Goal: Communication & Community: Answer question/provide support

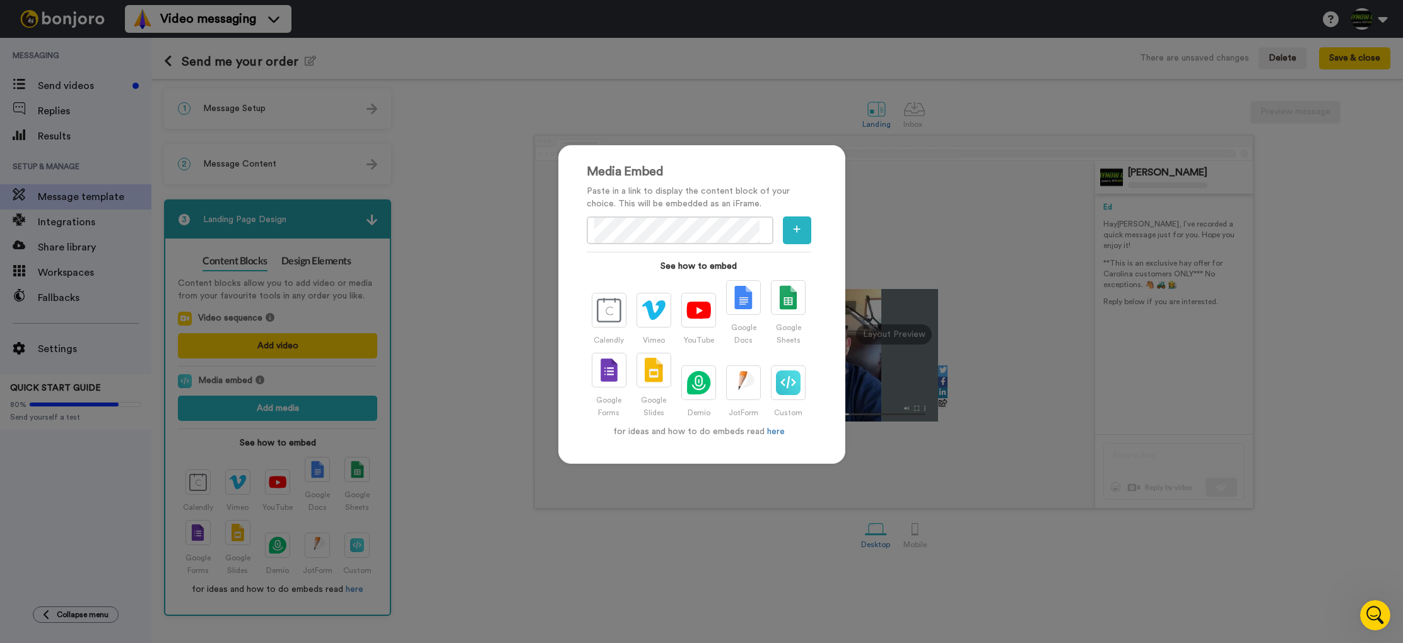
scroll to position [72, 0]
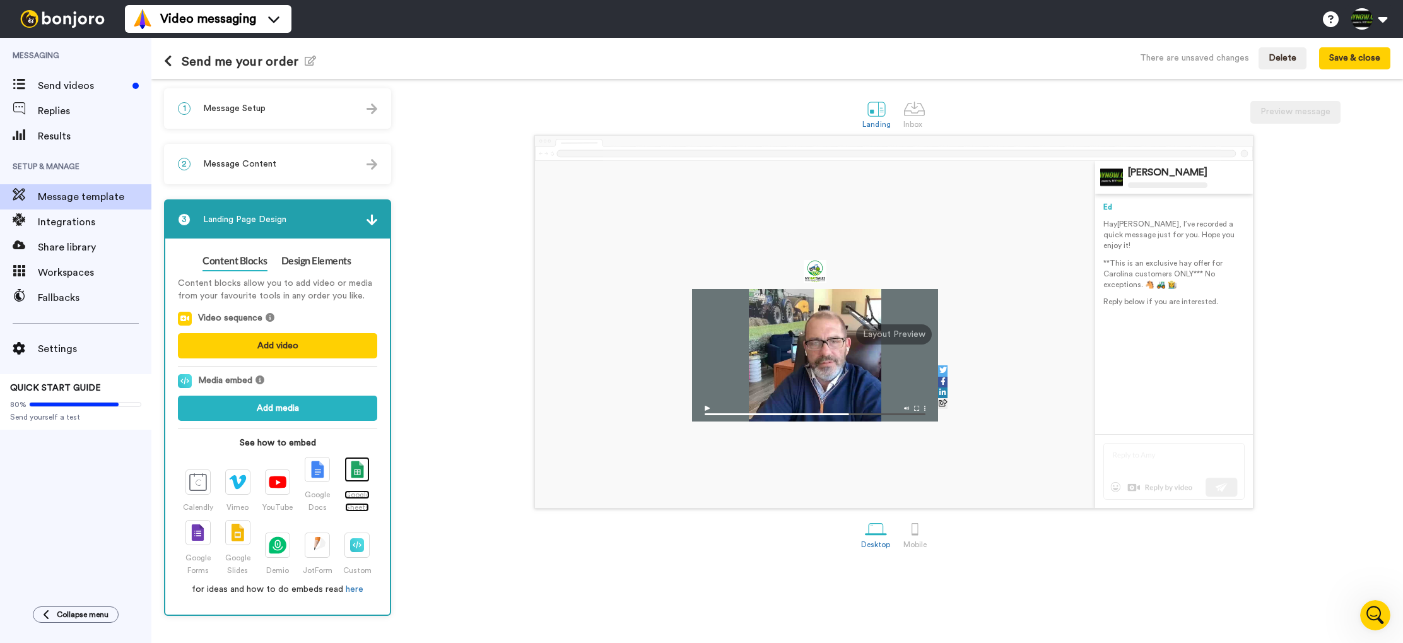
click at [363, 475] on img at bounding box center [357, 470] width 13 height 18
click at [305, 405] on button "Add media" at bounding box center [277, 408] width 199 height 25
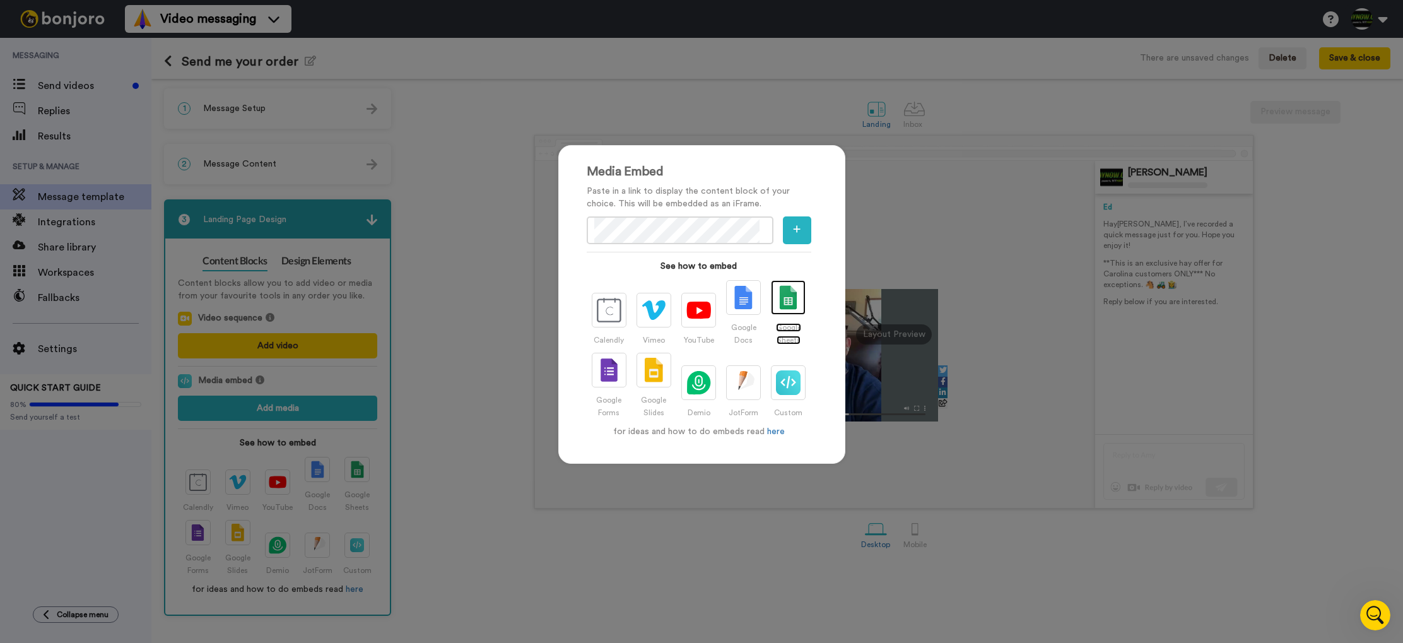
click at [787, 298] on img at bounding box center [788, 297] width 25 height 25
click at [804, 232] on button "button" at bounding box center [797, 230] width 28 height 28
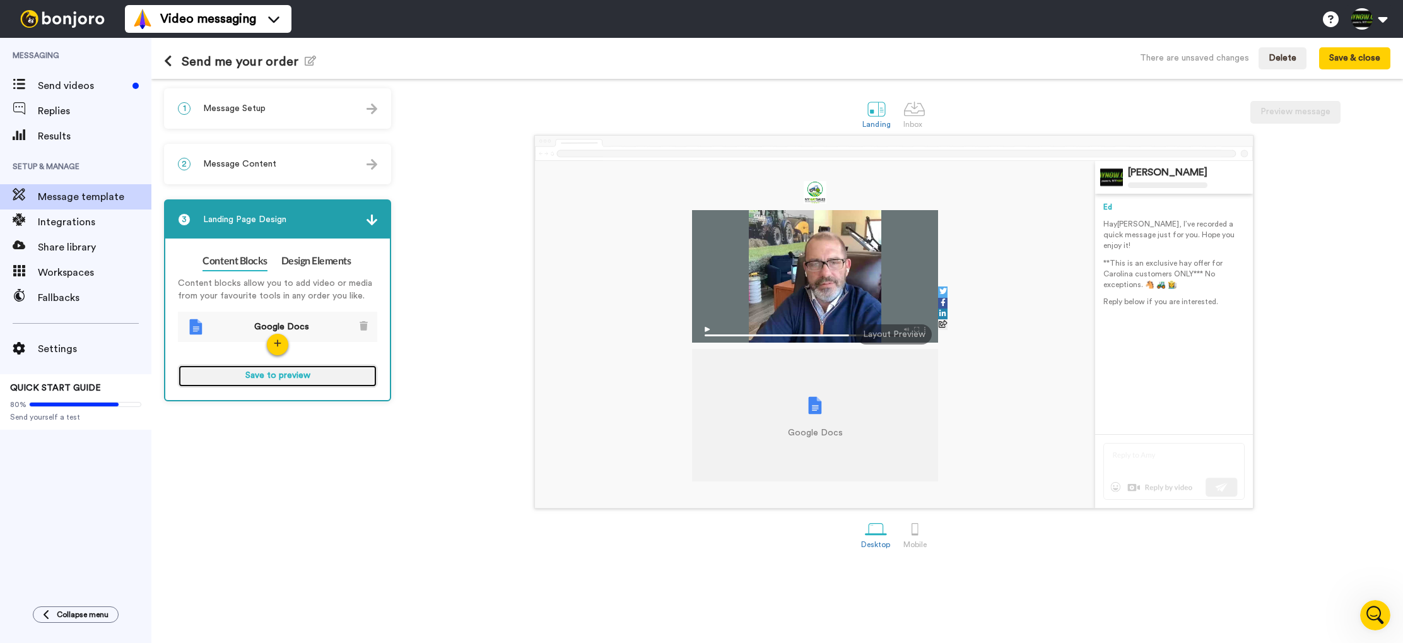
click at [283, 377] on button "Save to preview" at bounding box center [277, 376] width 199 height 23
click at [297, 376] on button "Preview" at bounding box center [277, 376] width 199 height 23
click at [324, 264] on link "Design Elements" at bounding box center [316, 261] width 70 height 20
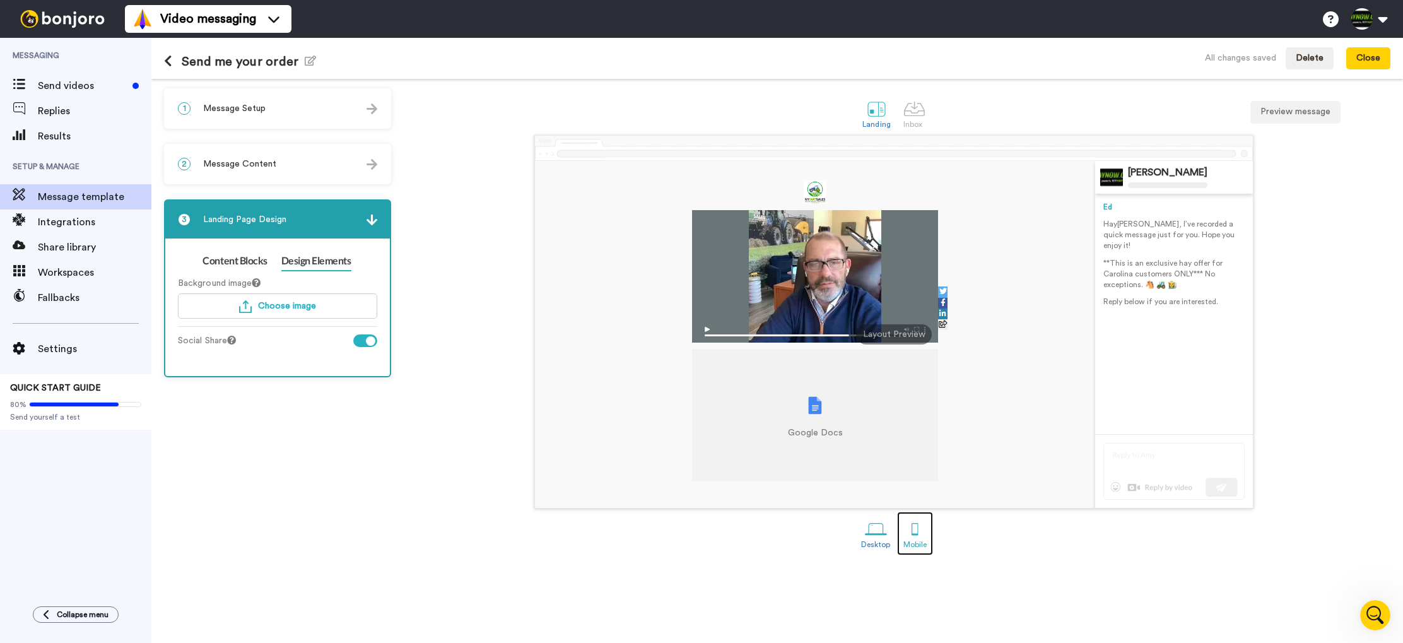
click at [913, 522] on div at bounding box center [915, 529] width 22 height 22
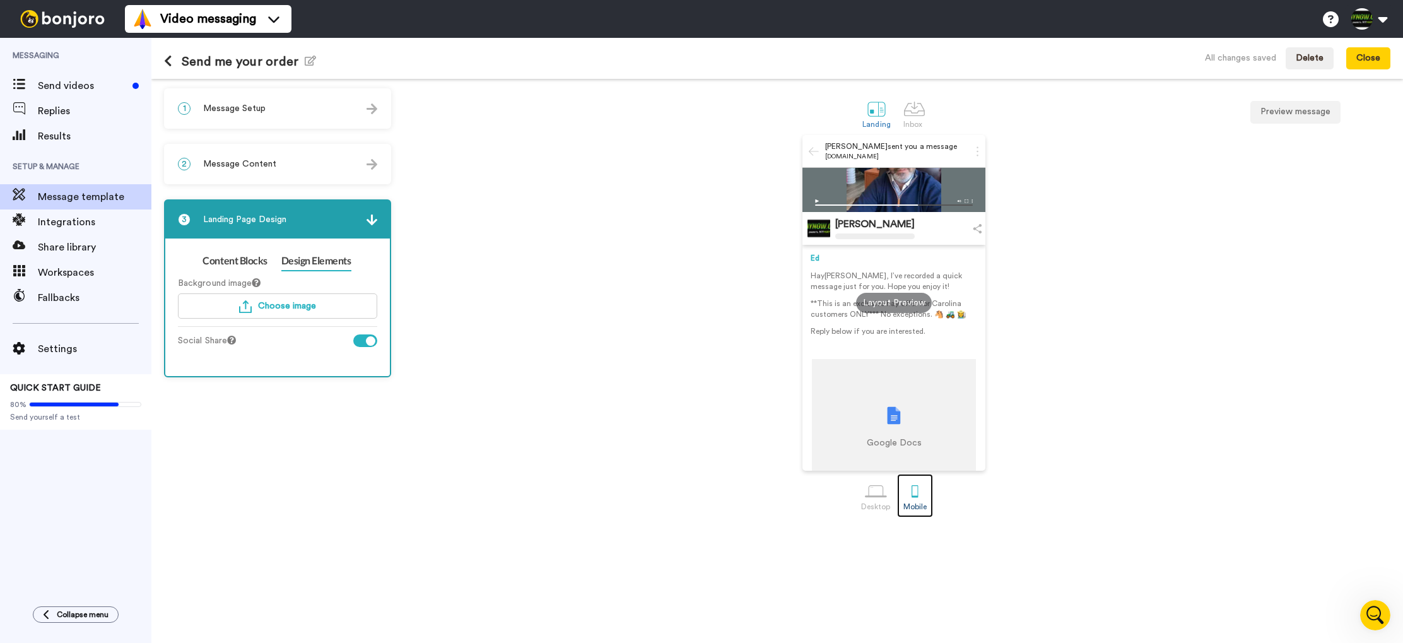
scroll to position [90, 0]
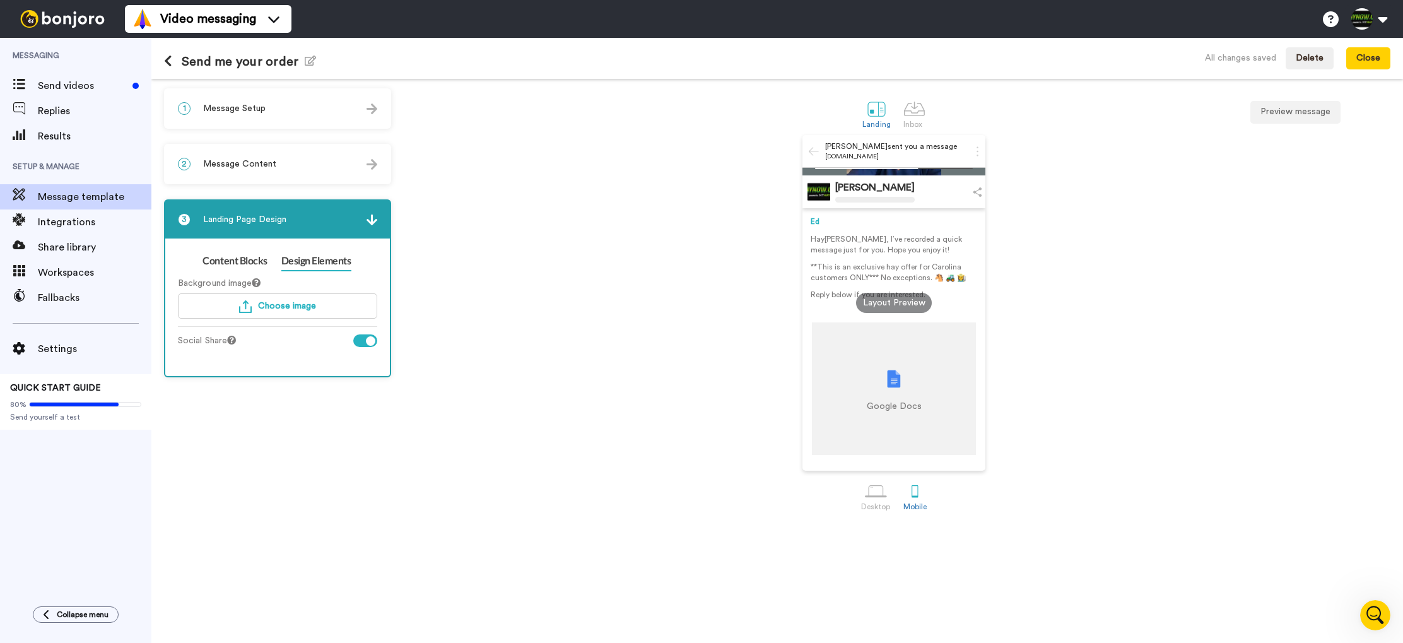
click at [256, 107] on span "Message Setup" at bounding box center [234, 108] width 62 height 13
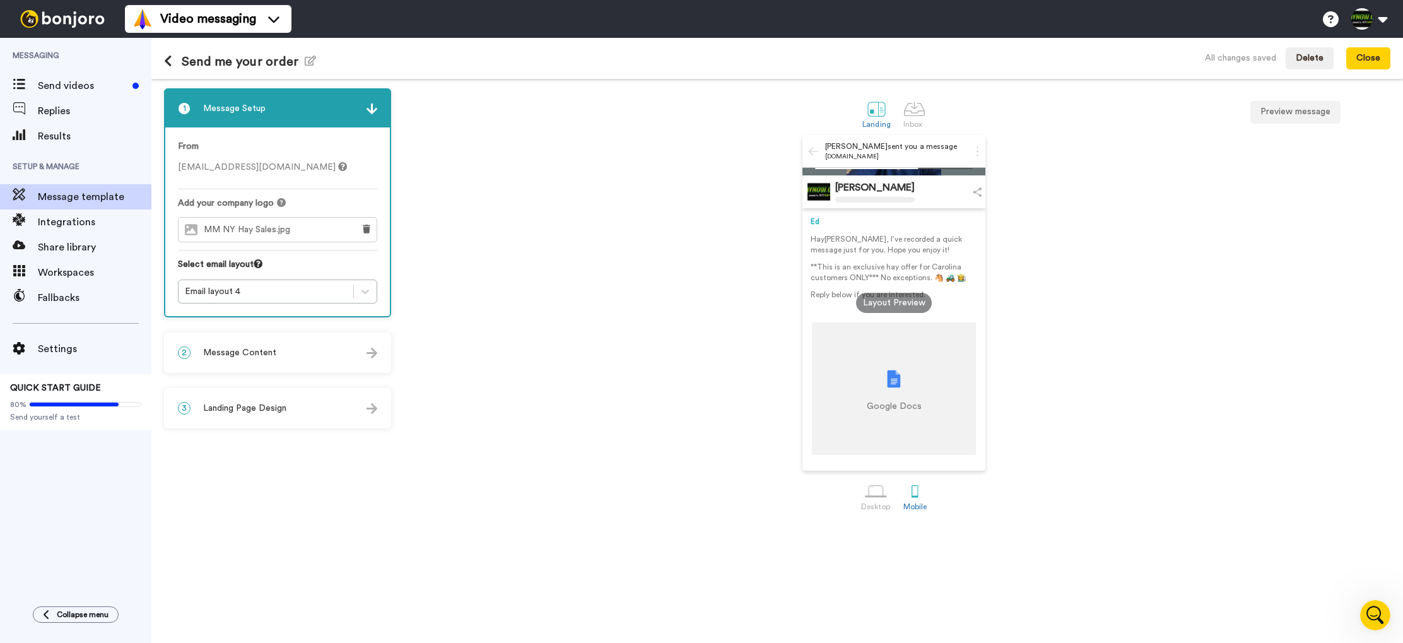
click at [305, 344] on div "2 Message Content" at bounding box center [277, 353] width 225 height 38
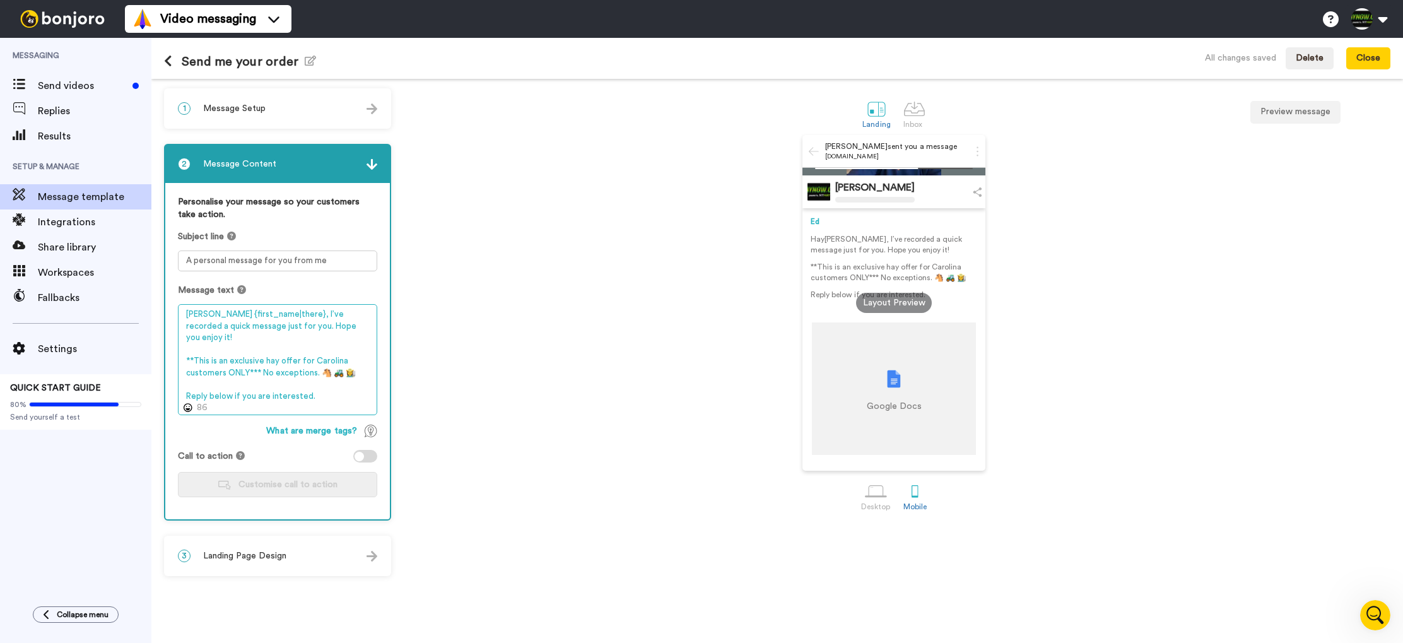
click at [331, 385] on textarea "Hay {first_name|there}, I’ve recorded a quick message just for you. Hope you en…" at bounding box center [277, 359] width 199 height 111
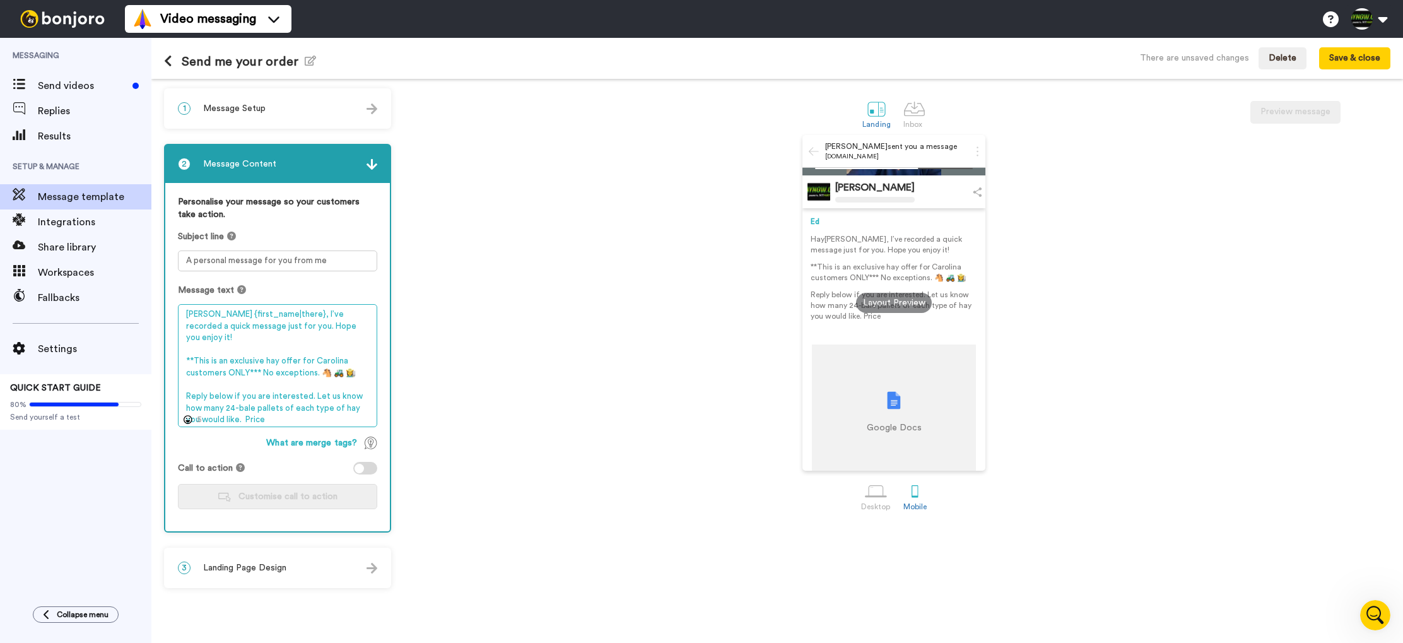
drag, startPoint x: 311, startPoint y: 385, endPoint x: 223, endPoint y: 398, distance: 88.6
click at [223, 398] on textarea "Hay {first_name|there}, I’ve recorded a quick message just for you. Hope you en…" at bounding box center [277, 365] width 199 height 123
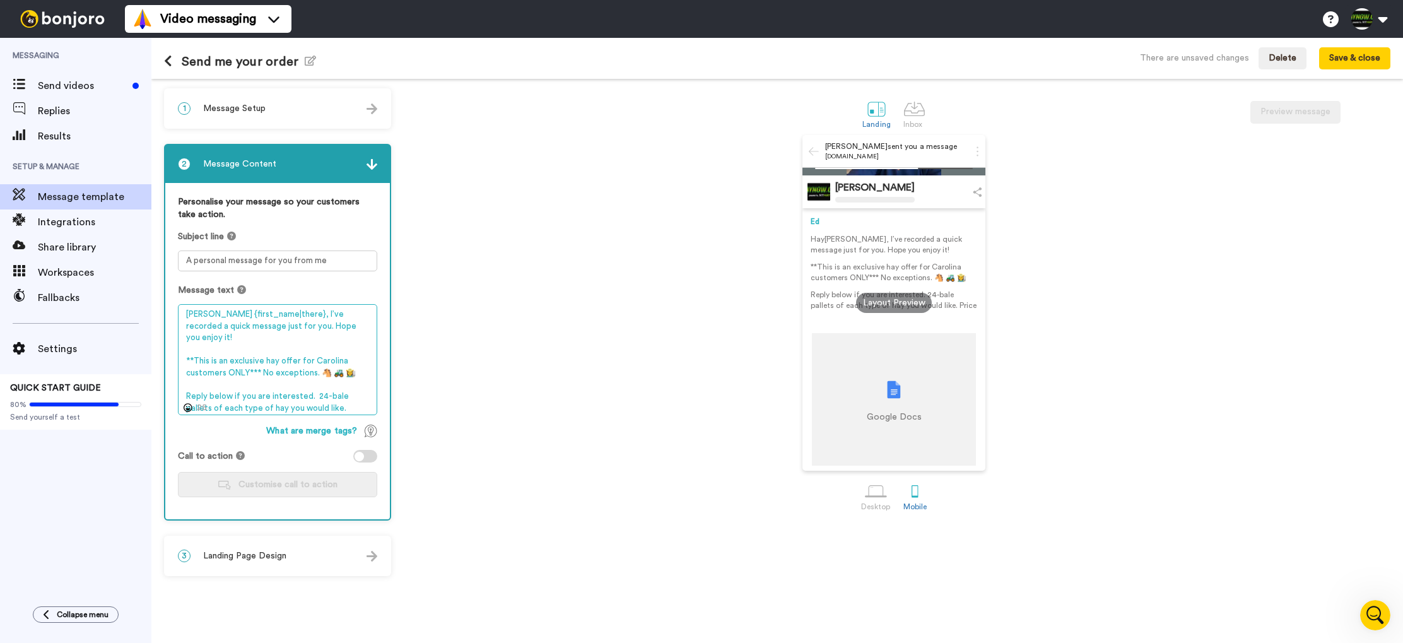
drag, startPoint x: 313, startPoint y: 384, endPoint x: 235, endPoint y: 386, distance: 77.6
click at [235, 386] on textarea "Hay {first_name|there}, I’ve recorded a quick message just for you. Hope you en…" at bounding box center [277, 359] width 199 height 111
drag, startPoint x: 330, startPoint y: 397, endPoint x: 374, endPoint y: 400, distance: 44.2
click at [331, 397] on textarea "Hay {first_name|there}, I’ve recorded a quick message just for you. Hope you en…" at bounding box center [277, 359] width 199 height 111
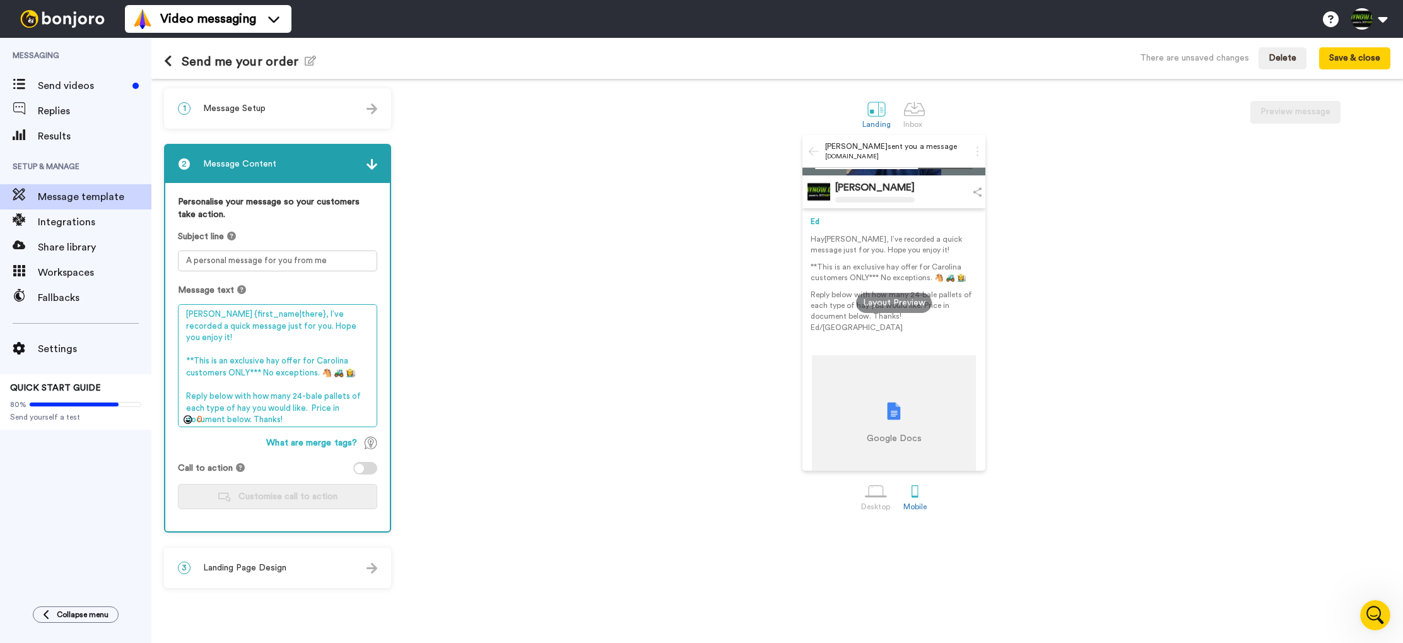
type textarea "Hay {first_name|there}, I’ve recorded a quick message just for you. Hope you en…"
click at [645, 346] on div "Ed Potrzeba Jr sent you a message bonjoro.com Ed Potrzeba Jr Ed Hay Tom , I’ve …" at bounding box center [893, 303] width 993 height 336
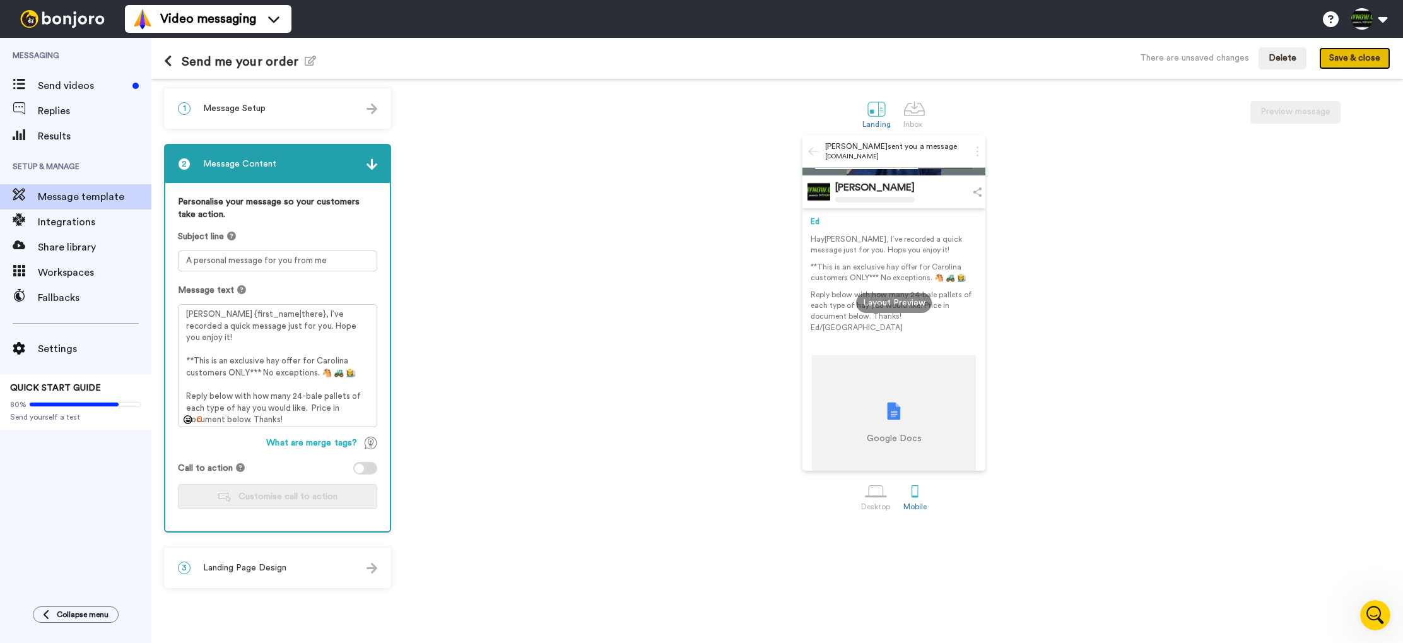
click at [1360, 54] on button "Save & close" at bounding box center [1354, 58] width 71 height 23
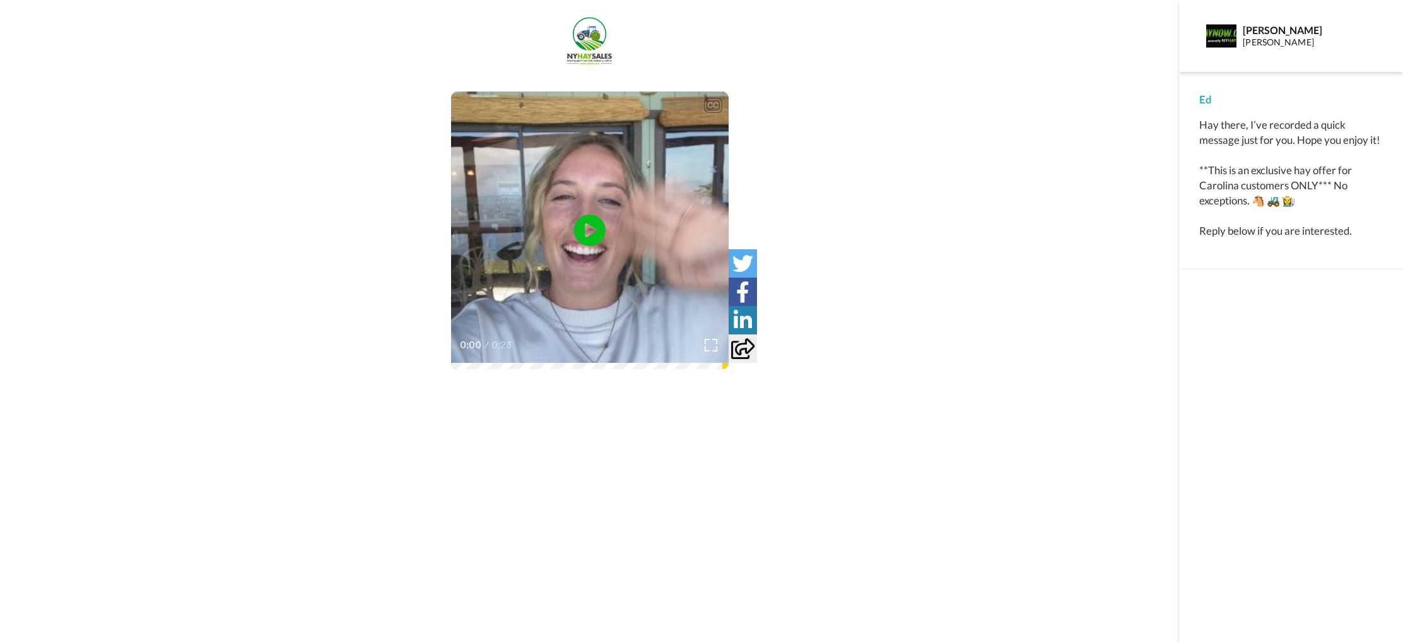
scroll to position [16, 0]
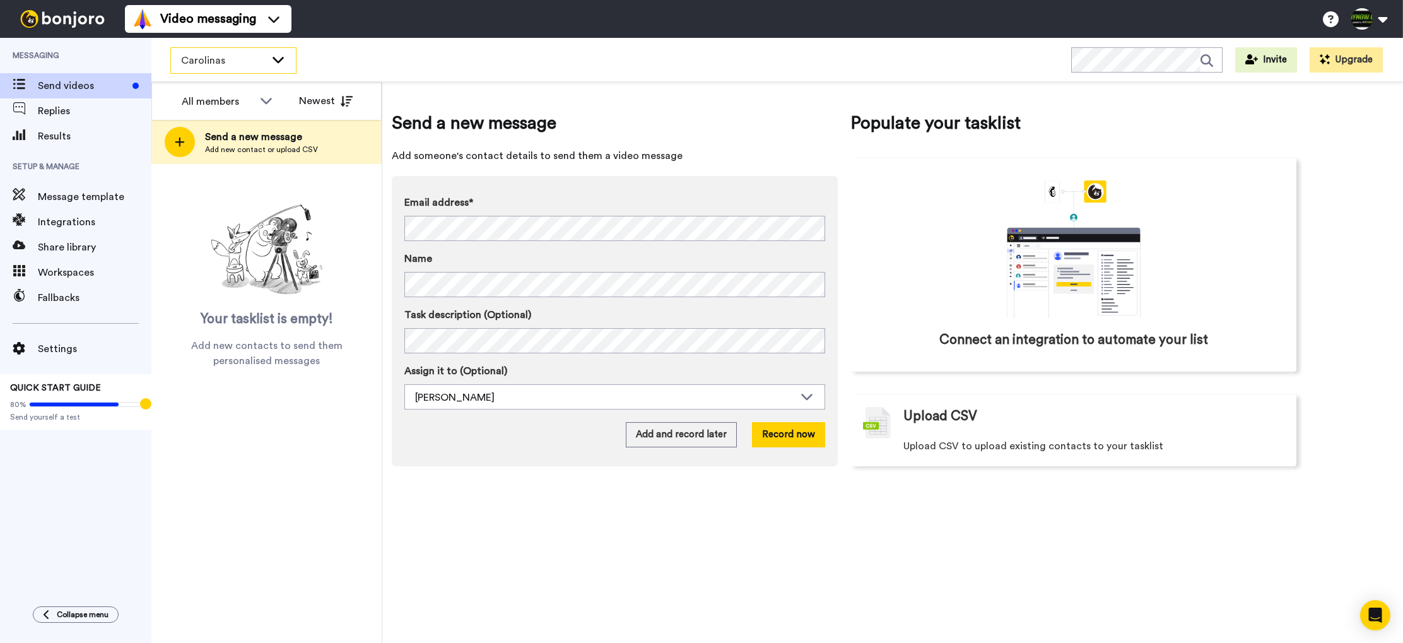
click at [272, 61] on icon at bounding box center [278, 59] width 15 height 13
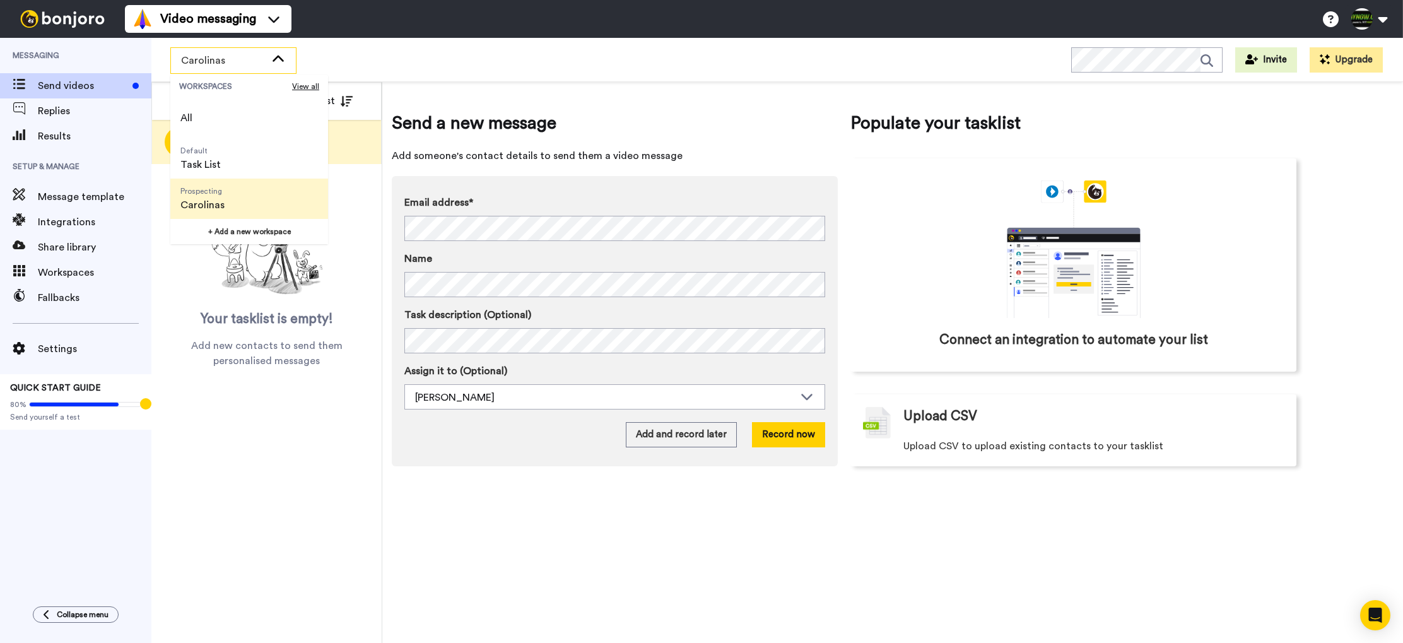
click at [272, 61] on icon at bounding box center [278, 59] width 15 height 13
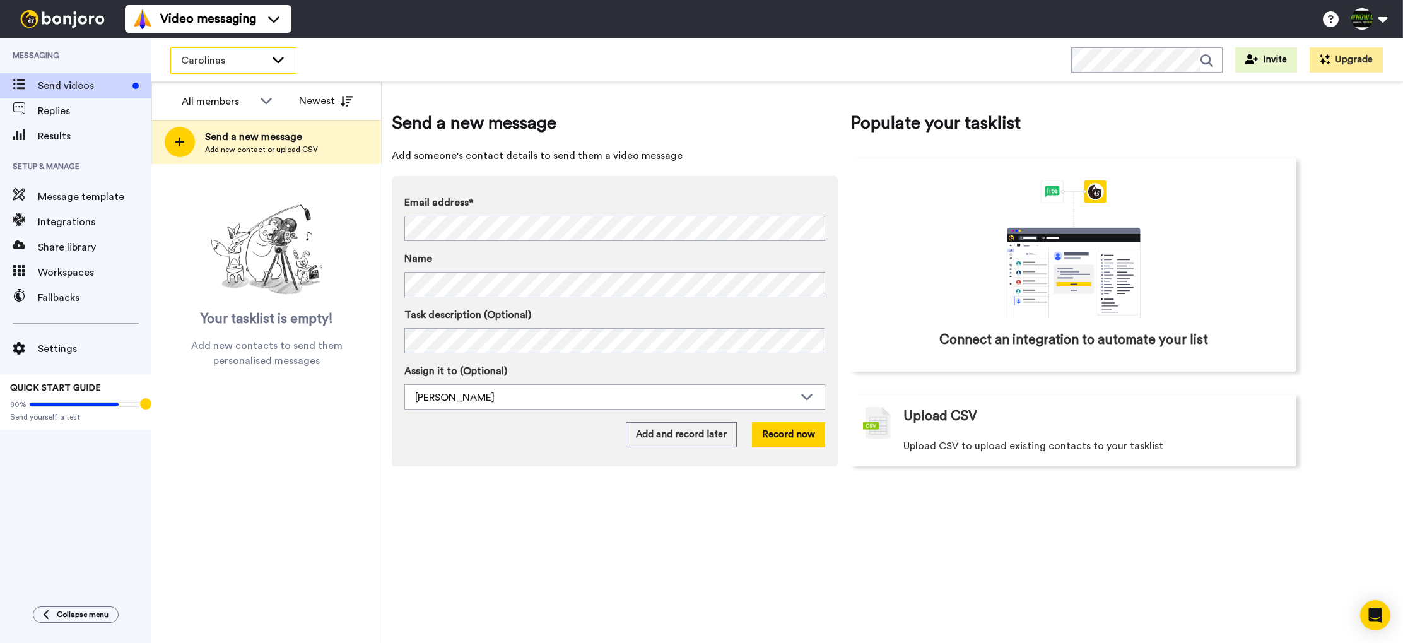
click at [272, 61] on icon at bounding box center [278, 59] width 15 height 13
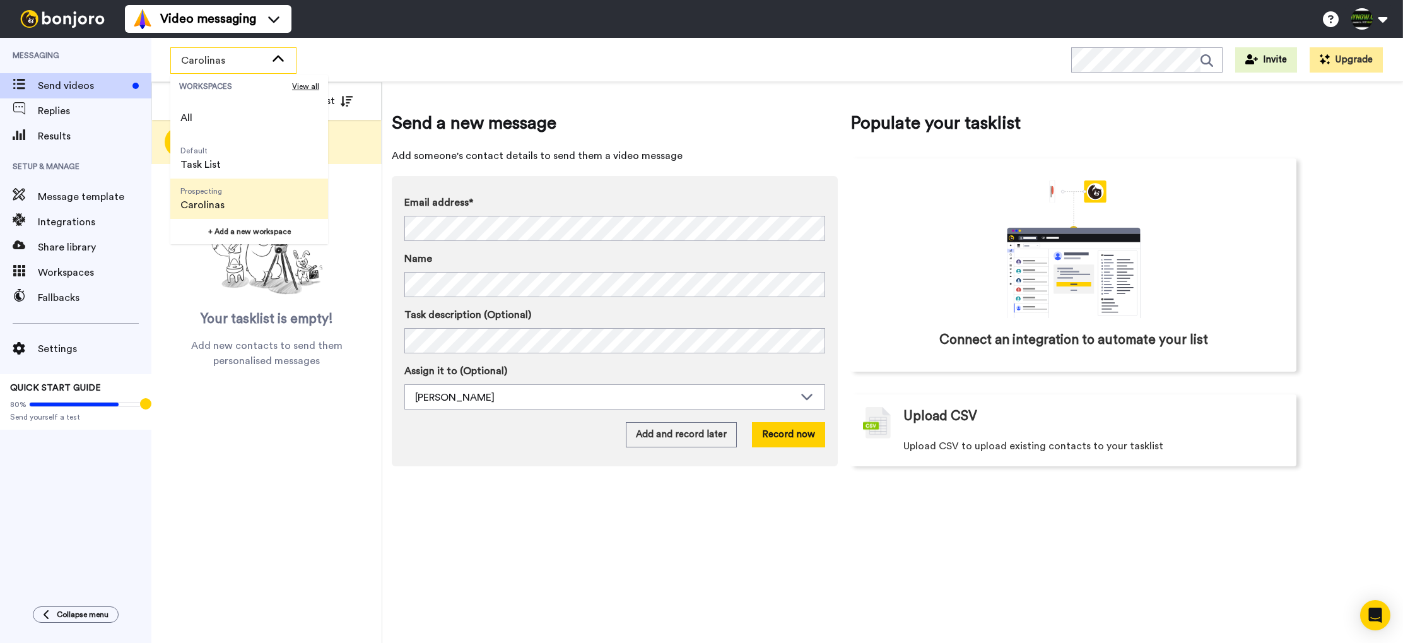
click at [272, 61] on icon at bounding box center [278, 59] width 15 height 13
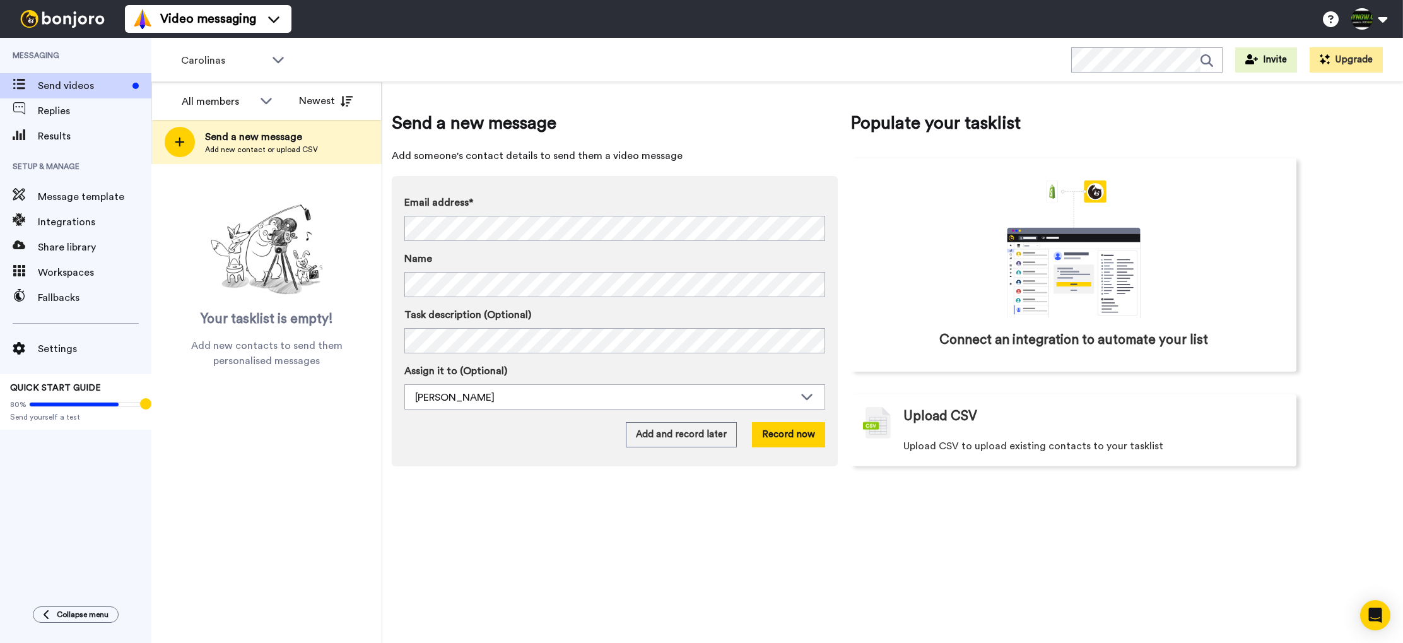
click at [351, 62] on div "Carolinas WORKSPACES View all All Default Task List Prospecting Carolinas + Add…" at bounding box center [777, 60] width 1252 height 44
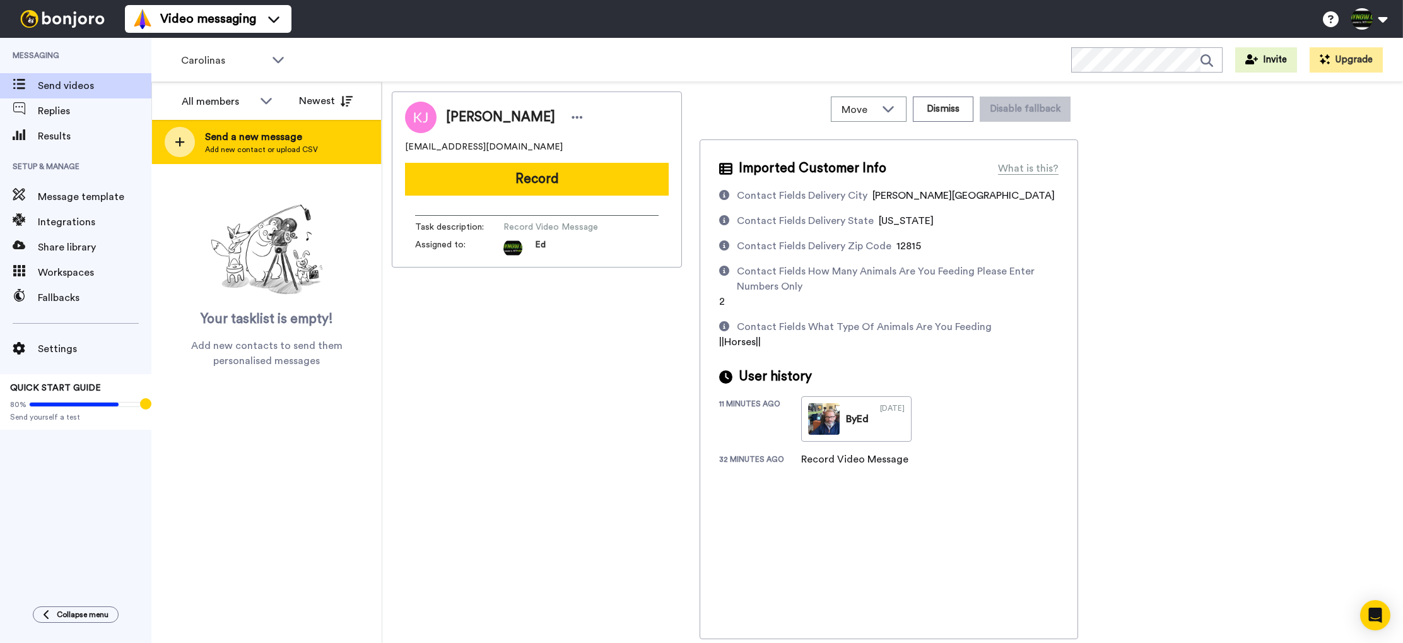
click at [291, 139] on span "Send a new message" at bounding box center [261, 136] width 113 height 15
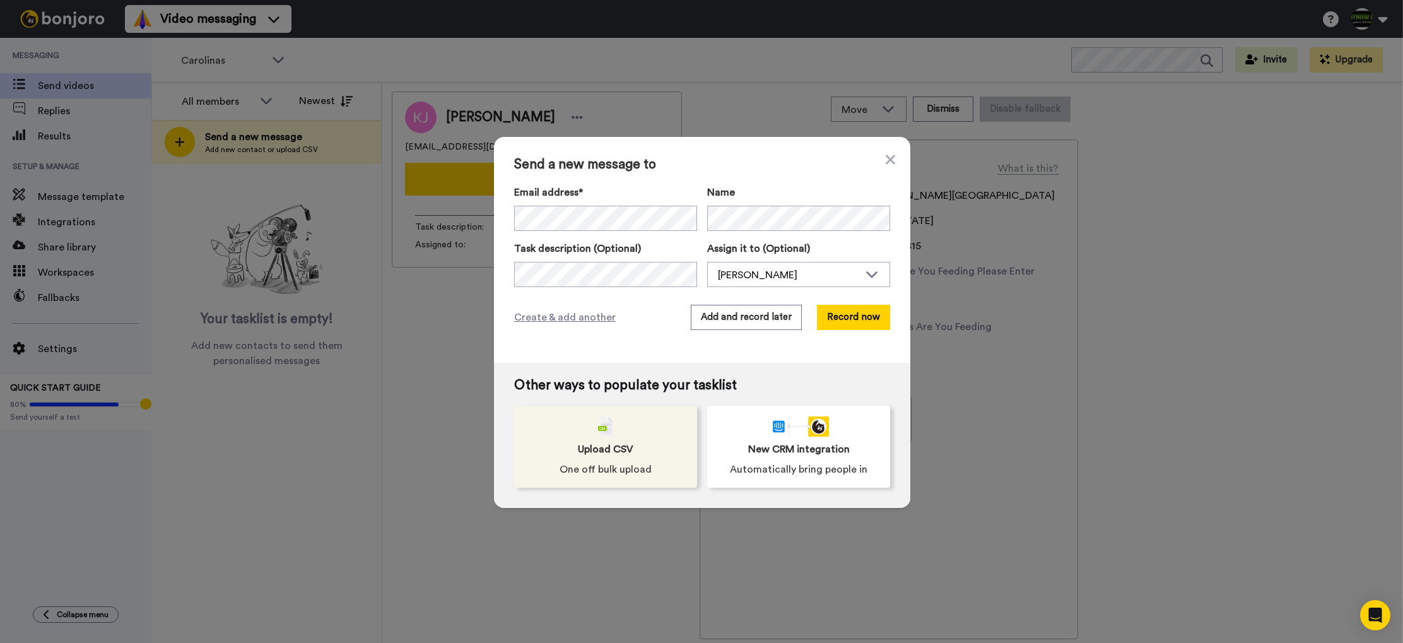
click at [605, 425] on img at bounding box center [605, 426] width 15 height 20
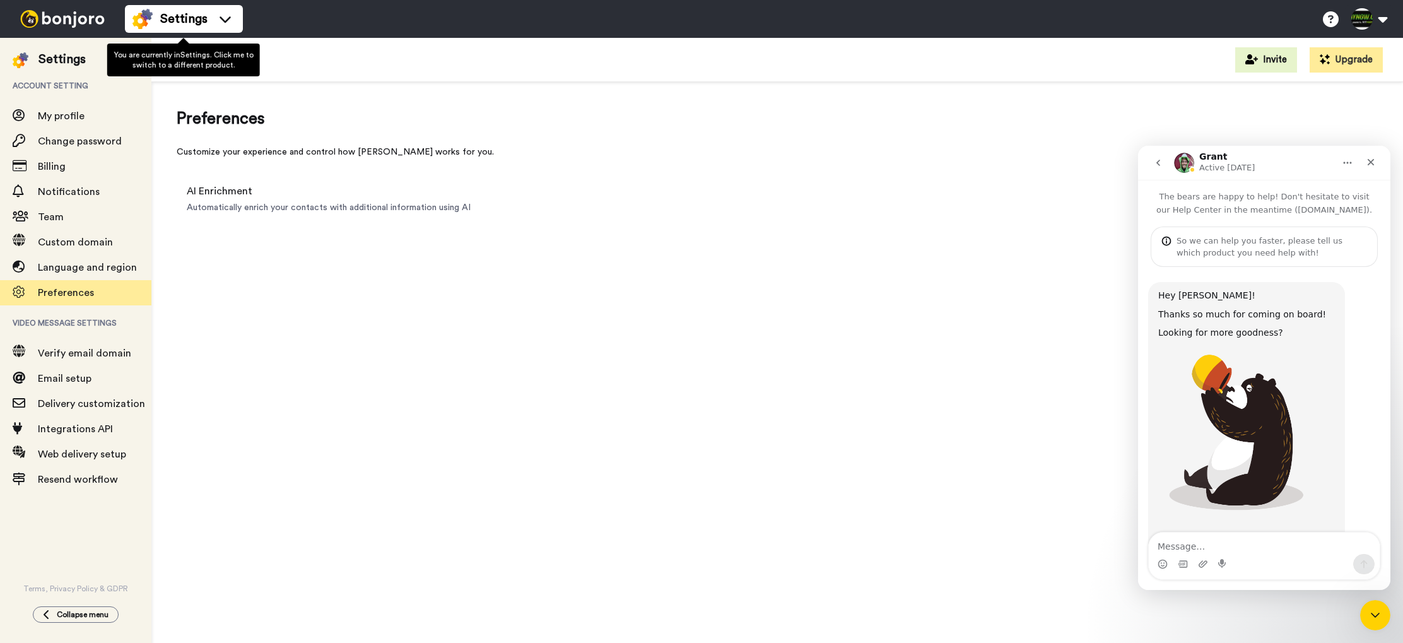
scroll to position [72, 0]
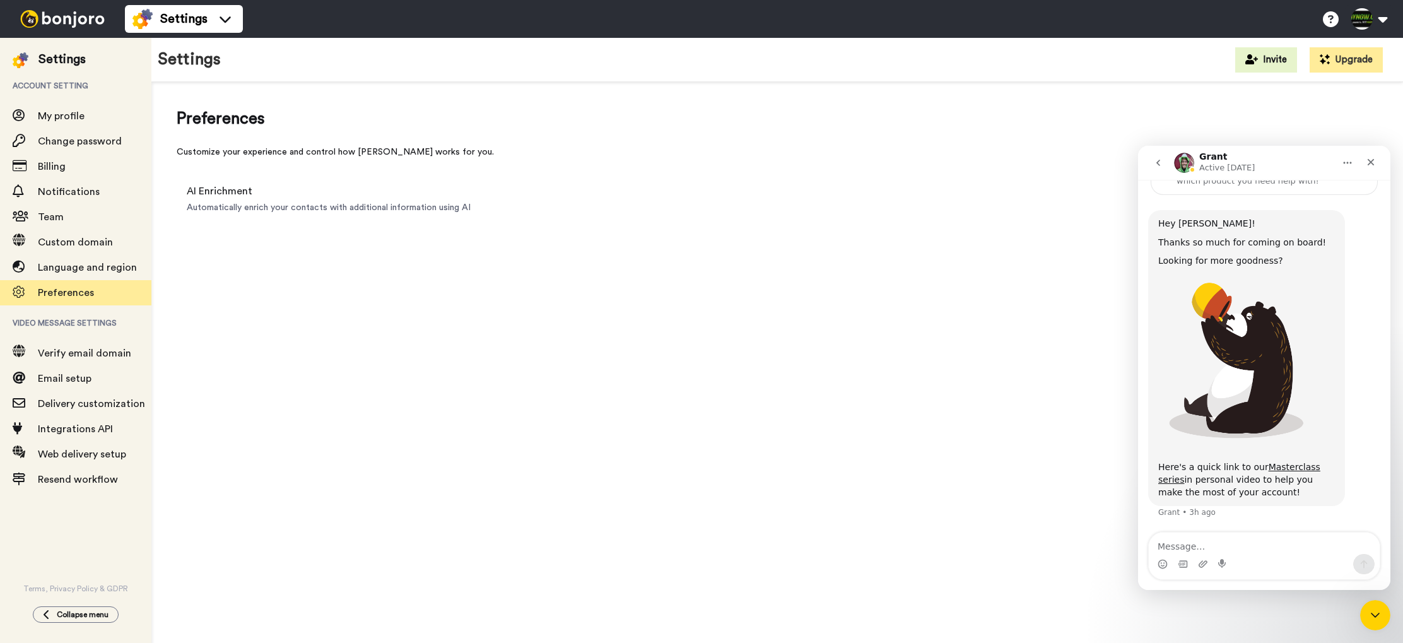
click at [68, 16] on img at bounding box center [62, 19] width 95 height 18
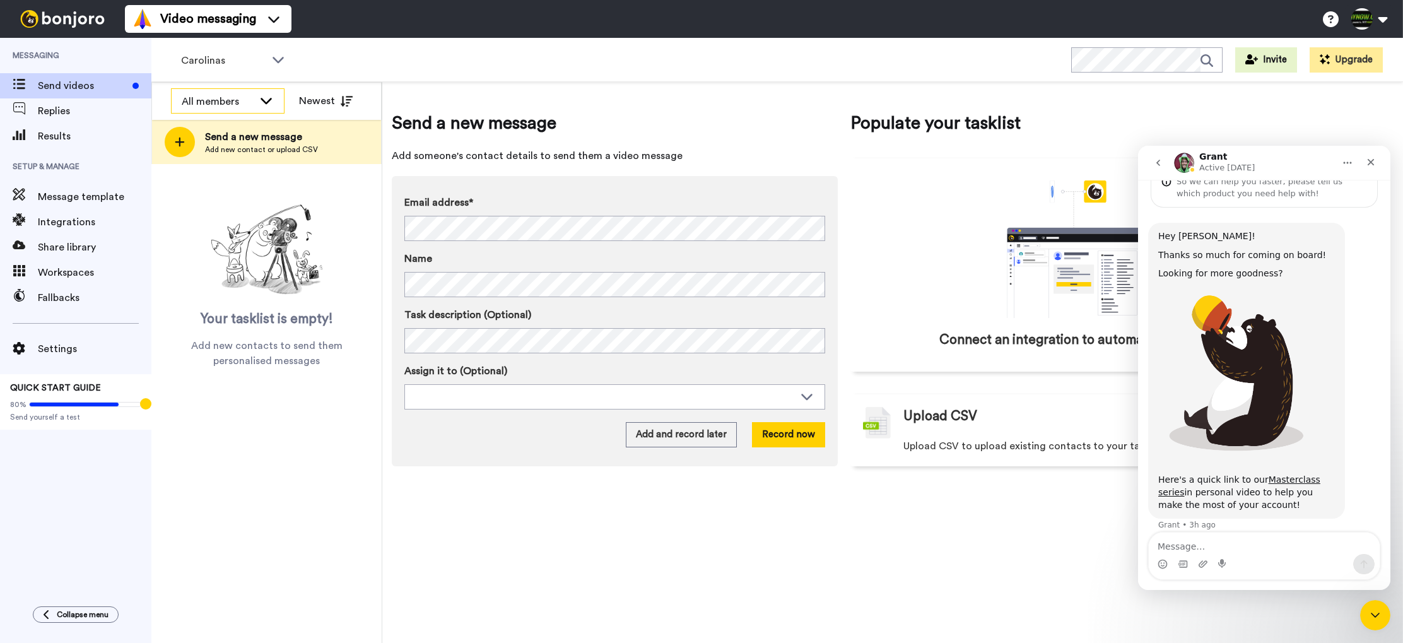
scroll to position [72, 0]
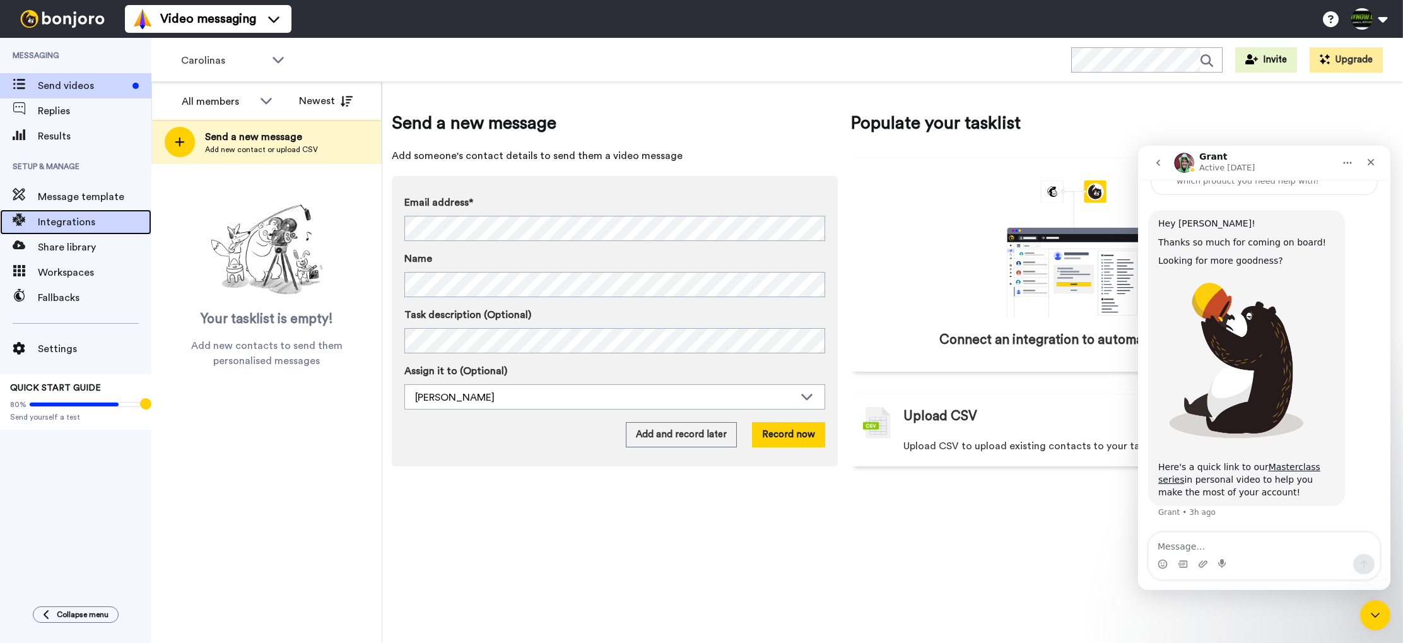
click at [91, 228] on span "Integrations" at bounding box center [95, 221] width 114 height 15
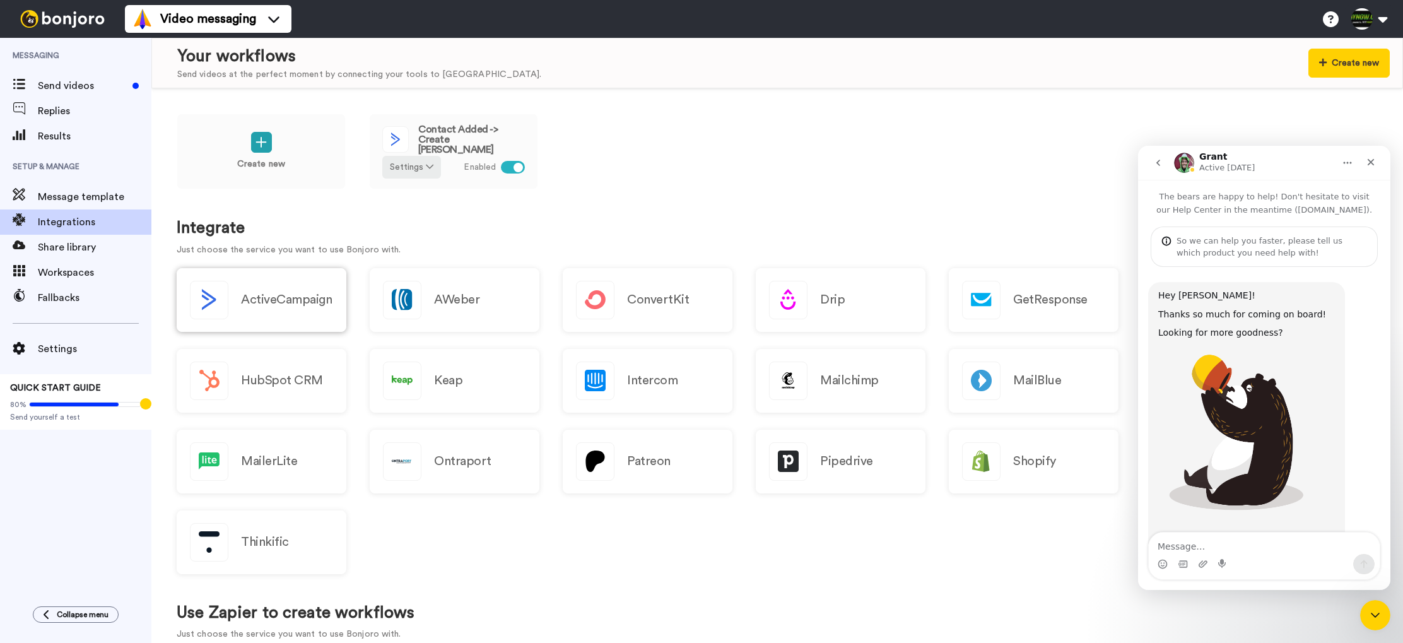
scroll to position [72, 0]
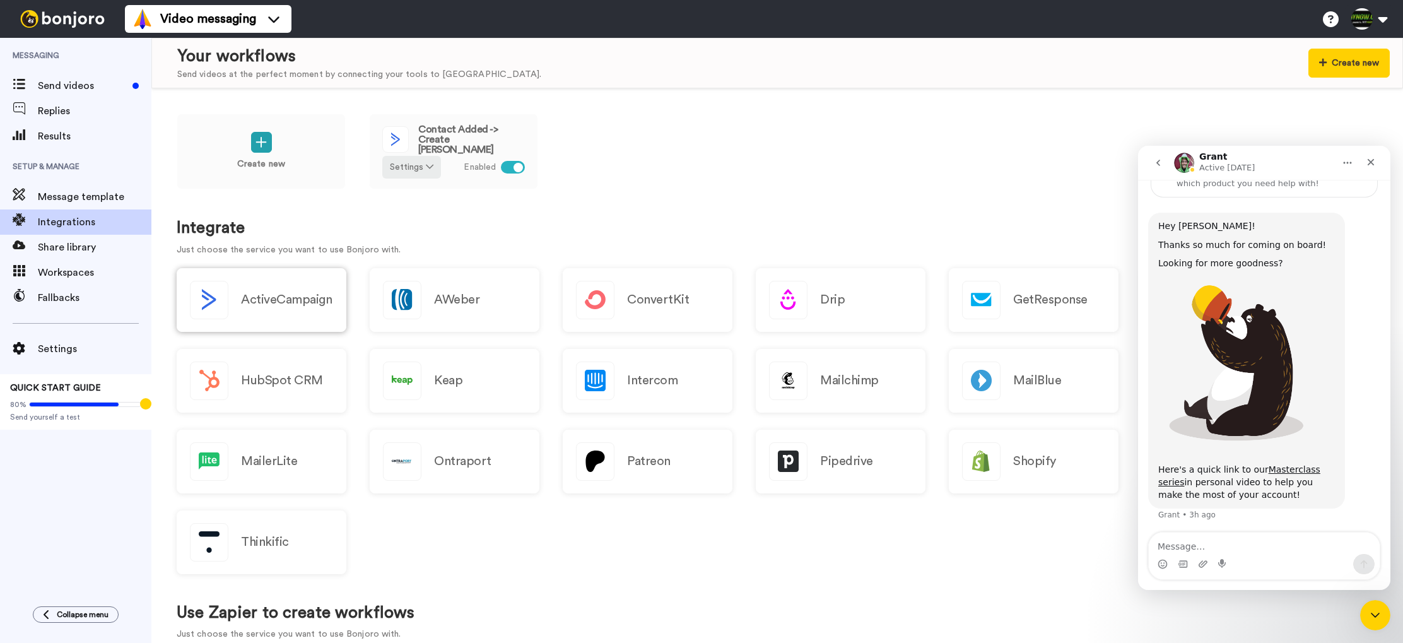
click at [283, 285] on div "ActiveCampaign" at bounding box center [262, 300] width 170 height 64
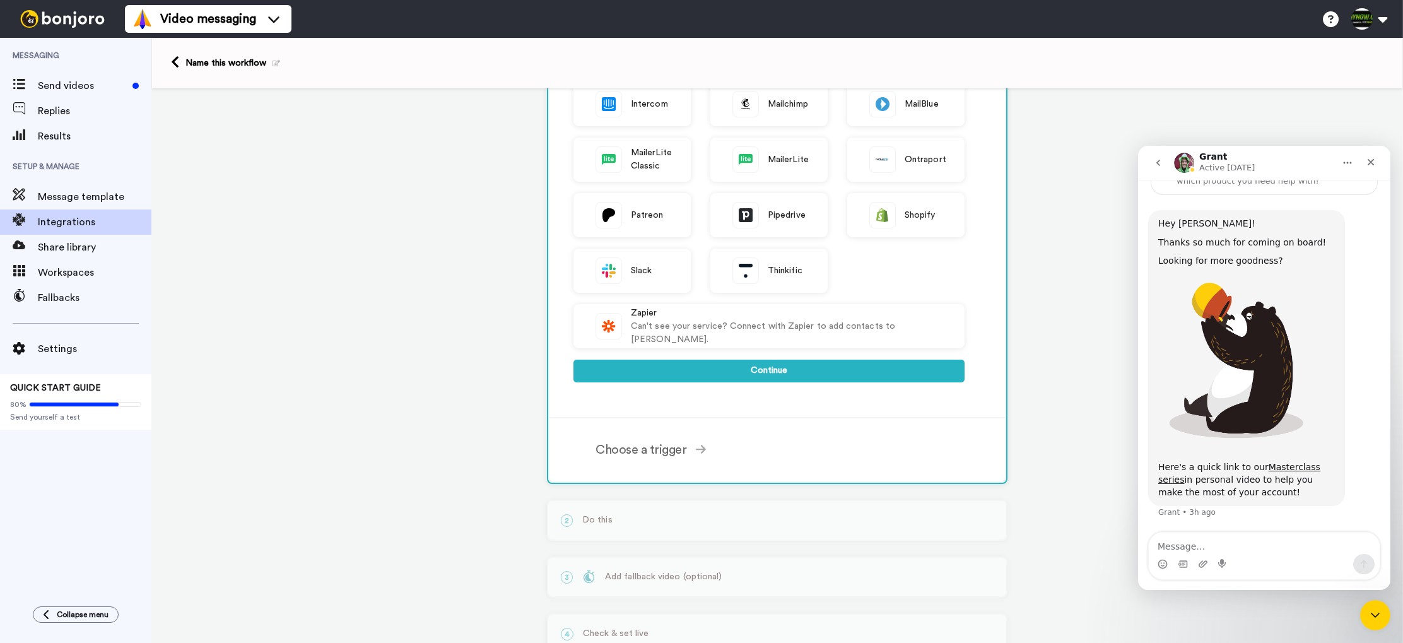
scroll to position [329, 0]
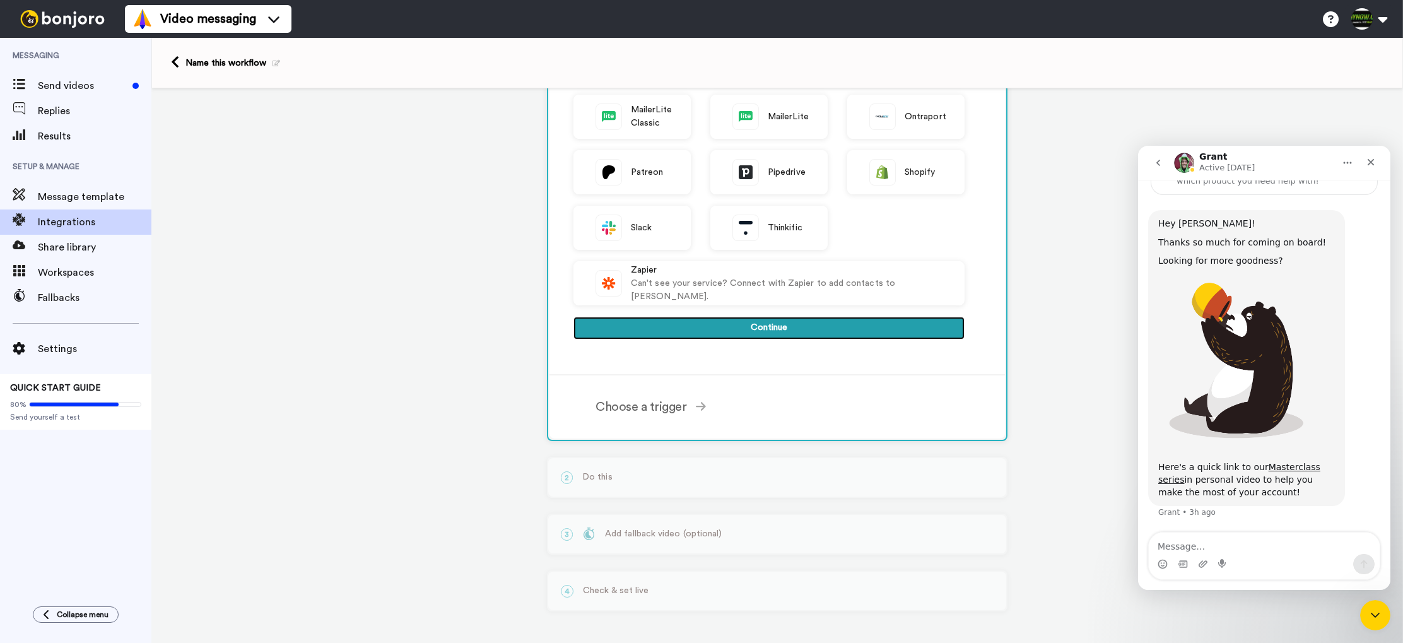
click at [782, 327] on button "Continue" at bounding box center [768, 328] width 391 height 23
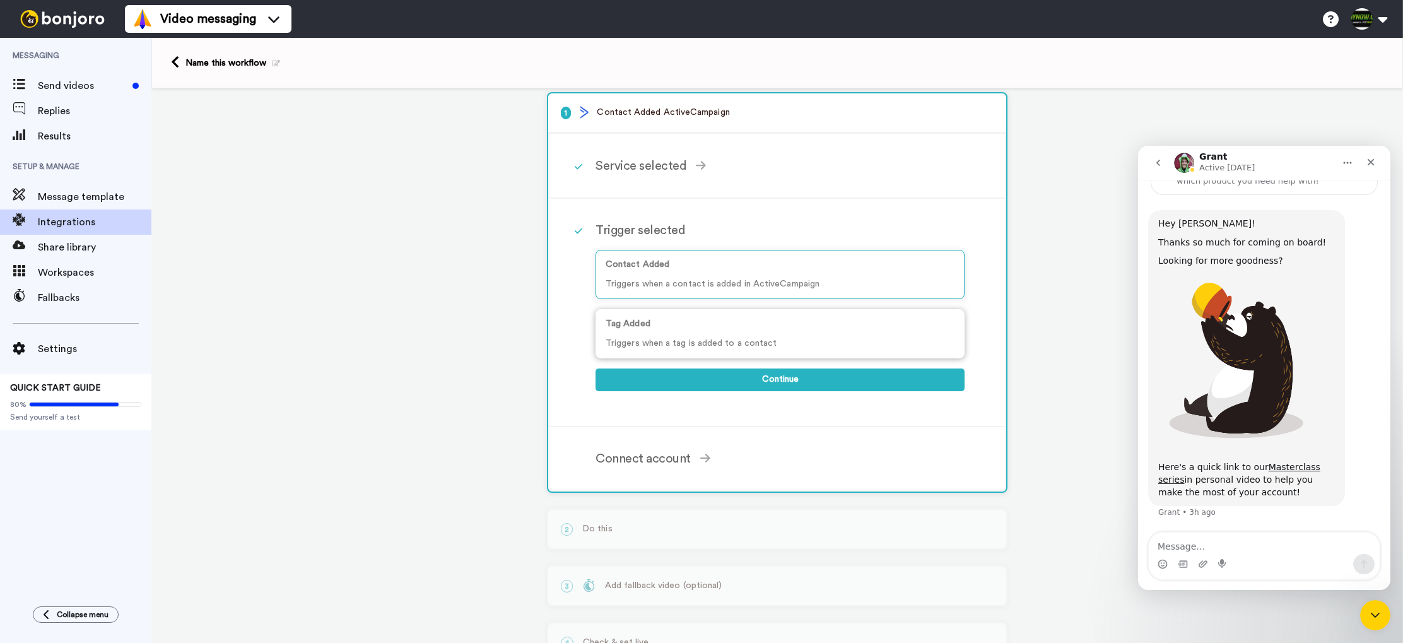
scroll to position [0, 0]
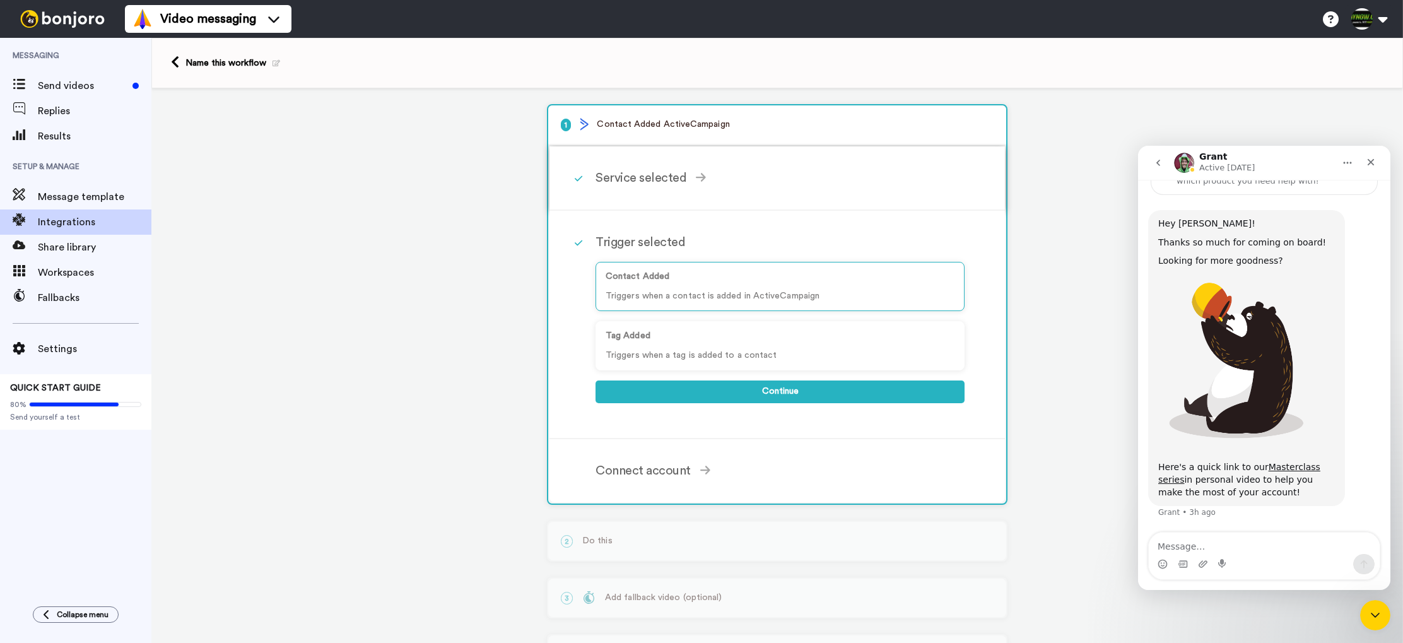
click at [682, 178] on div "Service selected" at bounding box center [780, 177] width 369 height 19
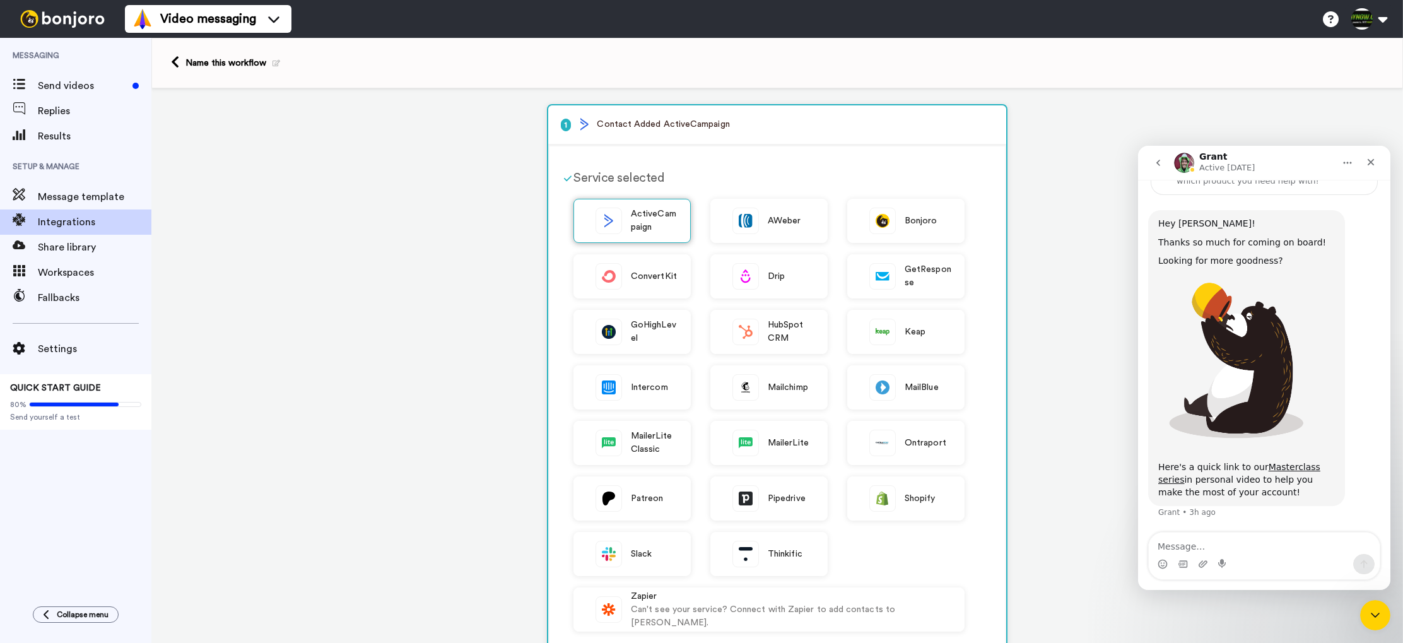
click at [660, 211] on span "ActiveCampaign" at bounding box center [654, 221] width 47 height 26
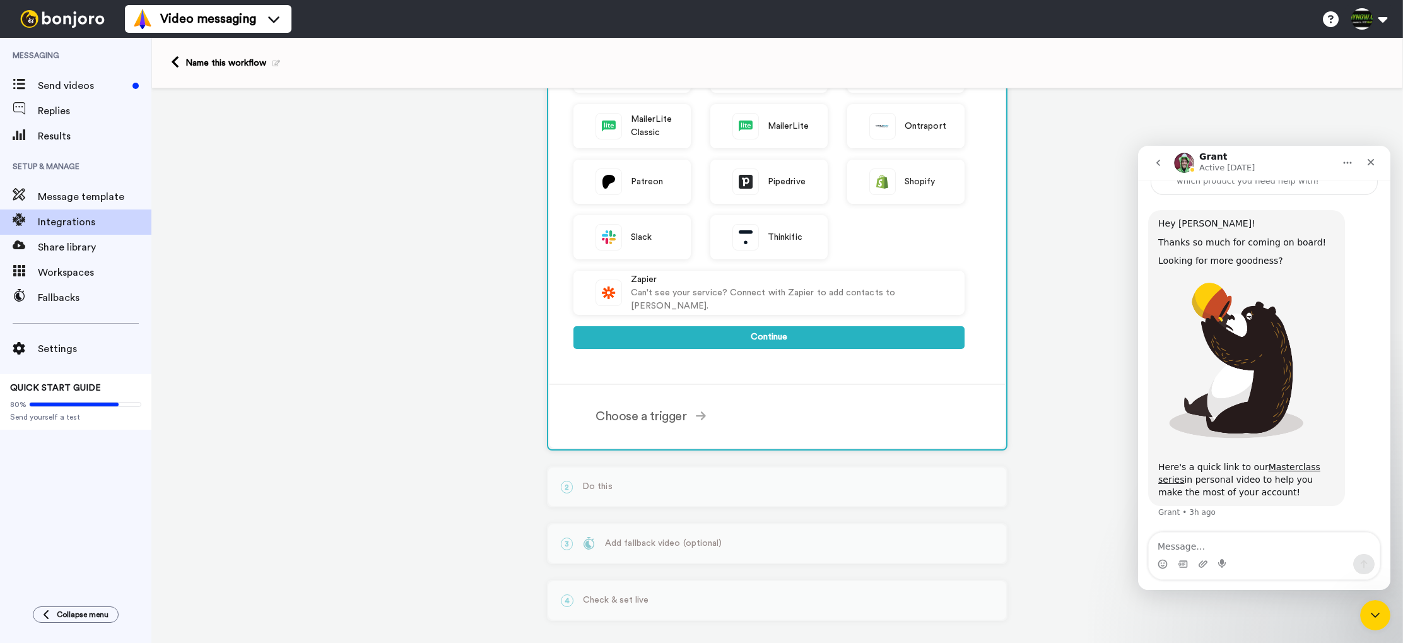
scroll to position [329, 0]
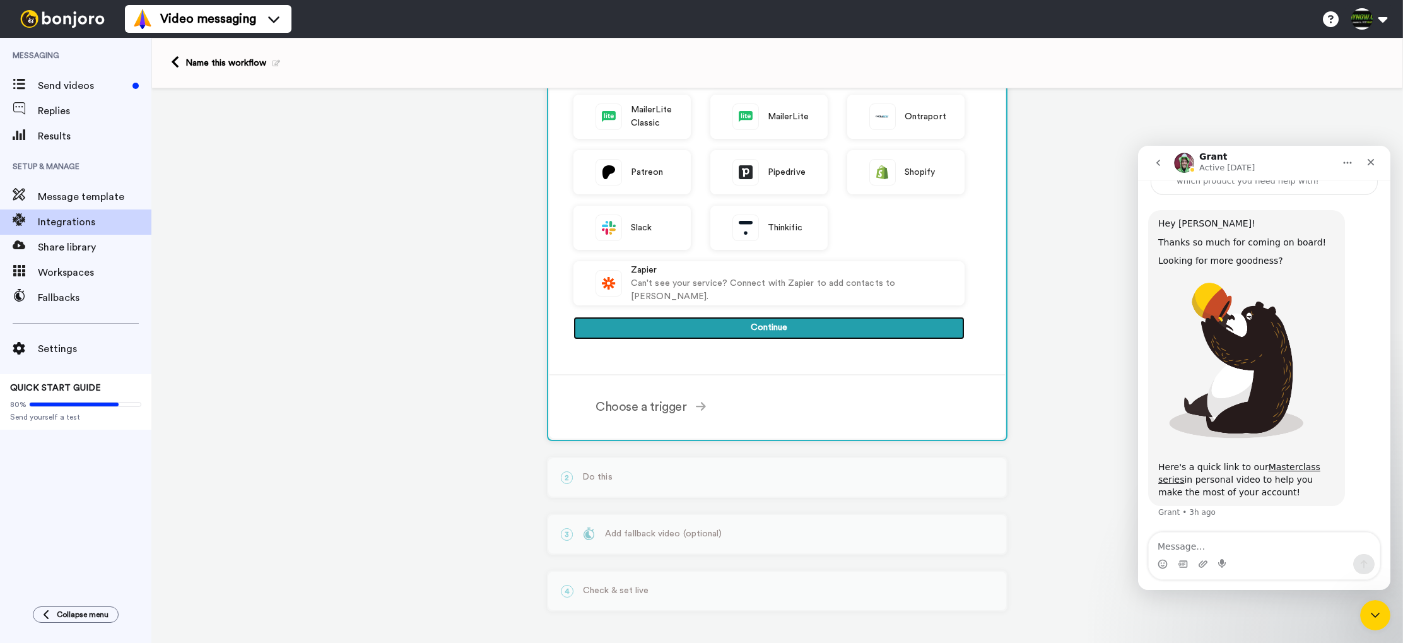
click at [763, 325] on button "Continue" at bounding box center [768, 328] width 391 height 23
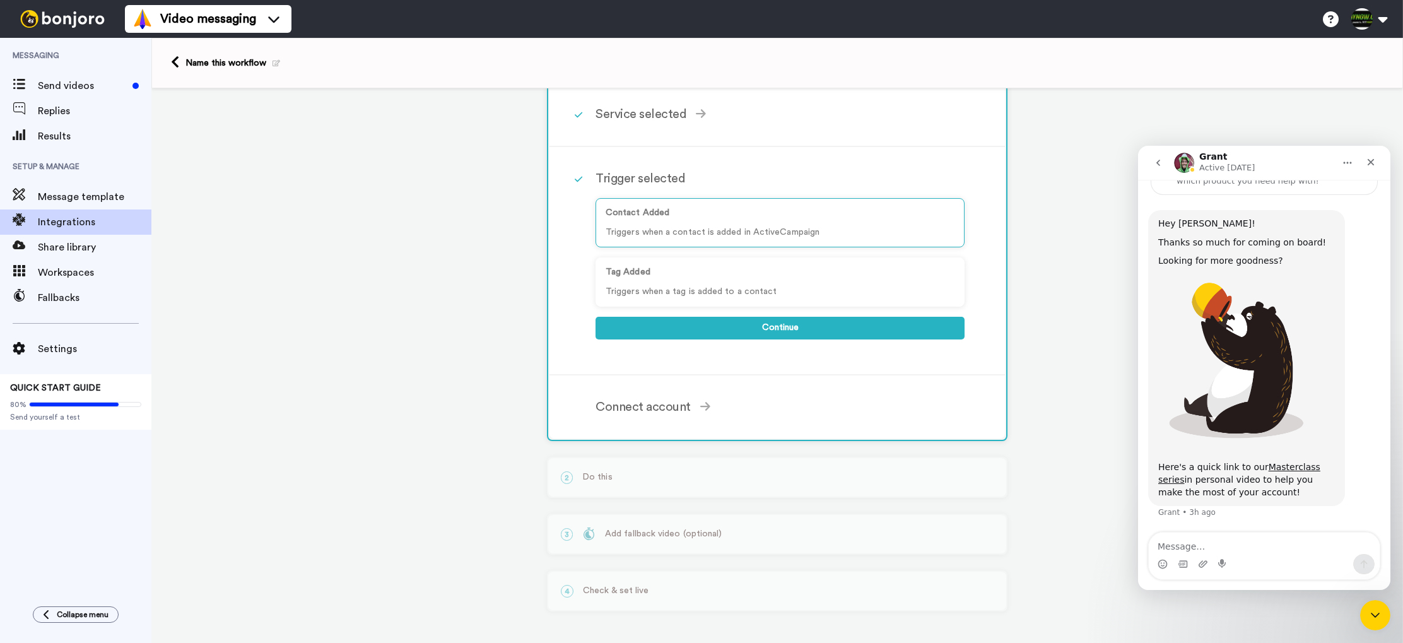
scroll to position [0, 0]
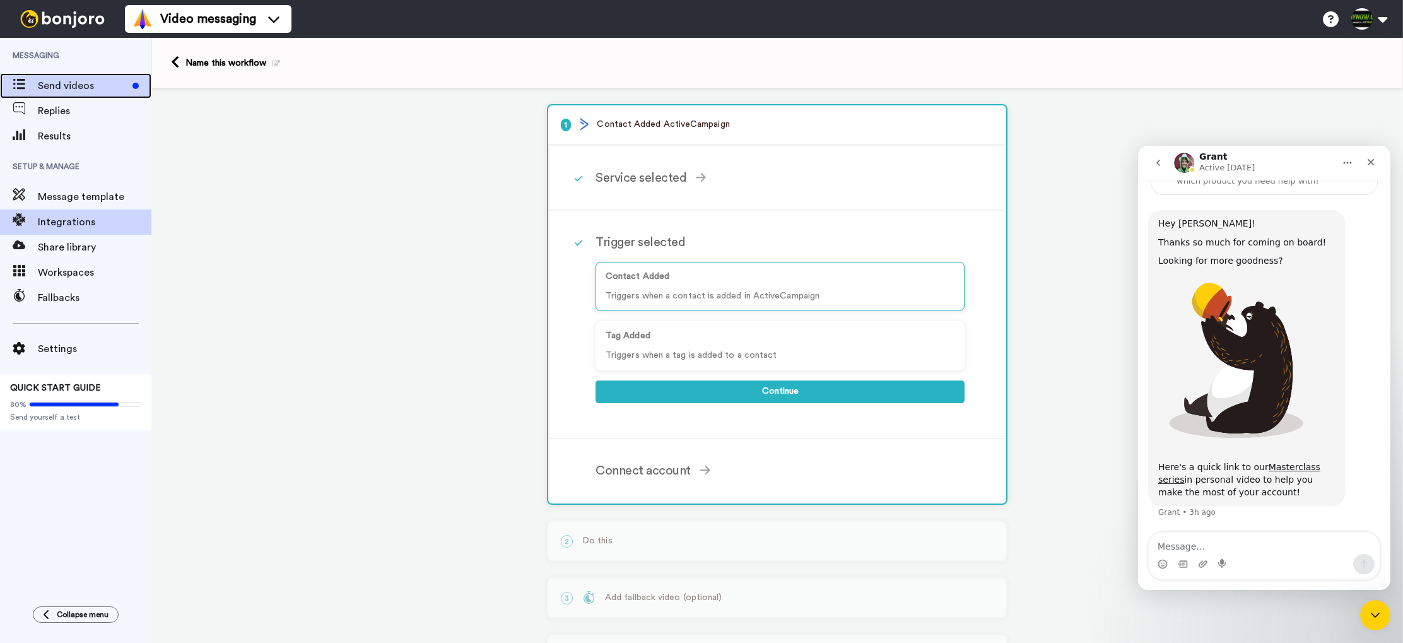
click at [60, 92] on span "Send videos" at bounding box center [83, 85] width 90 height 15
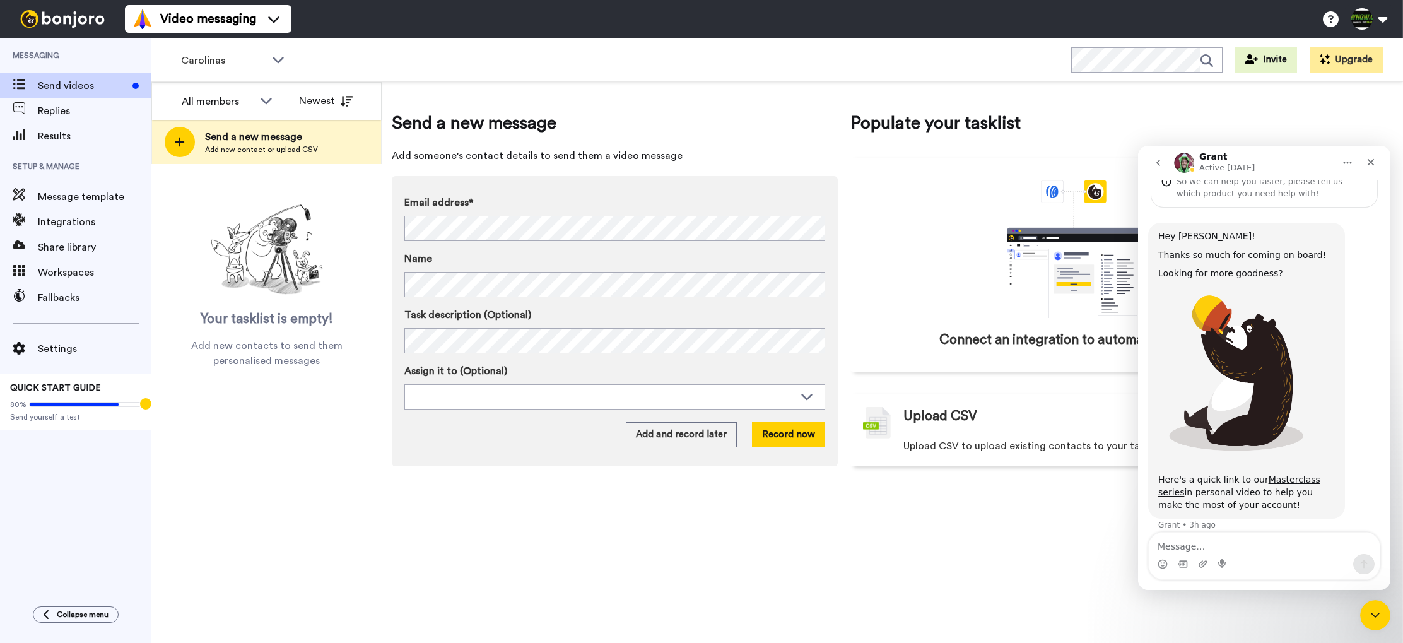
scroll to position [72, 0]
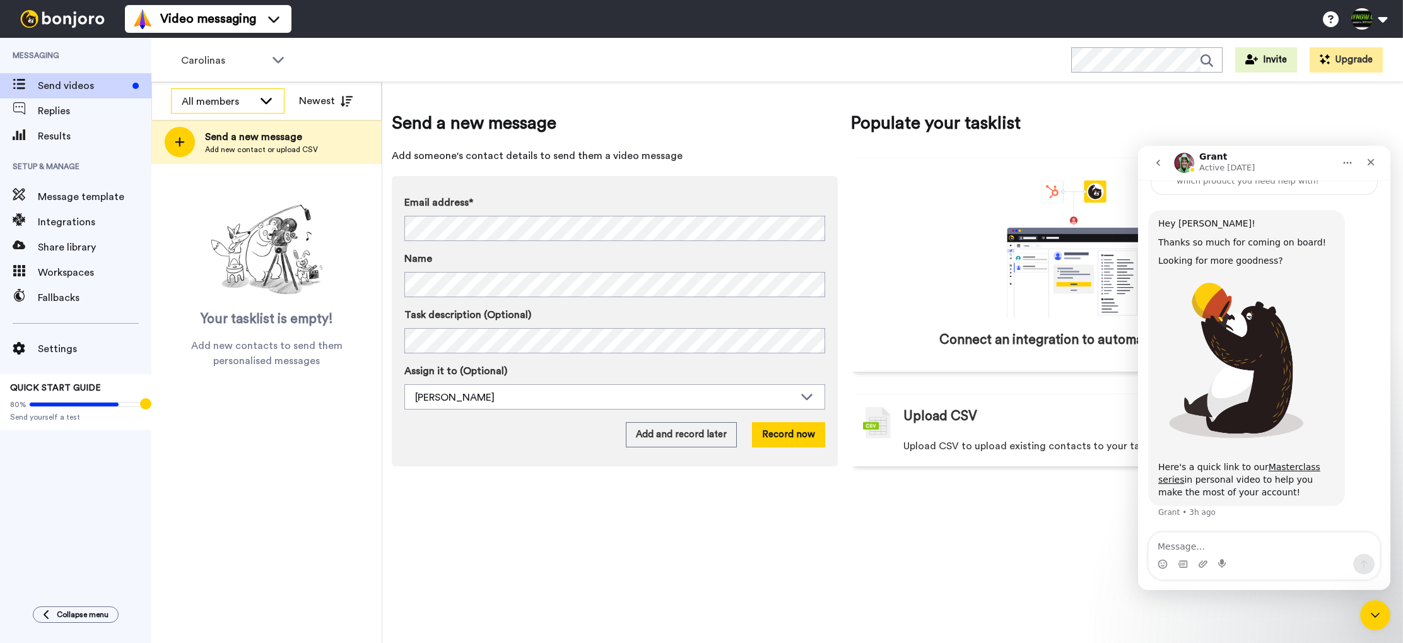
click at [266, 97] on icon at bounding box center [266, 100] width 15 height 13
click at [250, 131] on li "All members" at bounding box center [228, 129] width 114 height 20
click at [269, 58] on div "Carolinas" at bounding box center [233, 60] width 125 height 25
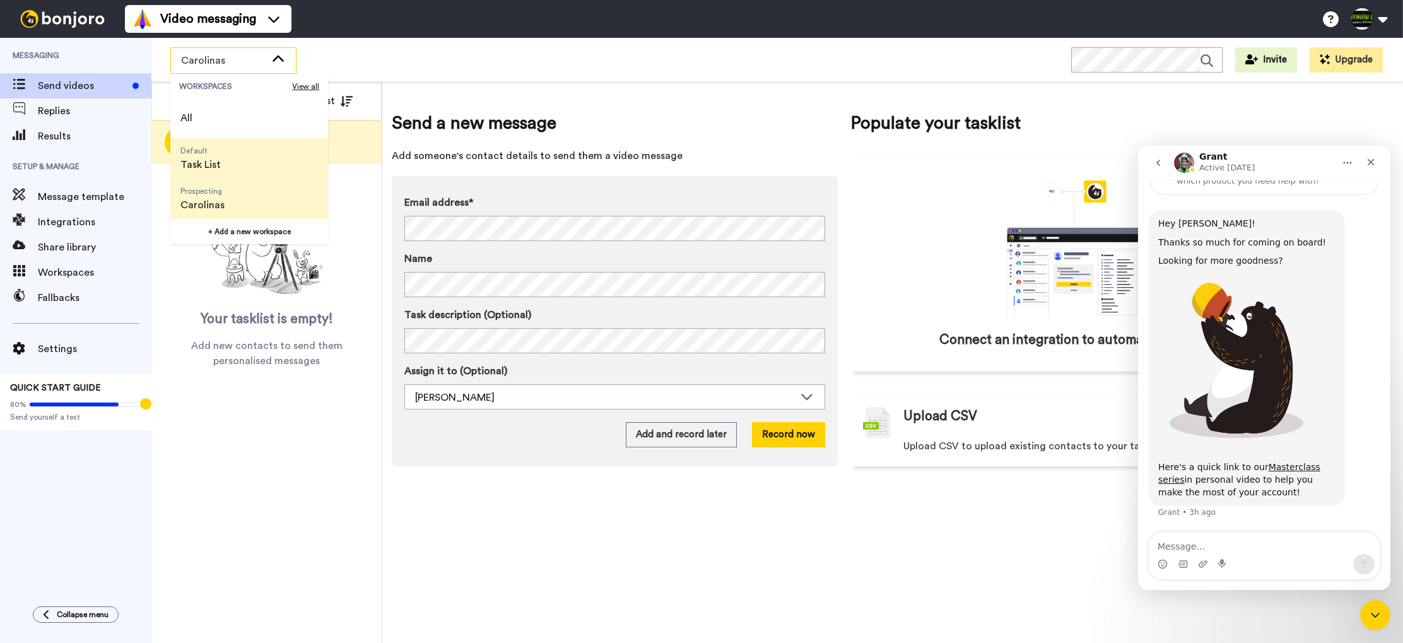
click at [243, 157] on li "Default Task List" at bounding box center [249, 158] width 158 height 40
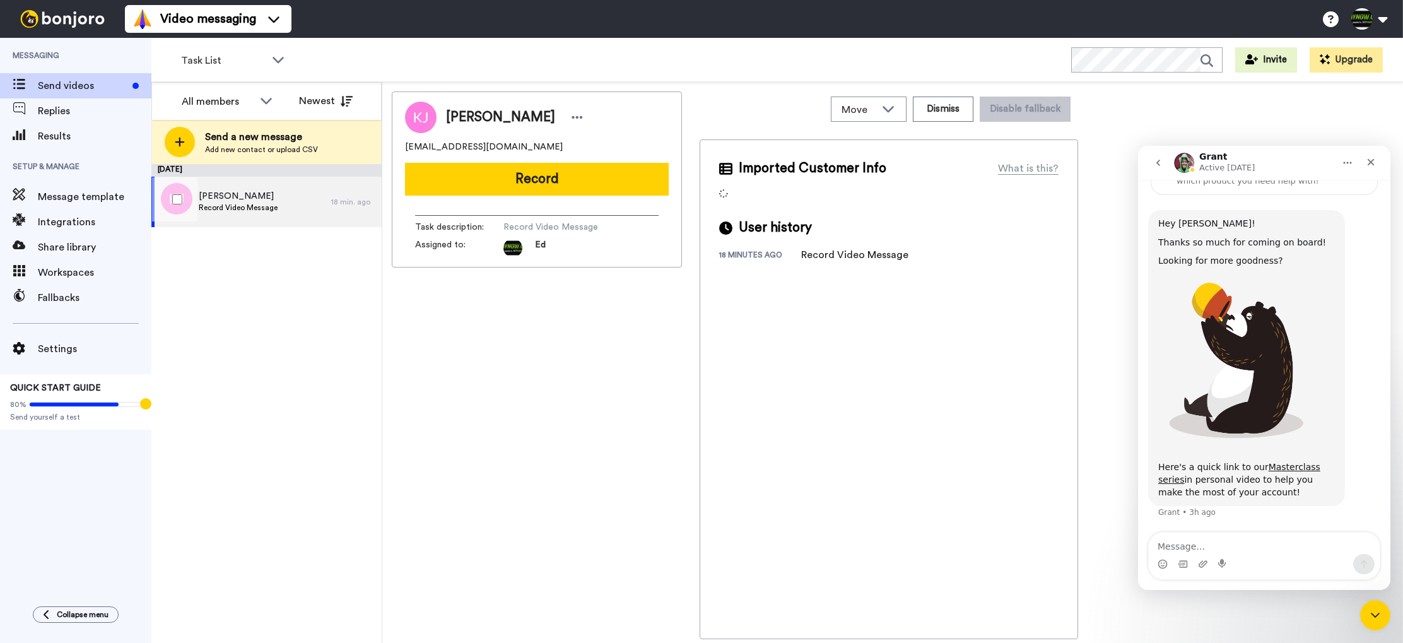
click at [290, 206] on div "Karen Johannsen Record Video Message" at bounding box center [241, 202] width 180 height 50
click at [307, 203] on div "Karen Johannsen Record Video Message" at bounding box center [241, 202] width 180 height 50
click at [1376, 160] on div "Close" at bounding box center [1371, 162] width 23 height 23
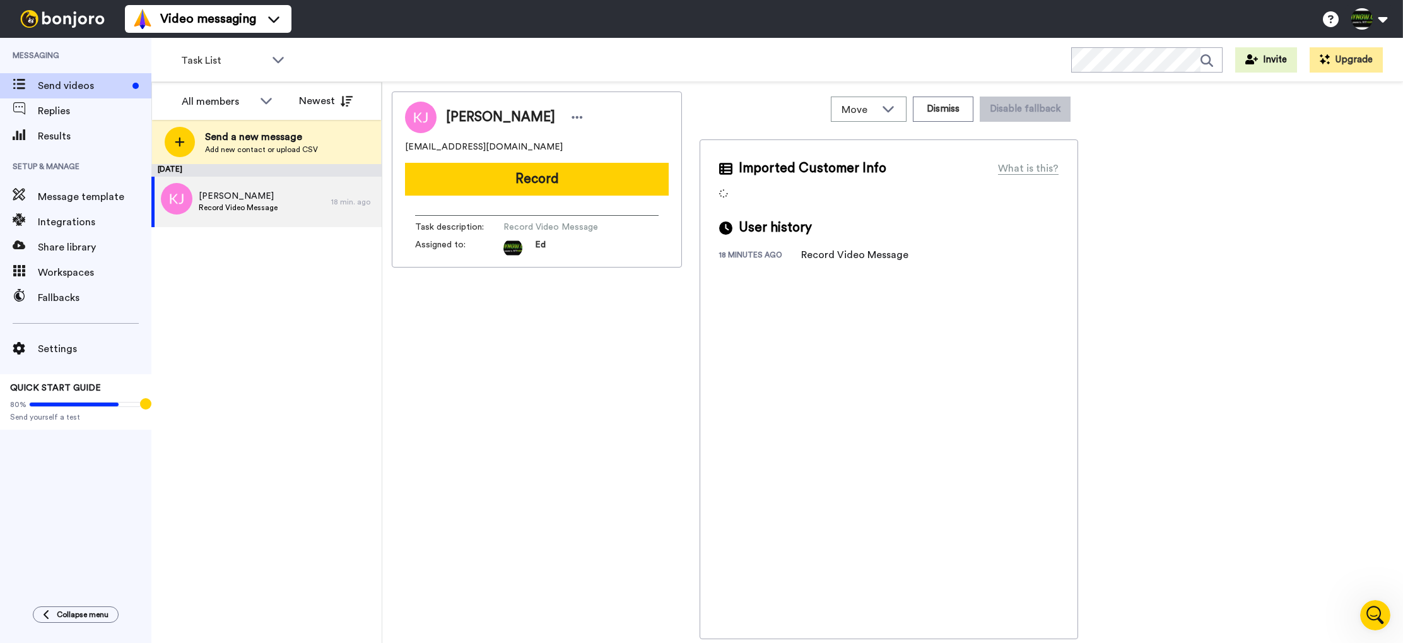
scroll to position [72, 0]
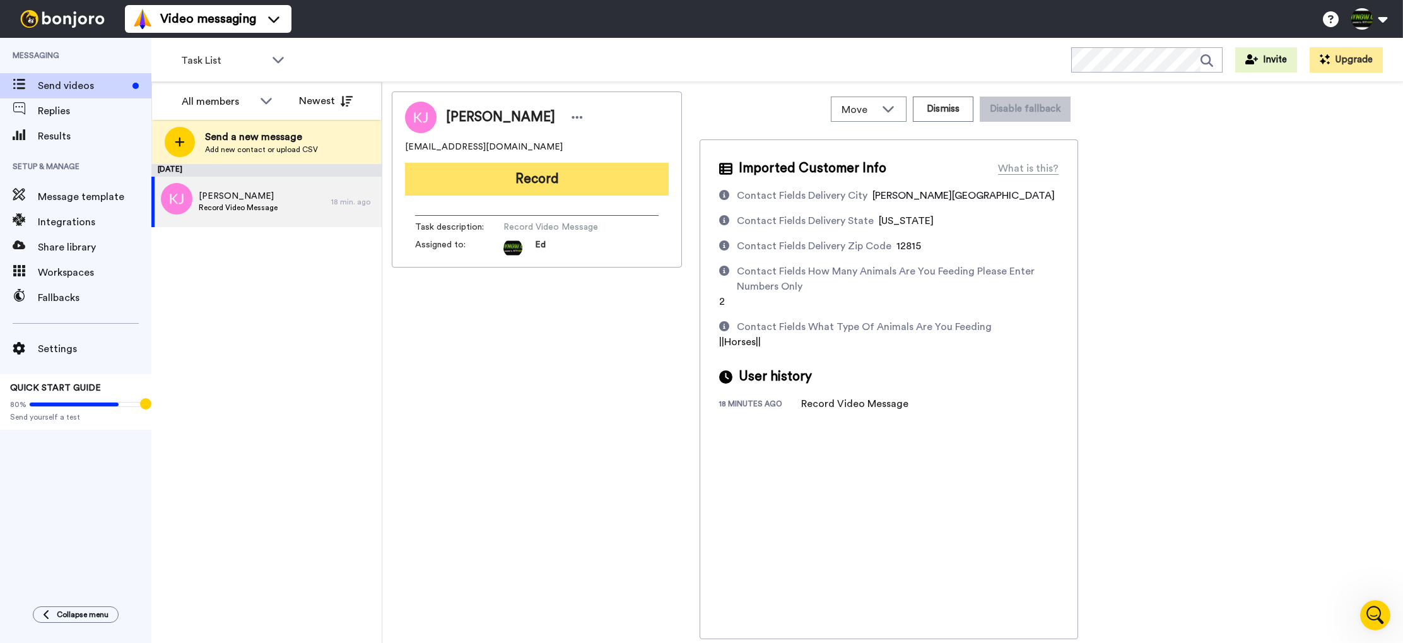
click at [551, 183] on button "Record" at bounding box center [537, 179] width 264 height 33
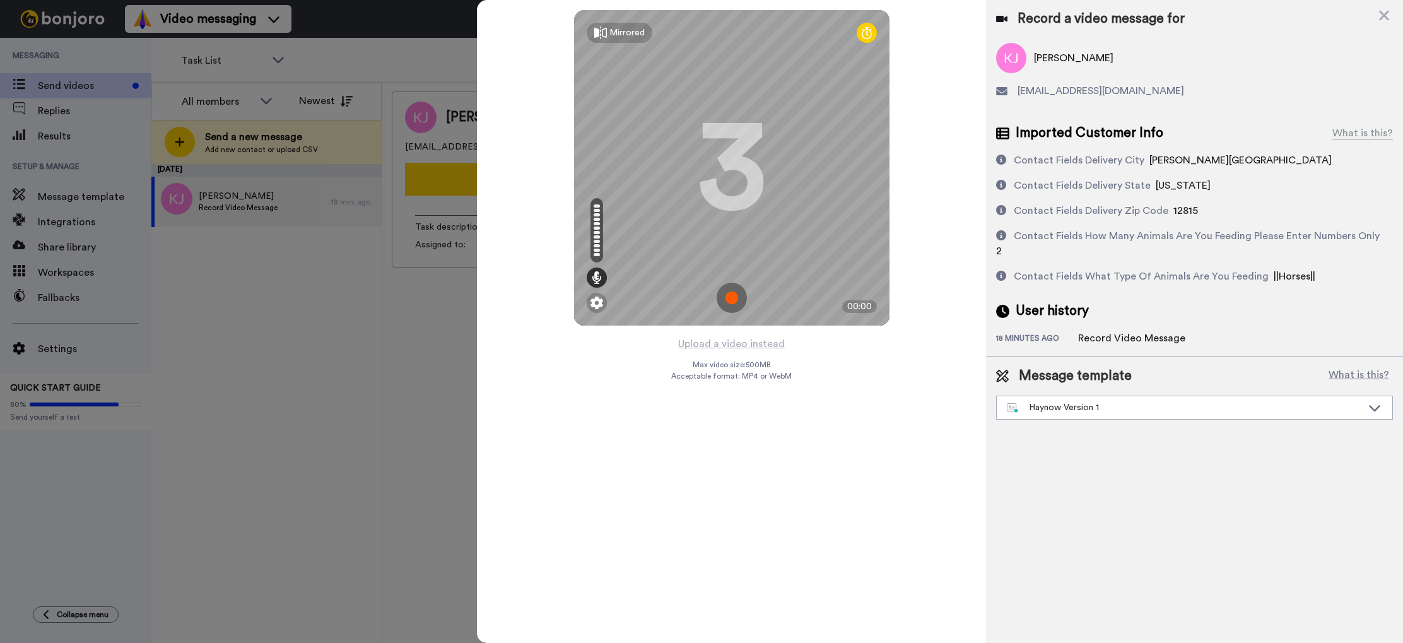
click at [731, 302] on img at bounding box center [732, 298] width 30 height 30
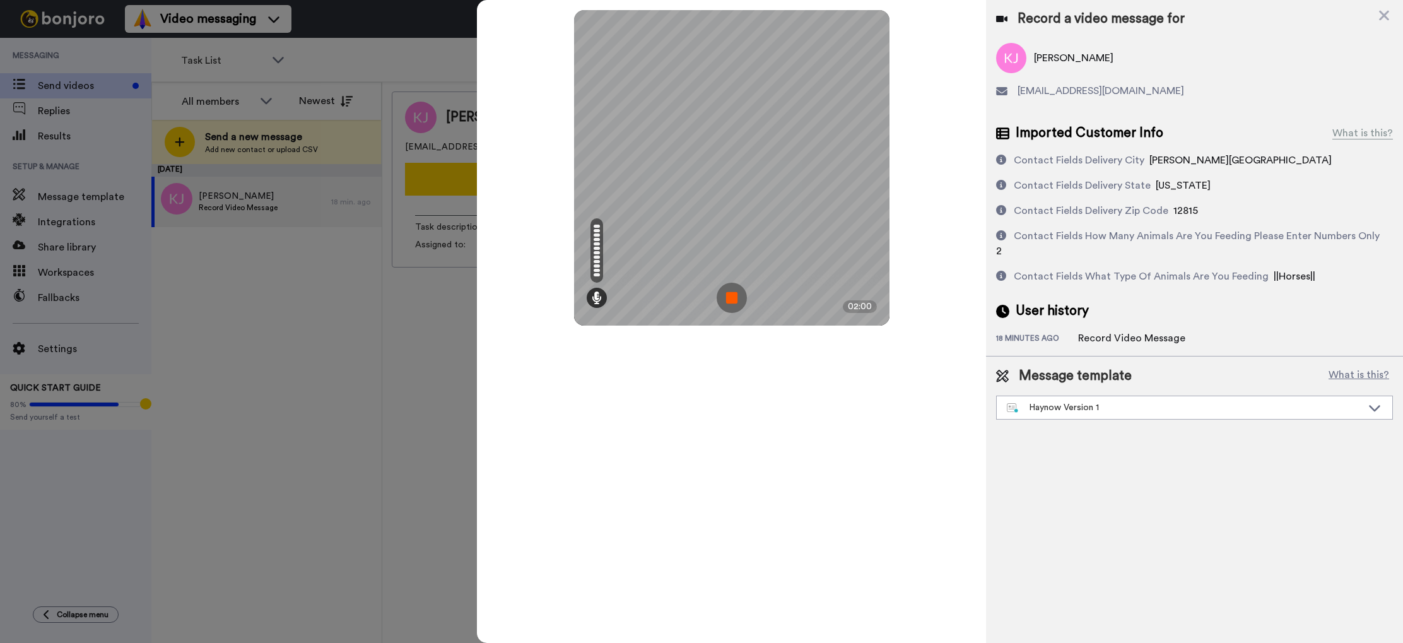
click at [739, 291] on img at bounding box center [732, 298] width 30 height 30
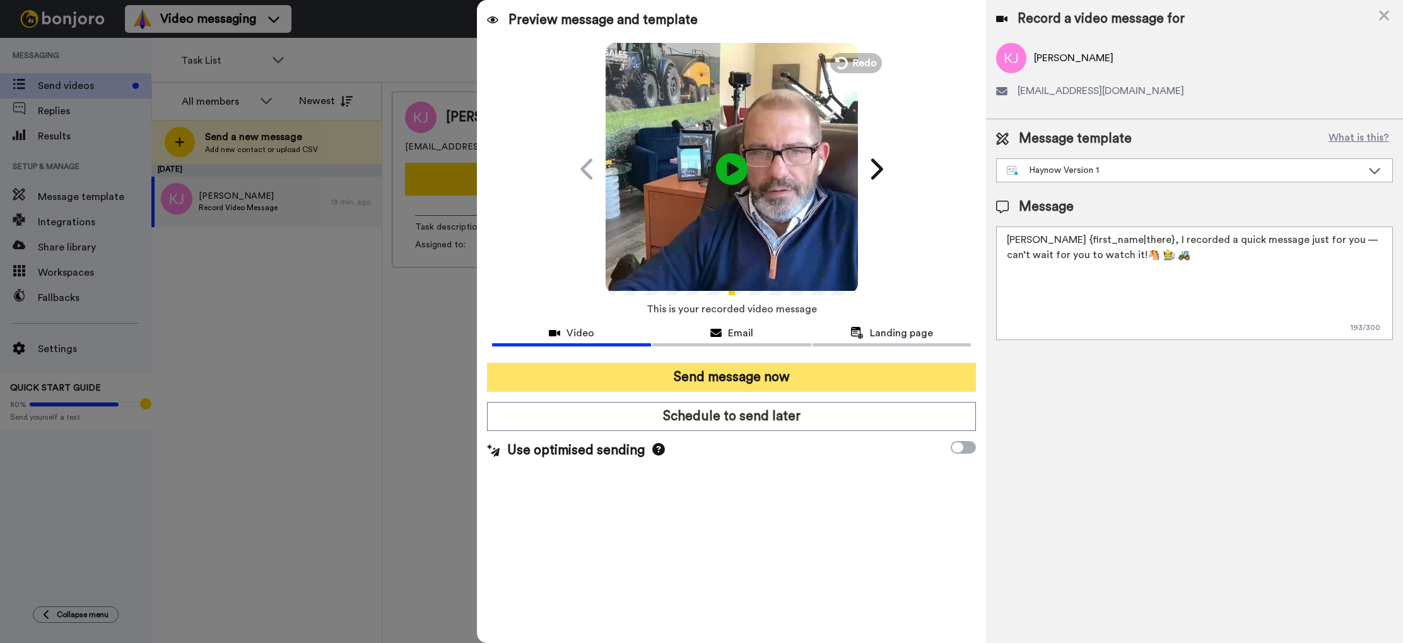
click at [747, 381] on button "Send message now" at bounding box center [731, 377] width 489 height 29
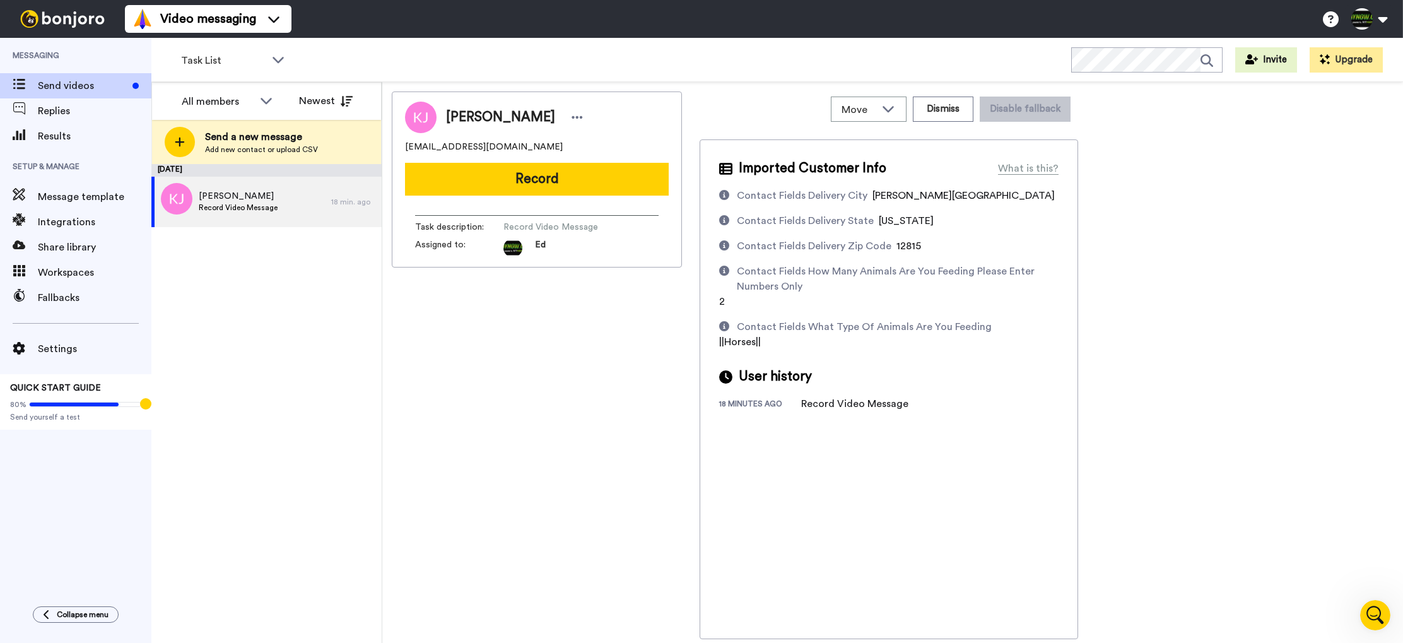
scroll to position [0, 0]
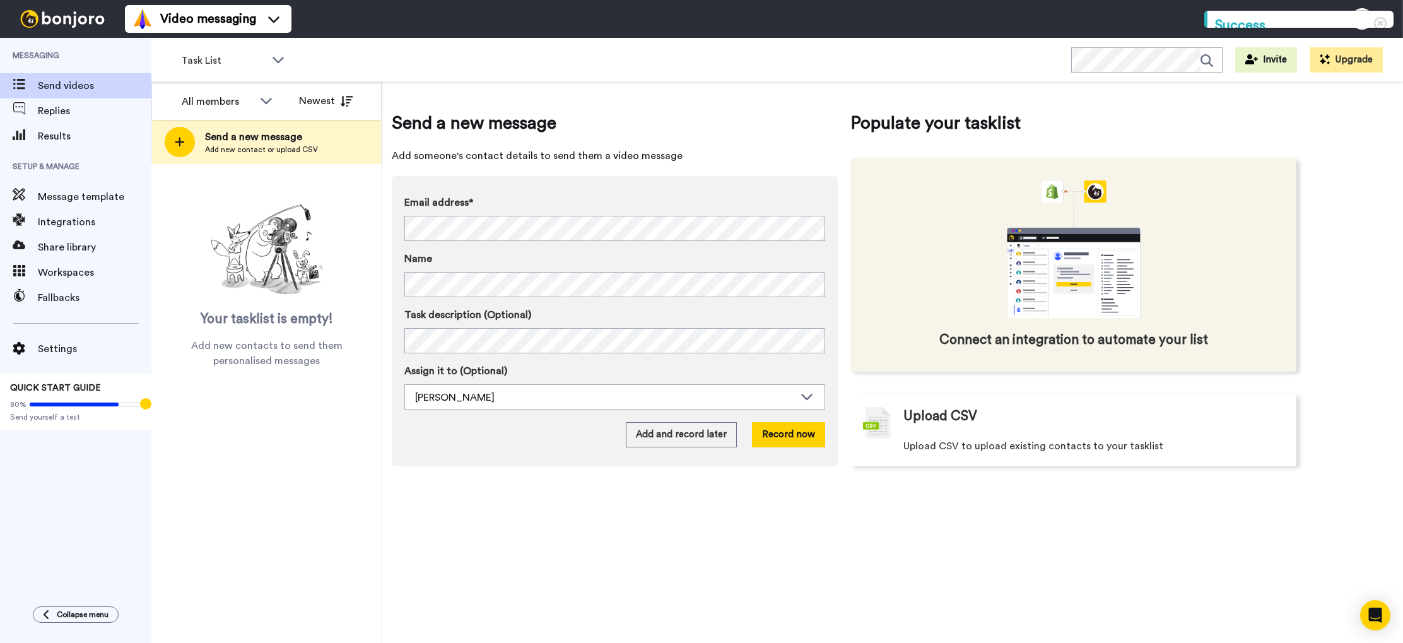
click at [1083, 257] on icon "animation" at bounding box center [1073, 273] width 133 height 90
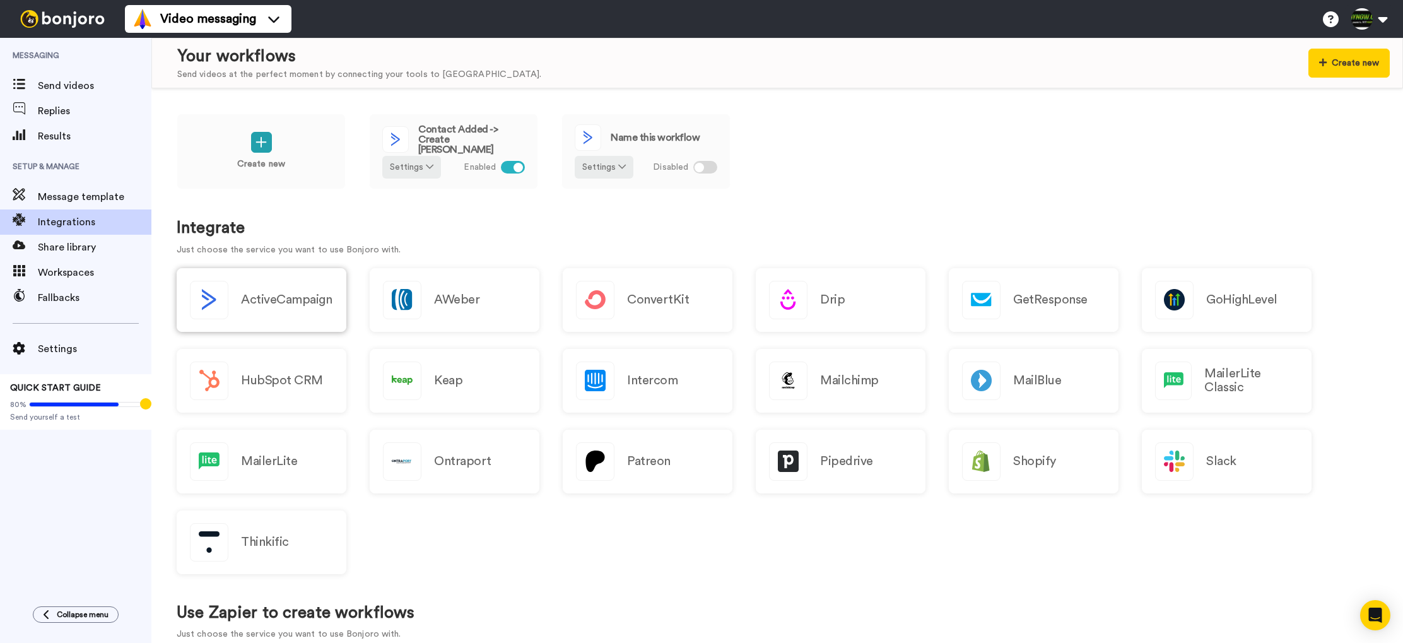
click at [260, 297] on h2 "ActiveCampaign" at bounding box center [286, 300] width 91 height 14
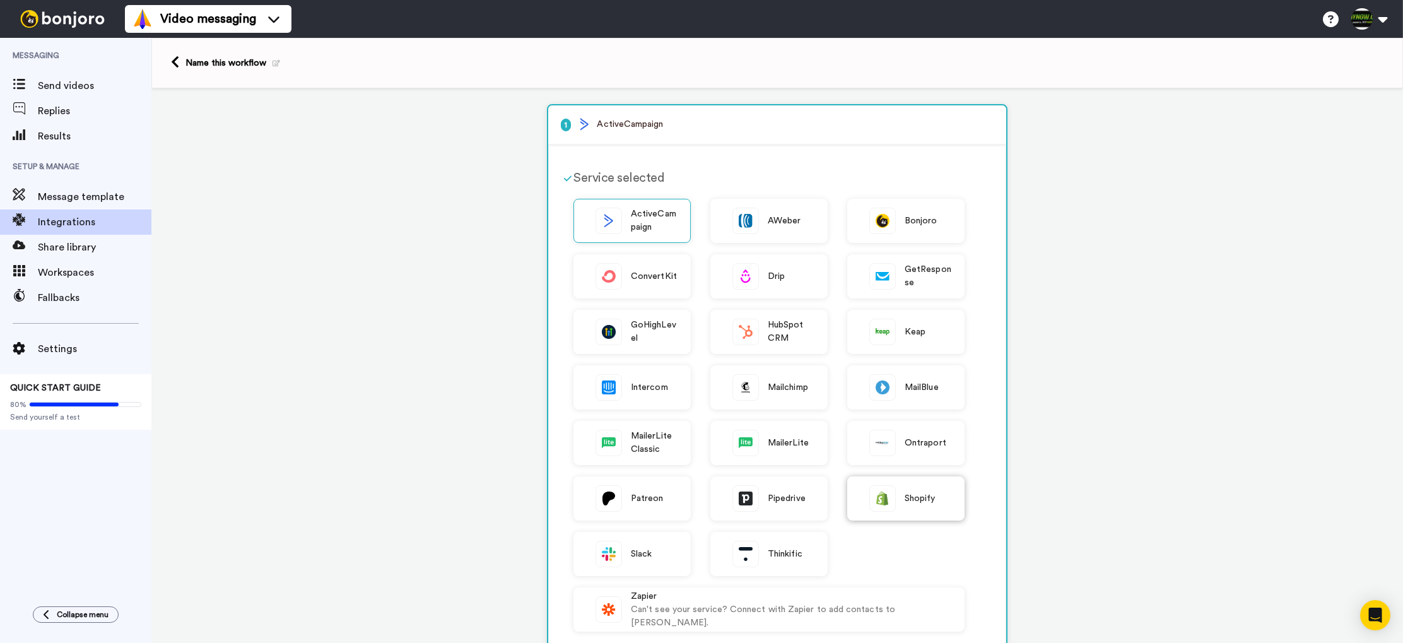
click at [930, 495] on span "Shopify" at bounding box center [920, 498] width 31 height 13
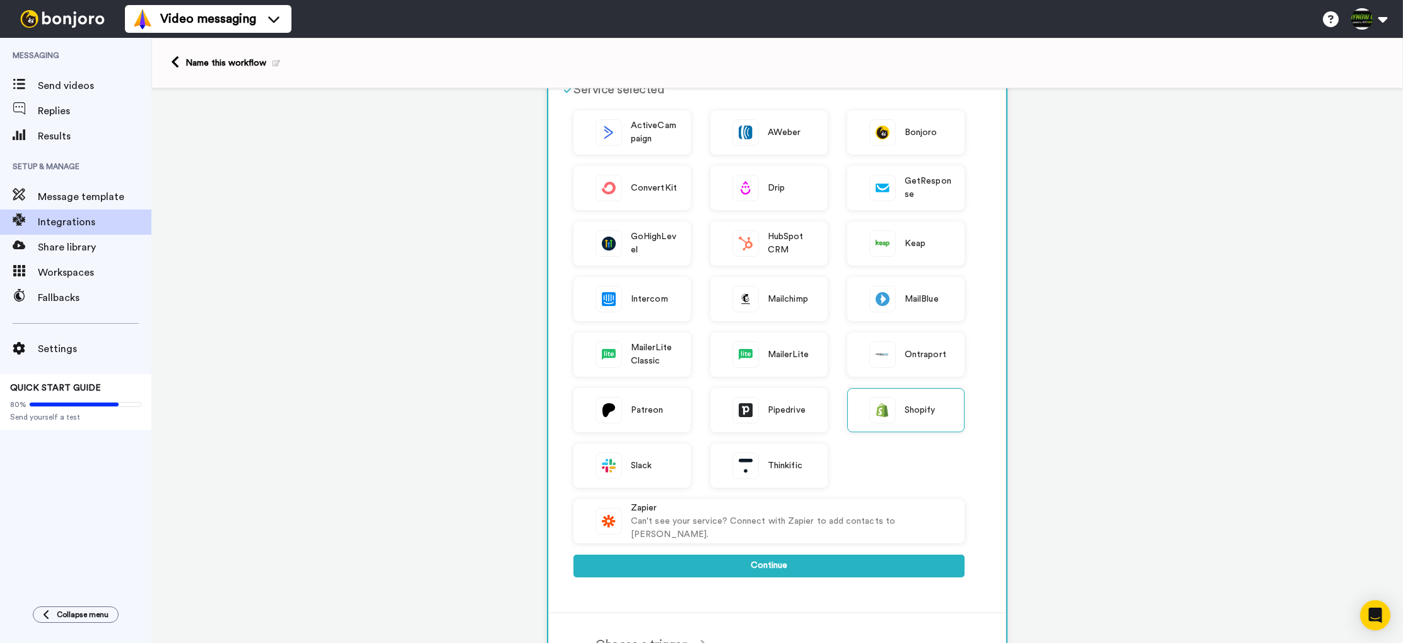
scroll to position [100, 0]
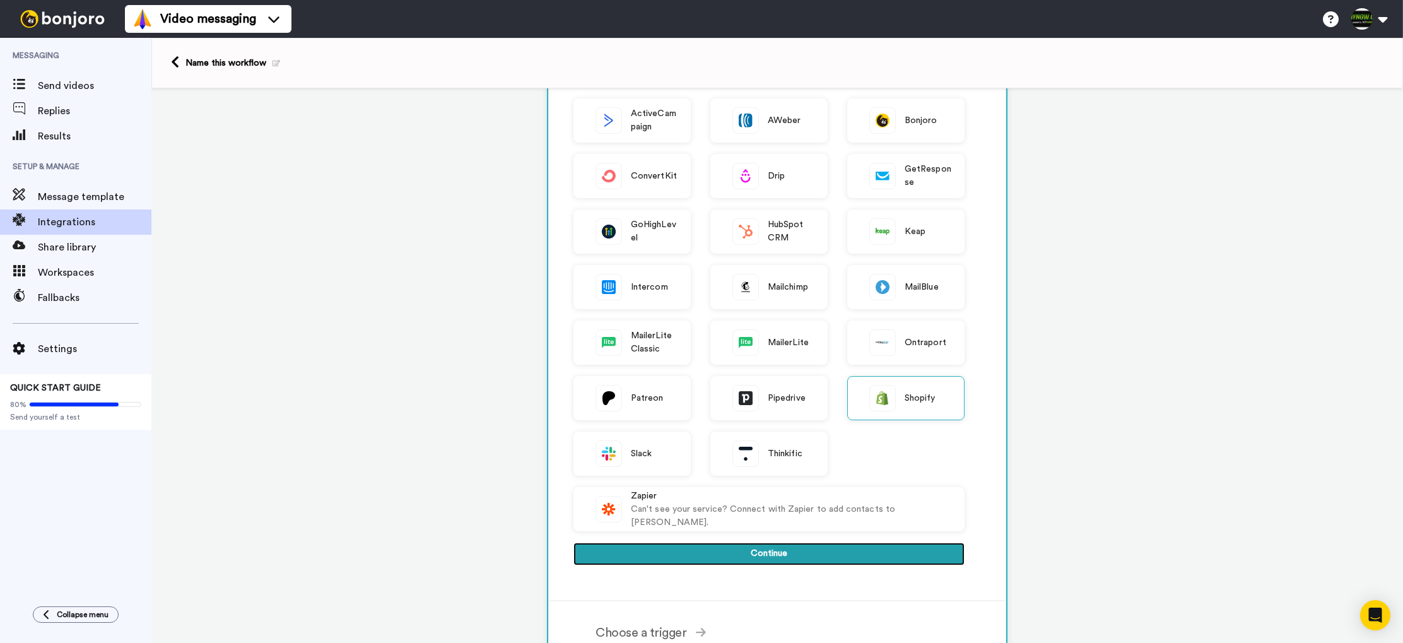
click at [844, 556] on button "Continue" at bounding box center [768, 554] width 391 height 23
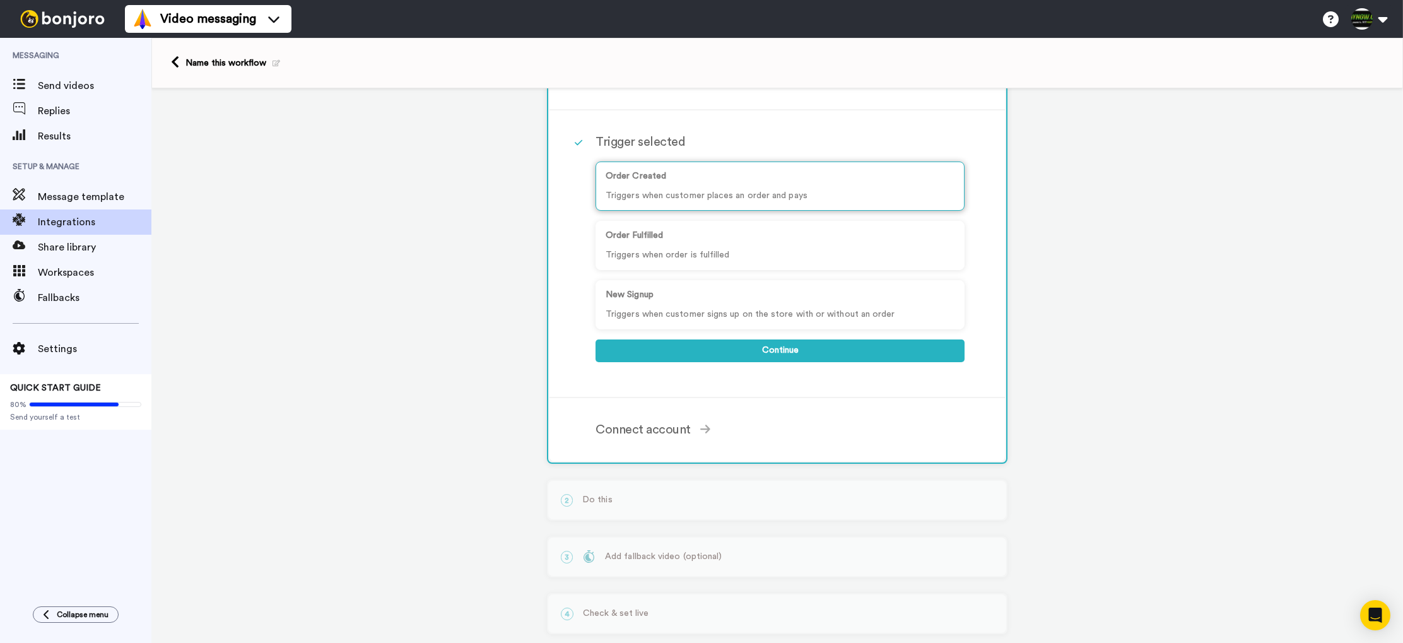
click at [813, 185] on div "Order Created Triggers when customer places an order and pays" at bounding box center [780, 186] width 369 height 49
click at [826, 354] on button "Continue" at bounding box center [780, 350] width 369 height 23
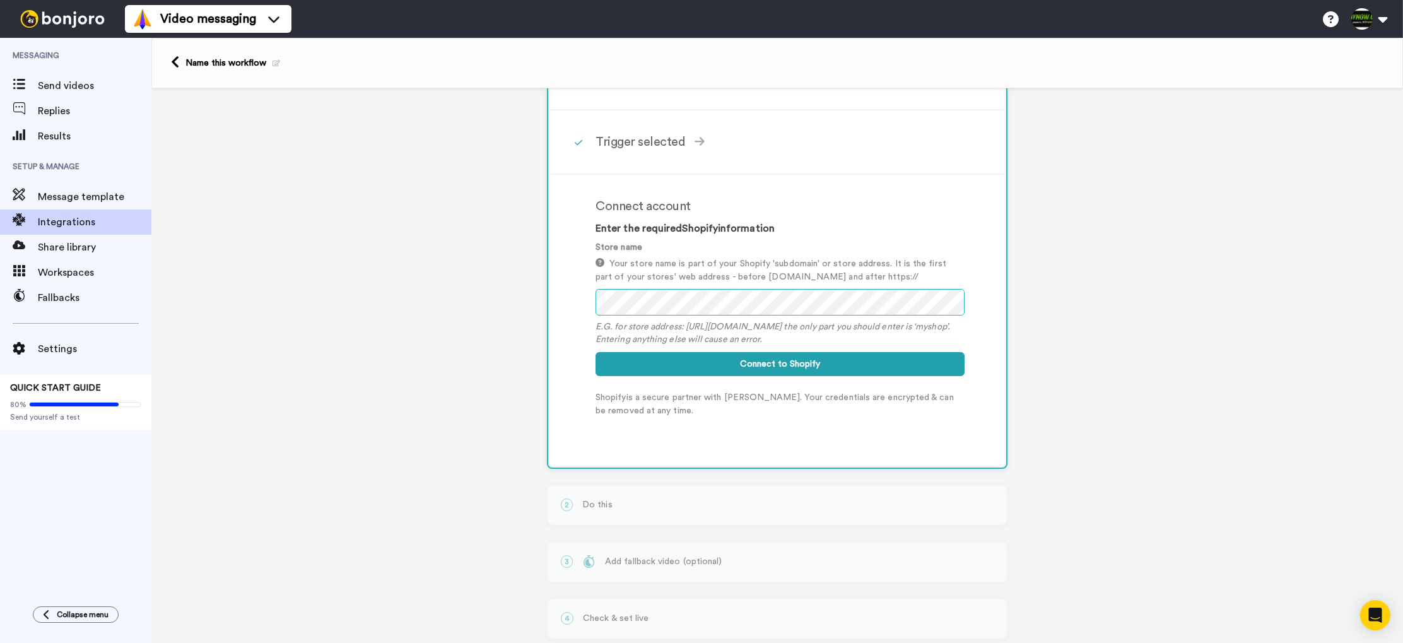
scroll to position [112, 0]
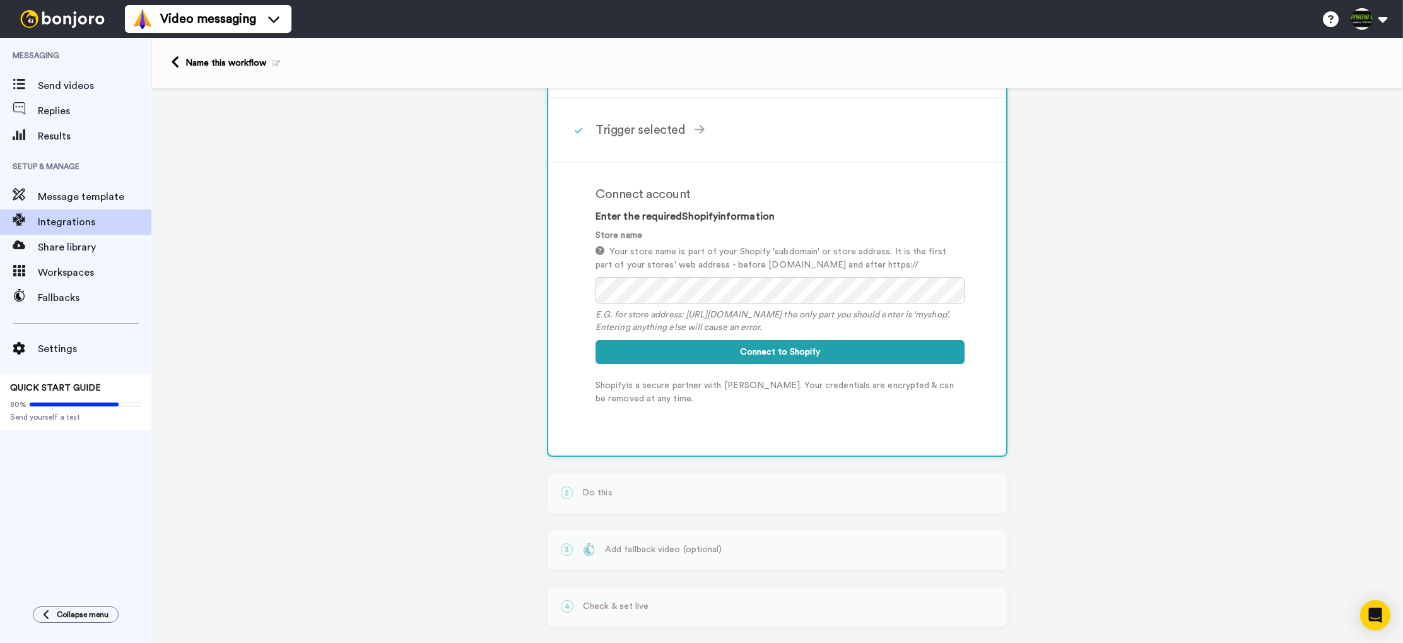
click at [600, 254] on icon at bounding box center [600, 250] width 9 height 9
click at [577, 283] on div "Connect account Enter the required Shopify information Store name Your store na…" at bounding box center [776, 308] width 455 height 291
click at [788, 355] on button "Connect to Shopify" at bounding box center [780, 352] width 369 height 24
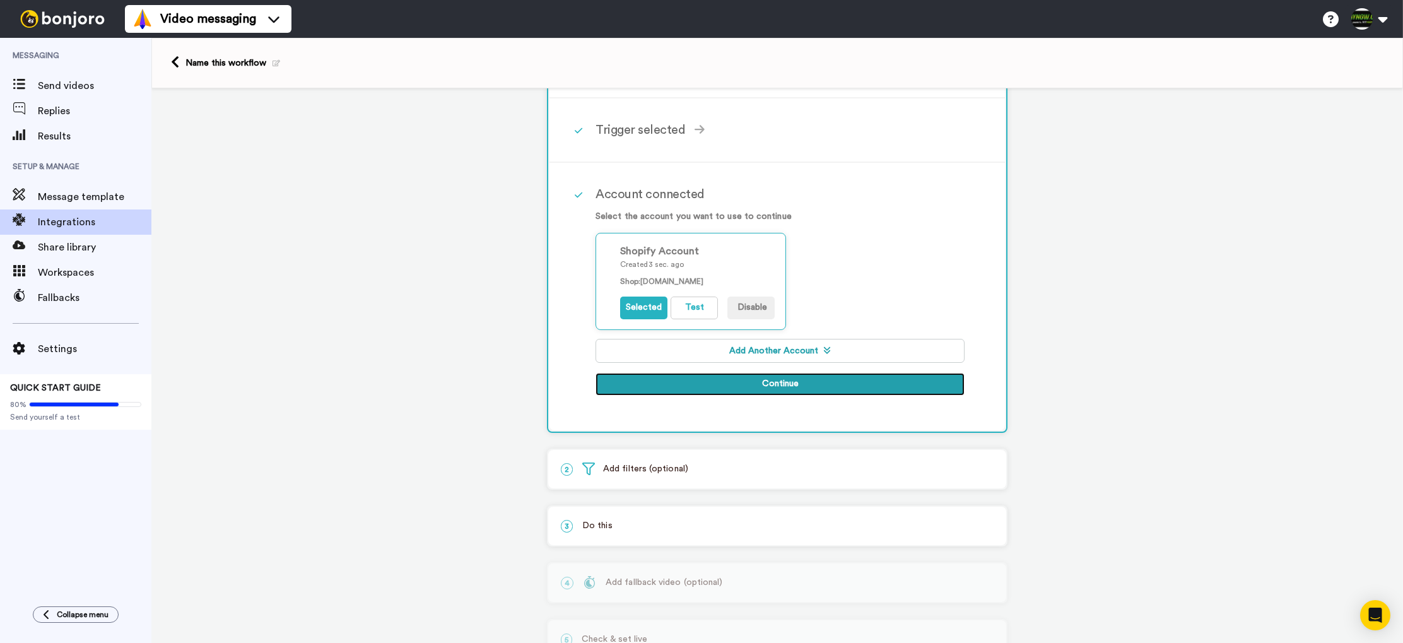
click at [799, 382] on button "Continue" at bounding box center [780, 384] width 369 height 23
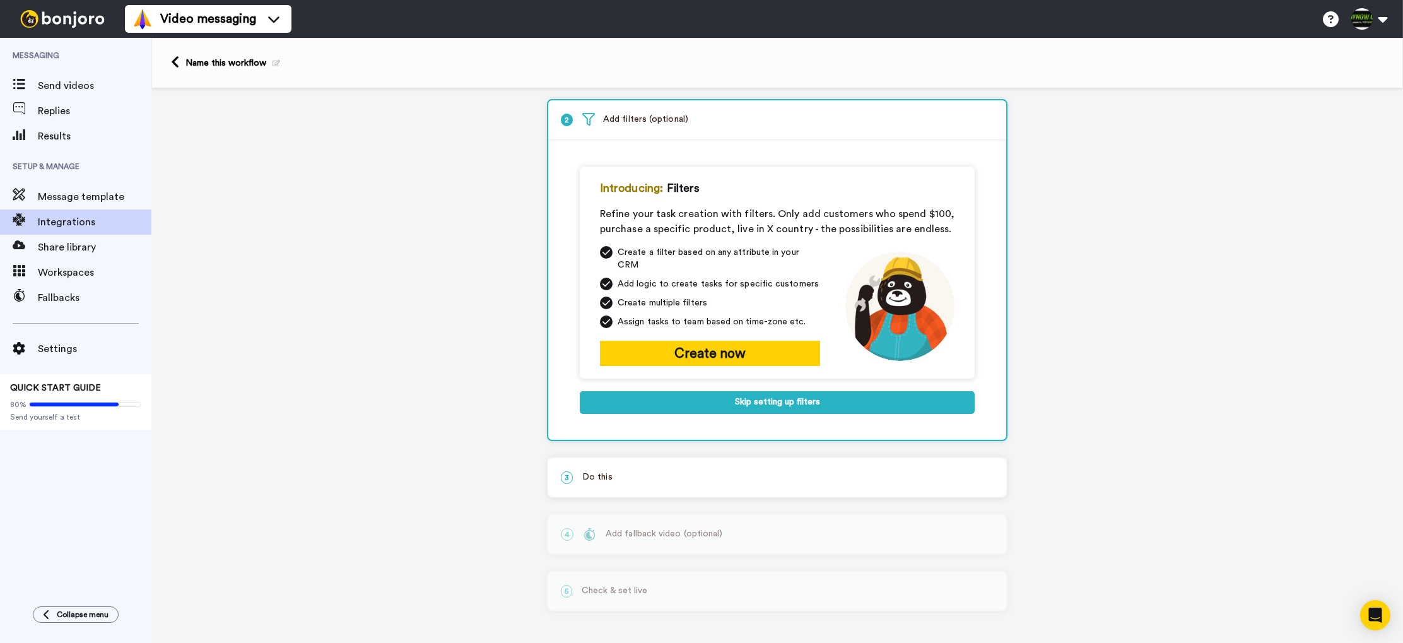
scroll to position [59, 0]
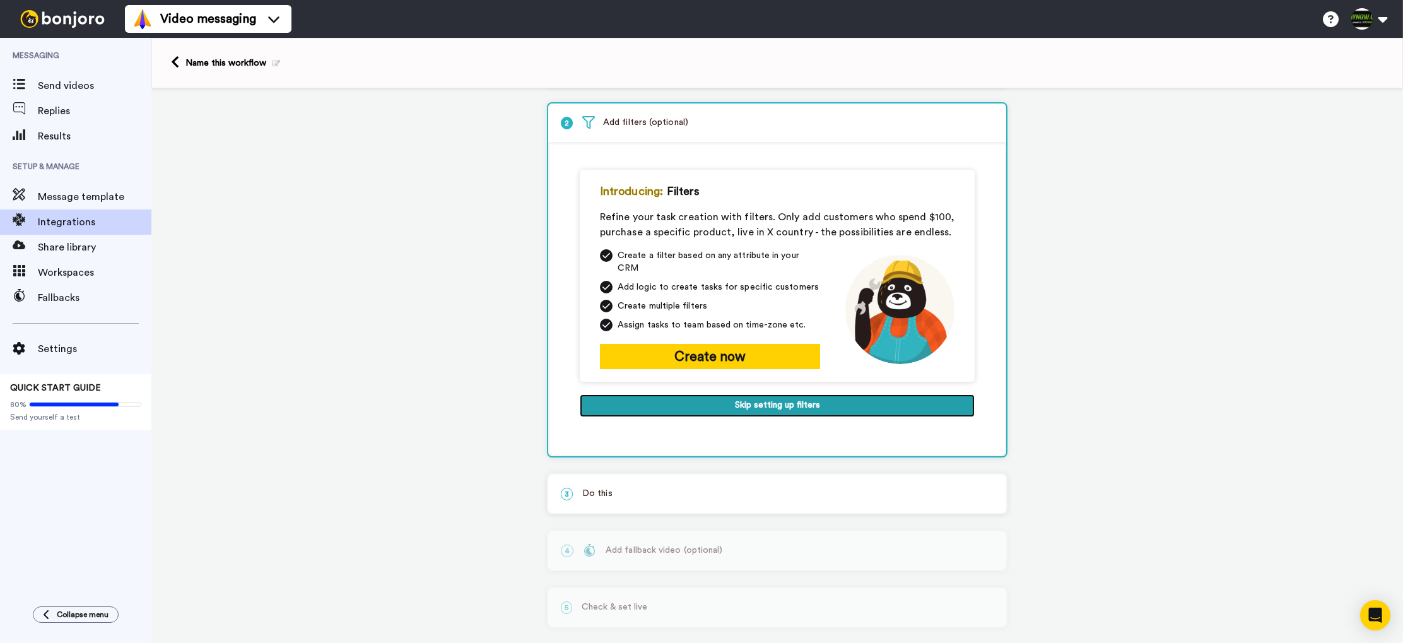
click at [790, 399] on button "Skip setting up filters" at bounding box center [777, 405] width 395 height 23
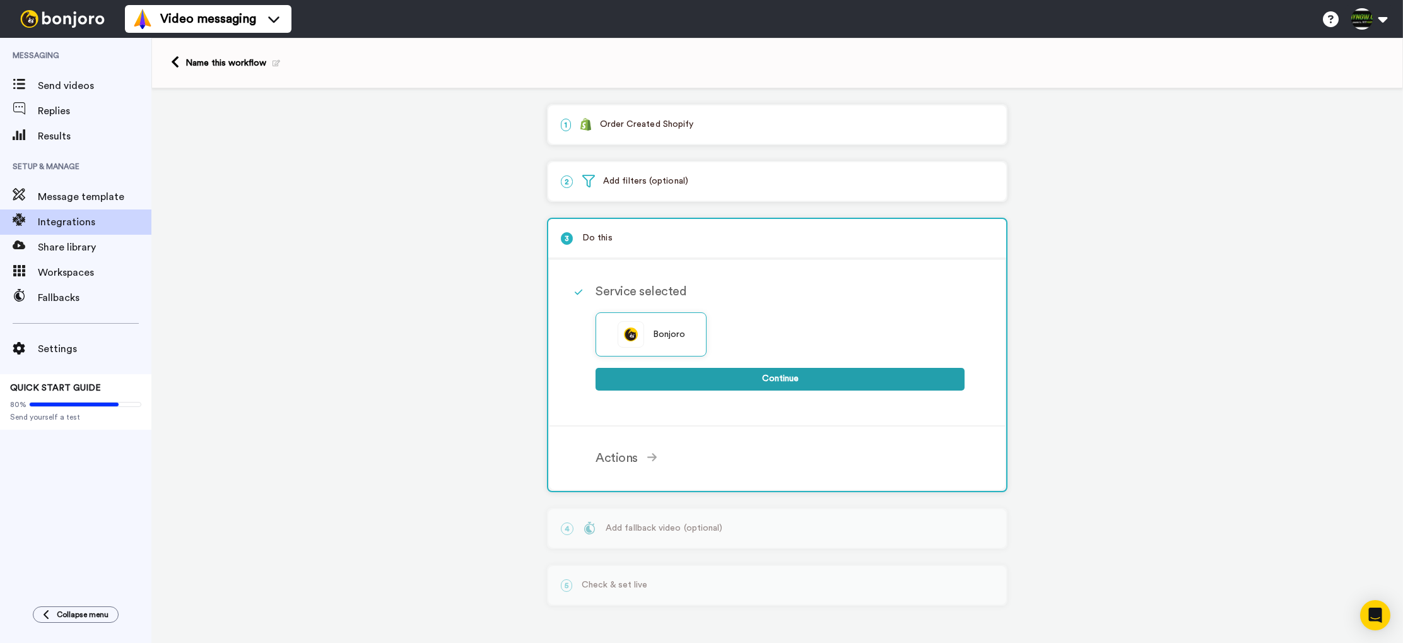
scroll to position [0, 0]
click at [779, 382] on button "Continue" at bounding box center [780, 379] width 369 height 23
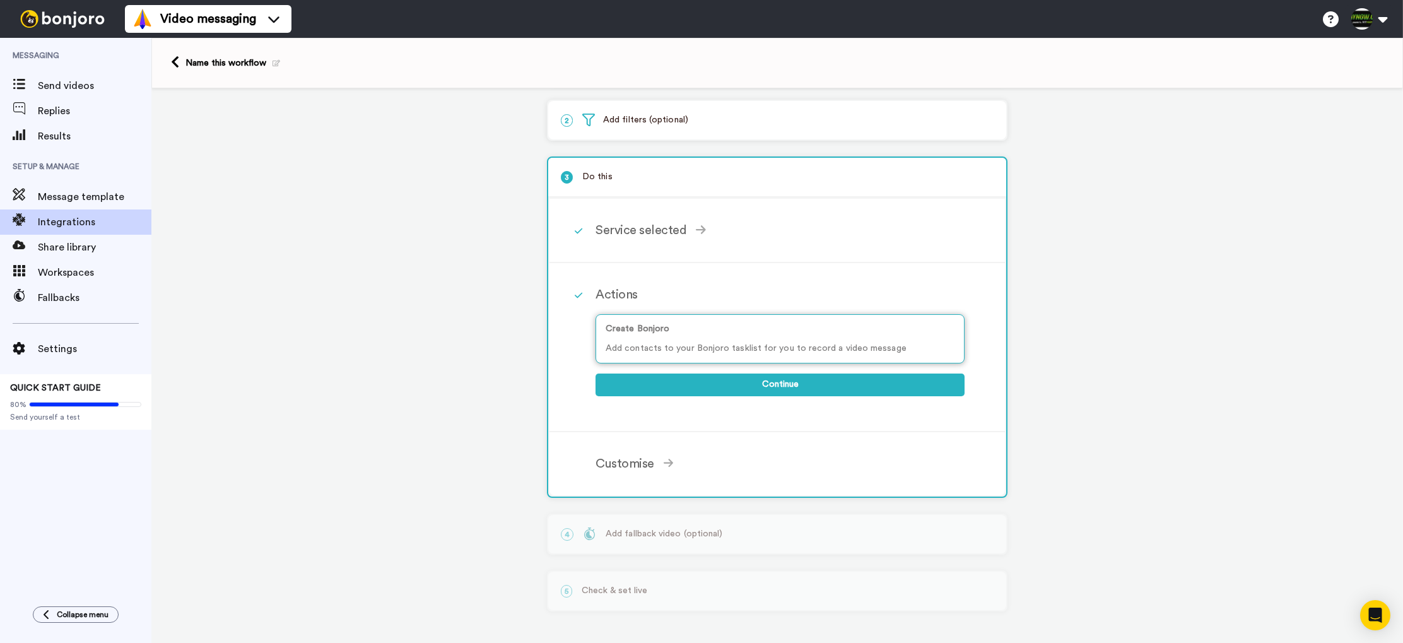
scroll to position [64, 0]
click at [775, 342] on p "Add contacts to your Bonjoro tasklist for you to record a video message" at bounding box center [780, 348] width 349 height 13
click at [792, 383] on button "Continue" at bounding box center [780, 384] width 369 height 23
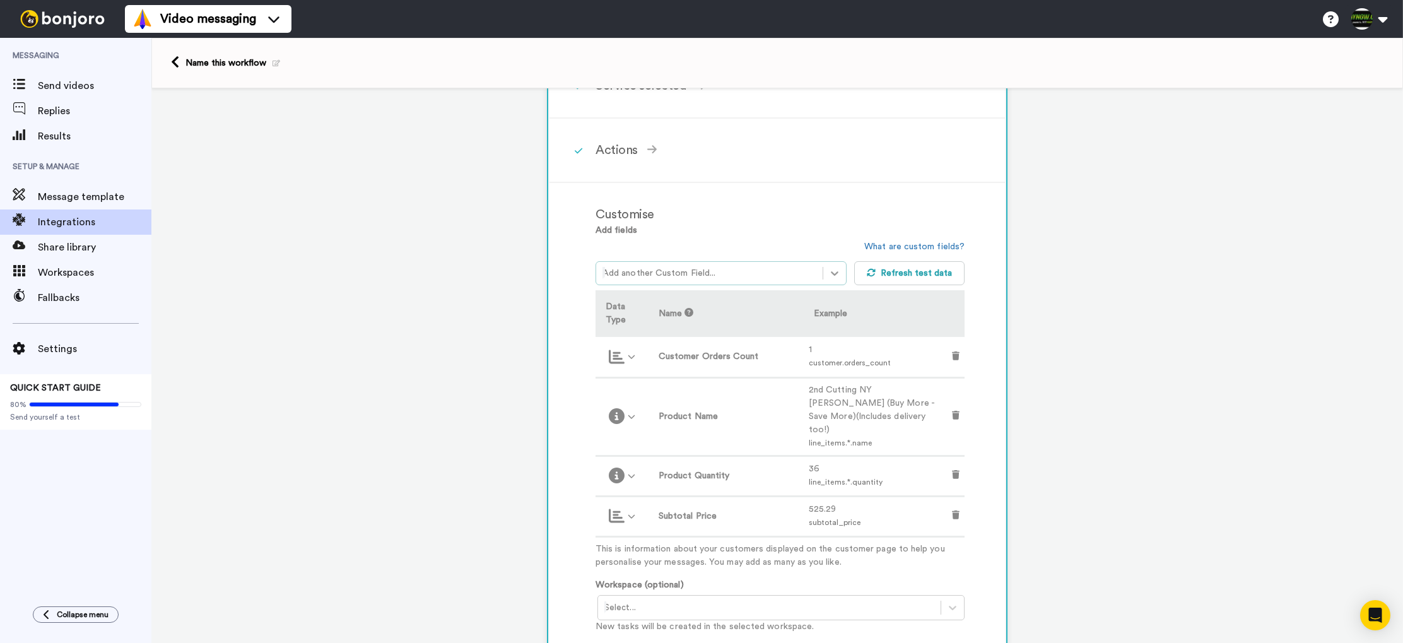
scroll to position [205, 0]
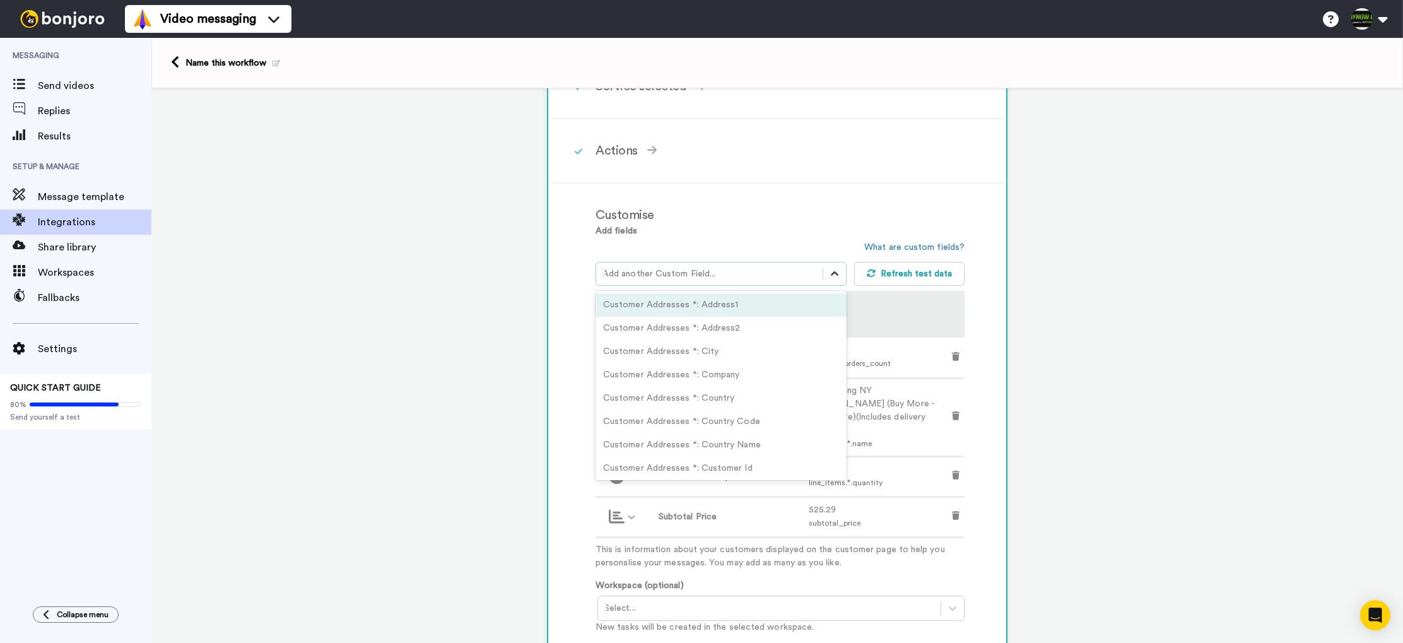
click at [829, 279] on icon at bounding box center [834, 273] width 13 height 13
click at [833, 278] on icon at bounding box center [834, 273] width 13 height 13
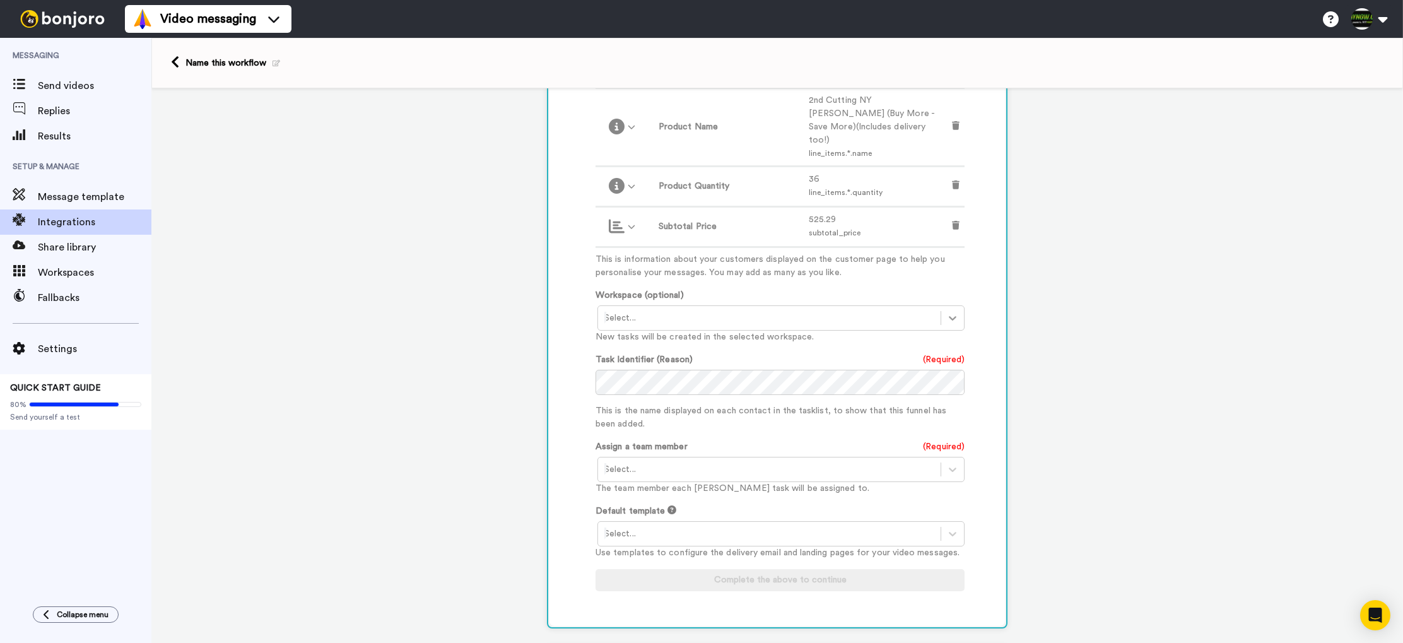
scroll to position [497, 0]
click at [955, 314] on icon at bounding box center [953, 316] width 8 height 4
click at [955, 310] on icon at bounding box center [952, 316] width 13 height 13
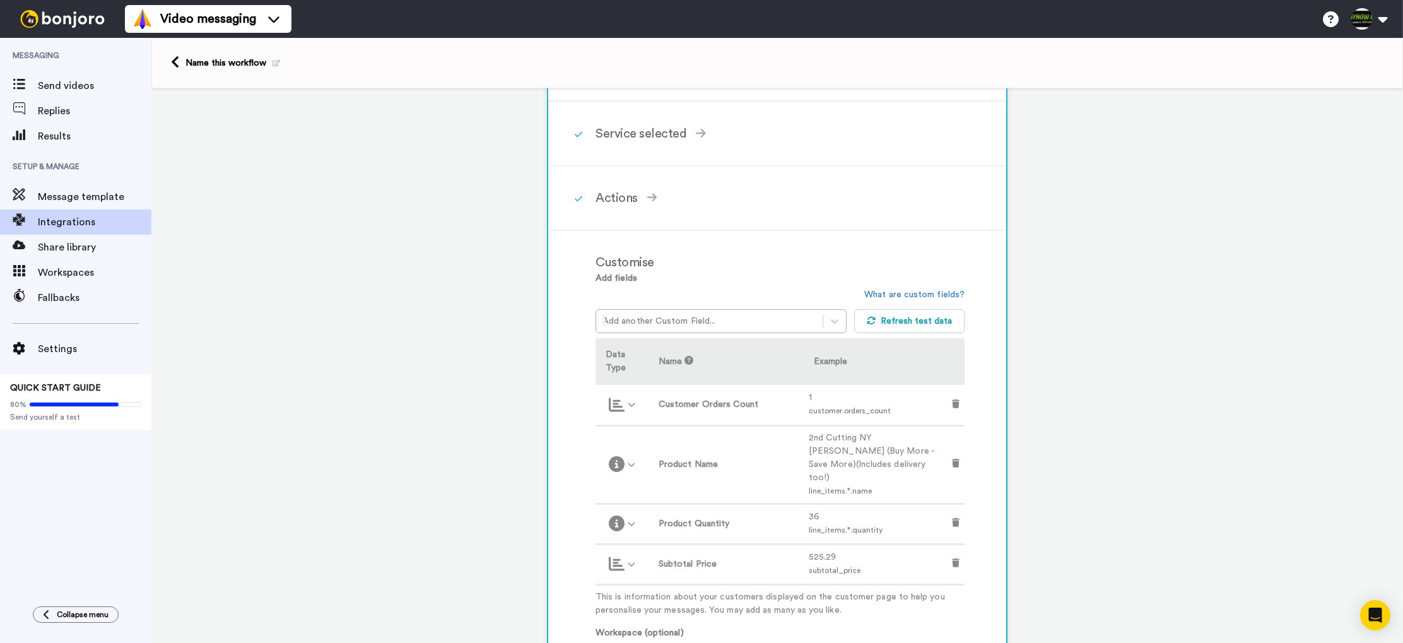
scroll to position [163, 0]
click at [884, 319] on button "Refresh test data" at bounding box center [909, 315] width 111 height 24
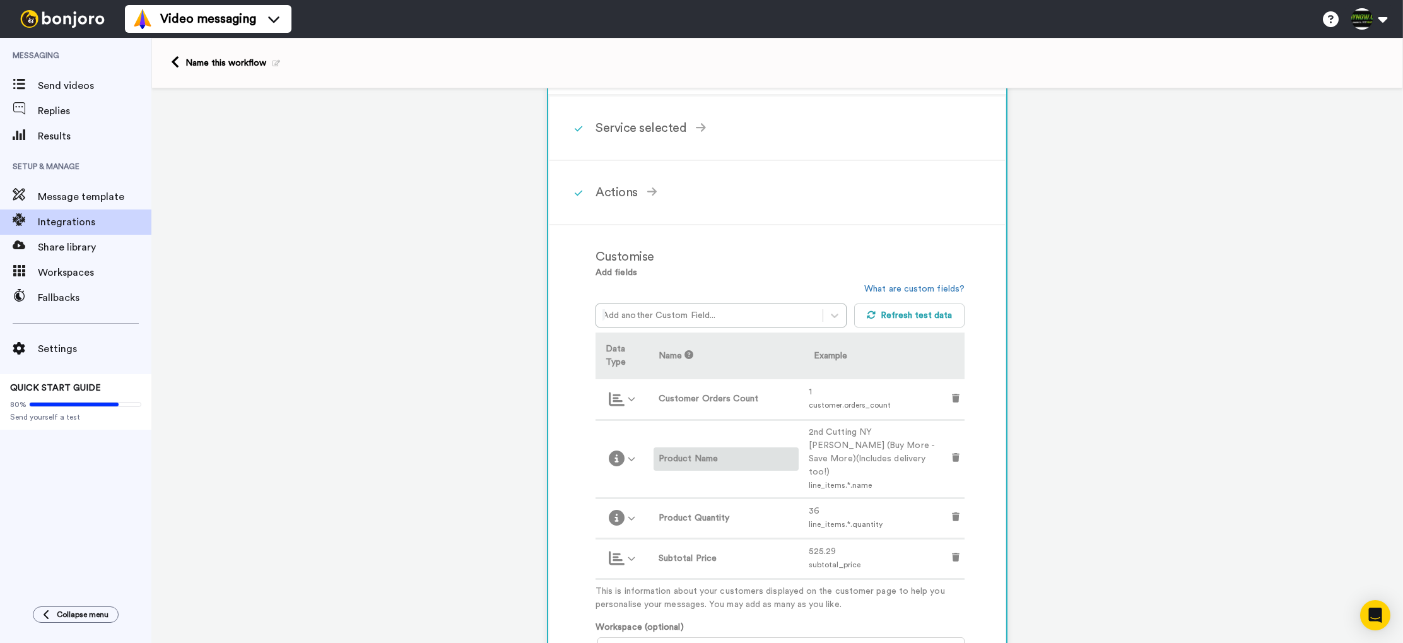
click at [683, 452] on label "Product Name" at bounding box center [726, 458] width 135 height 13
click at [975, 452] on div "Customise Add fields Add another Custom Field... What are custom fields? Refres…" at bounding box center [794, 591] width 397 height 707
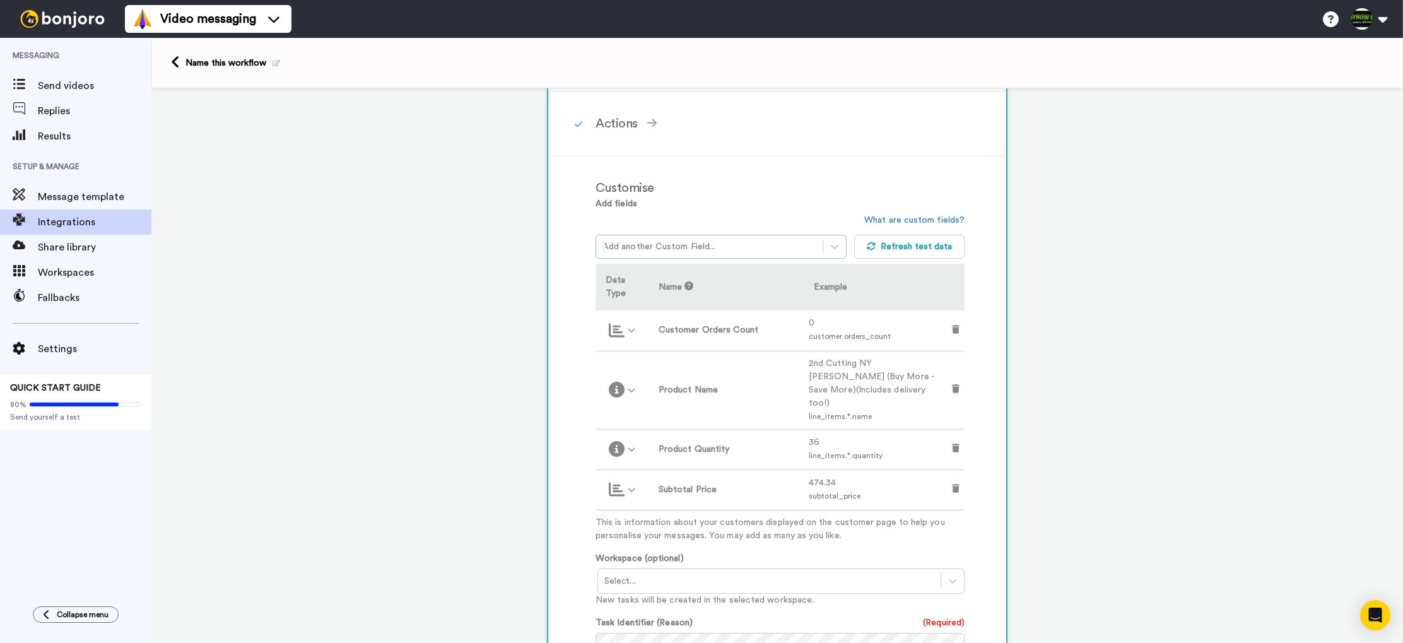
scroll to position [238, 0]
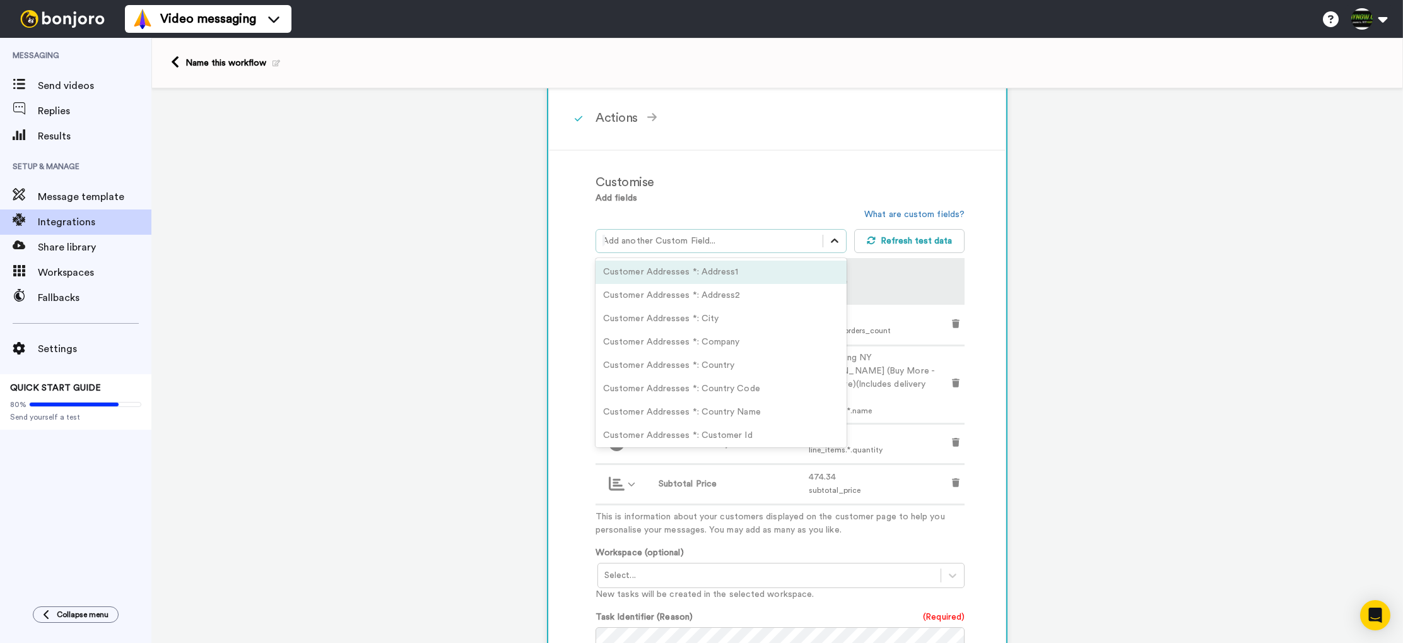
click at [835, 247] on icon at bounding box center [834, 241] width 13 height 13
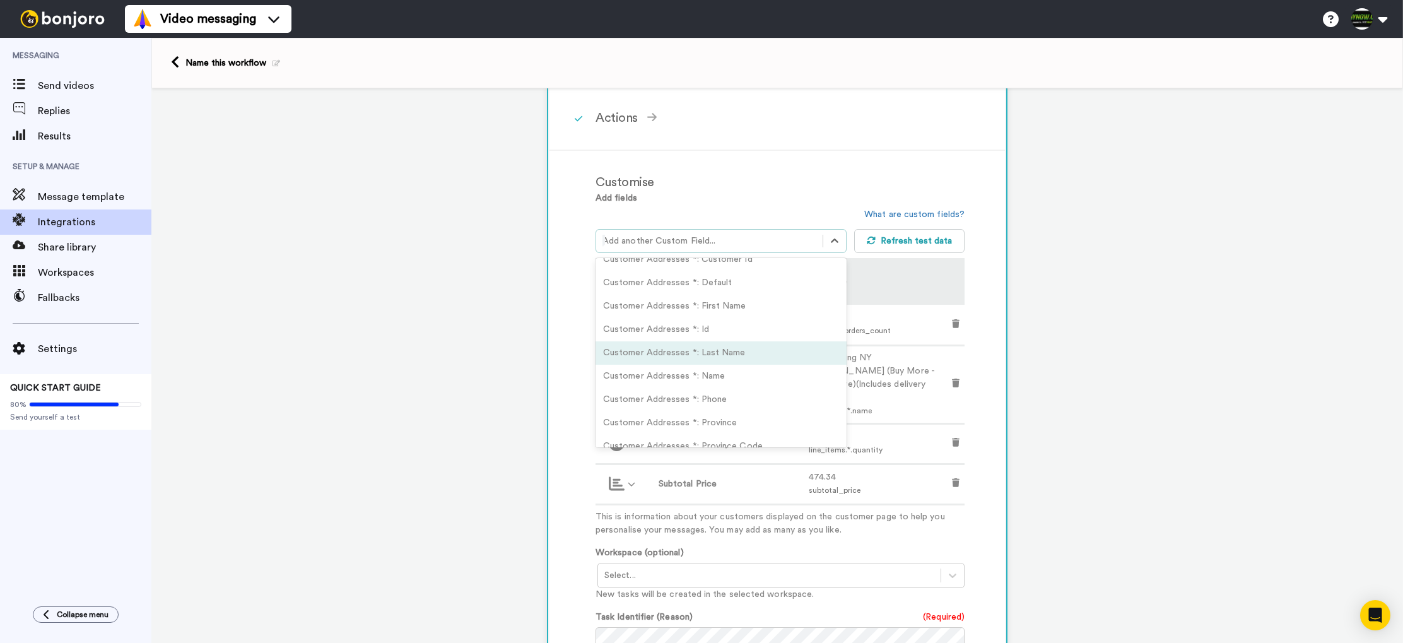
scroll to position [179, 0]
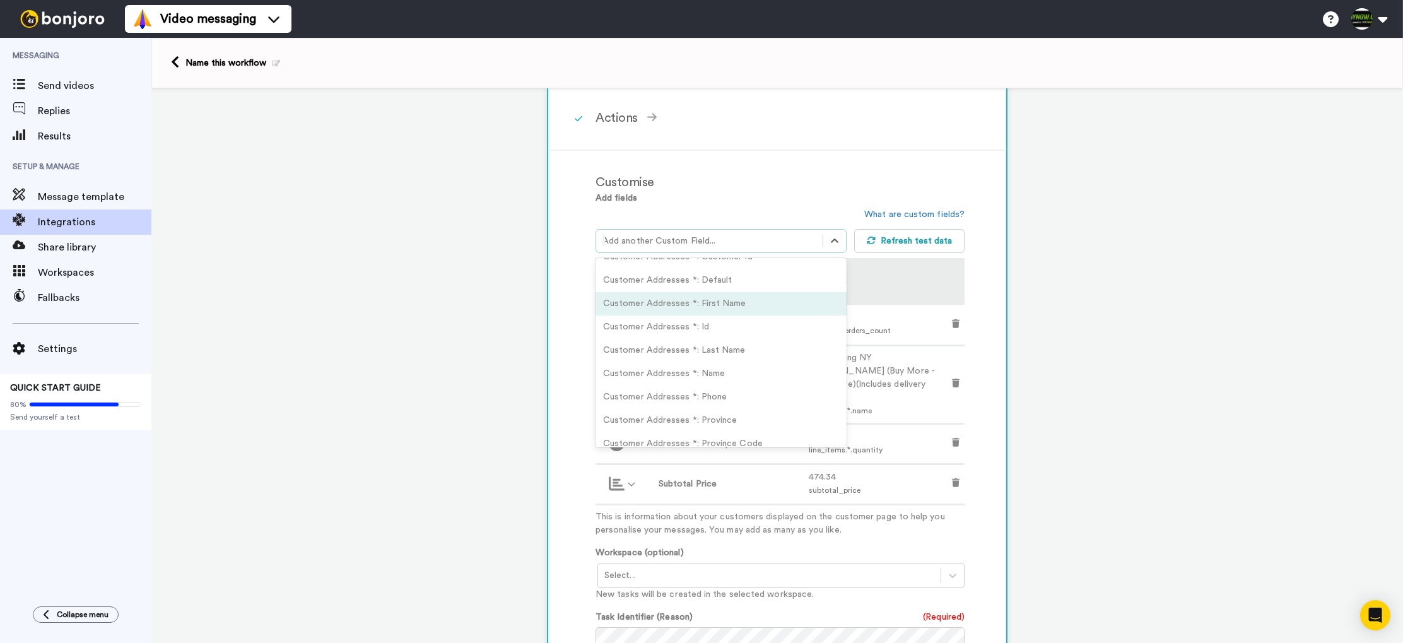
click at [718, 305] on div "Customer Addresses *: First Name" at bounding box center [721, 303] width 251 height 23
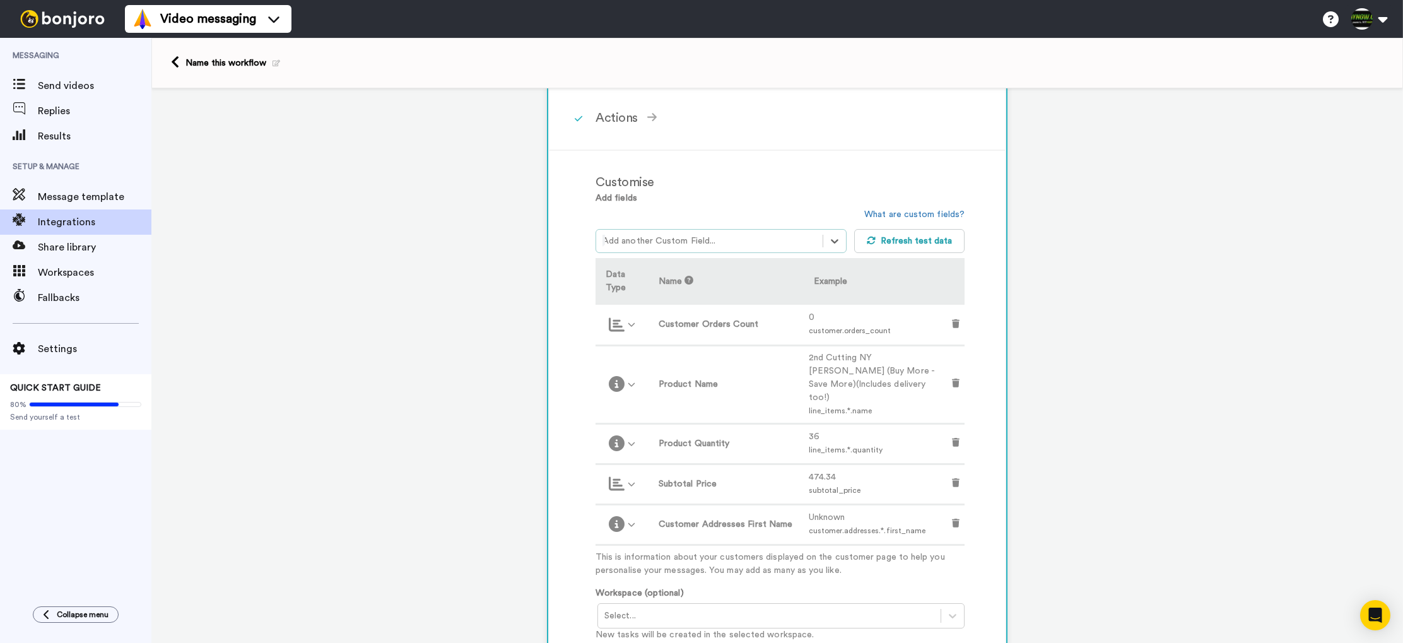
scroll to position [240, 0]
click at [833, 239] on icon at bounding box center [834, 239] width 13 height 13
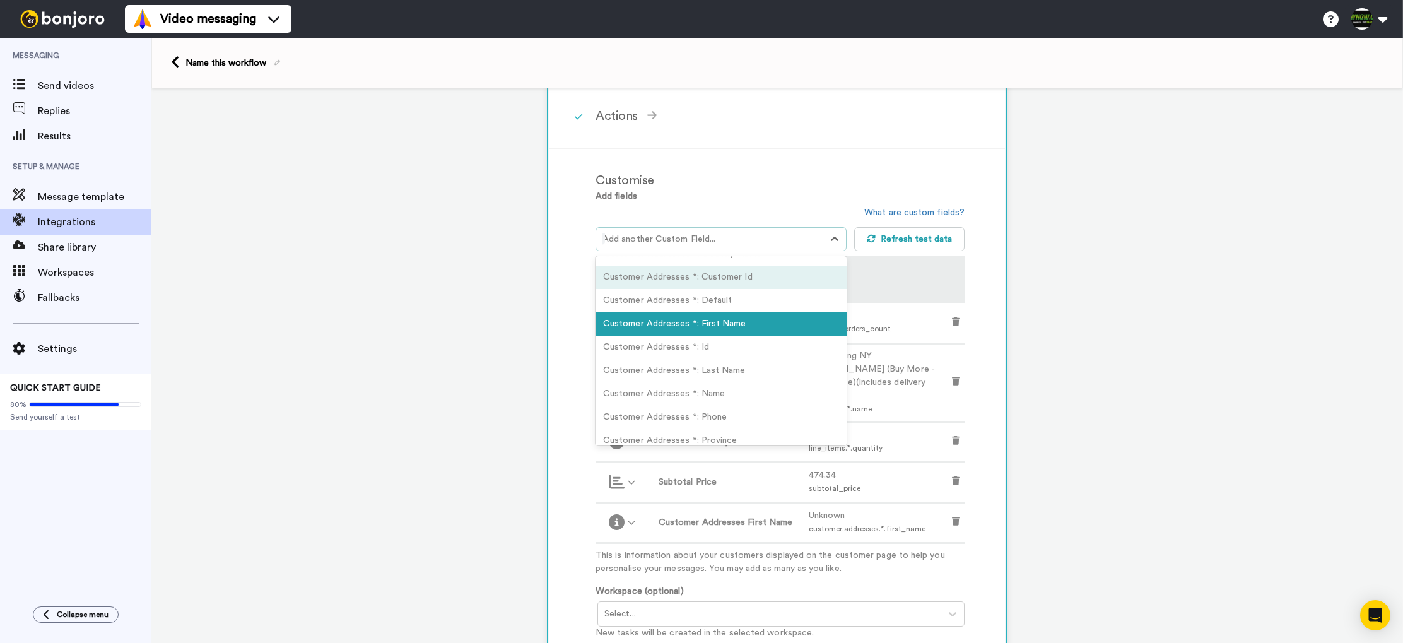
scroll to position [159, 0]
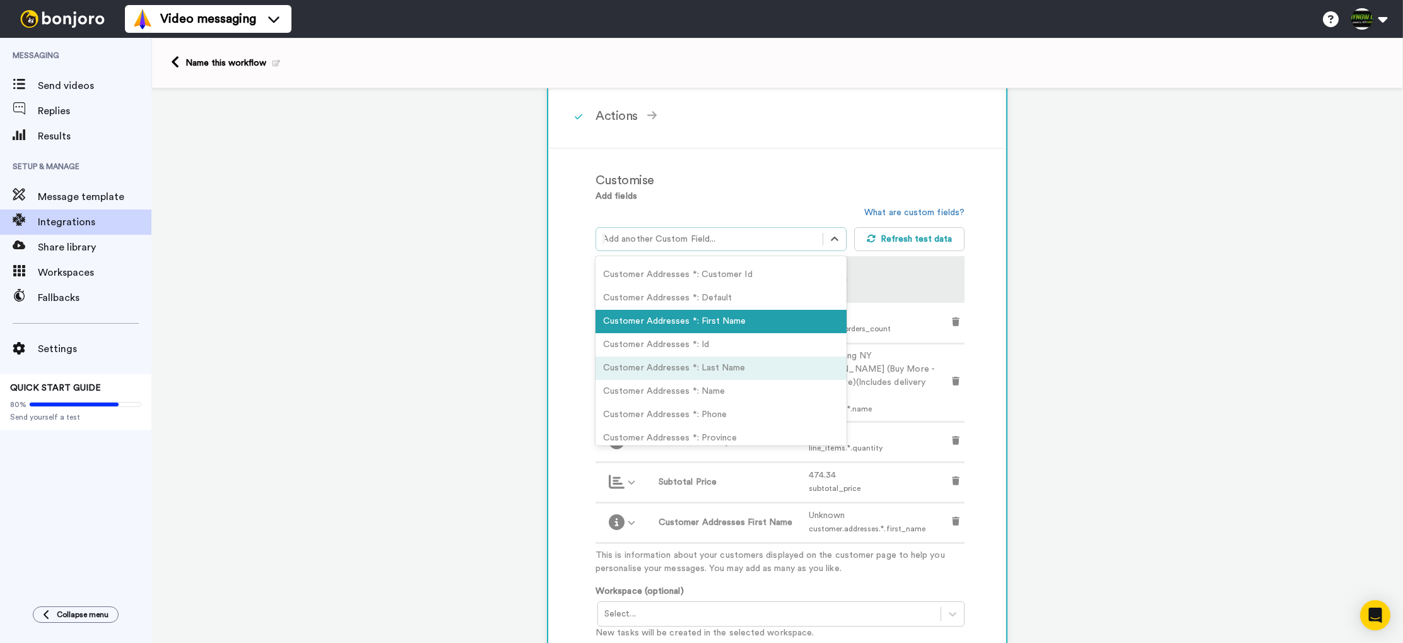
click at [767, 361] on div "Customer Addresses *: Last Name" at bounding box center [721, 367] width 251 height 23
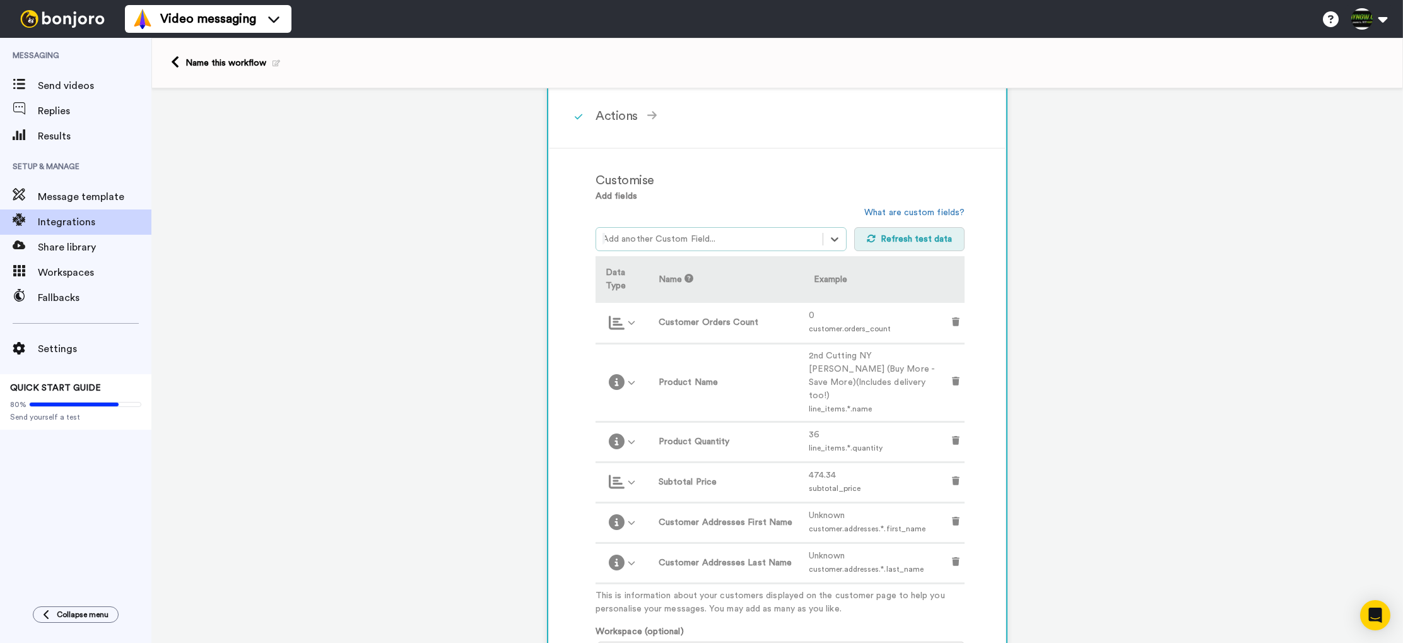
click at [953, 242] on button "Refresh test data" at bounding box center [909, 239] width 111 height 24
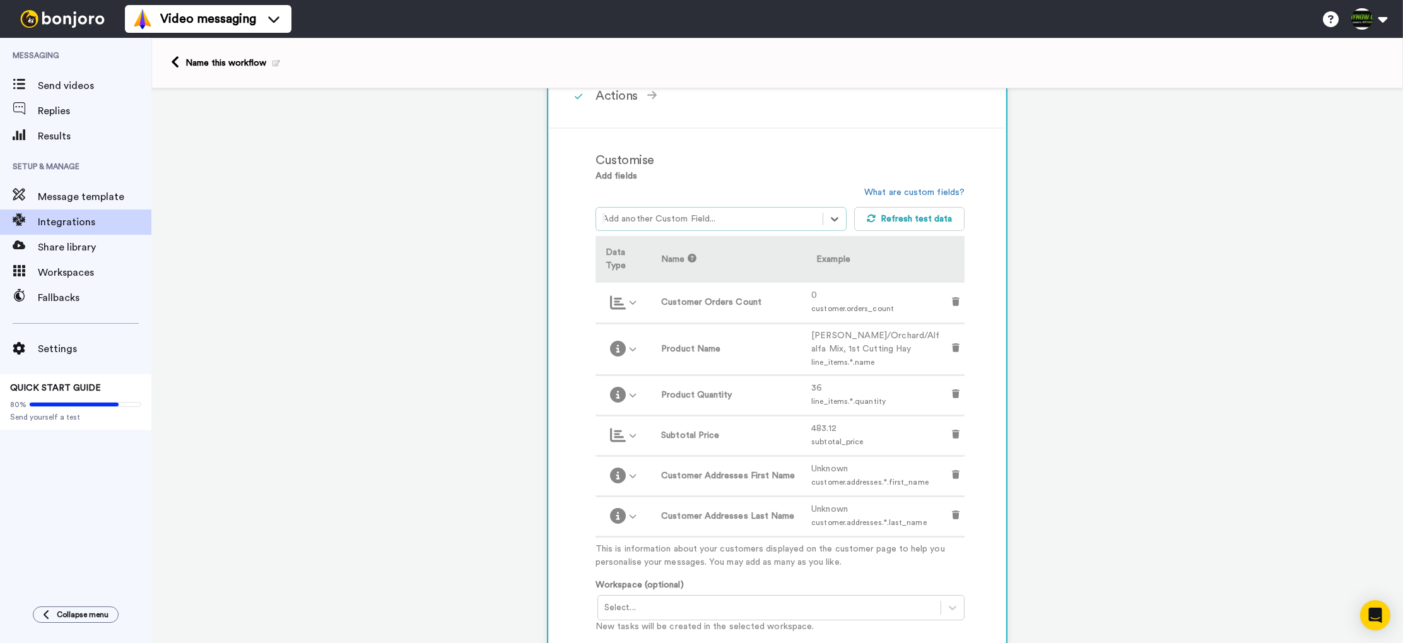
scroll to position [261, 0]
click at [633, 477] on icon at bounding box center [633, 476] width 7 height 4
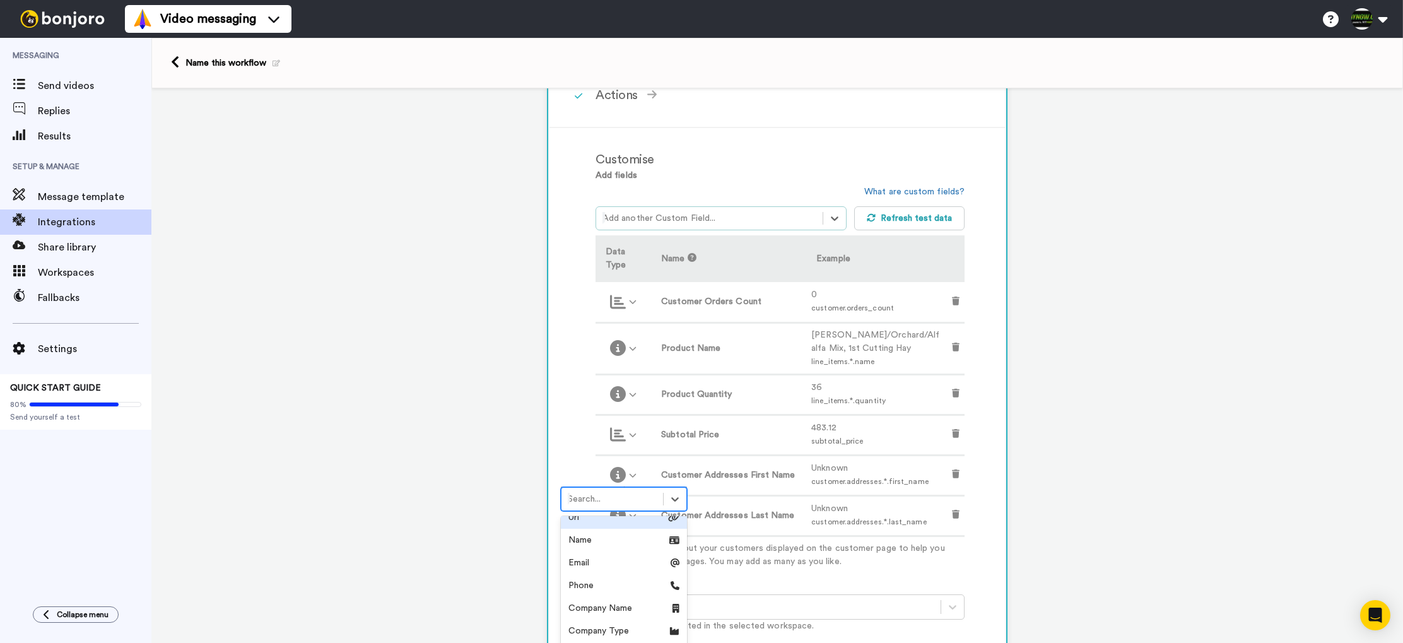
scroll to position [106, 0]
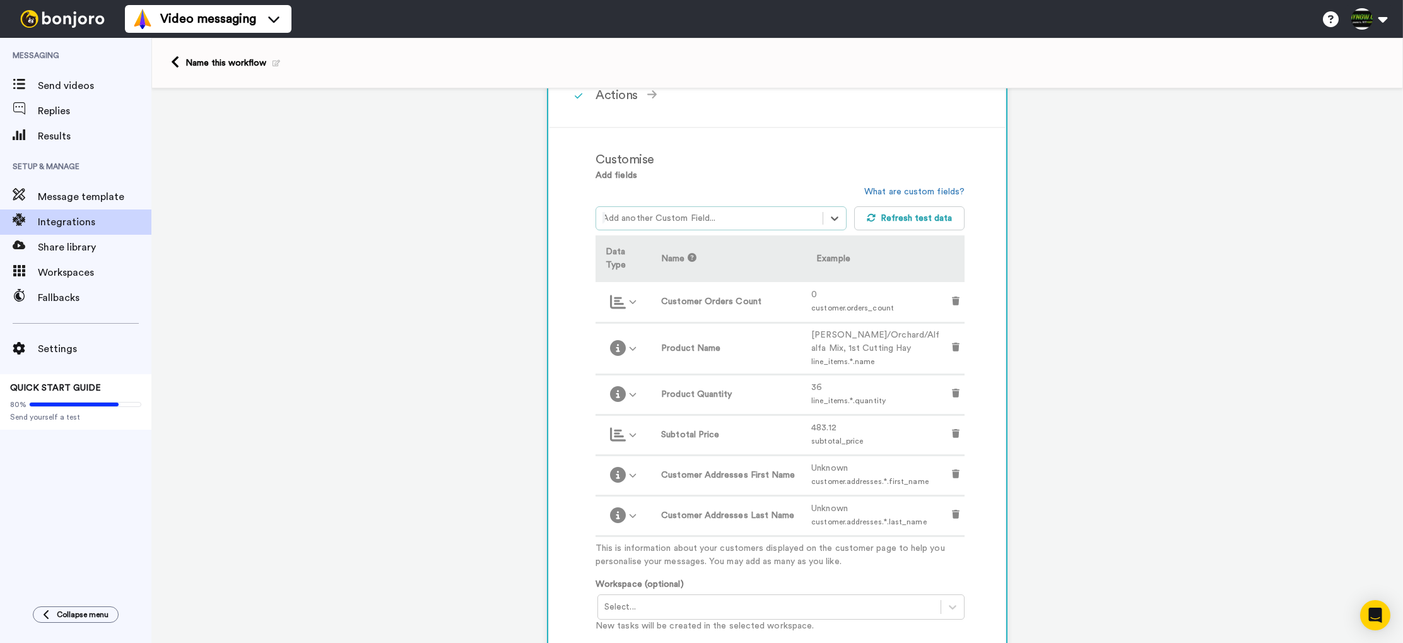
click at [1030, 515] on div "1 Order Created Shopify Service selected ActiveCampaign AWeber Bonjoro ConvertK…" at bounding box center [777, 445] width 1252 height 1235
click at [957, 515] on icon at bounding box center [956, 514] width 8 height 9
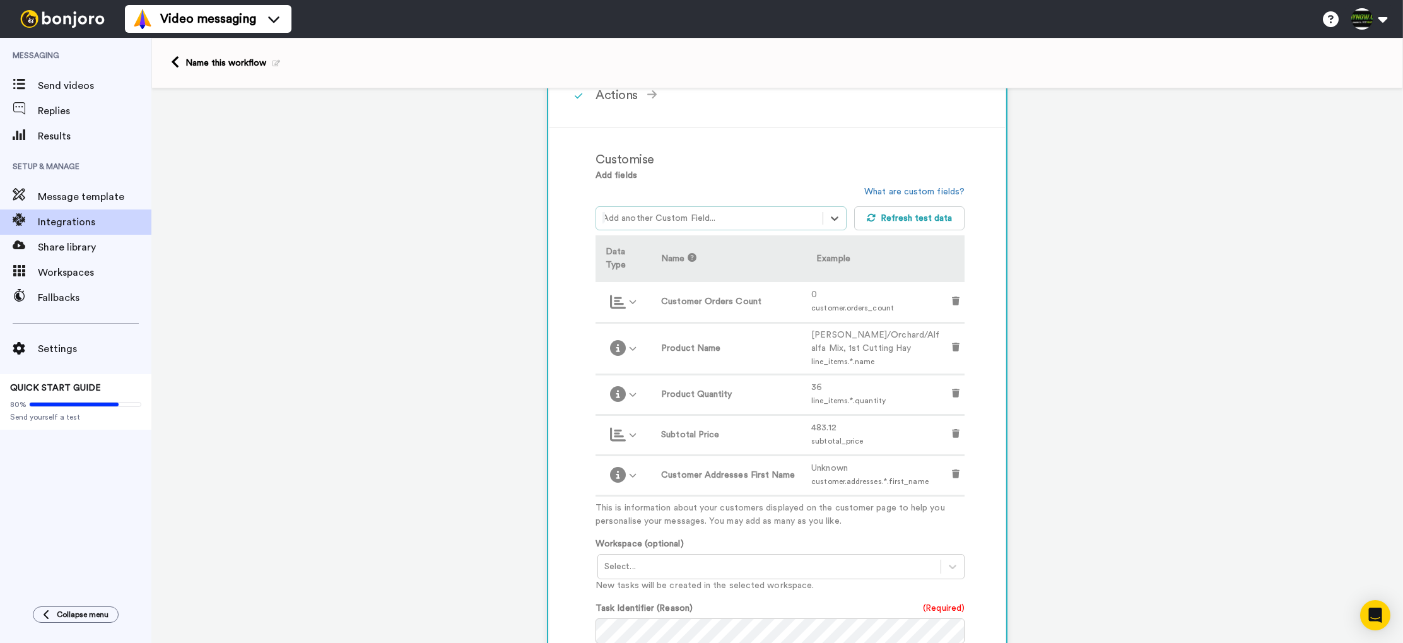
click at [955, 481] on td at bounding box center [956, 475] width 18 height 40
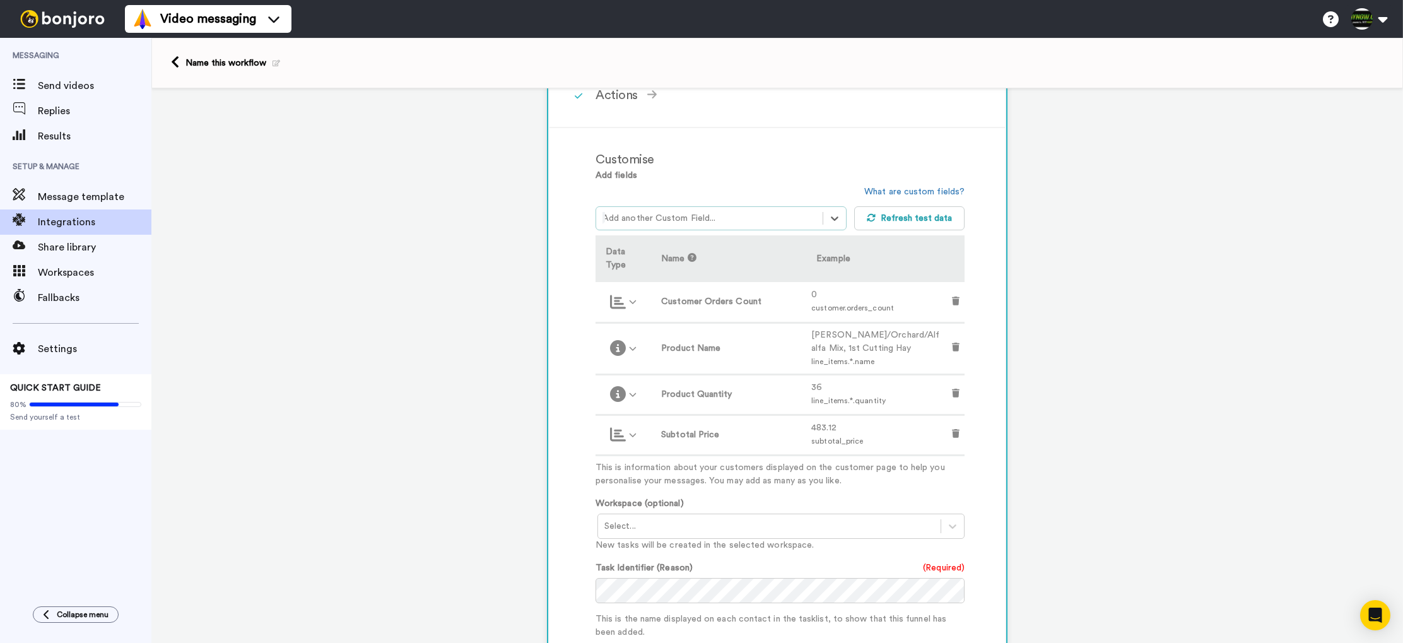
click at [745, 225] on div at bounding box center [709, 218] width 214 height 15
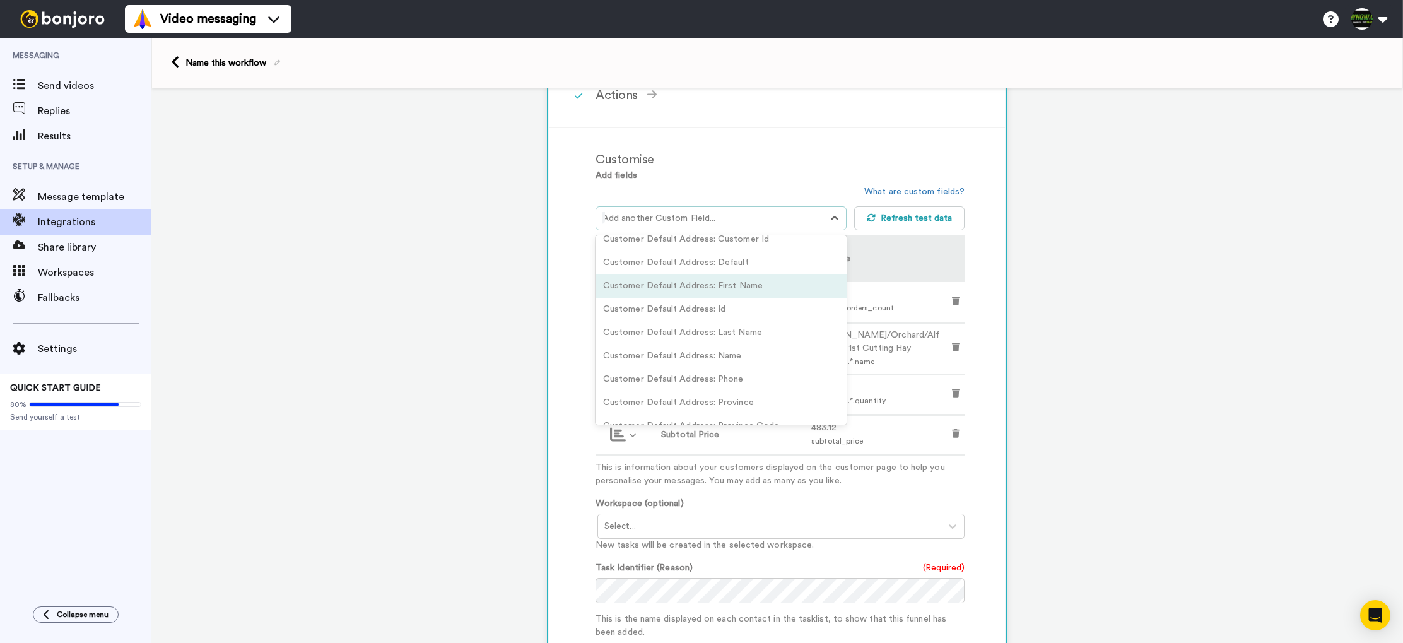
scroll to position [647, 0]
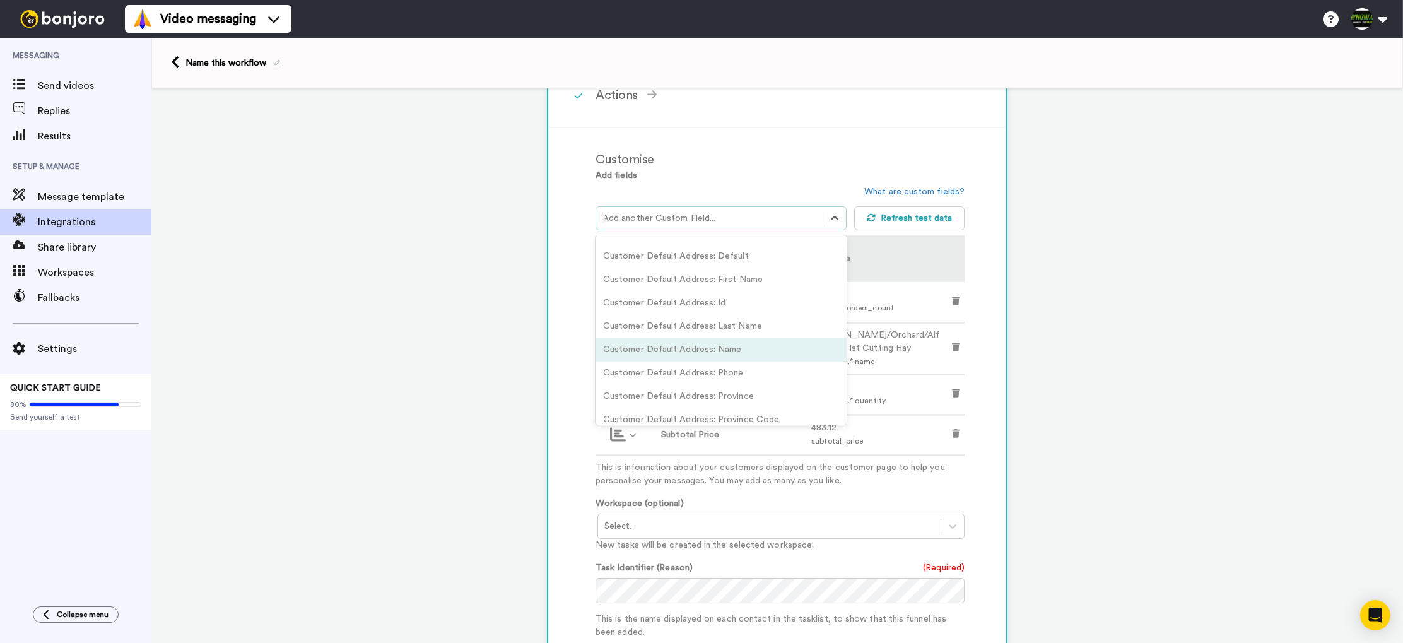
click at [743, 354] on div "Customer Default Address: Name" at bounding box center [721, 349] width 251 height 23
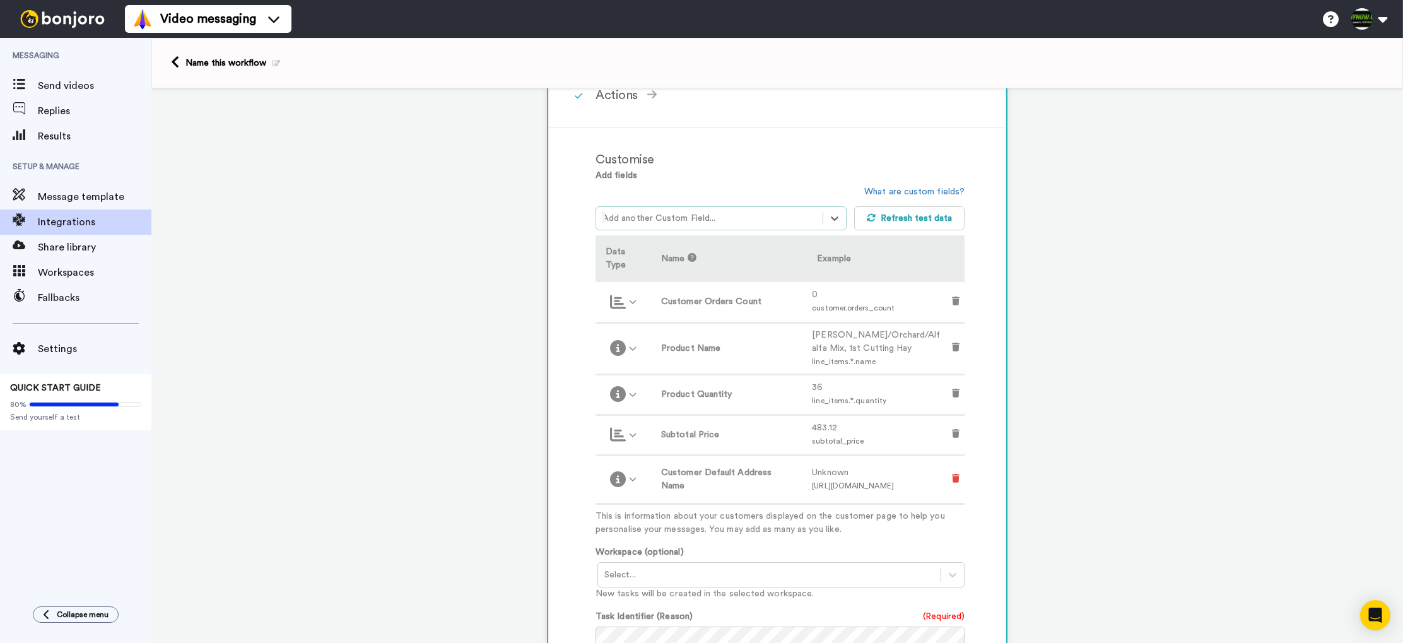
click at [954, 474] on icon at bounding box center [956, 478] width 8 height 9
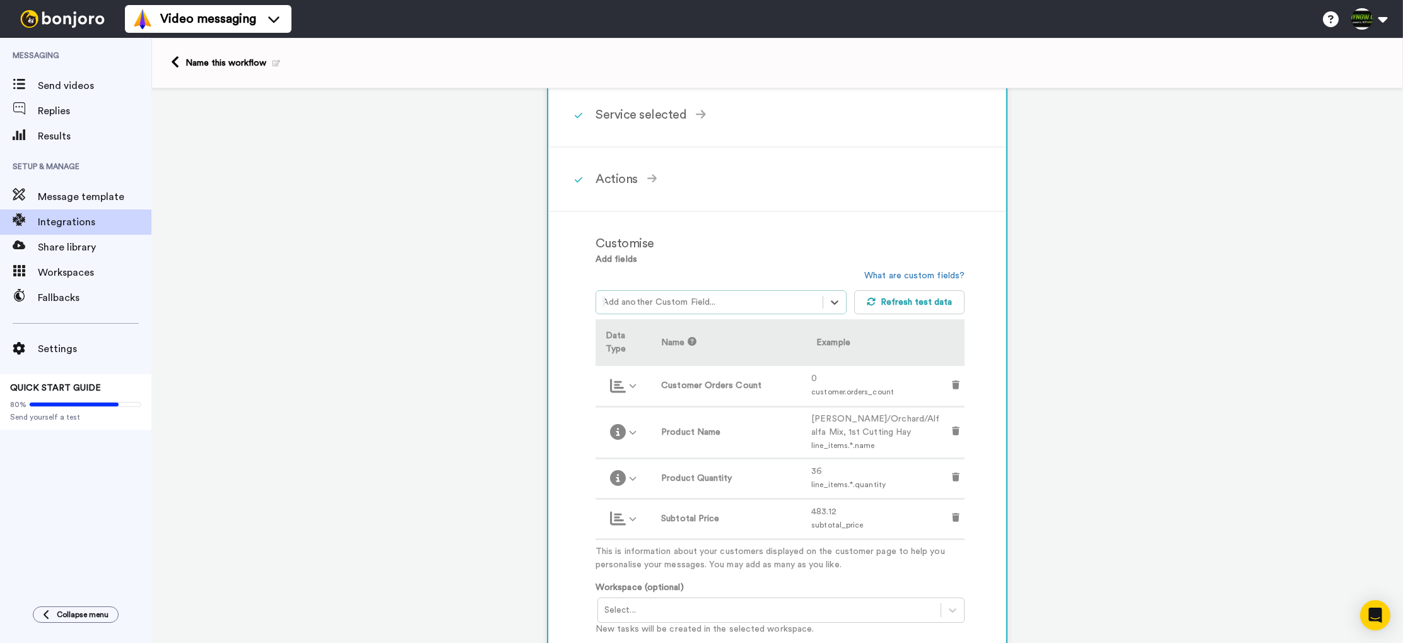
scroll to position [0, 0]
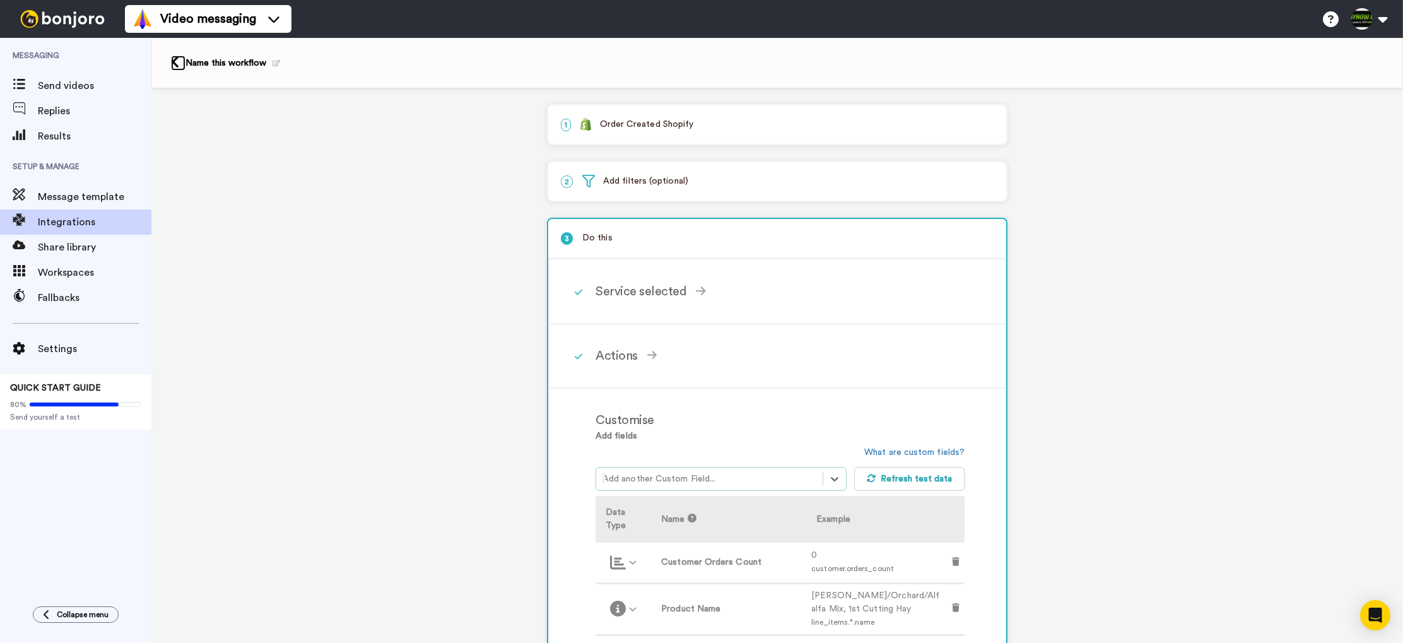
click at [175, 62] on icon at bounding box center [175, 62] width 8 height 13
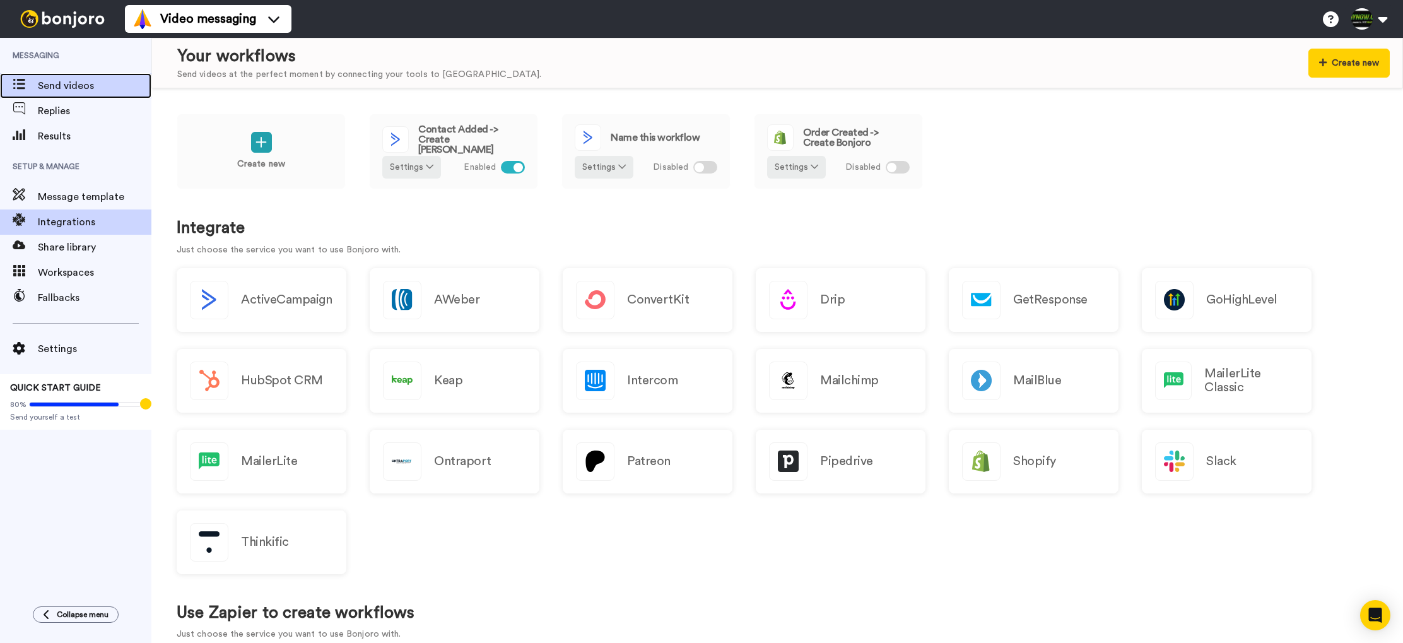
click at [67, 96] on div "Send videos" at bounding box center [75, 85] width 151 height 25
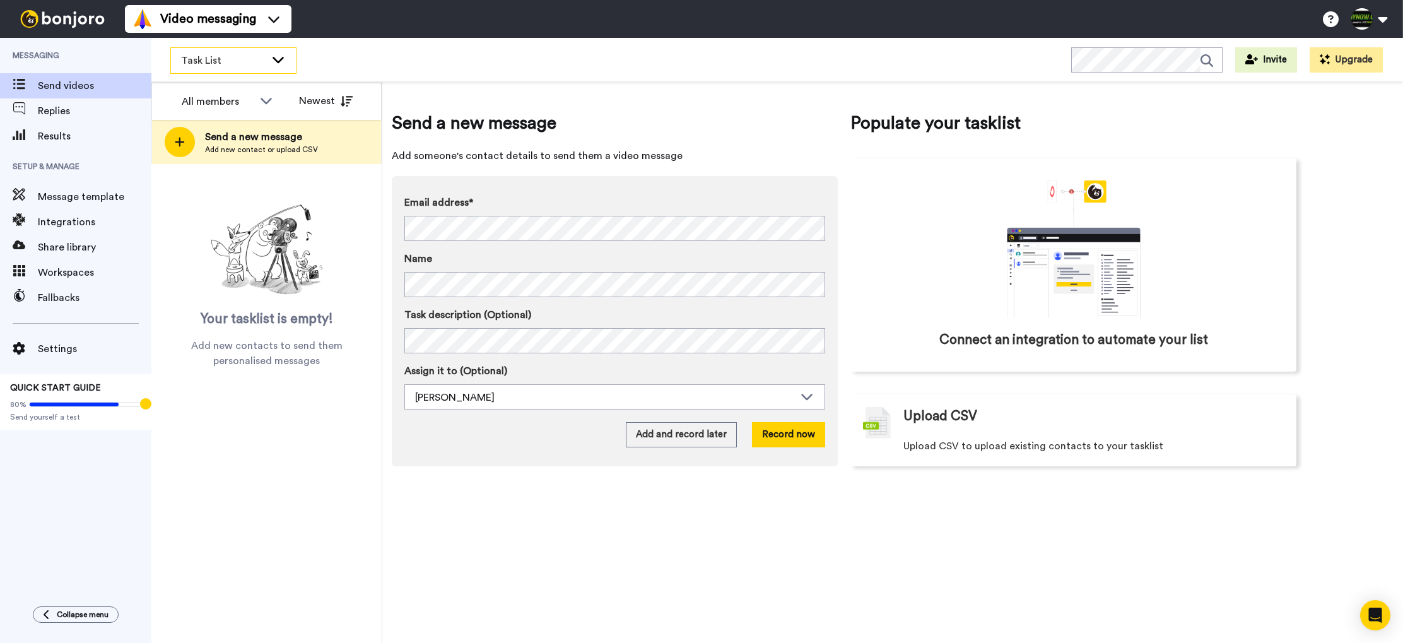
click at [273, 66] on div "Task List" at bounding box center [233, 60] width 125 height 25
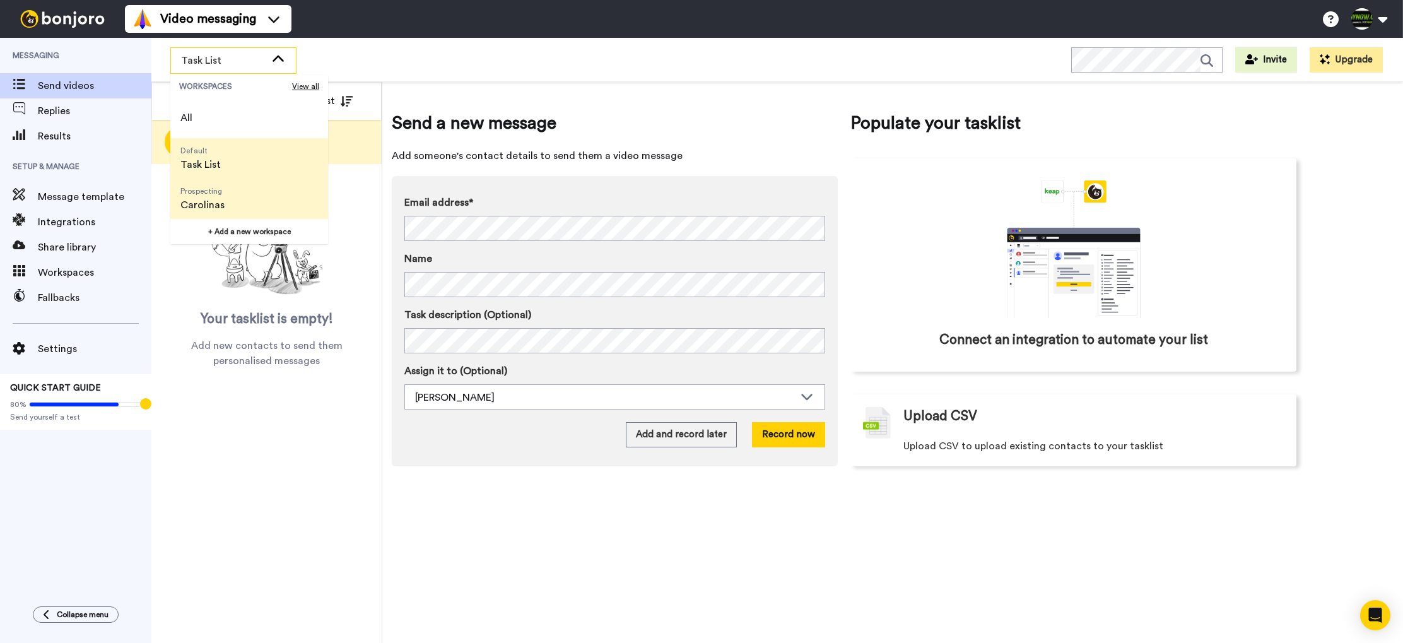
click at [241, 189] on li "Prospecting Carolinas" at bounding box center [249, 199] width 158 height 40
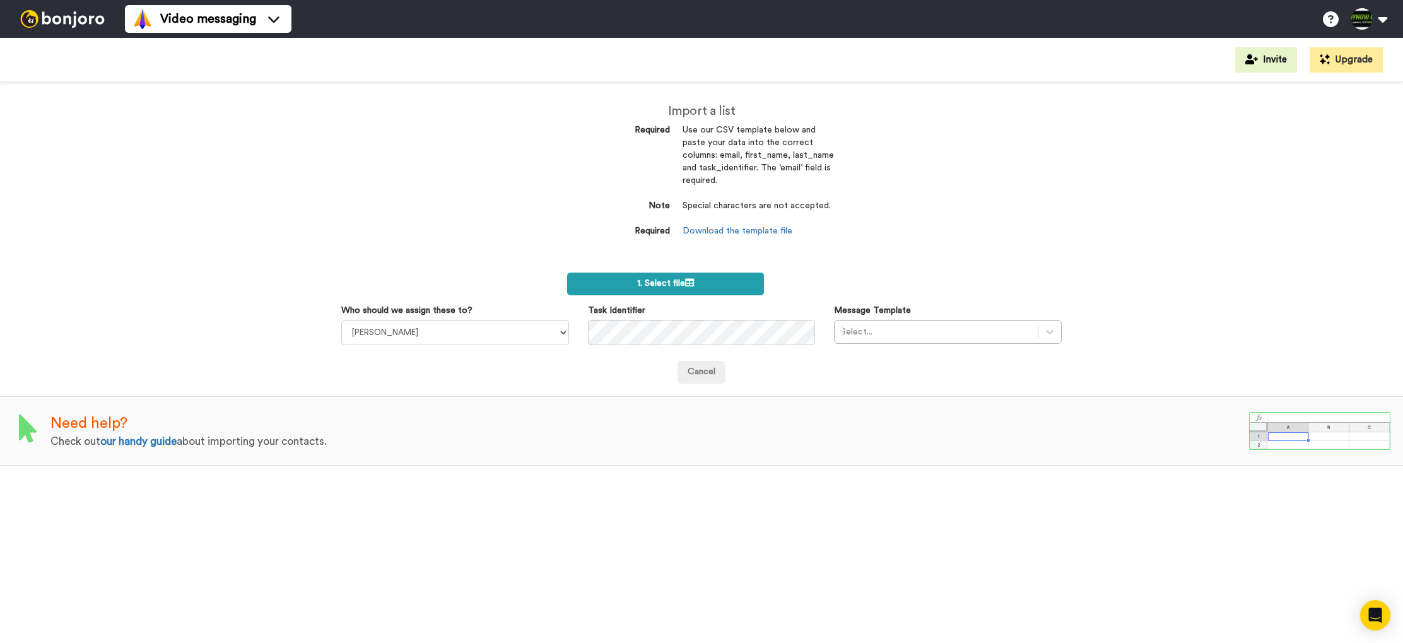
click at [696, 279] on label "1. Select file" at bounding box center [665, 284] width 197 height 23
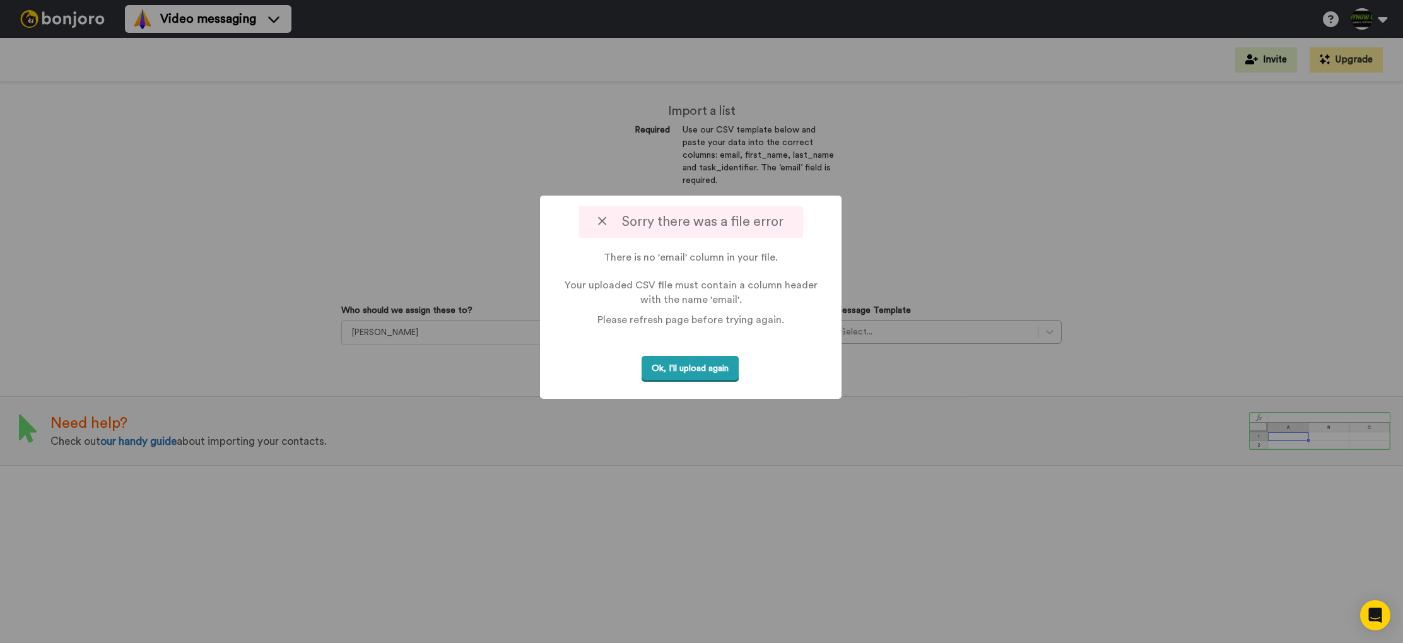
click at [693, 365] on button "Ok, I'll upload again" at bounding box center [690, 369] width 97 height 26
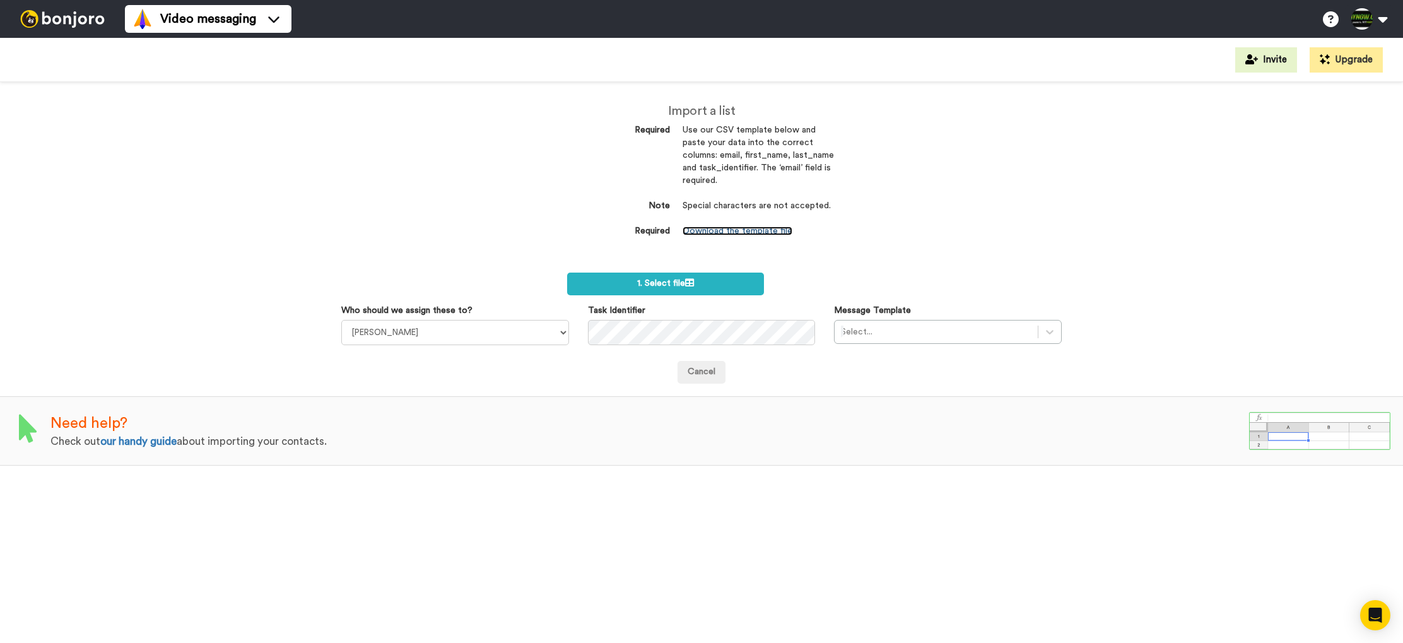
click at [758, 231] on link "Download the template file" at bounding box center [738, 230] width 110 height 9
click at [705, 283] on label "1. Select file" at bounding box center [665, 284] width 197 height 23
click at [678, 282] on span "1. Select file" at bounding box center [665, 283] width 57 height 9
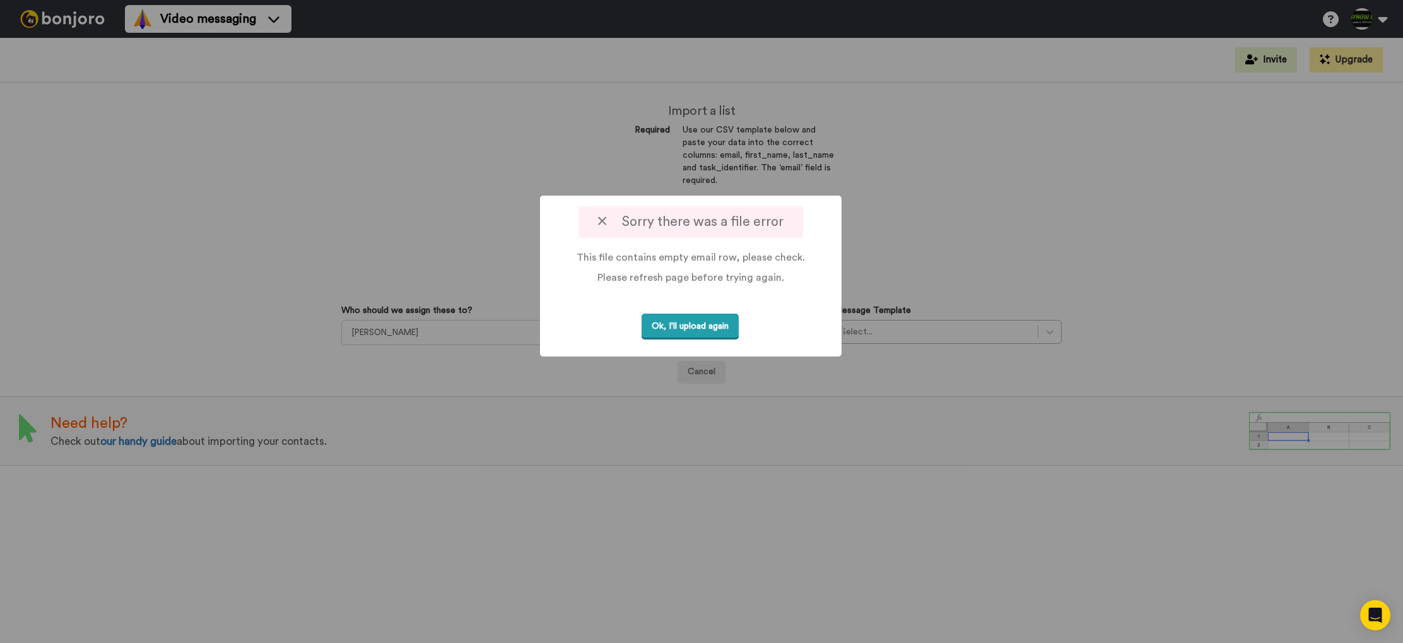
click at [705, 327] on button "Ok, I'll upload again" at bounding box center [690, 327] width 97 height 26
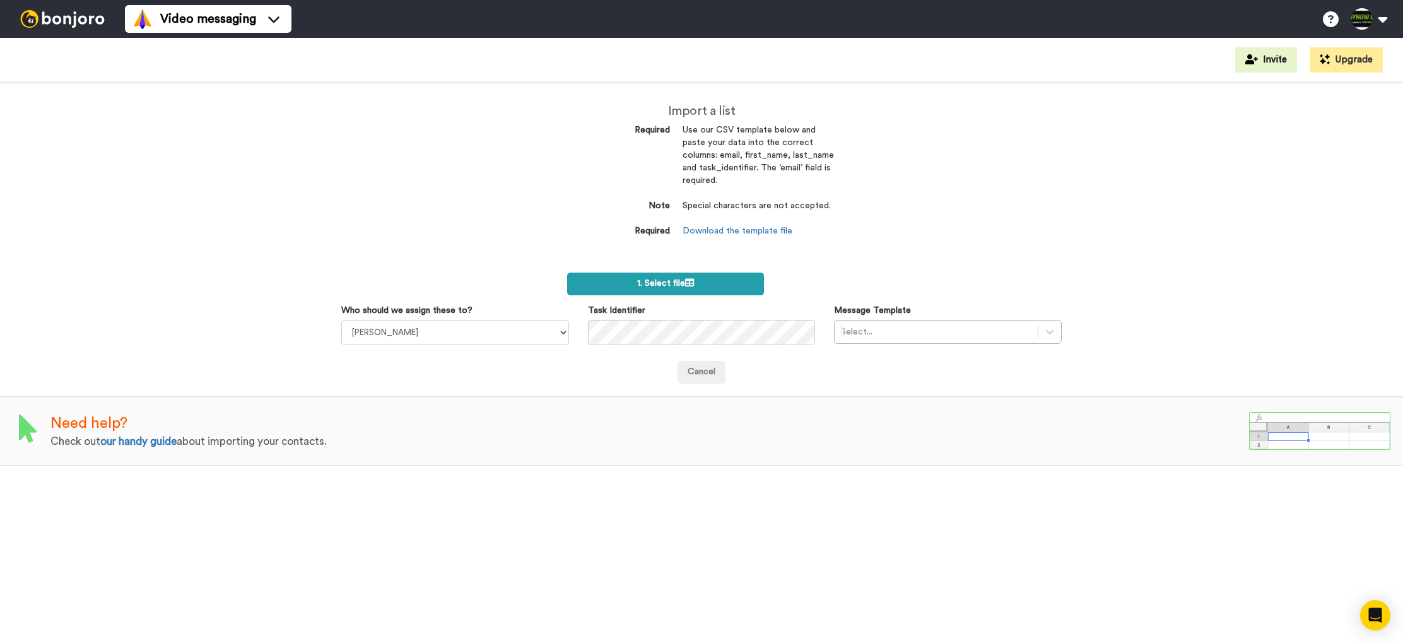
click at [691, 281] on icon at bounding box center [689, 282] width 9 height 9
click at [703, 290] on label "1. Select file" at bounding box center [665, 284] width 197 height 23
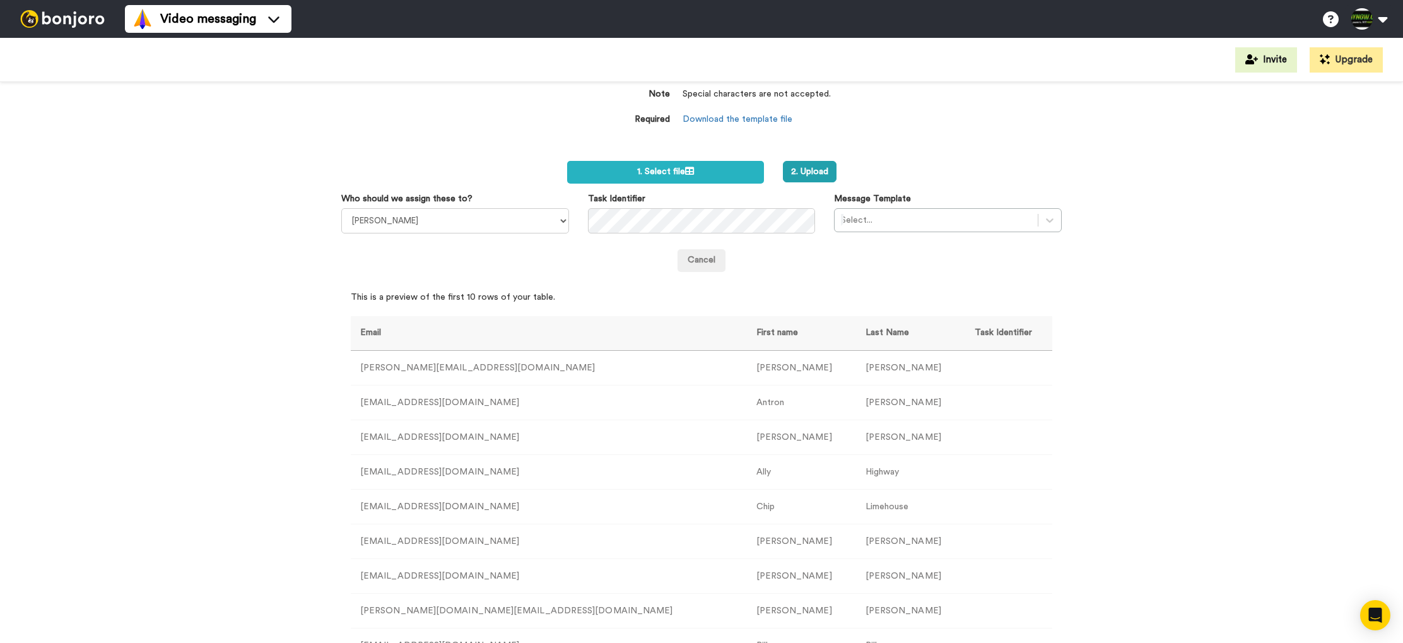
scroll to position [111, 0]
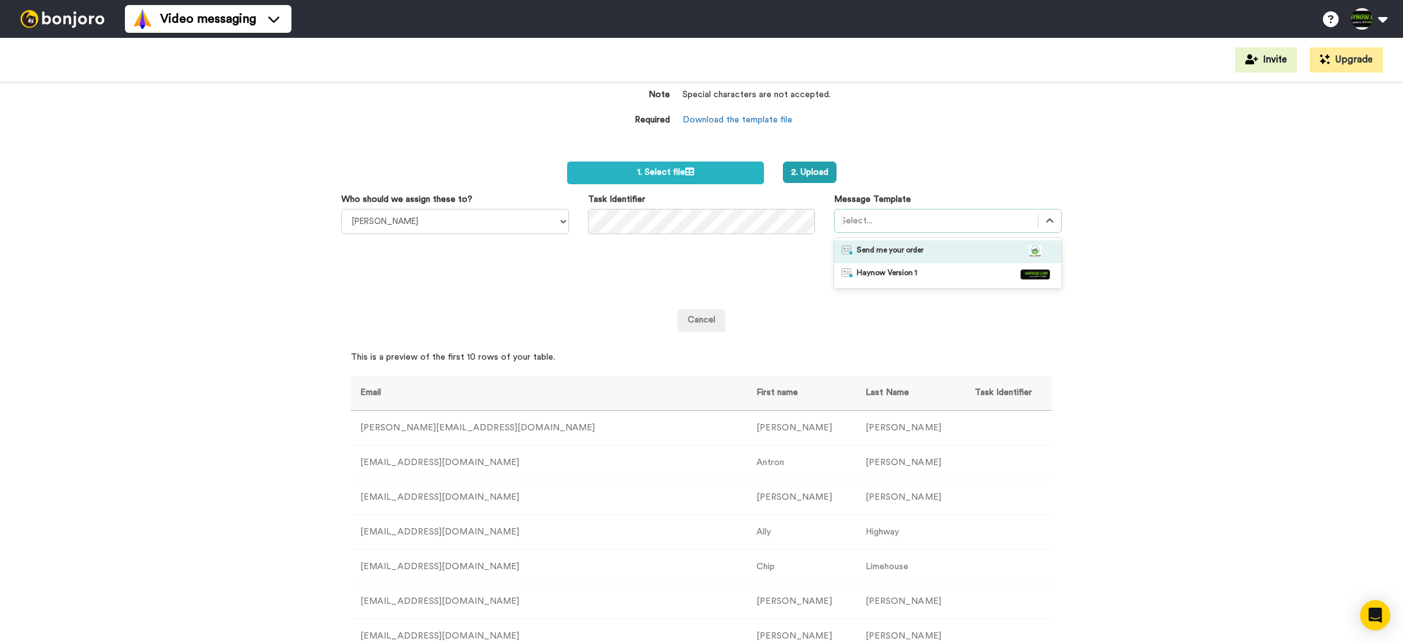
click at [874, 219] on div at bounding box center [936, 220] width 191 height 15
click at [921, 247] on span "Send me your order" at bounding box center [890, 251] width 67 height 13
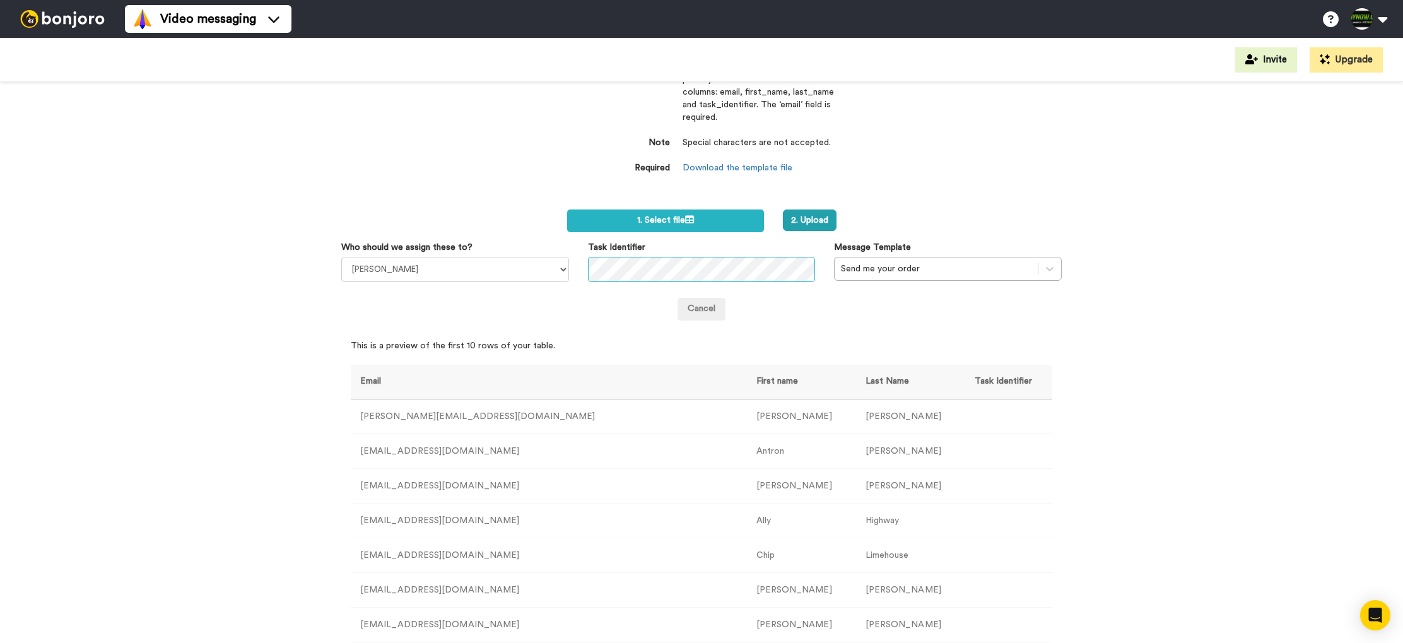
scroll to position [0, 0]
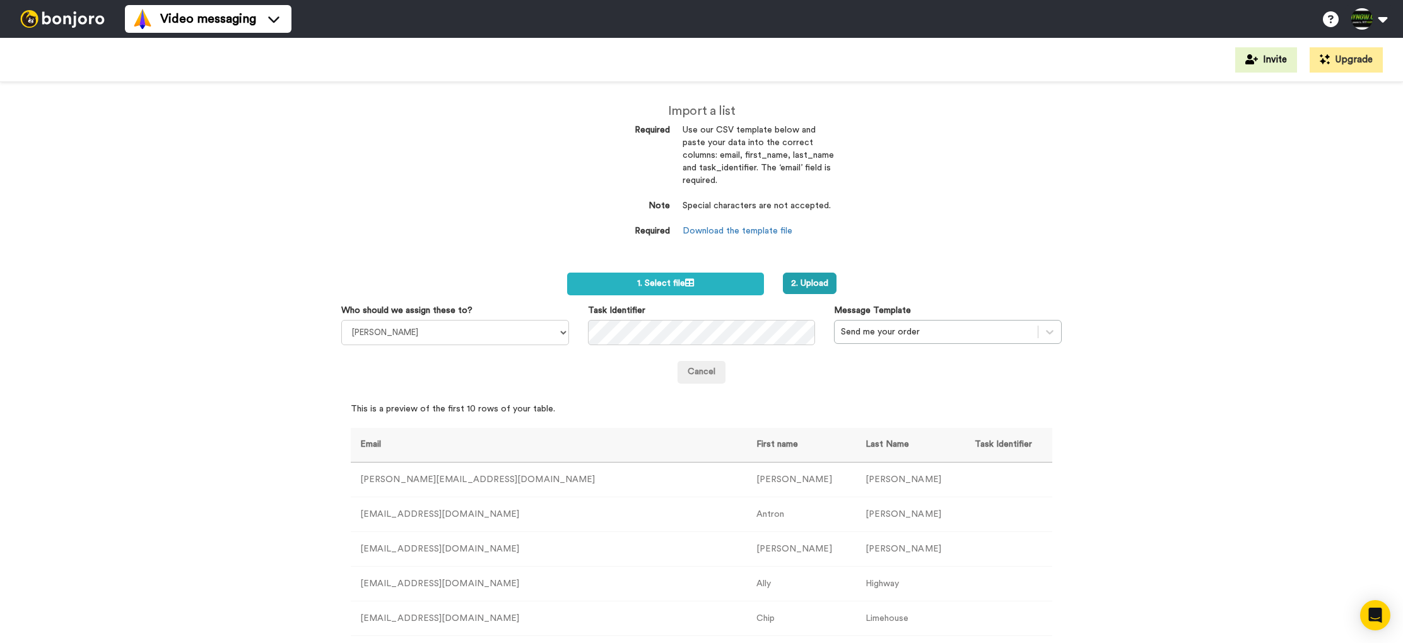
click at [793, 369] on div "Cancel" at bounding box center [701, 372] width 720 height 23
click at [828, 286] on button "2. Upload" at bounding box center [810, 283] width 54 height 21
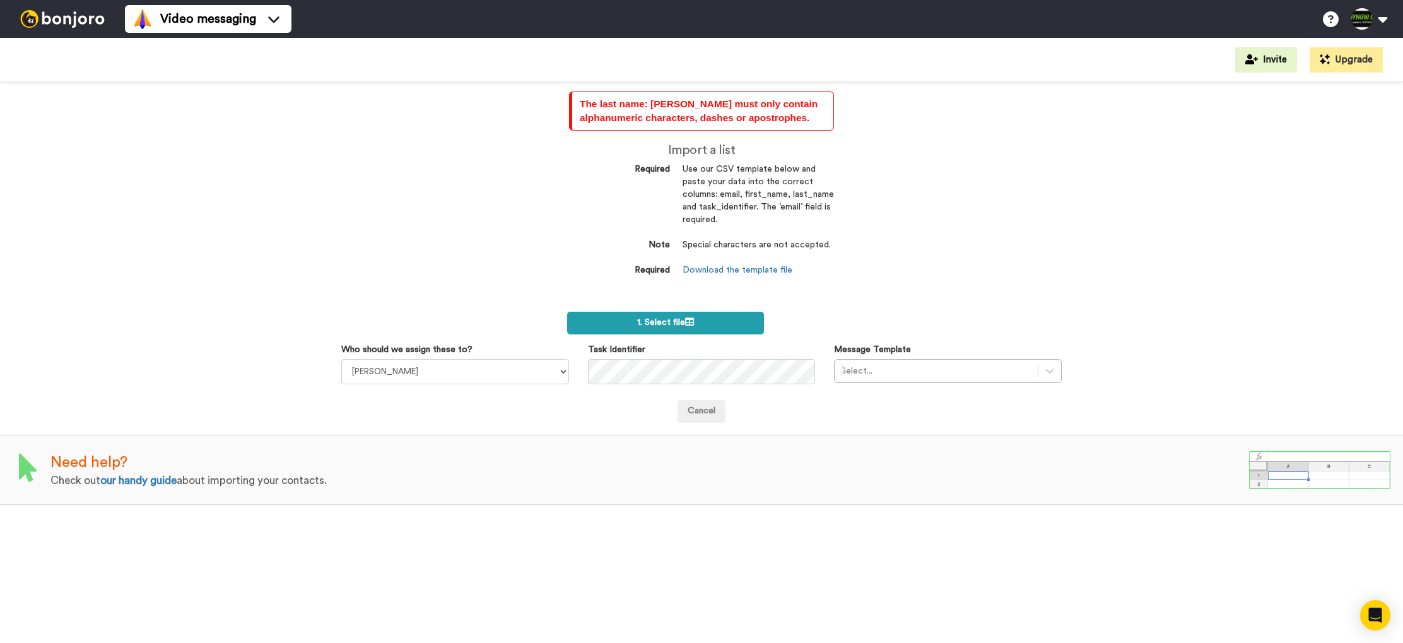
click at [686, 332] on label "1. Select file" at bounding box center [665, 323] width 197 height 23
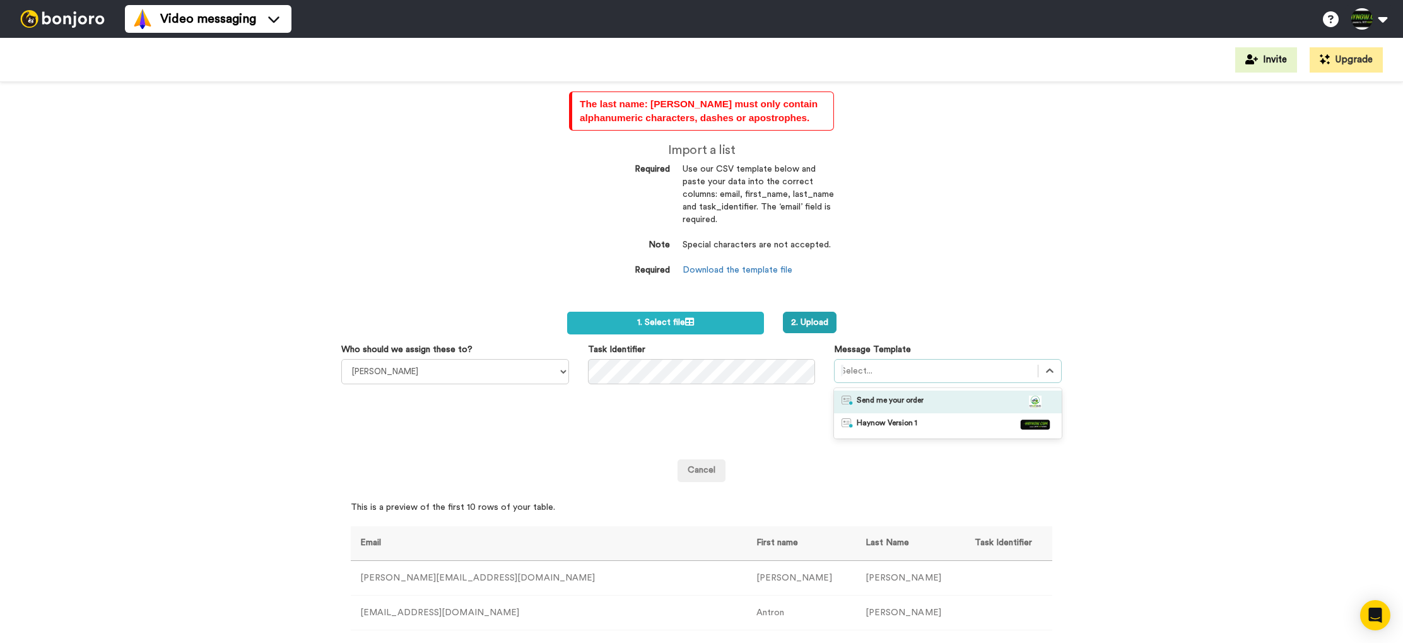
click at [881, 368] on div at bounding box center [936, 370] width 191 height 15
click at [883, 397] on span "Send me your order" at bounding box center [890, 402] width 67 height 13
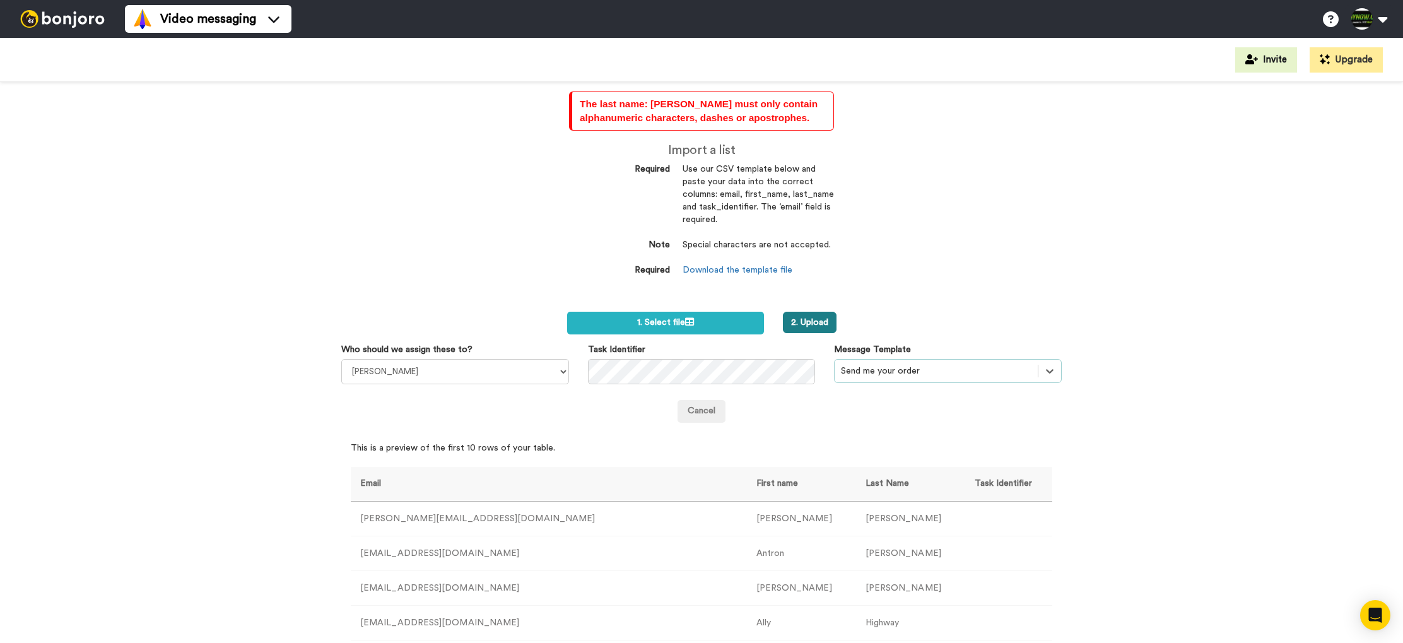
click at [814, 322] on button "2. Upload" at bounding box center [810, 322] width 54 height 21
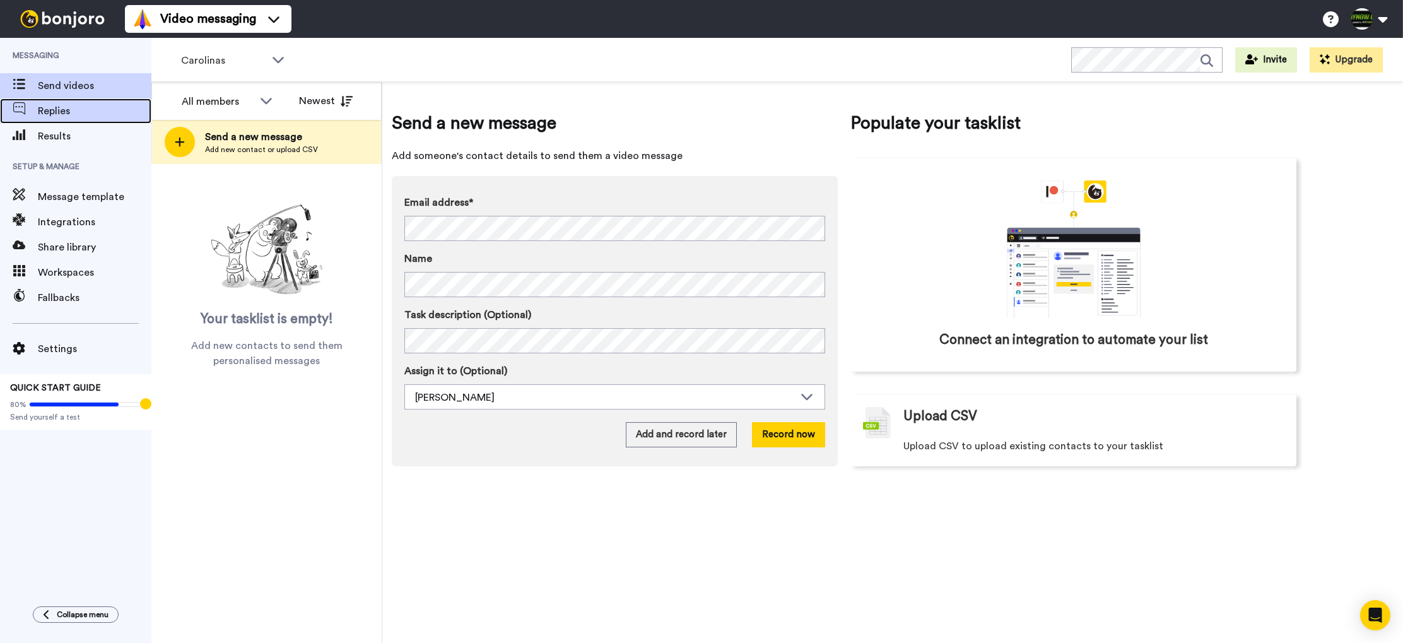
click at [63, 106] on span "Replies" at bounding box center [95, 110] width 114 height 15
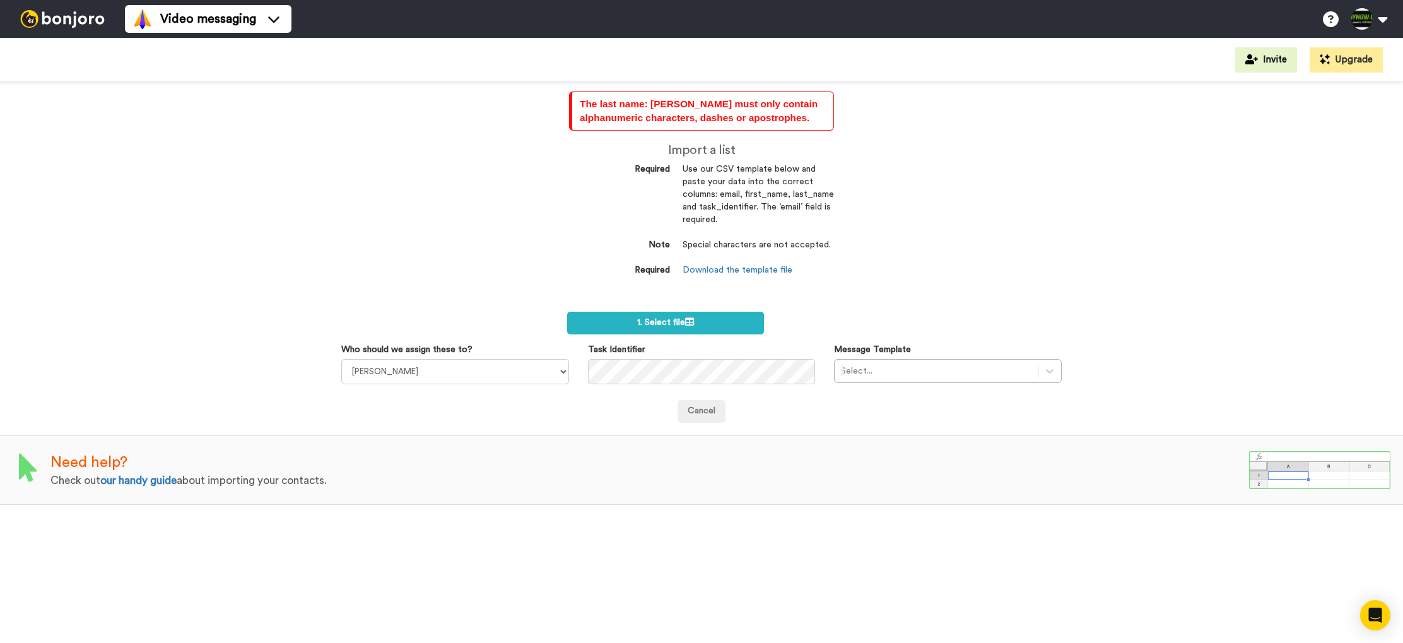
click at [52, 20] on img at bounding box center [62, 19] width 95 height 18
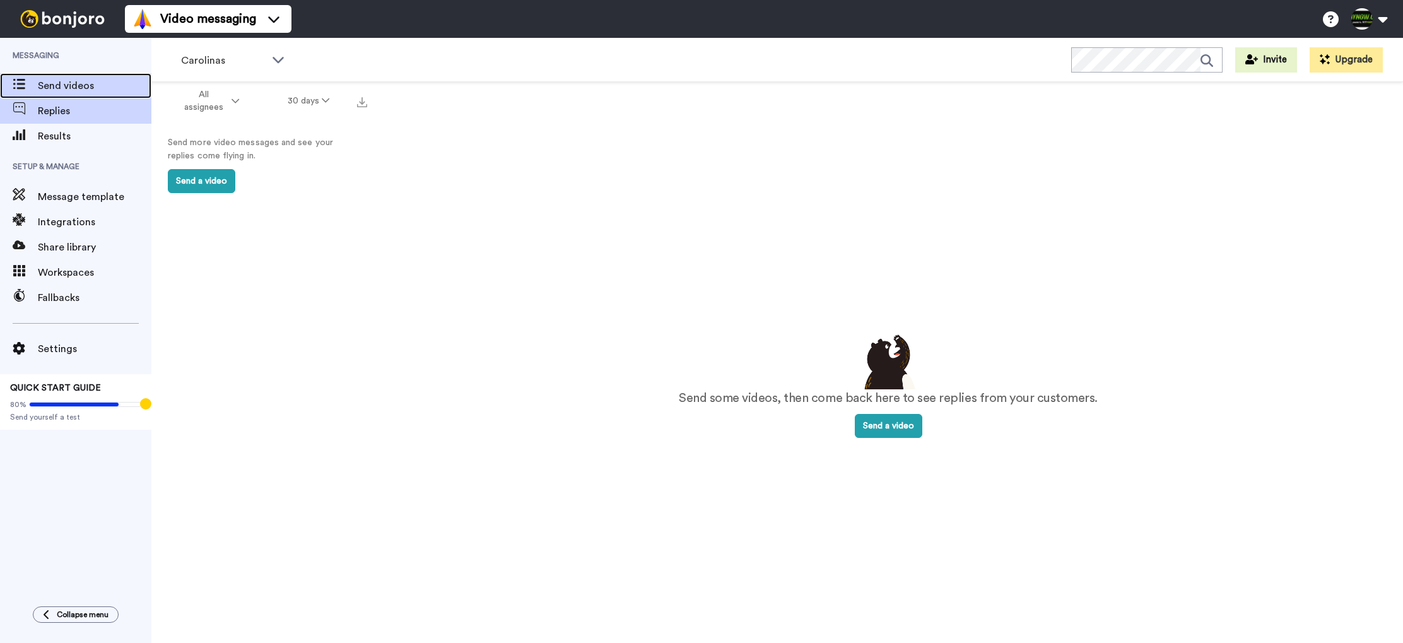
click at [85, 89] on span "Send videos" at bounding box center [95, 85] width 114 height 15
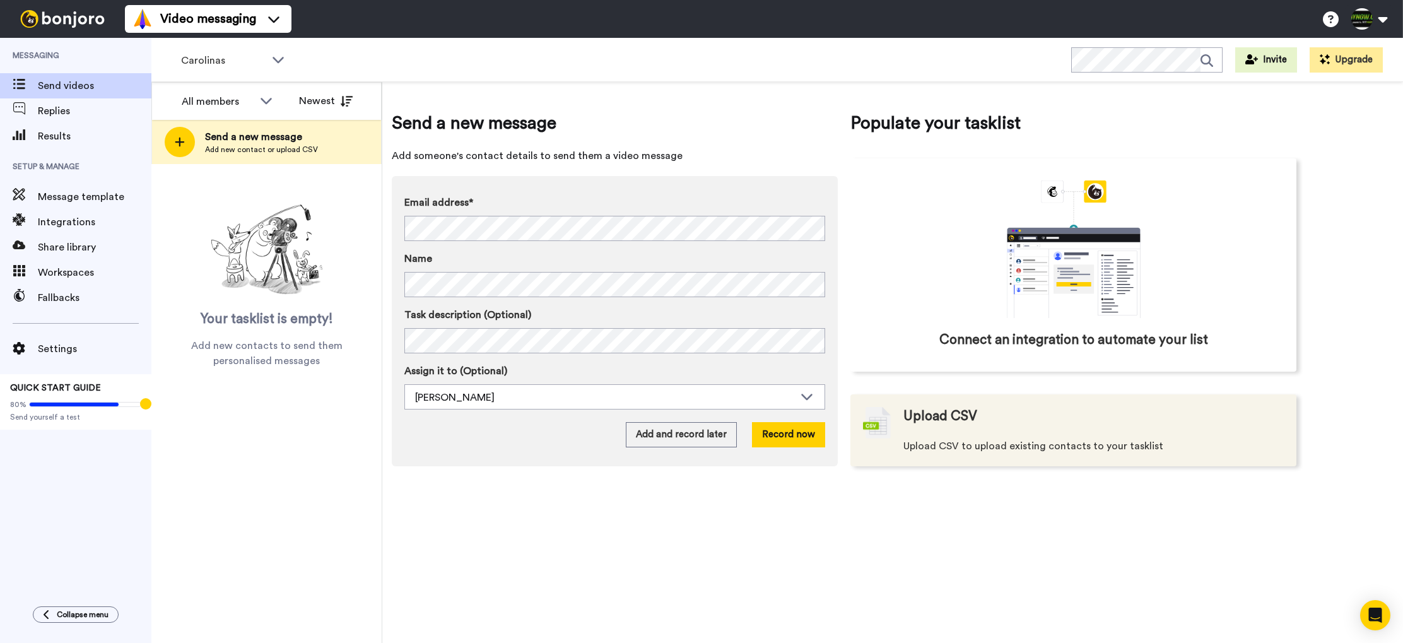
click at [986, 444] on span "Upload CSV to upload existing contacts to your tasklist" at bounding box center [1033, 445] width 260 height 15
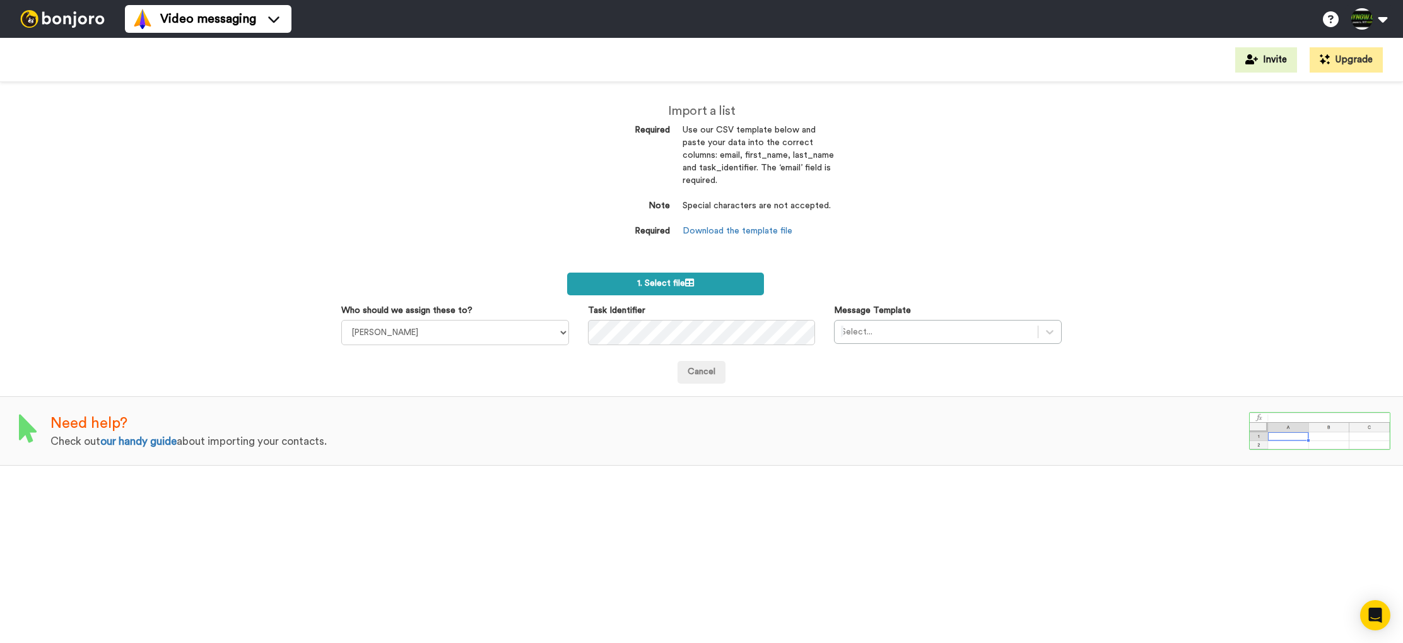
click at [660, 281] on span "1. Select file" at bounding box center [665, 283] width 57 height 9
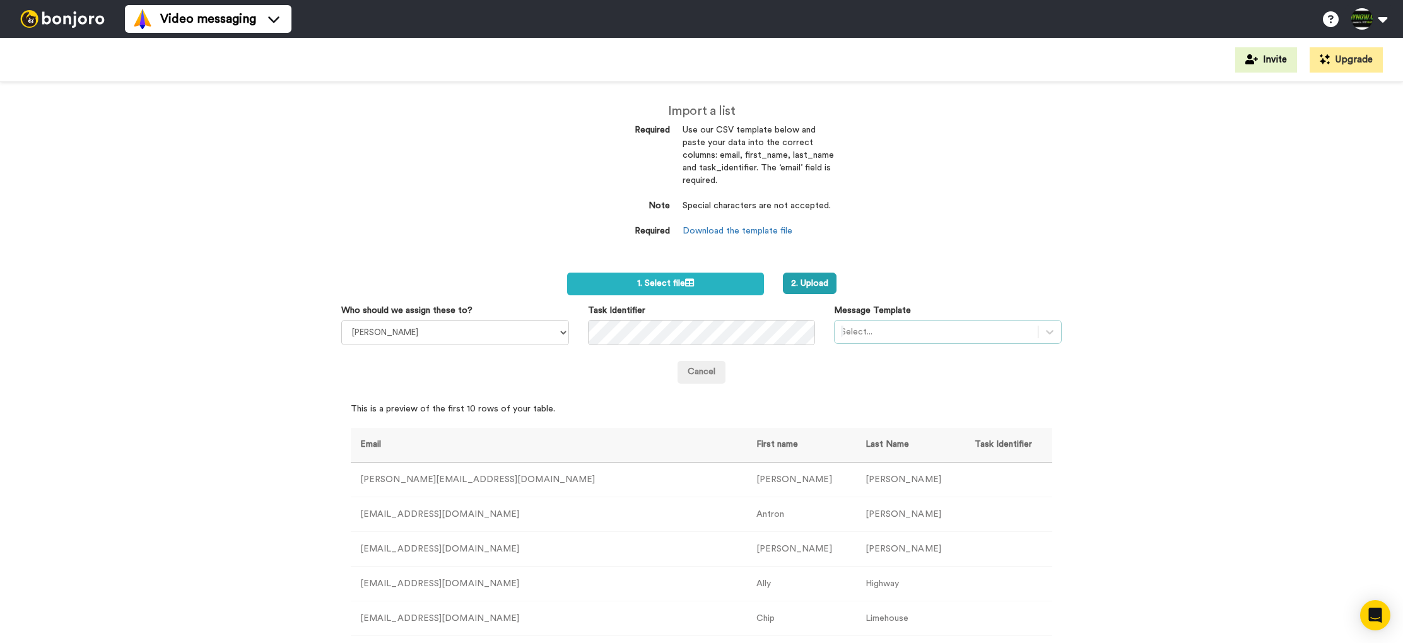
click at [854, 334] on div at bounding box center [936, 331] width 191 height 15
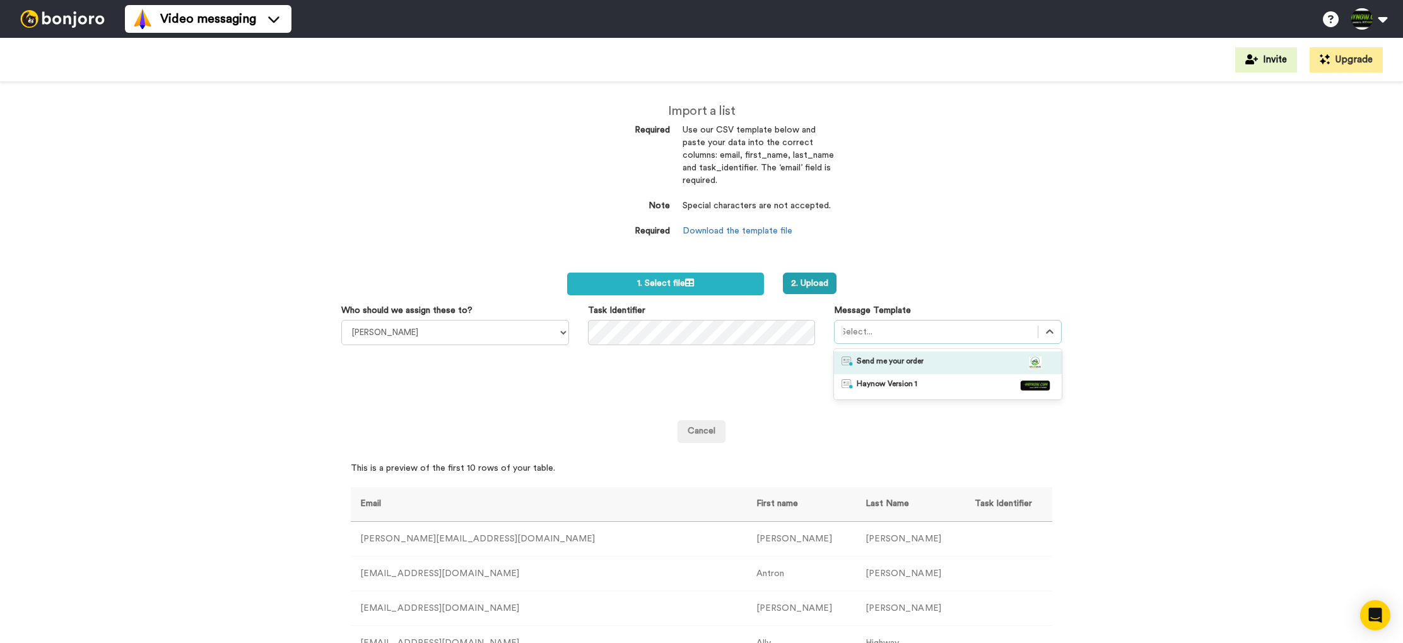
click at [862, 360] on span "Send me your order" at bounding box center [890, 362] width 67 height 13
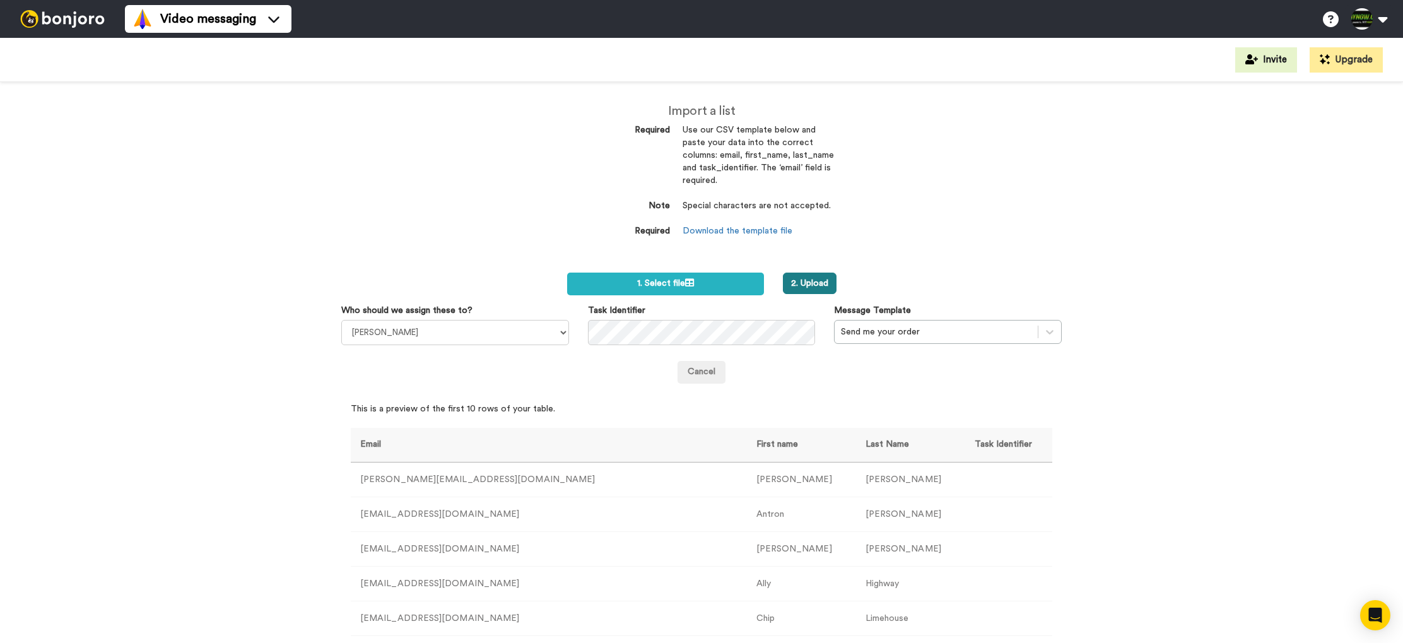
click at [815, 286] on button "2. Upload" at bounding box center [810, 283] width 54 height 21
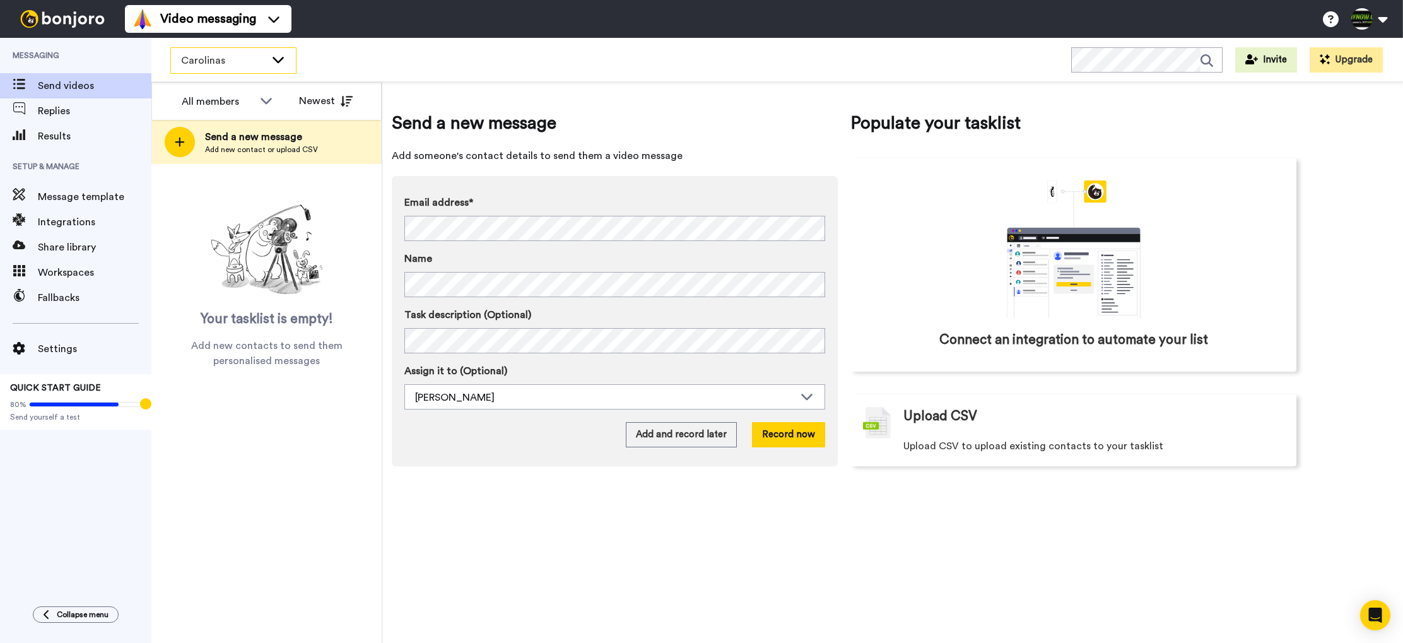
click at [269, 62] on div "Carolinas" at bounding box center [233, 60] width 125 height 25
click at [358, 56] on div "Carolinas WORKSPACES View all All Default Task List Prospecting Carolinas + Add…" at bounding box center [777, 60] width 1252 height 44
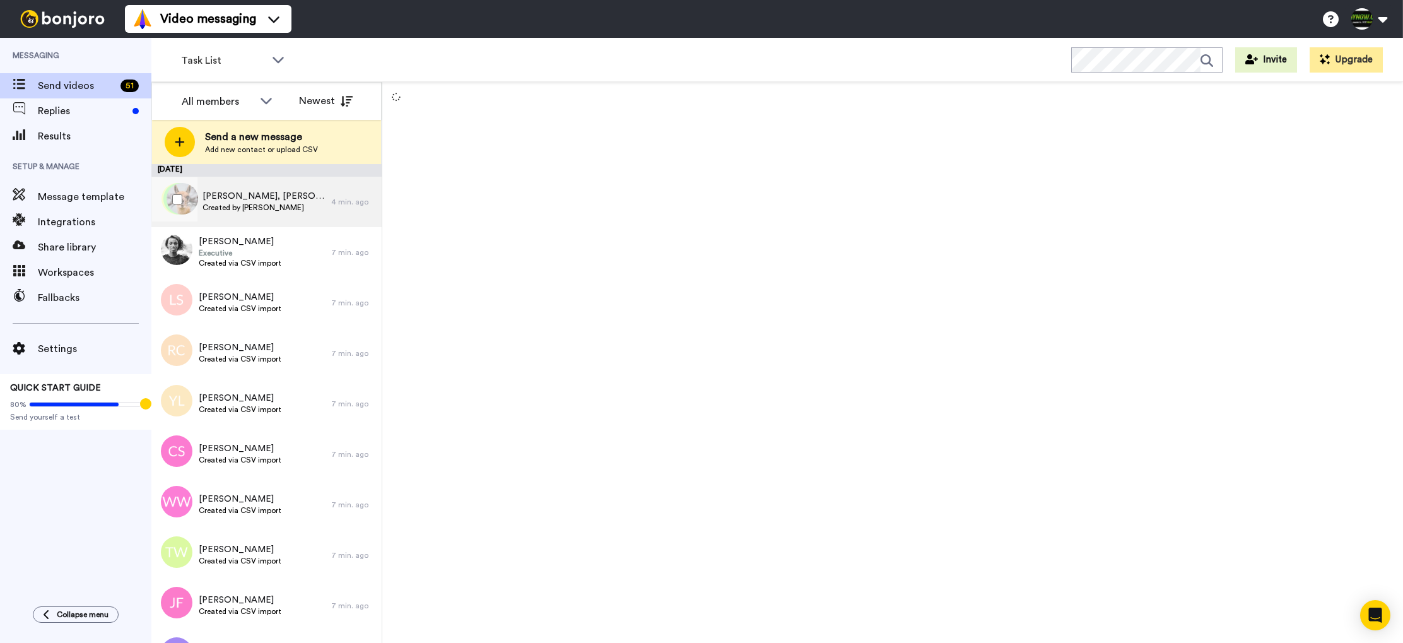
click at [290, 200] on span "Jennifer, Sharon & 111 others" at bounding box center [264, 196] width 122 height 13
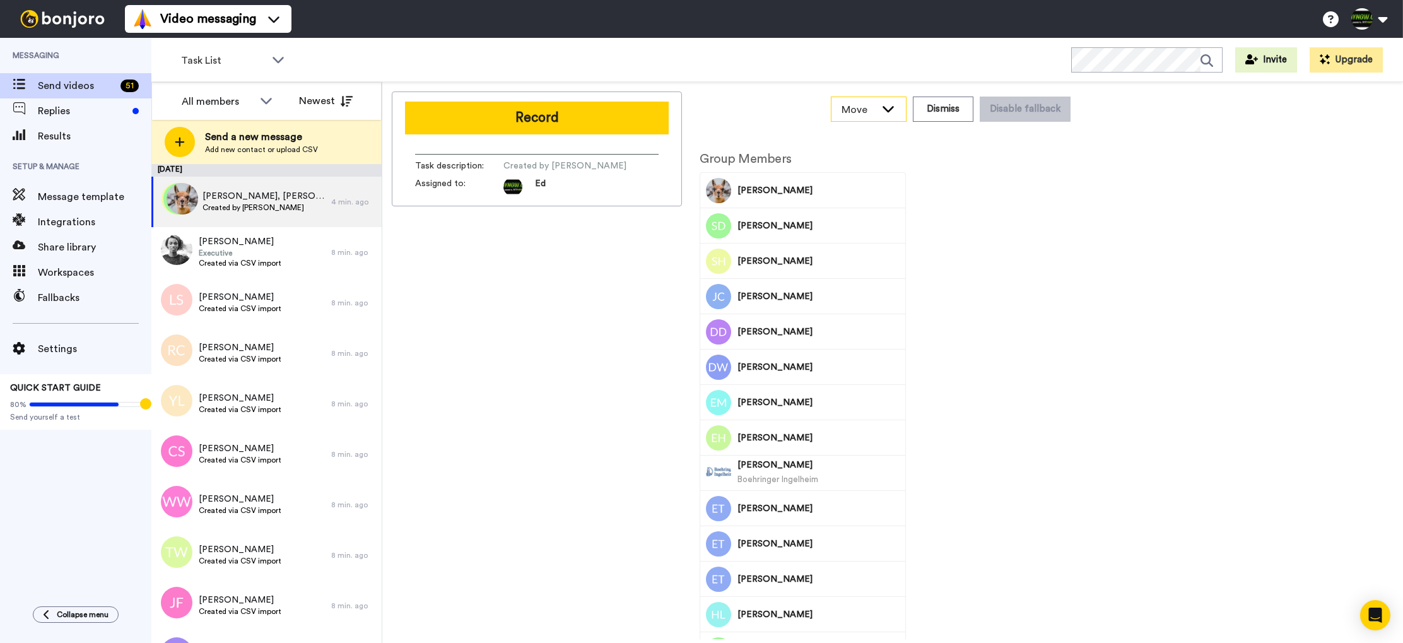
click at [893, 110] on icon at bounding box center [888, 109] width 11 height 6
click at [893, 110] on icon at bounding box center [888, 108] width 15 height 13
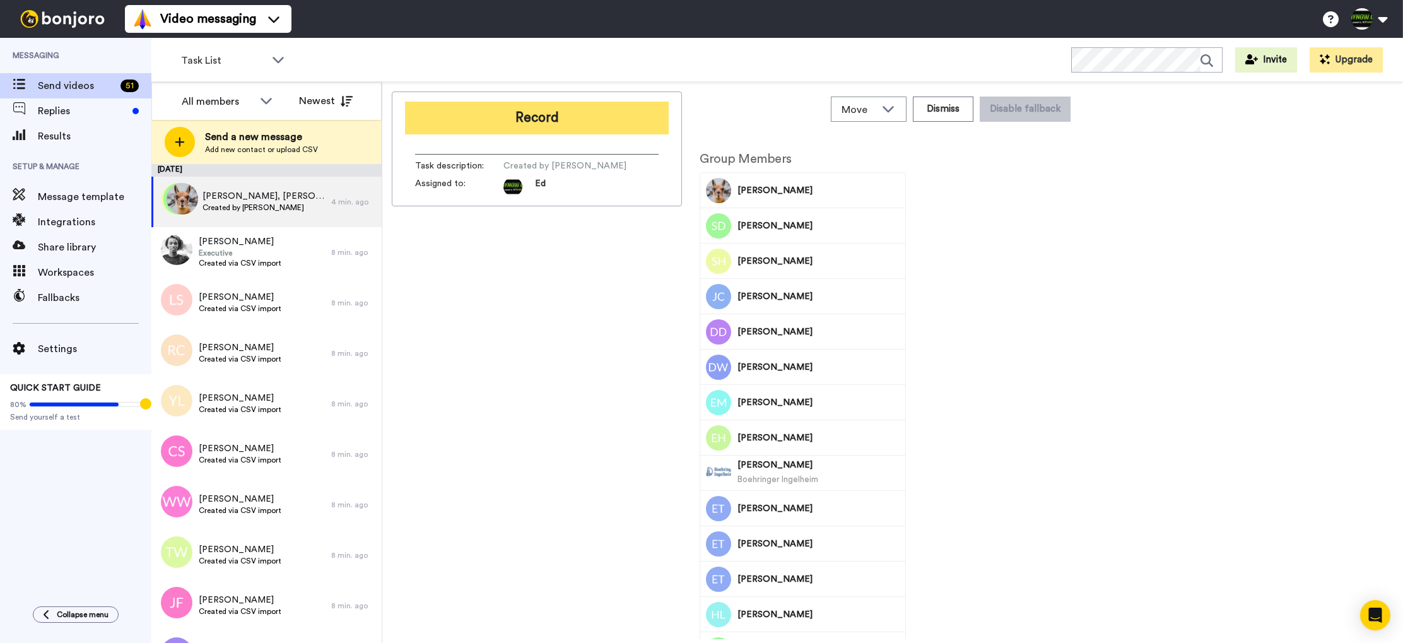
click at [576, 116] on button "Record" at bounding box center [537, 118] width 264 height 33
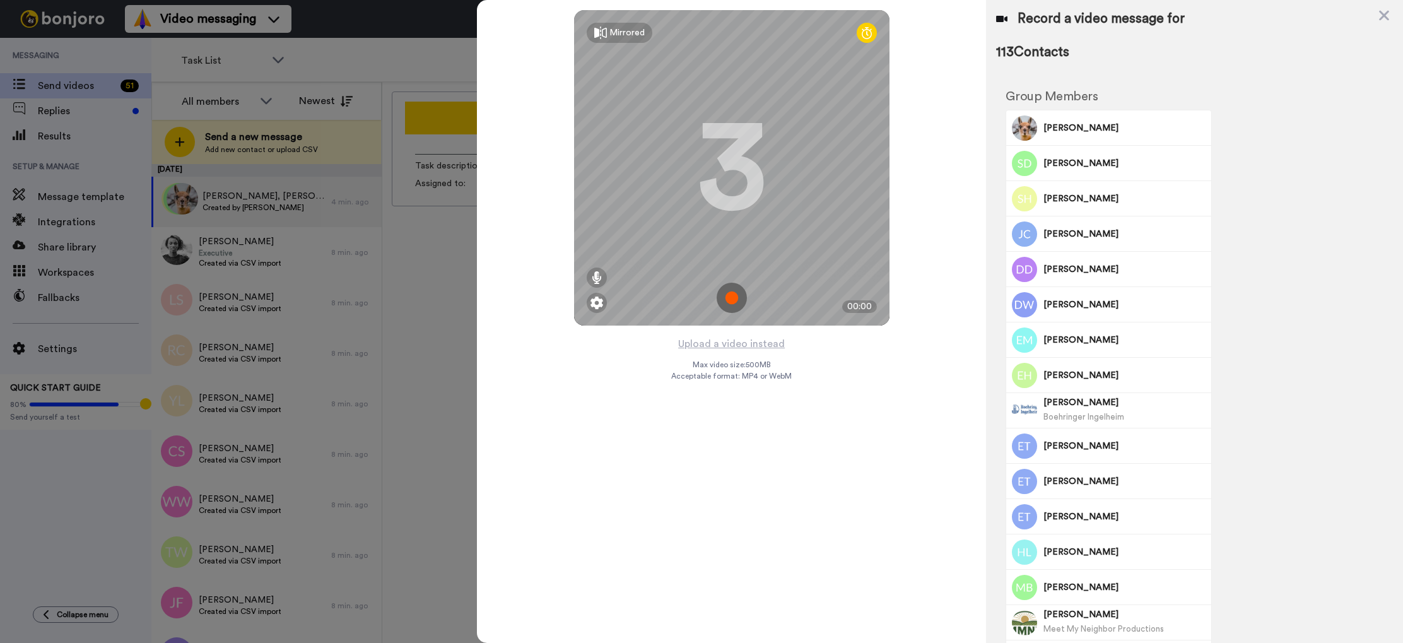
click at [733, 300] on img at bounding box center [732, 298] width 30 height 30
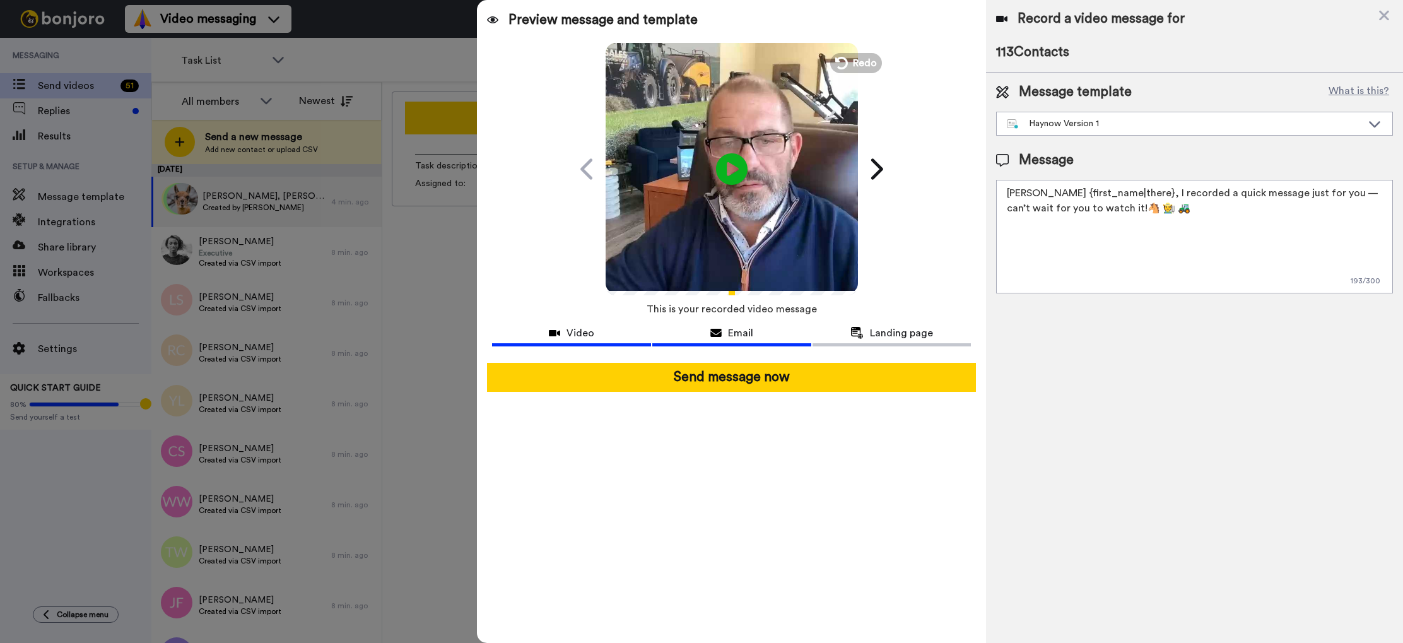
click at [738, 332] on span "Email" at bounding box center [740, 333] width 25 height 15
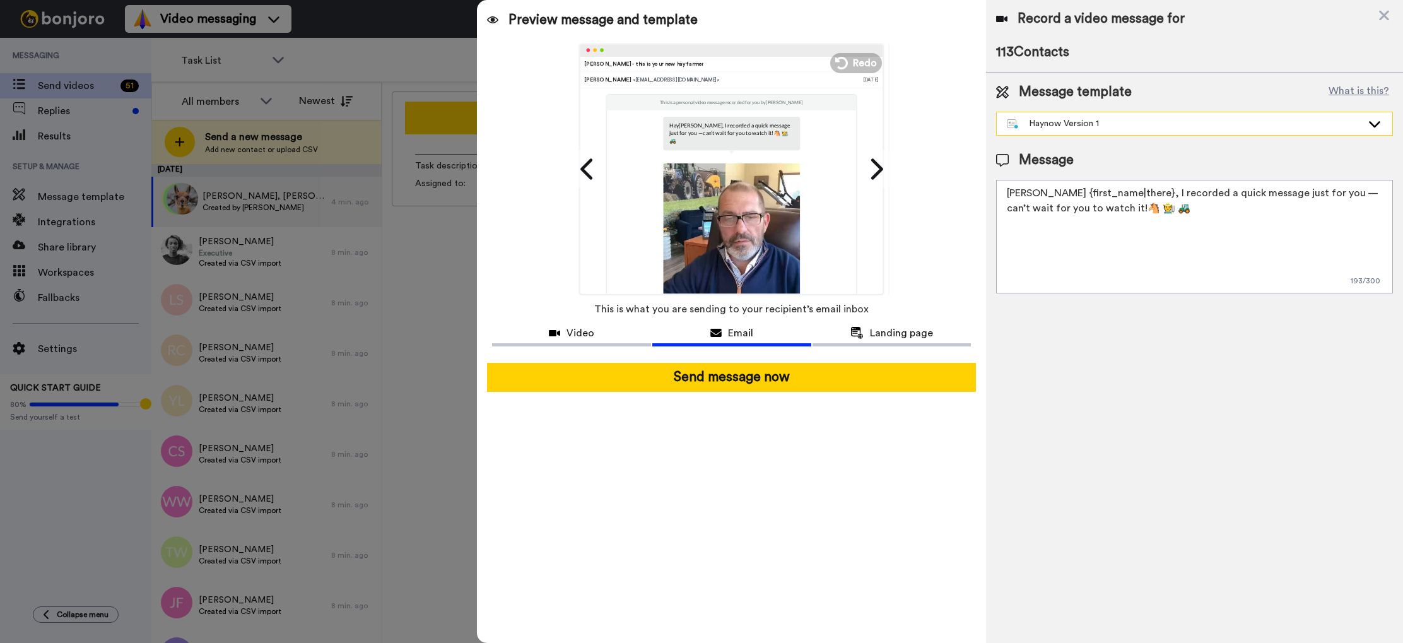
click at [1093, 120] on div "Haynow Version 1" at bounding box center [1184, 123] width 355 height 13
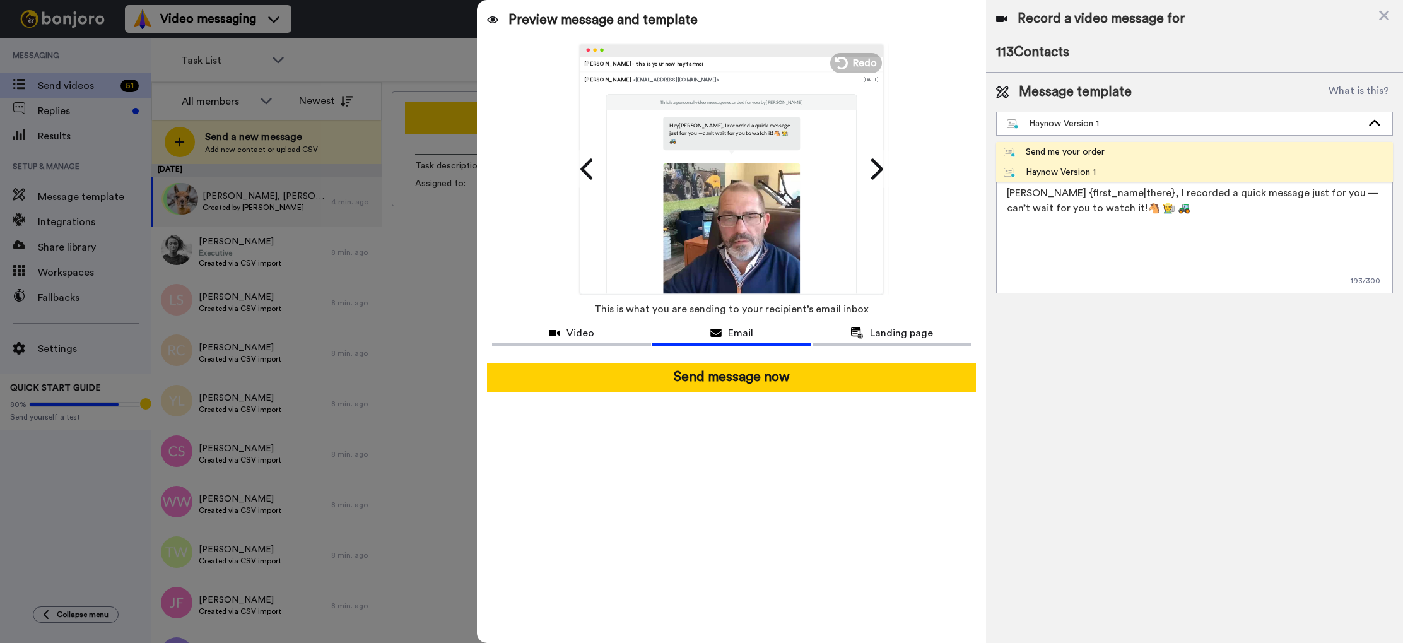
click at [1088, 145] on li "Send me your order" at bounding box center [1194, 152] width 397 height 20
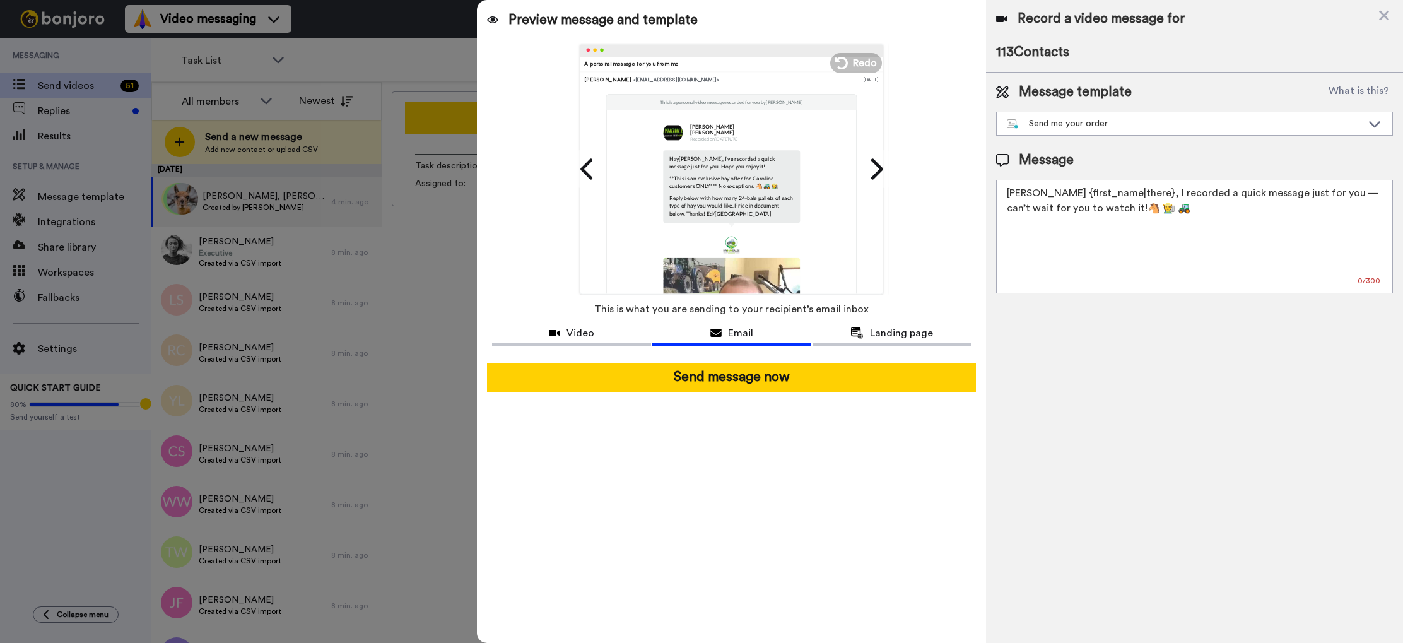
type textarea "Hay {first_name|there}, I’ve recorded a quick message just for you. Hope you en…"
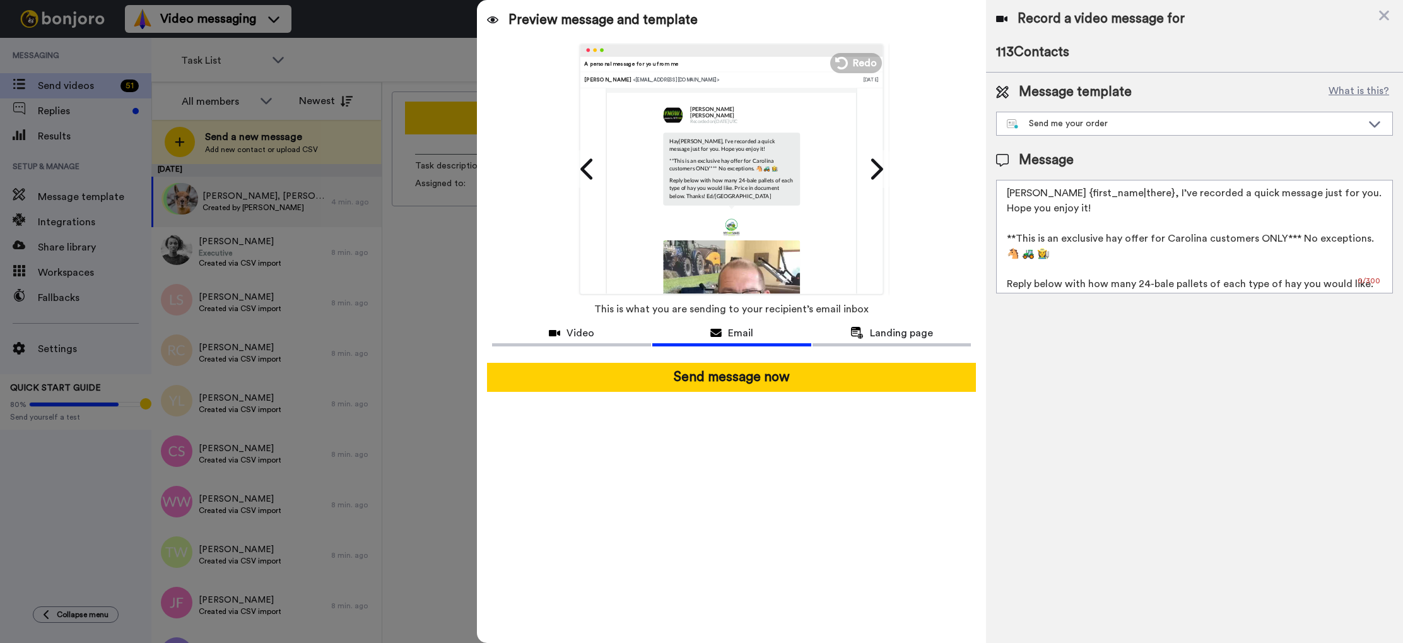
scroll to position [29, 0]
click at [591, 338] on span "Video" at bounding box center [581, 333] width 28 height 15
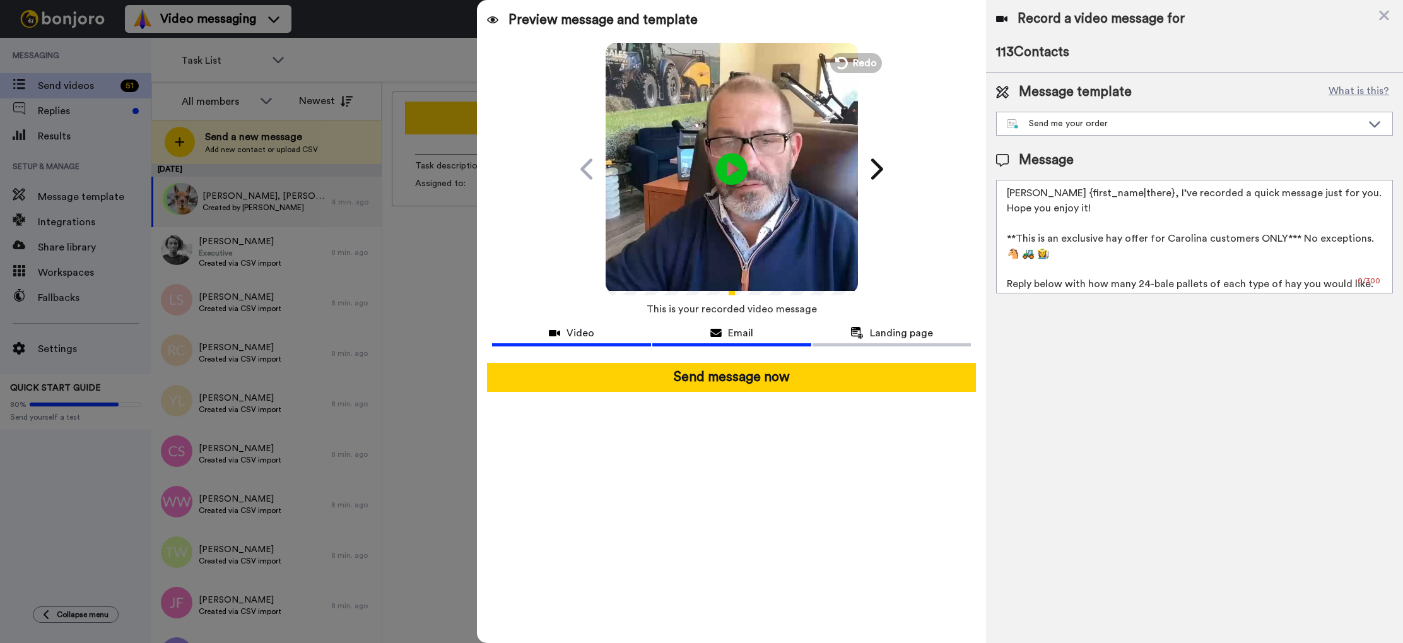
click at [739, 340] on button "Email" at bounding box center [731, 334] width 159 height 23
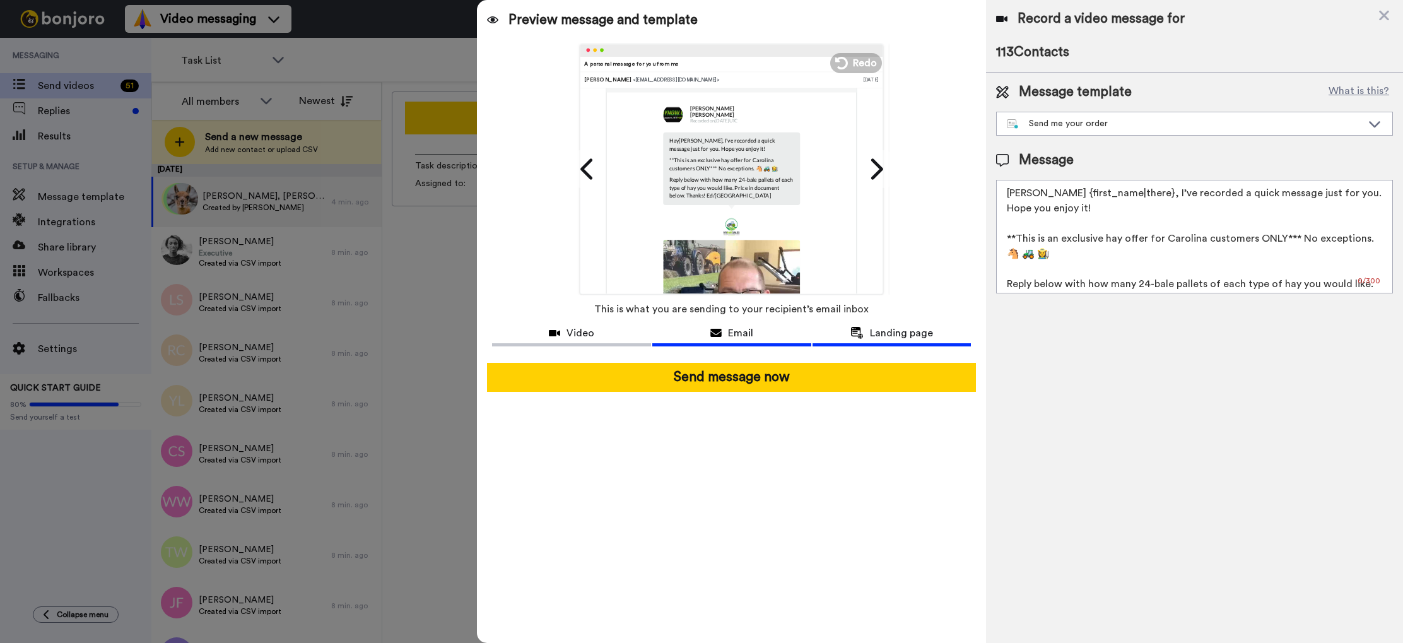
click at [877, 332] on span "Landing page" at bounding box center [901, 333] width 63 height 15
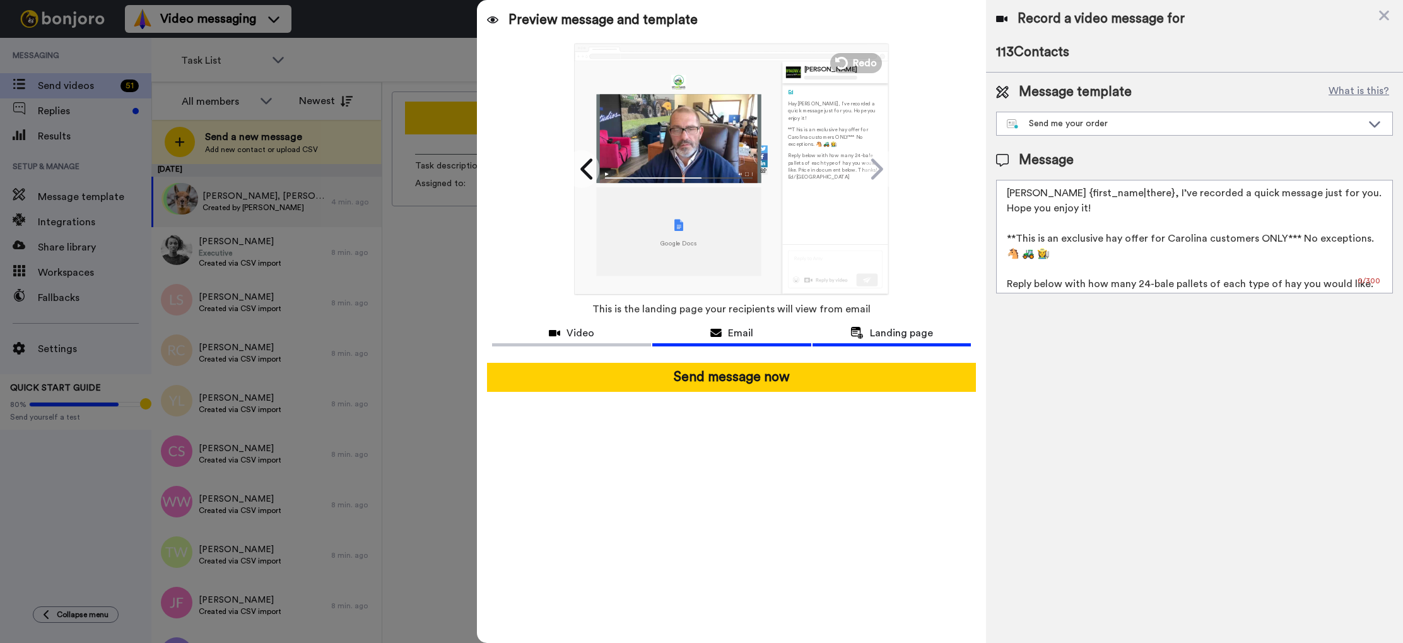
click at [743, 328] on span "Email" at bounding box center [740, 333] width 25 height 15
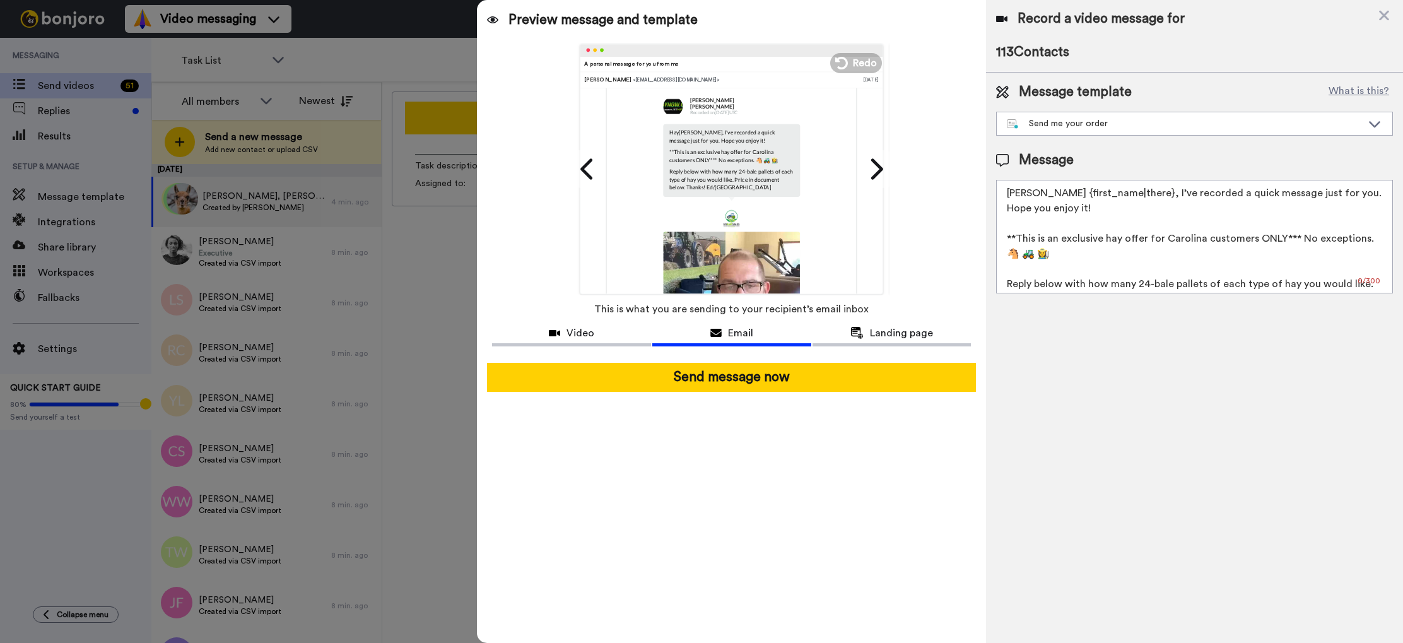
scroll to position [0, 0]
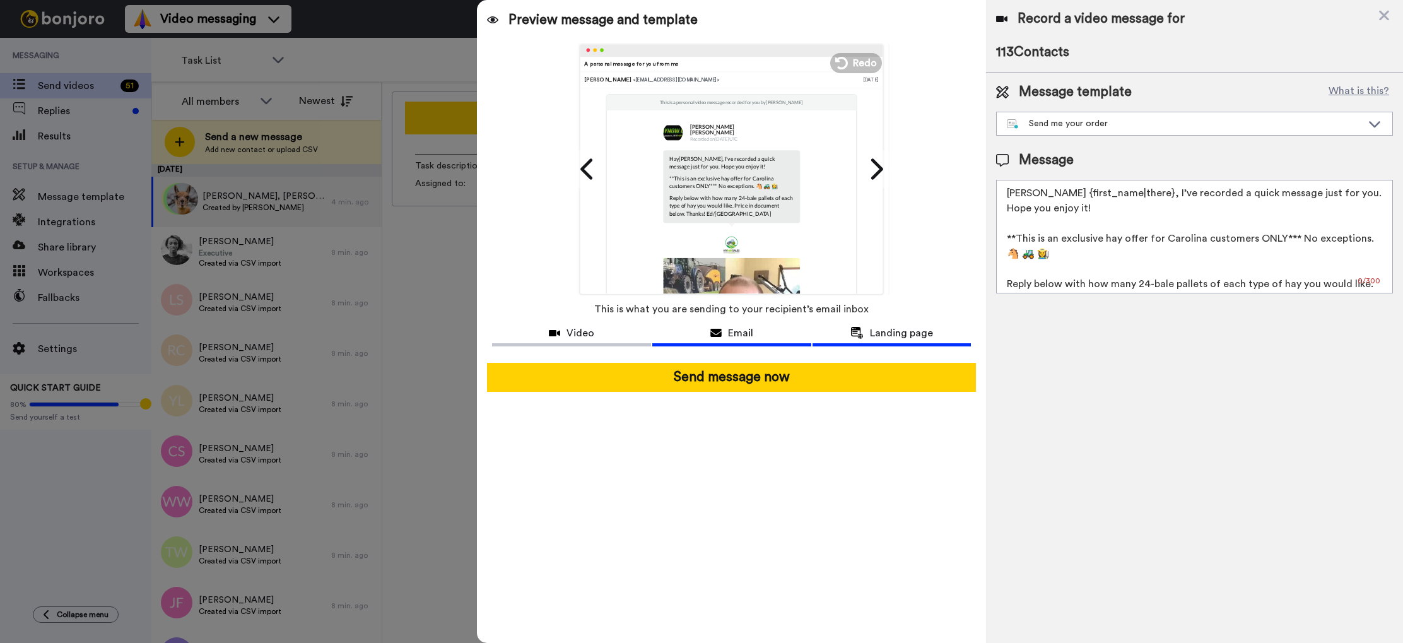
click at [905, 332] on span "Landing page" at bounding box center [901, 333] width 63 height 15
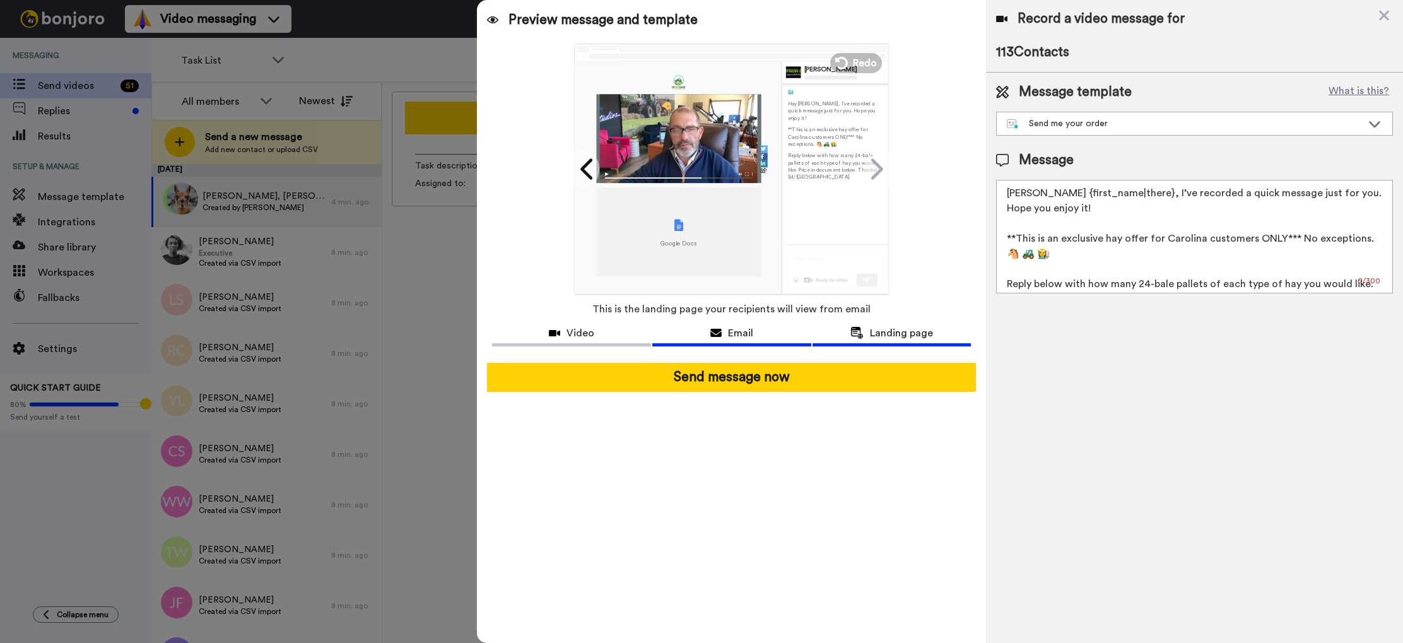
click at [745, 332] on span "Email" at bounding box center [740, 333] width 25 height 15
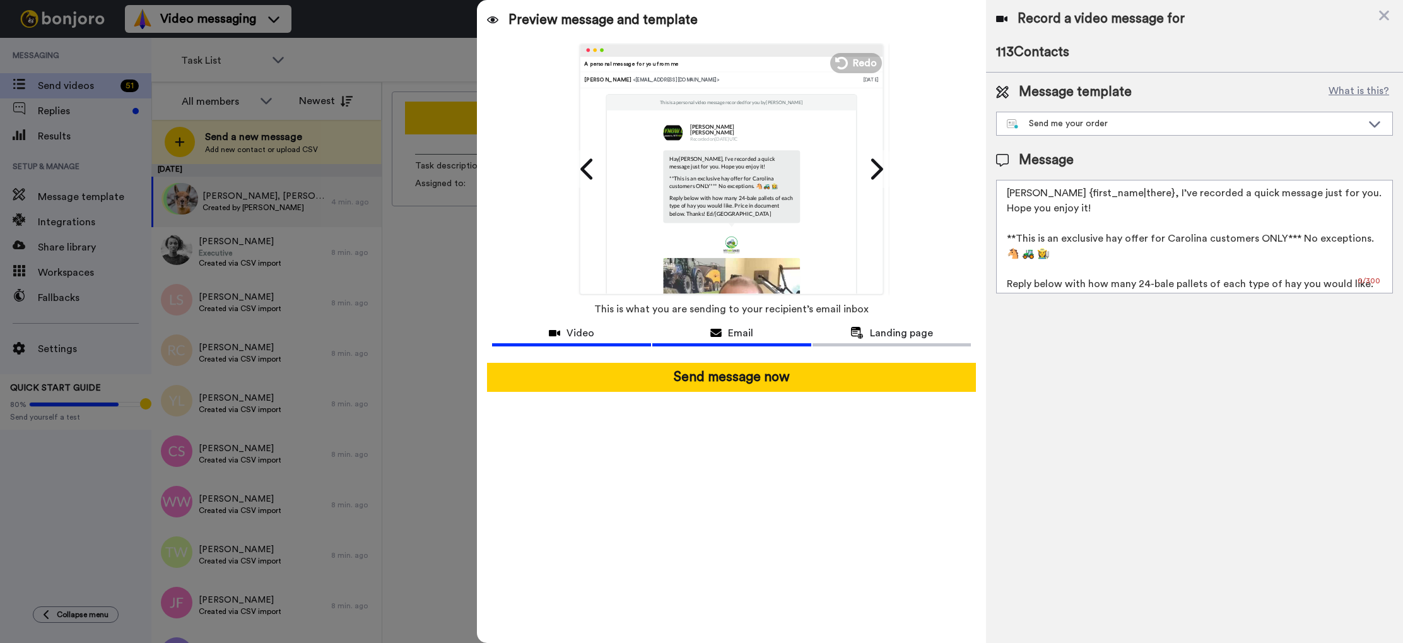
click at [586, 338] on span "Video" at bounding box center [581, 333] width 28 height 15
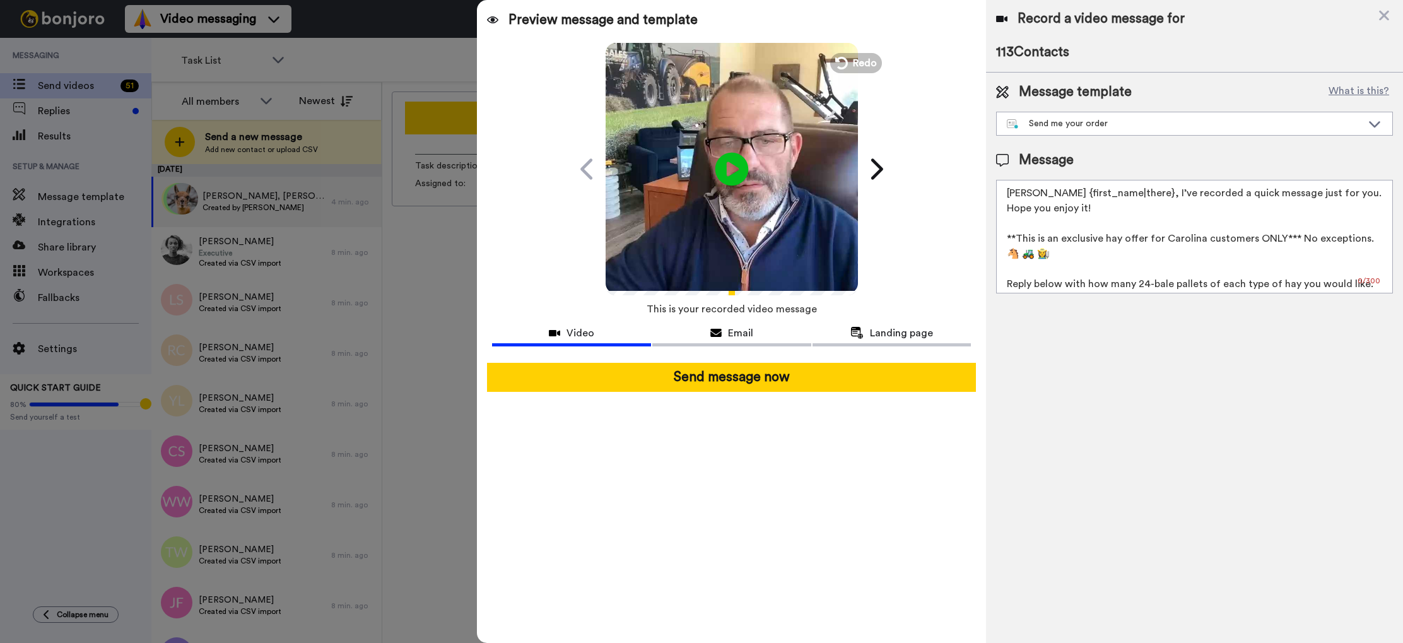
click at [735, 175] on icon at bounding box center [731, 168] width 33 height 33
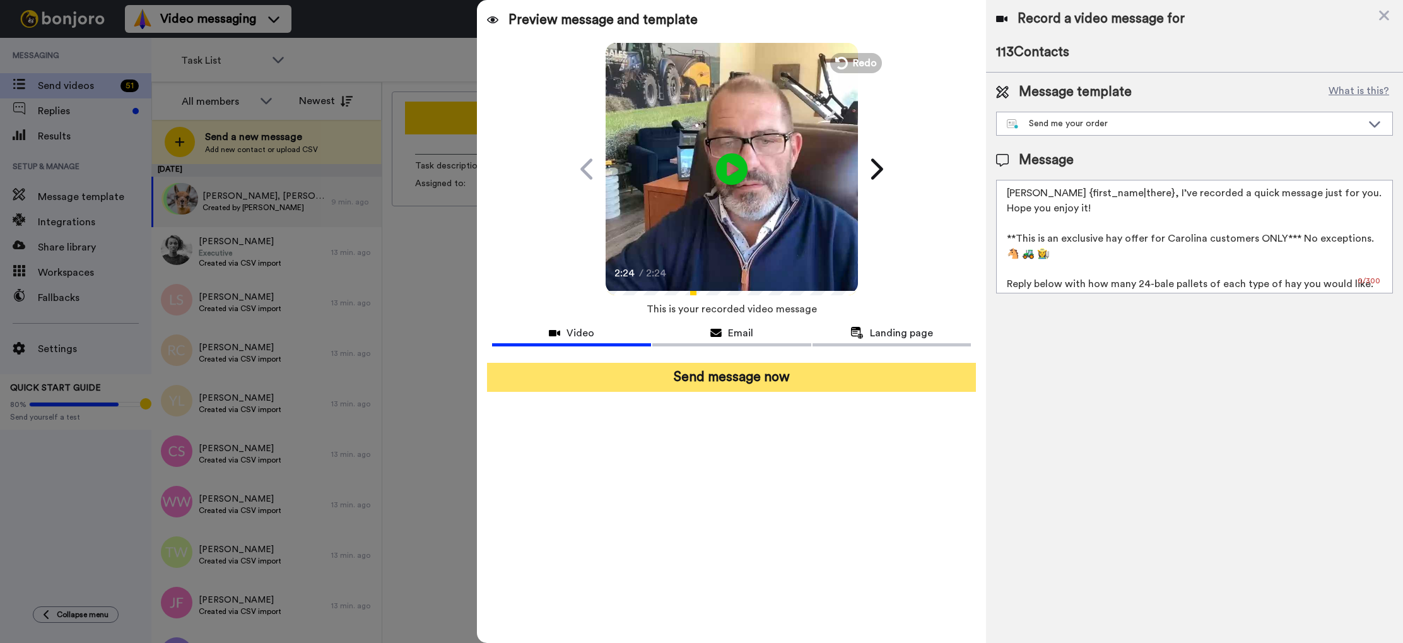
click at [762, 378] on button "Send message now" at bounding box center [731, 377] width 489 height 29
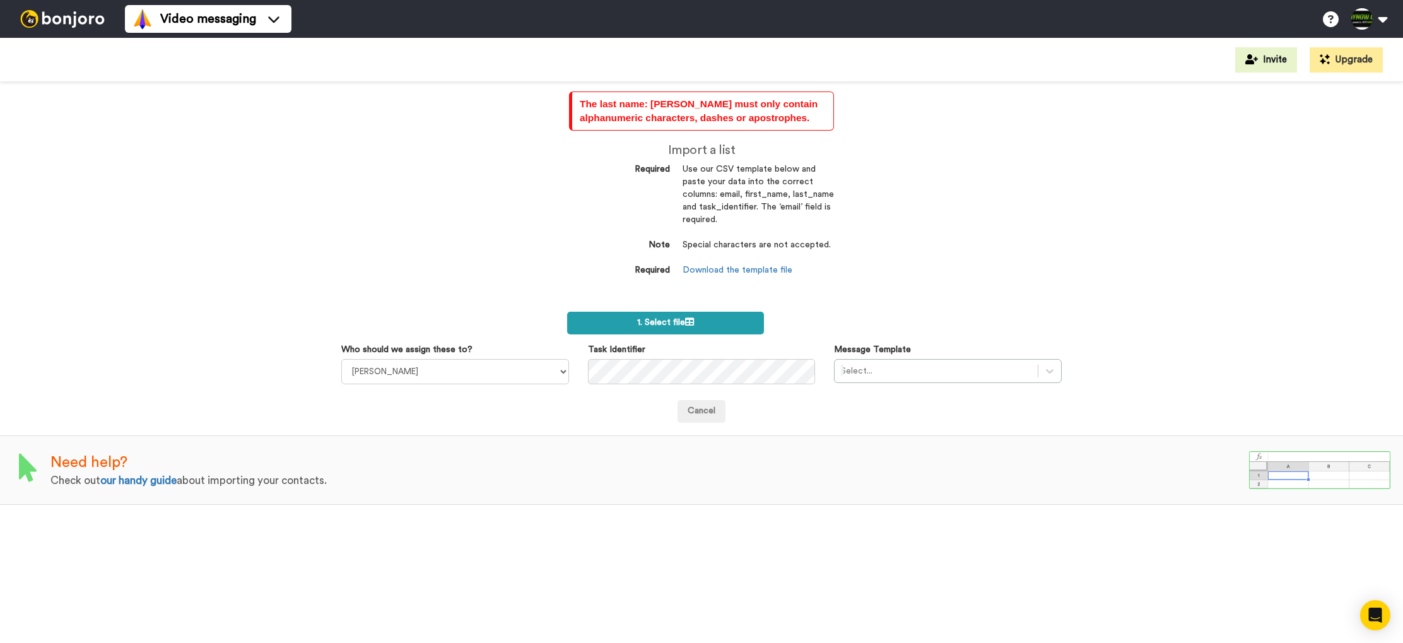
click at [661, 321] on span "1. Select file" at bounding box center [665, 322] width 57 height 9
click at [714, 333] on label "1. Select file" at bounding box center [665, 323] width 197 height 23
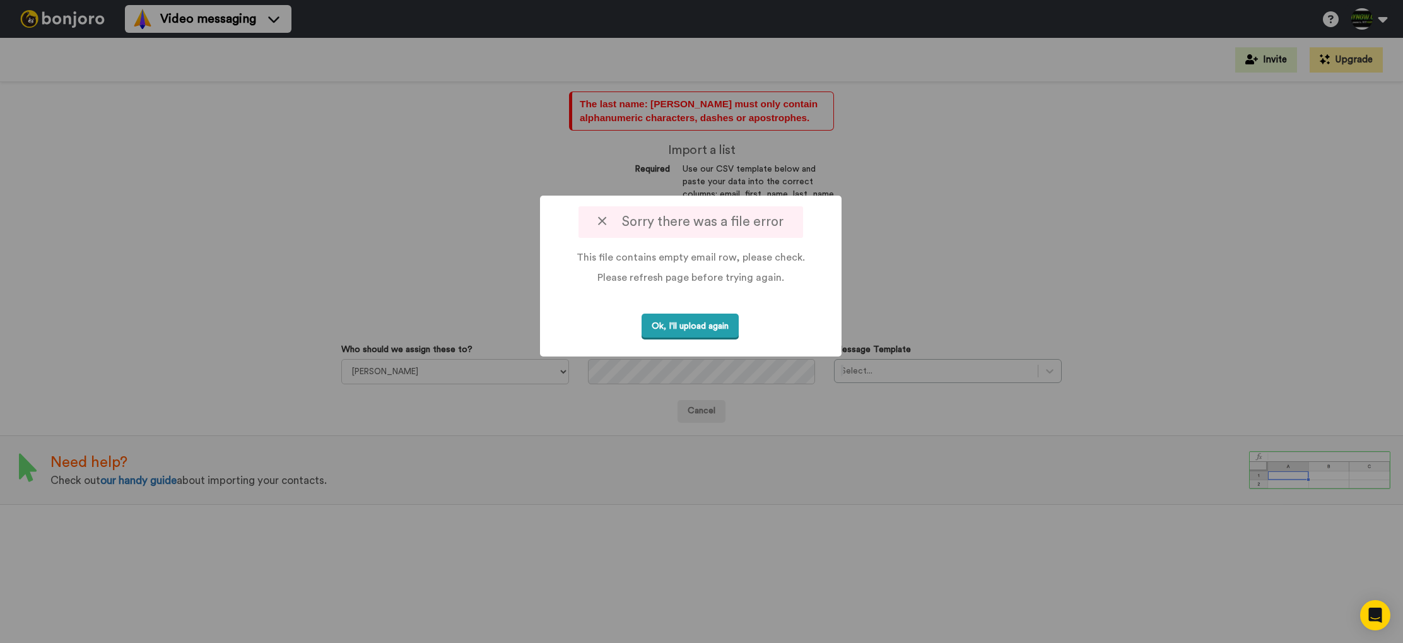
click at [703, 326] on button "Ok, I'll upload again" at bounding box center [690, 327] width 97 height 26
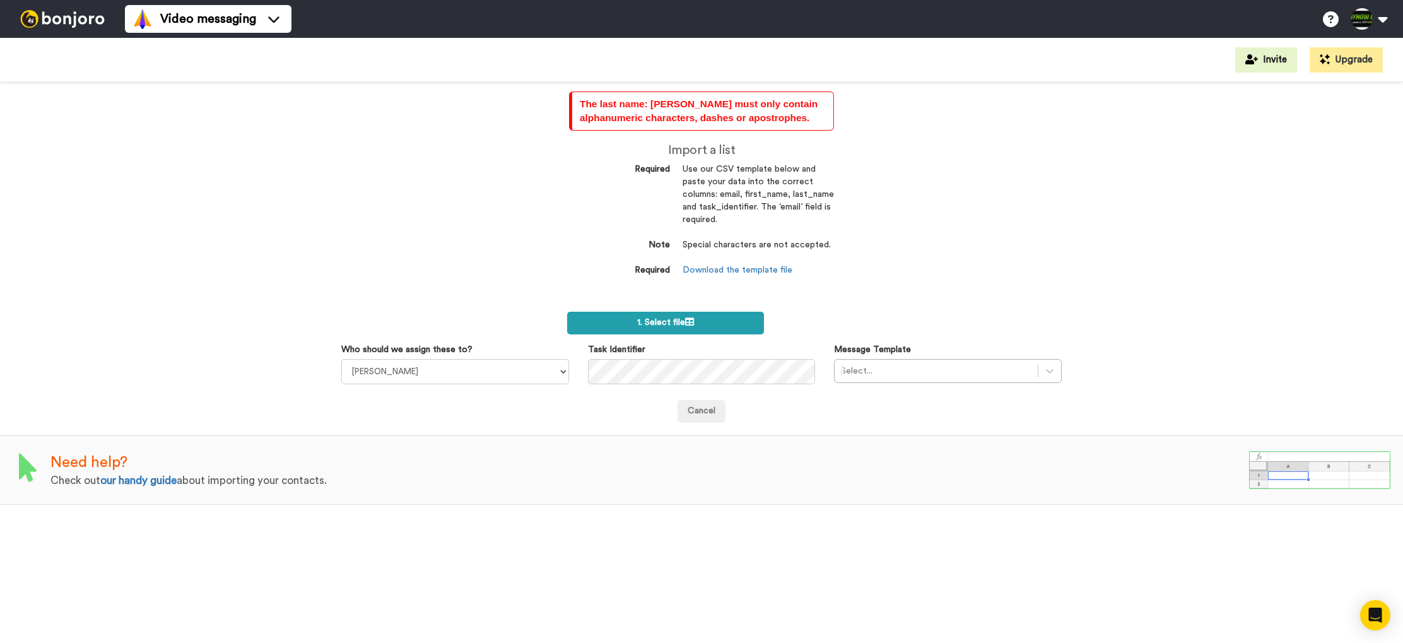
click at [717, 329] on label "1. Select file" at bounding box center [665, 323] width 197 height 23
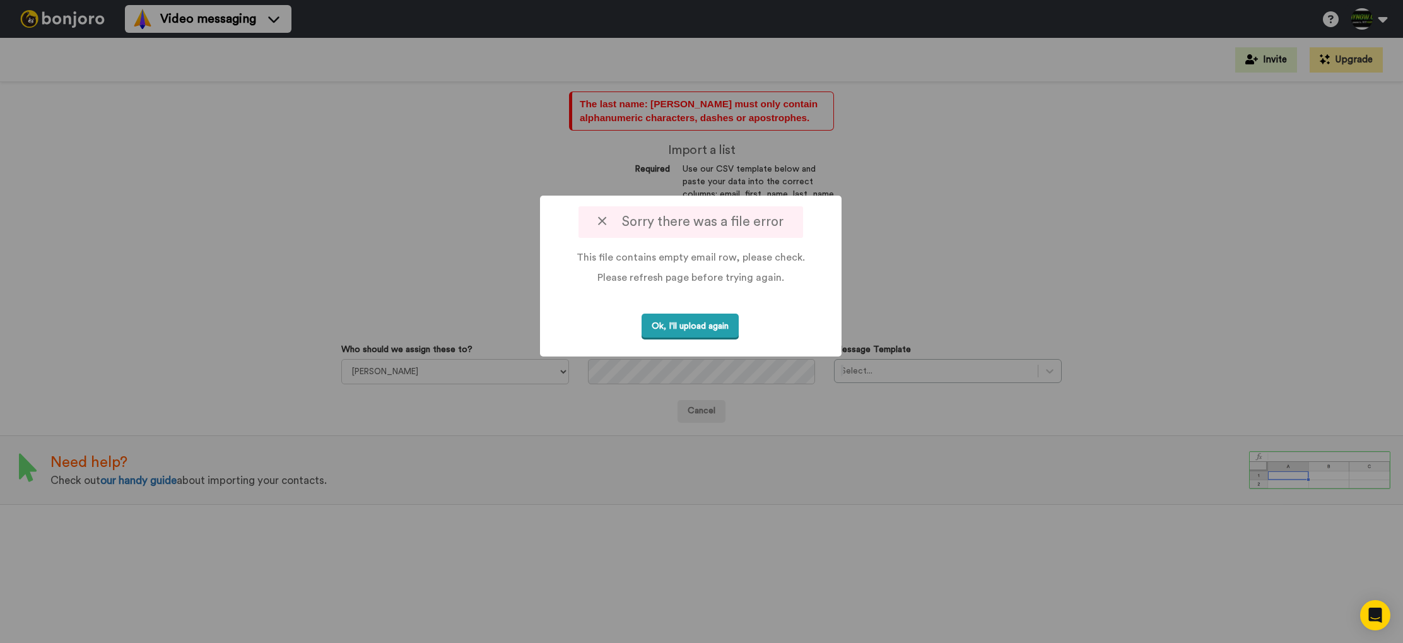
click at [696, 330] on button "Ok, I'll upload again" at bounding box center [690, 327] width 97 height 26
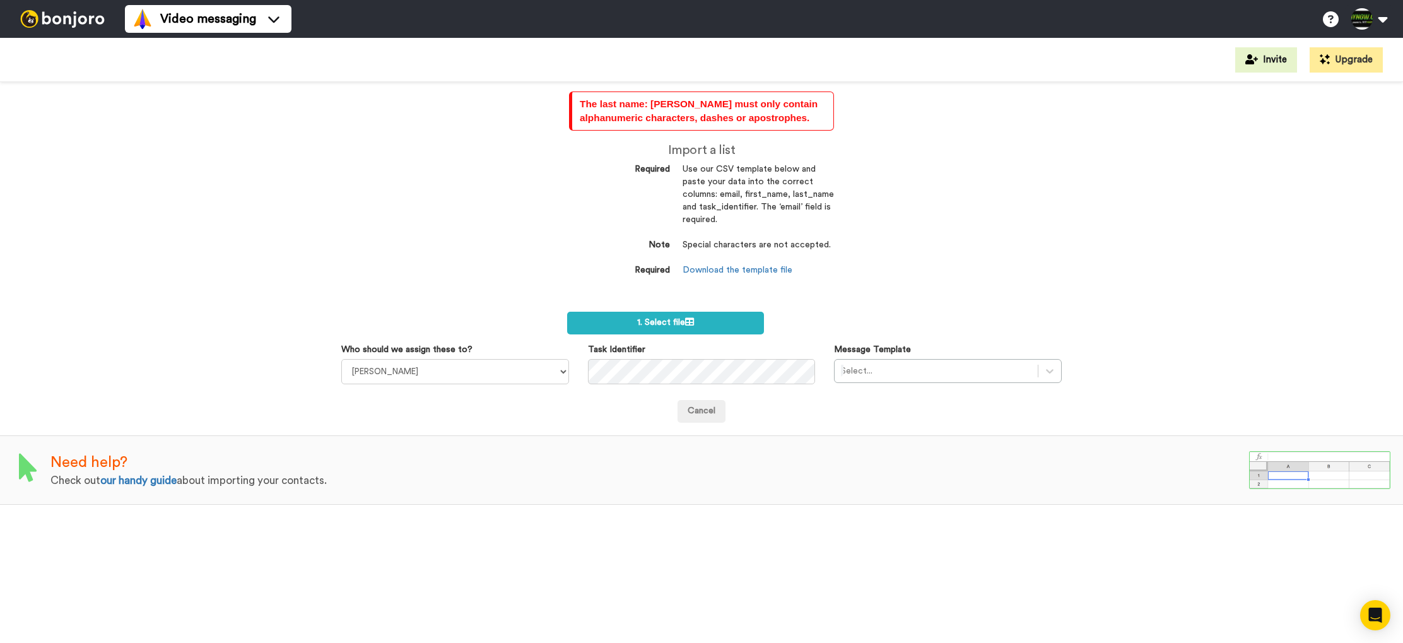
click at [856, 287] on div "The last name: [PERSON_NAME] must only contain alphanumeric characters, dashes …" at bounding box center [701, 362] width 1403 height 561
click at [720, 326] on label "1. Select file" at bounding box center [665, 323] width 197 height 23
click at [623, 326] on label "1. Select file" at bounding box center [665, 323] width 197 height 23
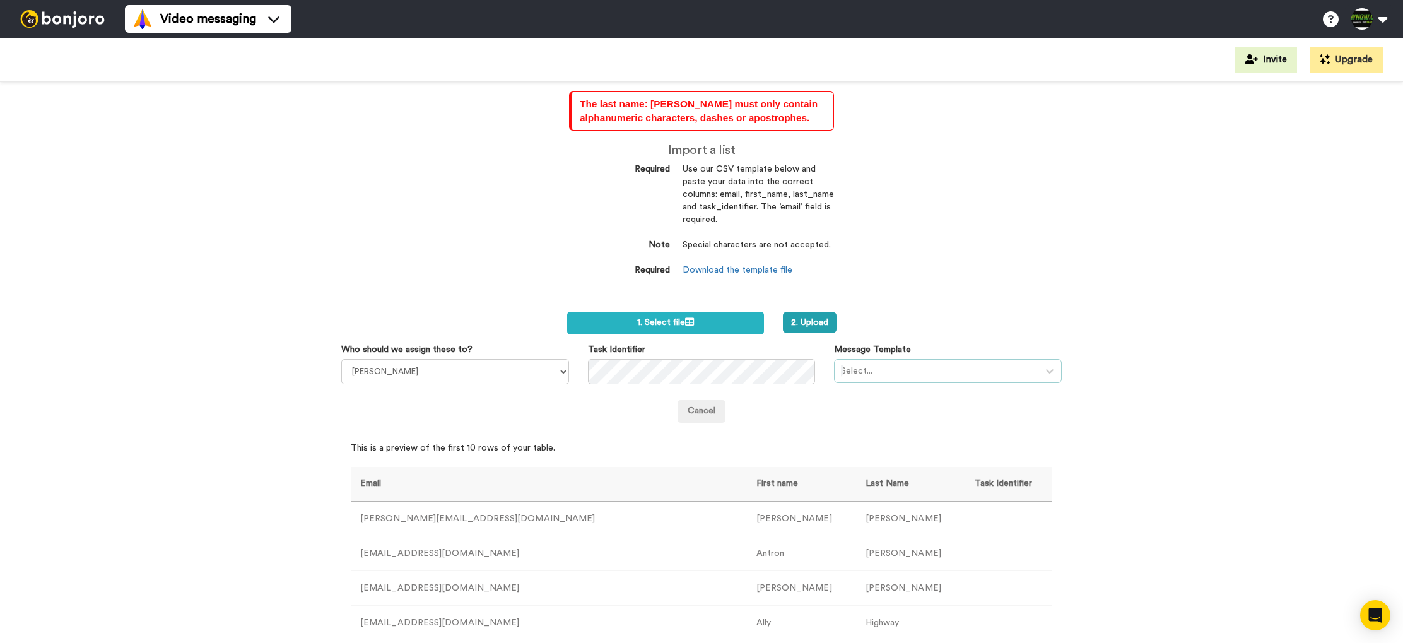
click at [849, 363] on div "Select..." at bounding box center [936, 371] width 203 height 20
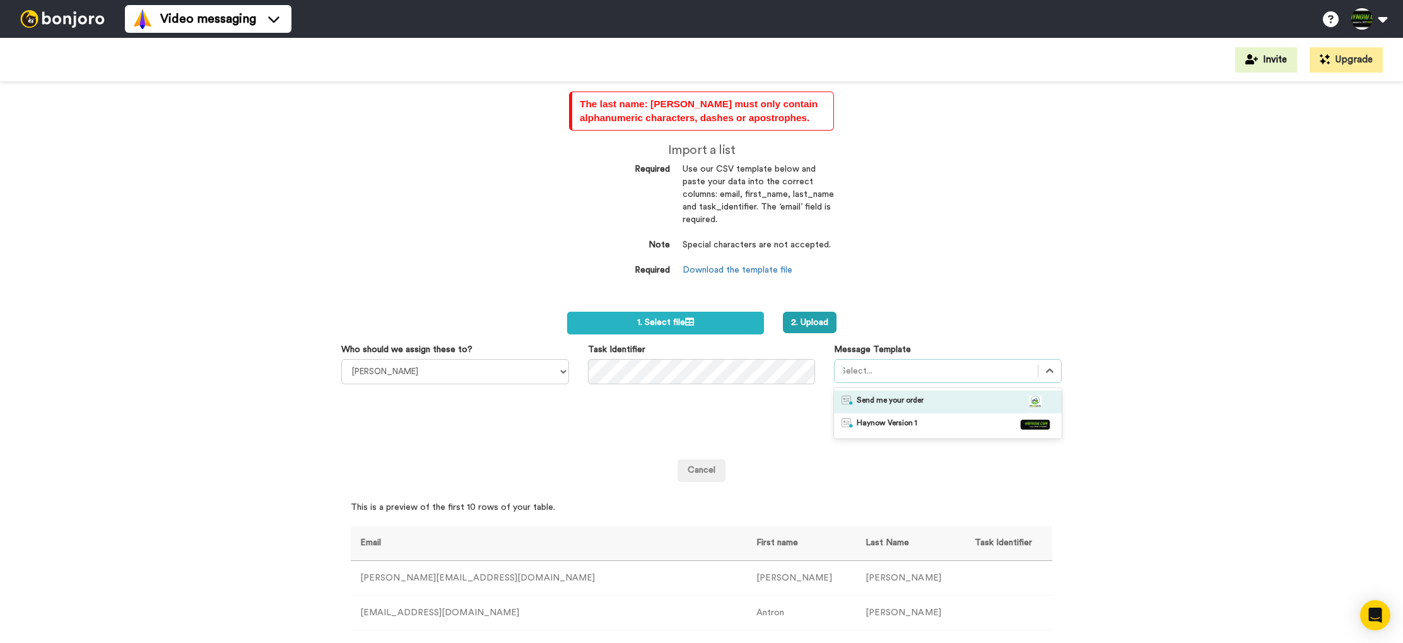
click at [874, 397] on span "Send me your order" at bounding box center [890, 402] width 67 height 13
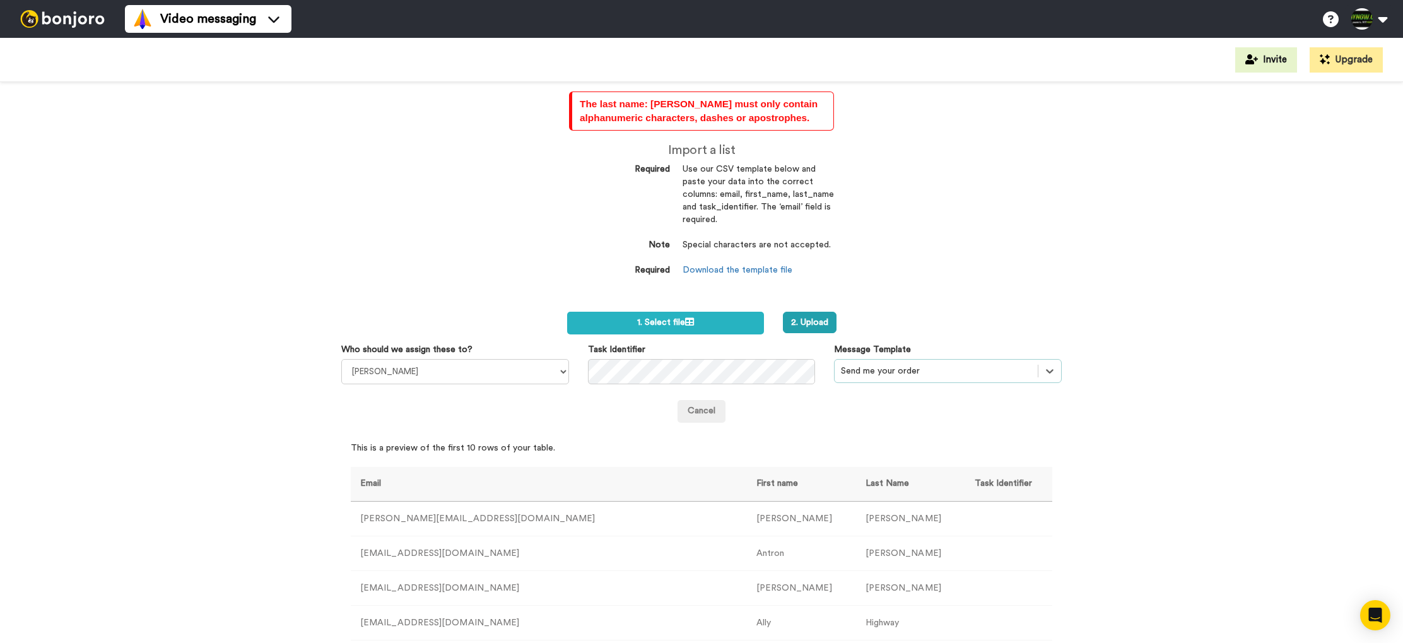
click at [944, 299] on div "The last name: [PERSON_NAME] must only contain alphanumeric characters, dashes …" at bounding box center [701, 362] width 1403 height 561
click at [802, 324] on button "2. Upload" at bounding box center [810, 322] width 54 height 21
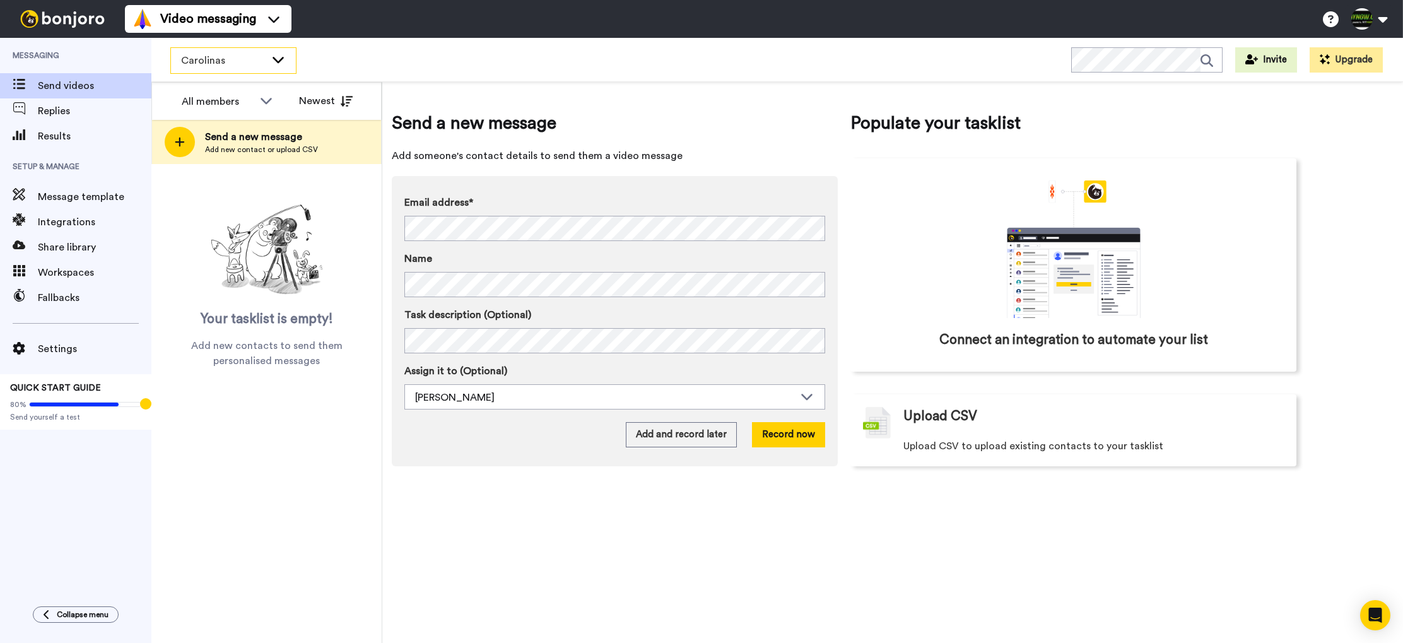
click at [266, 64] on div "Carolinas" at bounding box center [233, 60] width 125 height 25
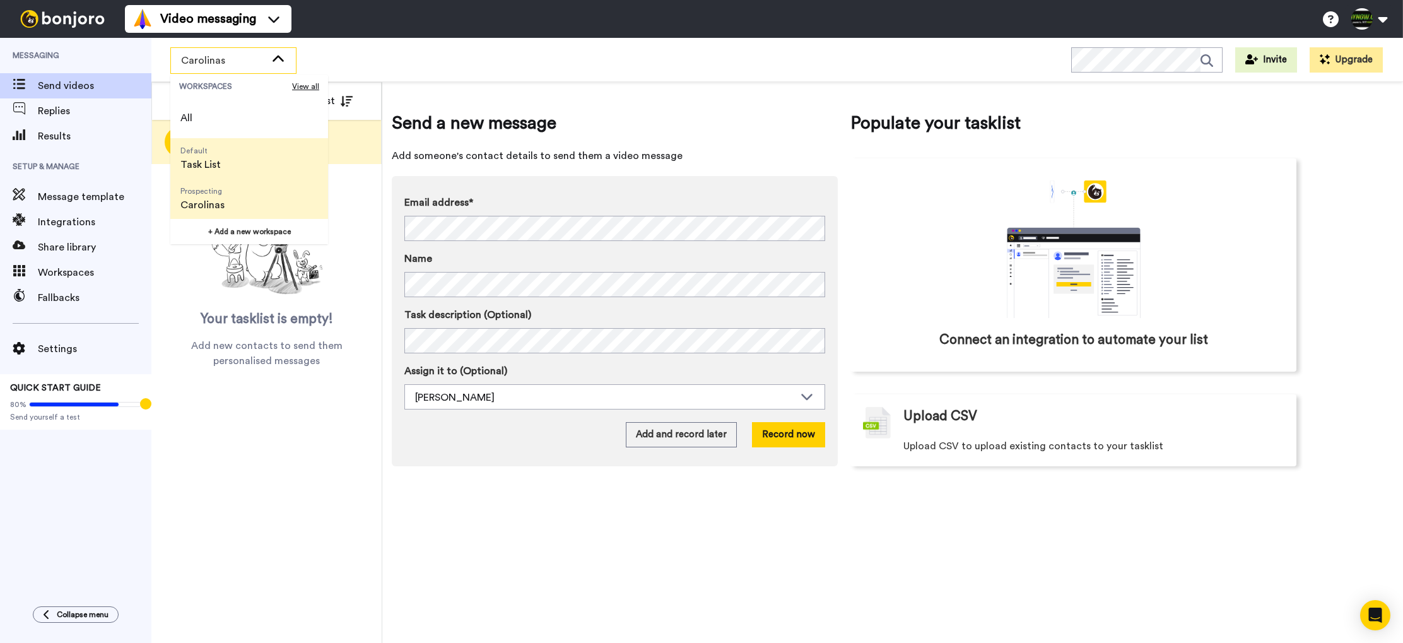
click at [226, 148] on span "Default Task List" at bounding box center [200, 158] width 61 height 40
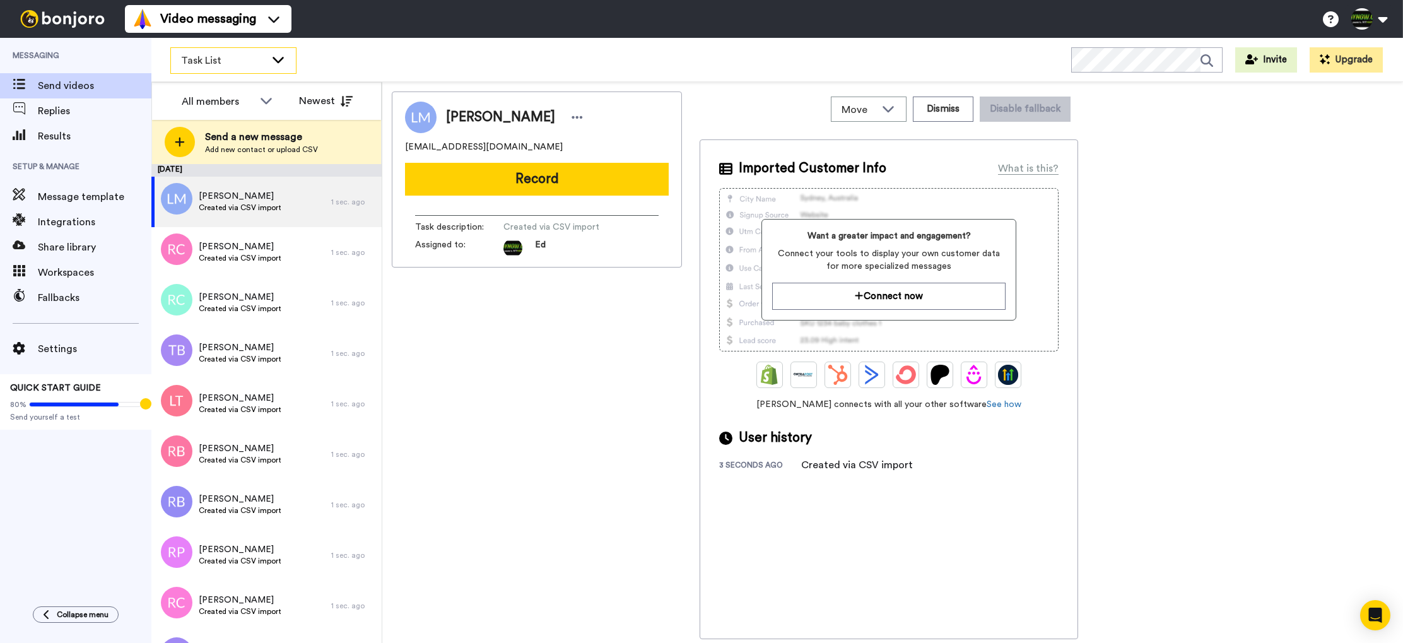
click at [278, 61] on icon at bounding box center [278, 60] width 11 height 6
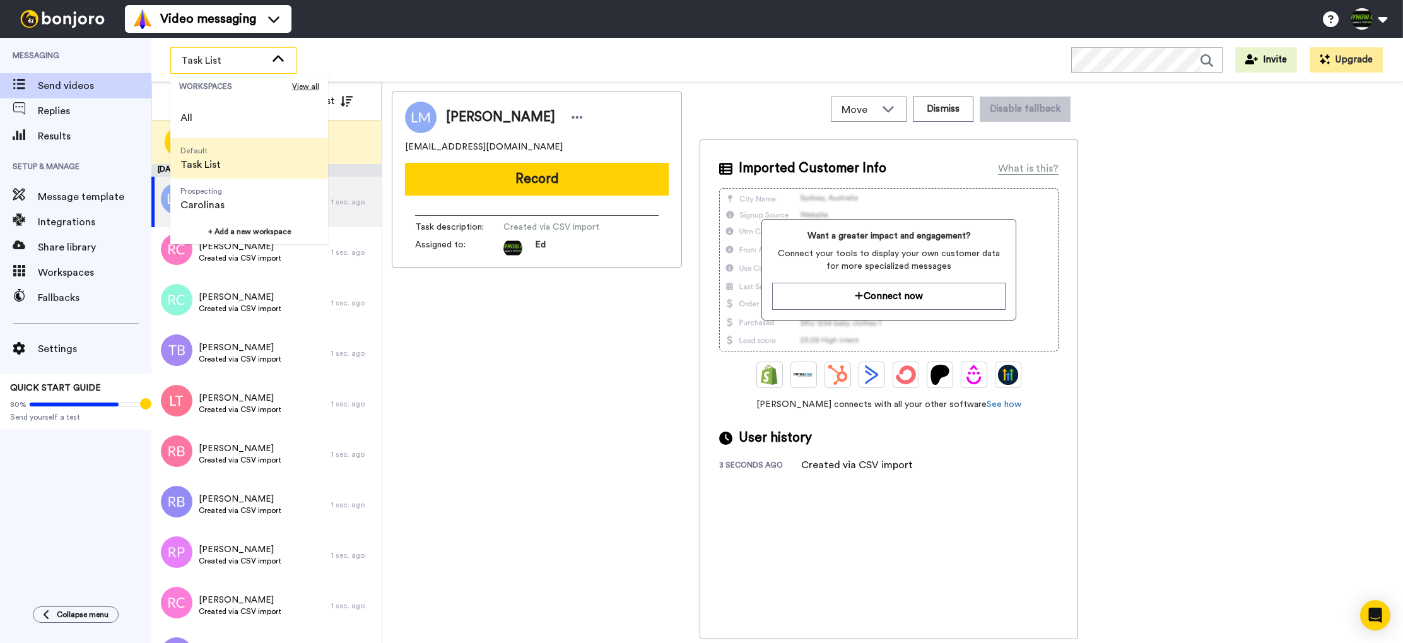
click at [278, 61] on icon at bounding box center [278, 59] width 15 height 13
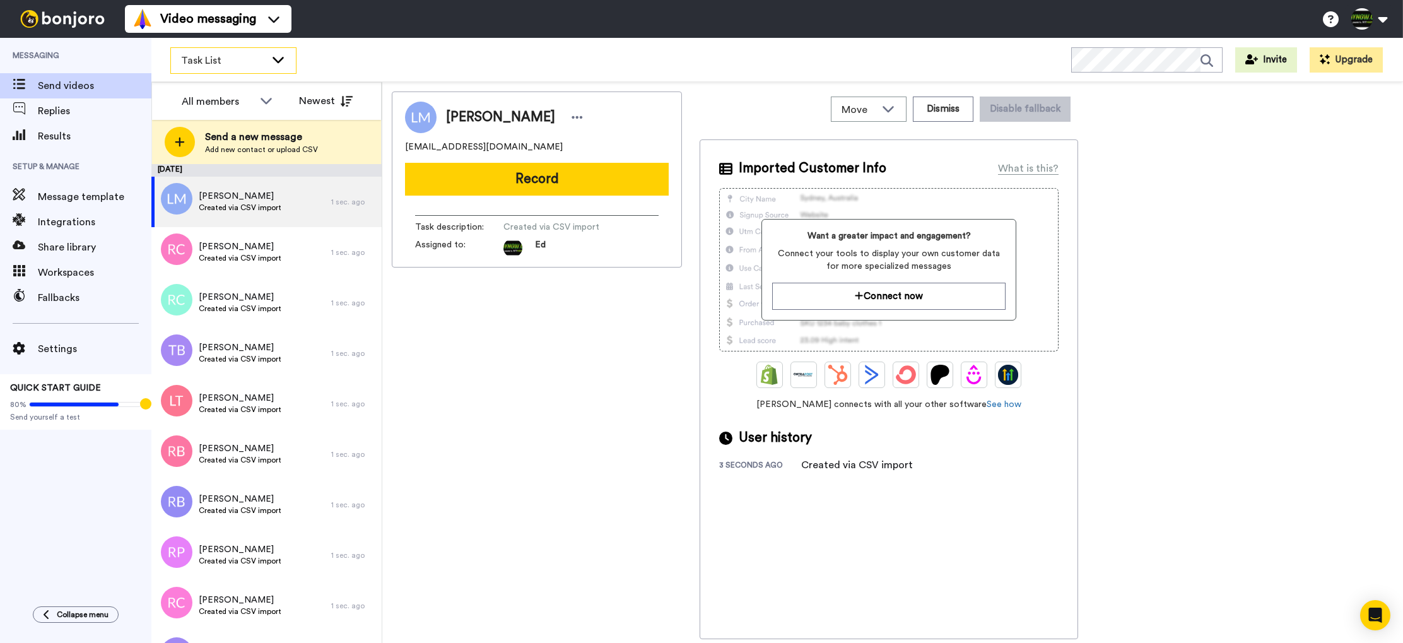
click at [262, 66] on span "Task List" at bounding box center [223, 60] width 85 height 15
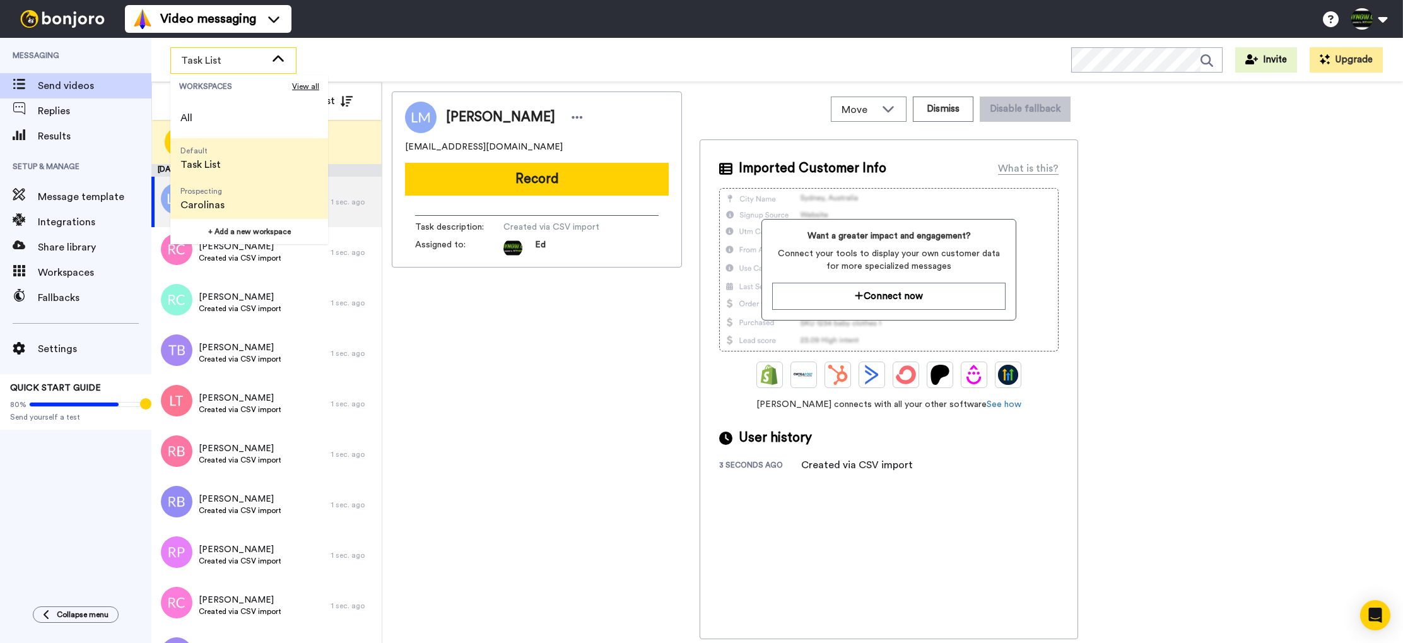
click at [256, 193] on li "Prospecting Carolinas" at bounding box center [249, 199] width 158 height 40
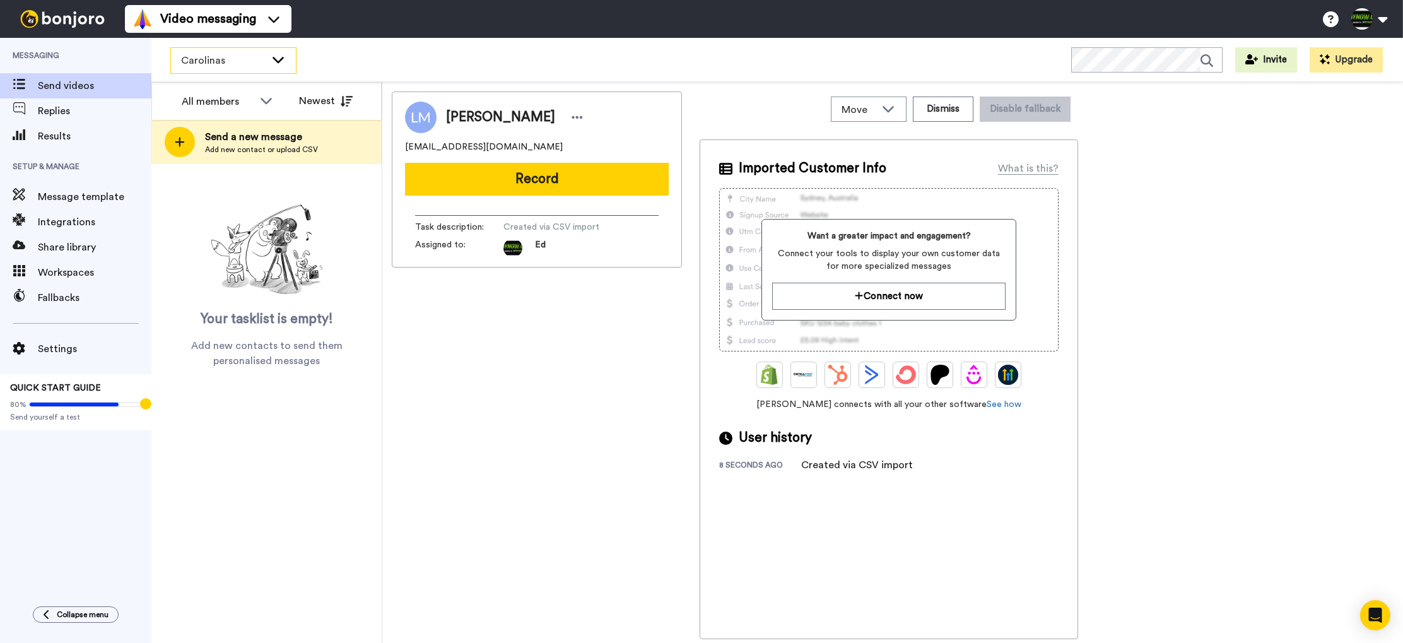
click at [271, 56] on icon at bounding box center [278, 59] width 15 height 13
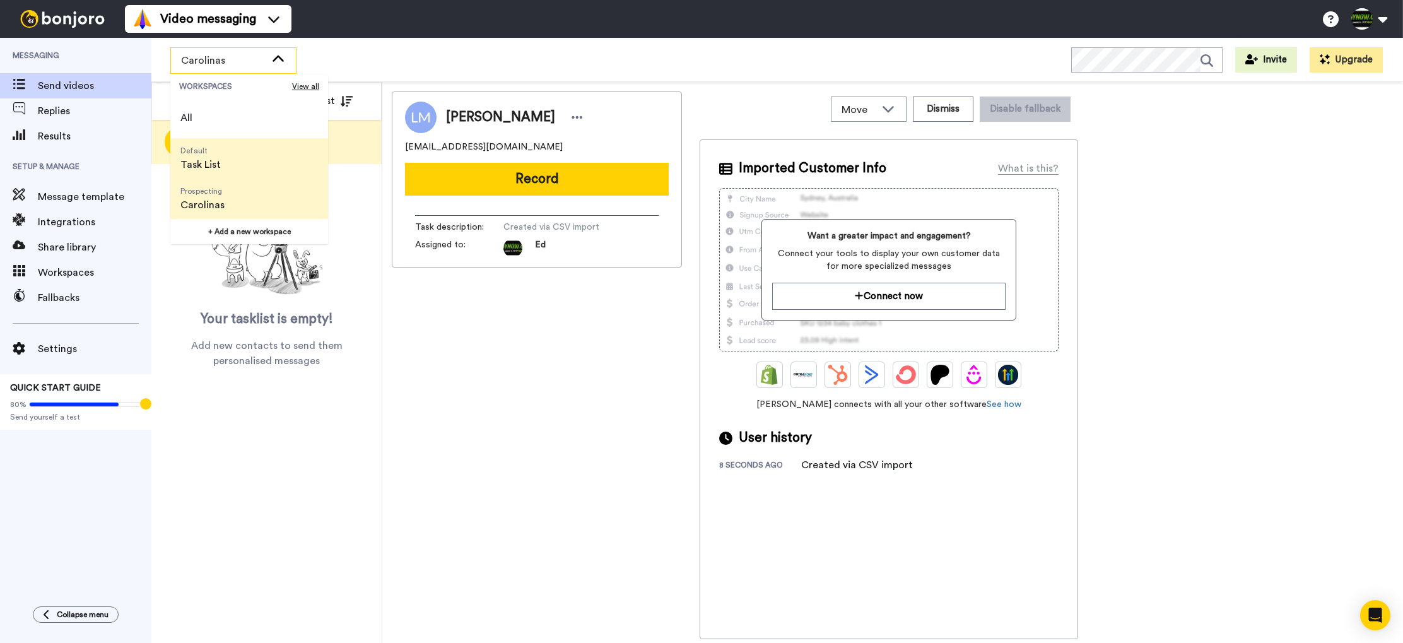
click at [261, 153] on li "Default Task List" at bounding box center [249, 158] width 158 height 40
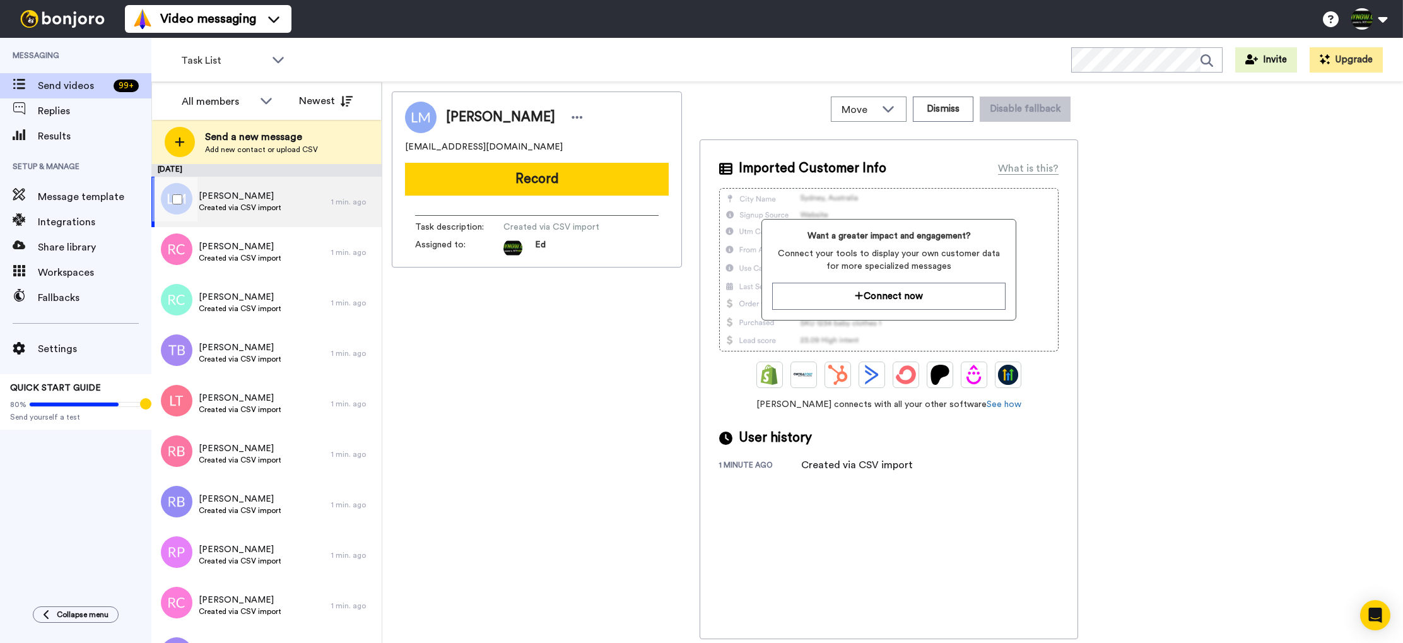
click at [172, 197] on div at bounding box center [174, 199] width 45 height 44
click at [888, 111] on icon at bounding box center [888, 108] width 15 height 13
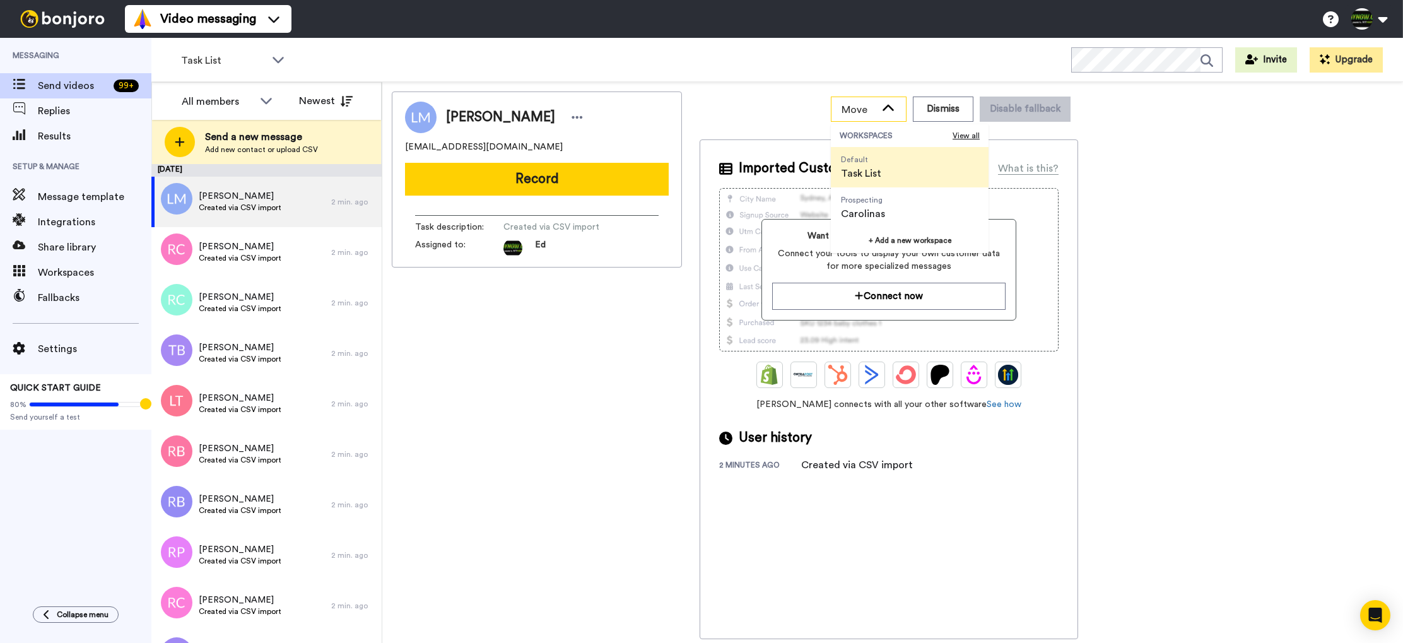
click at [888, 111] on icon at bounding box center [888, 108] width 15 height 13
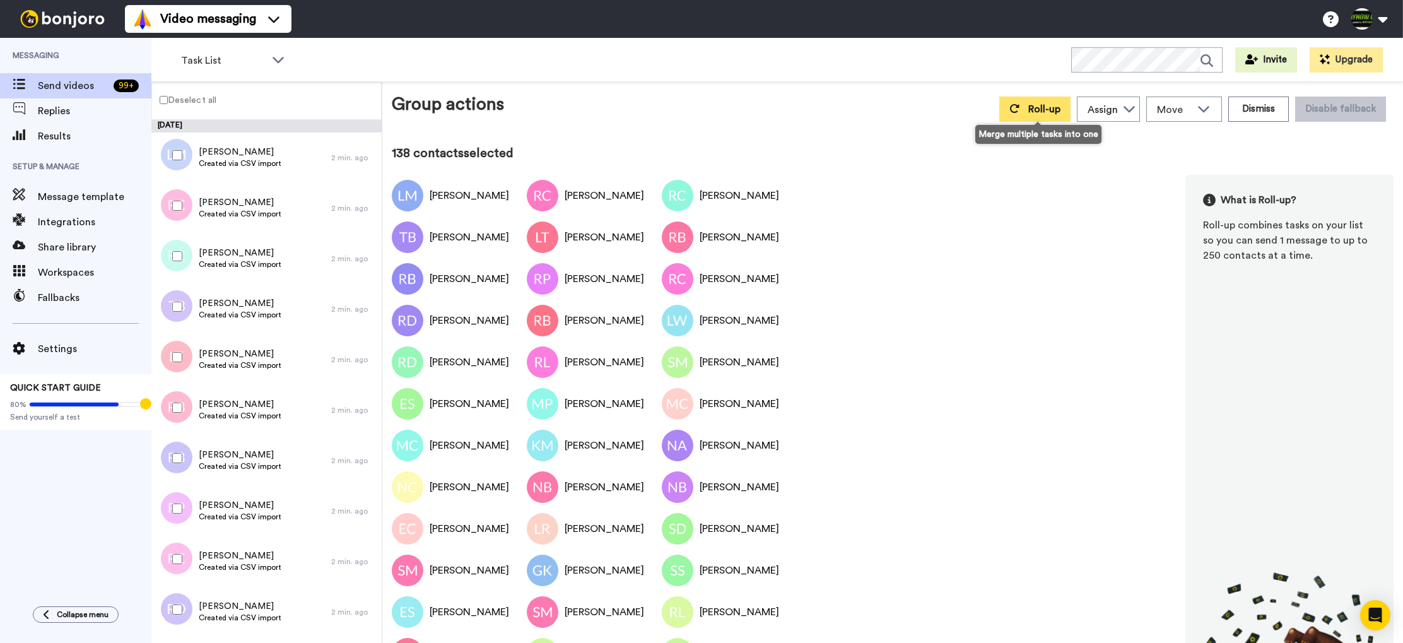
click at [1036, 108] on span "Roll-up" at bounding box center [1044, 109] width 32 height 10
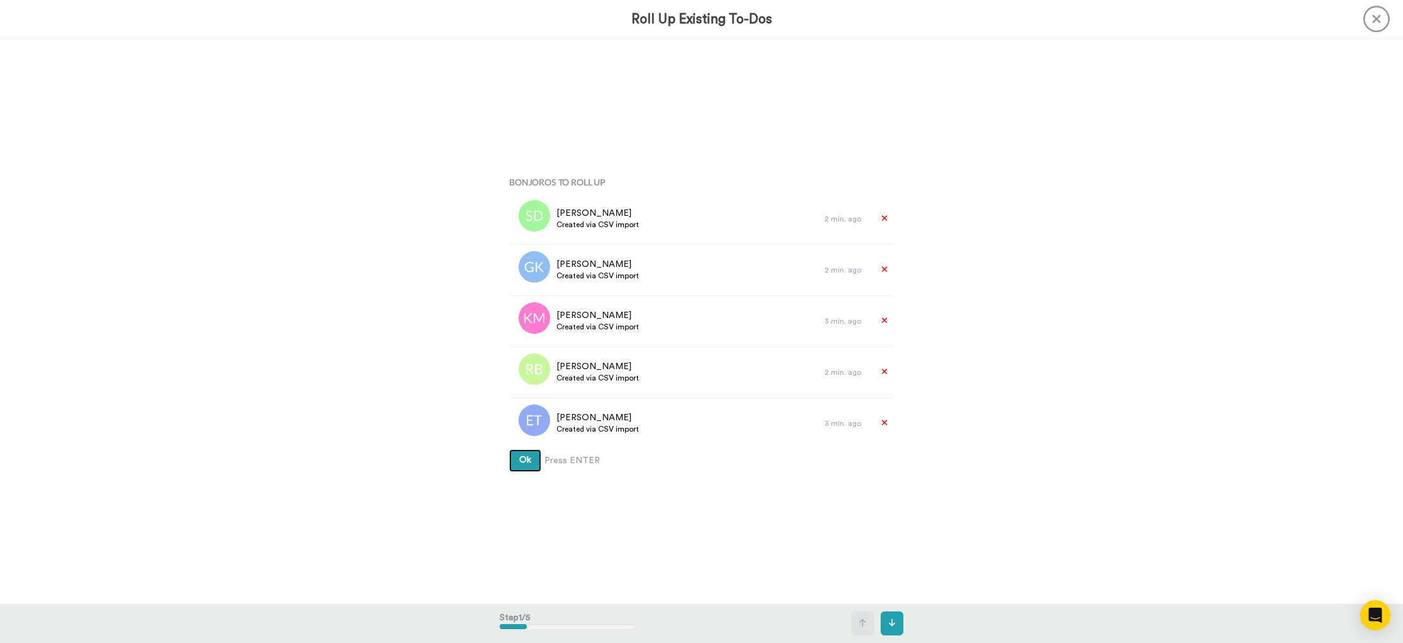
click at [524, 455] on span "Ok" at bounding box center [525, 459] width 12 height 9
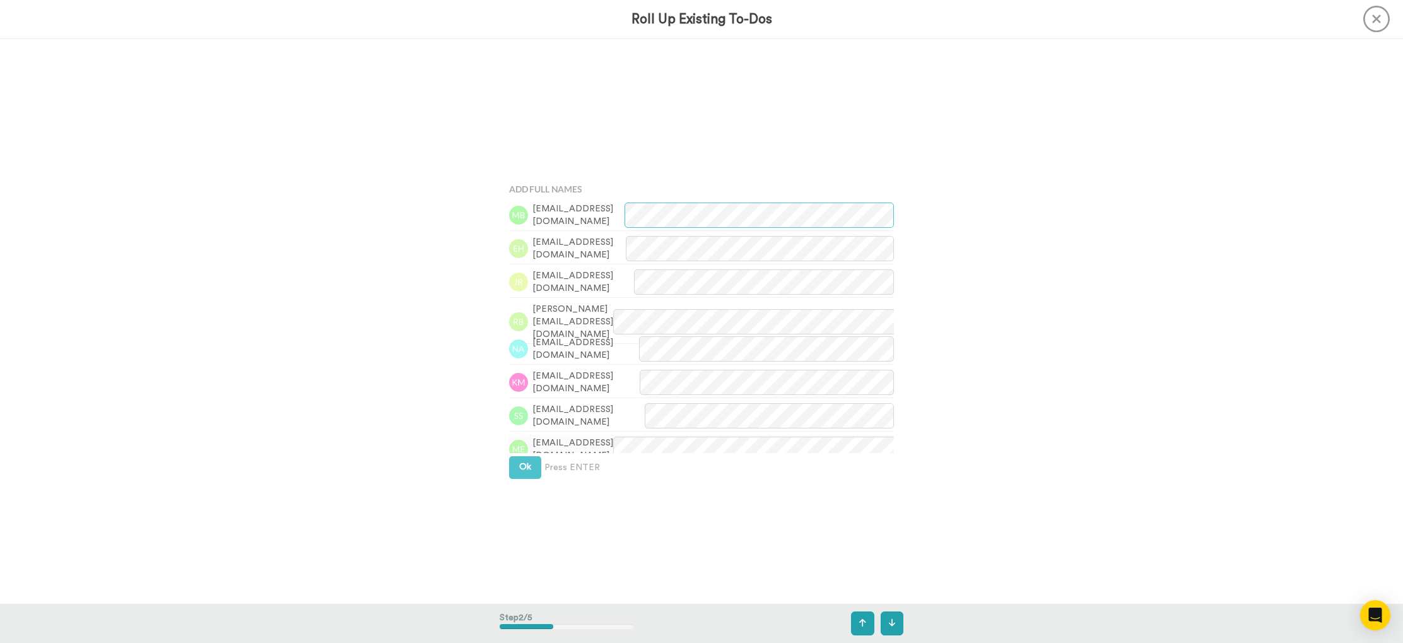
scroll to position [565, 0]
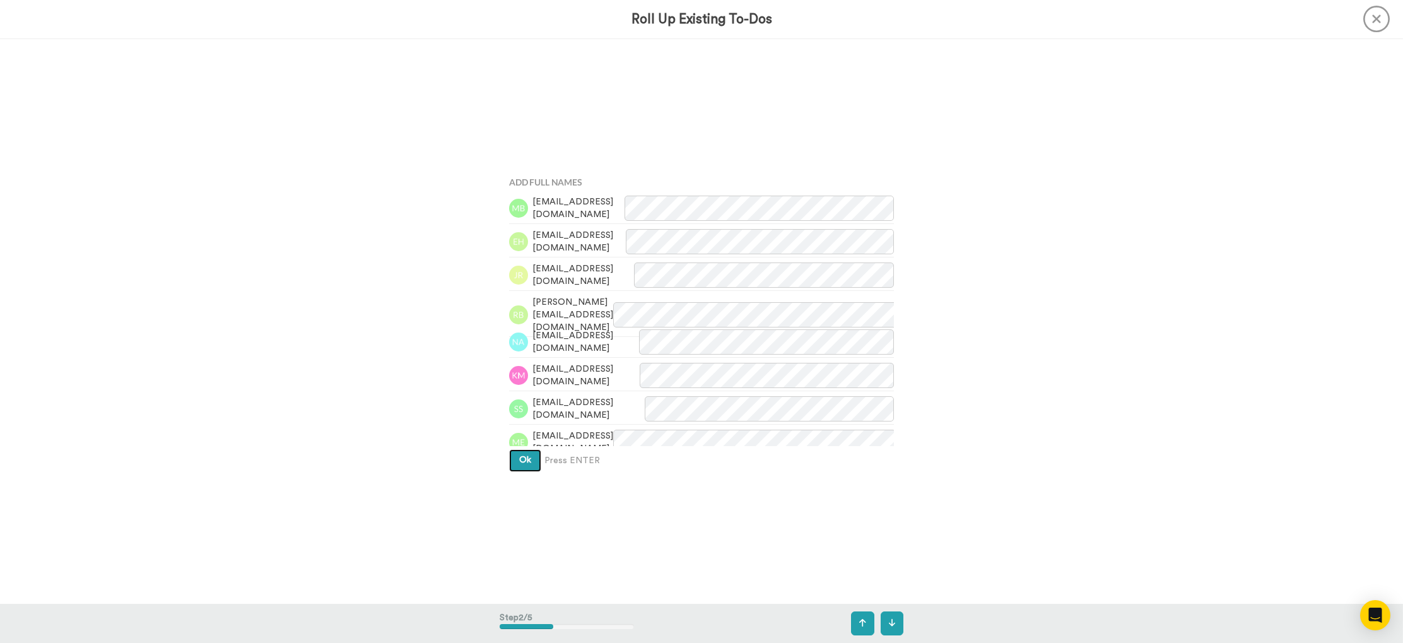
click at [518, 464] on button "Ok" at bounding box center [525, 460] width 32 height 23
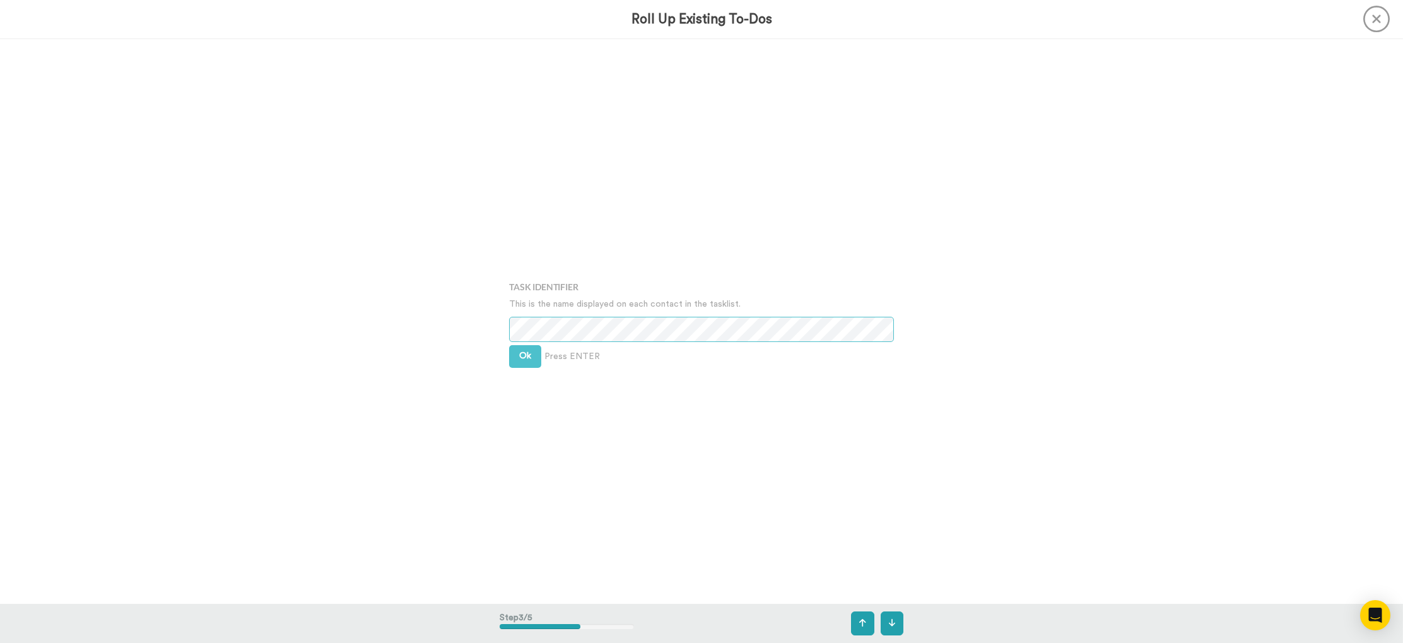
scroll to position [1131, 0]
click at [532, 356] on button "Ok" at bounding box center [525, 355] width 32 height 23
click at [529, 346] on span "Ok" at bounding box center [525, 347] width 12 height 9
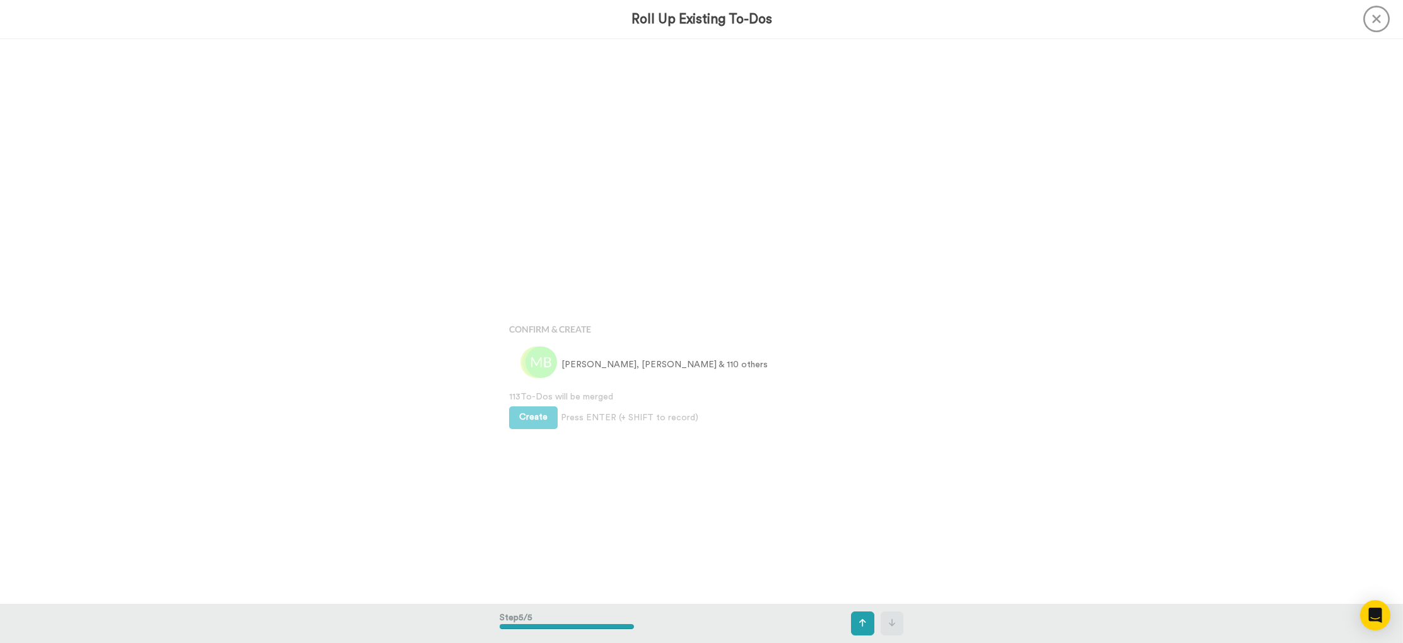
scroll to position [2260, 0]
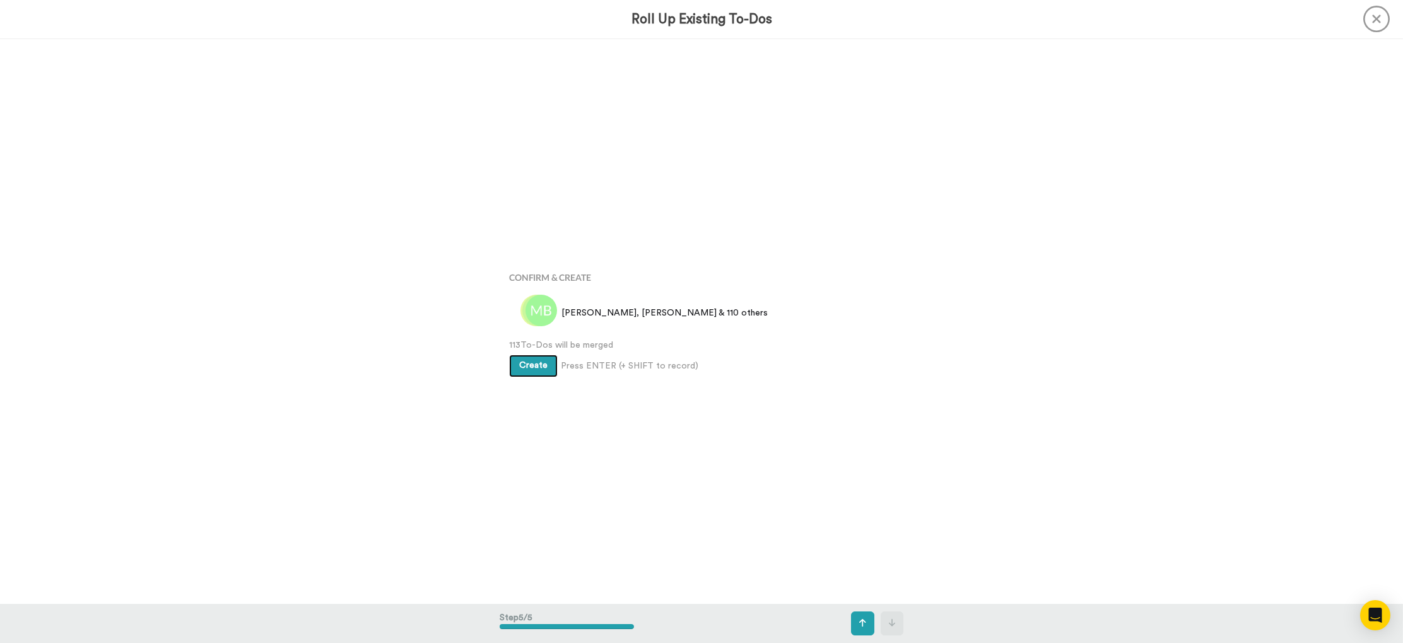
click at [535, 368] on span "Create" at bounding box center [533, 365] width 28 height 9
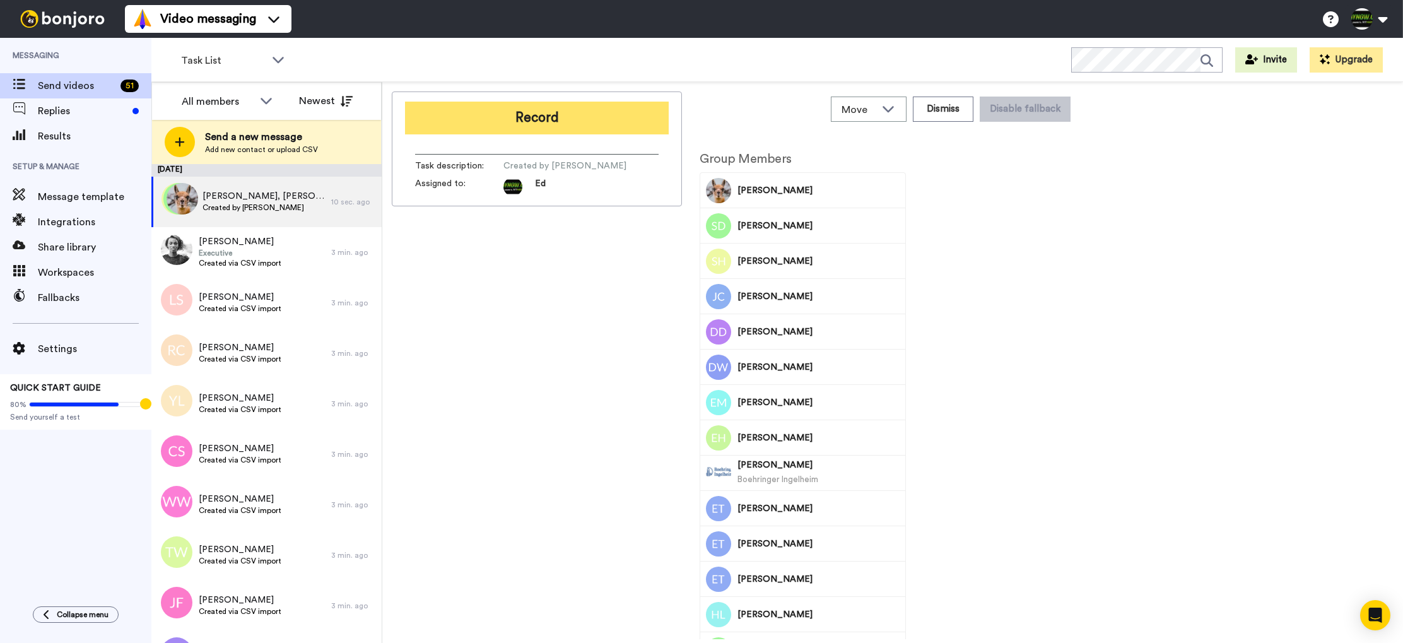
click at [531, 120] on button "Record" at bounding box center [537, 118] width 264 height 33
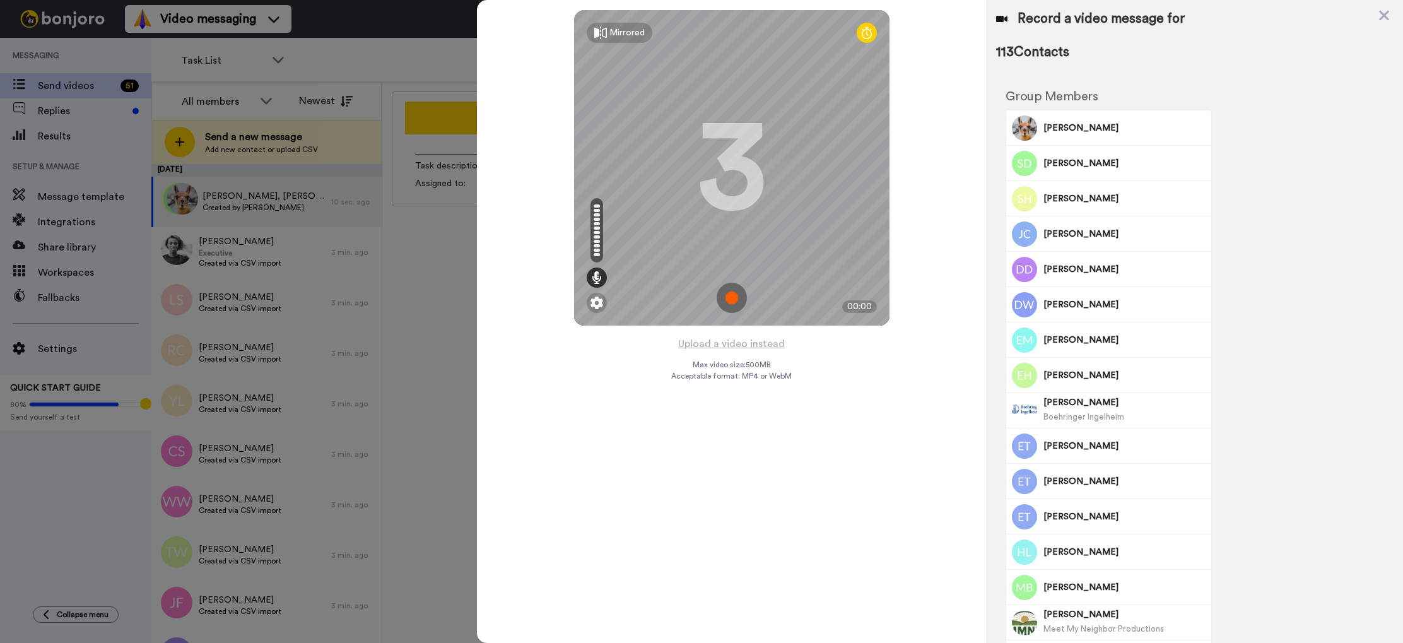
click at [869, 35] on icon at bounding box center [867, 32] width 10 height 13
click at [598, 300] on img at bounding box center [597, 303] width 13 height 13
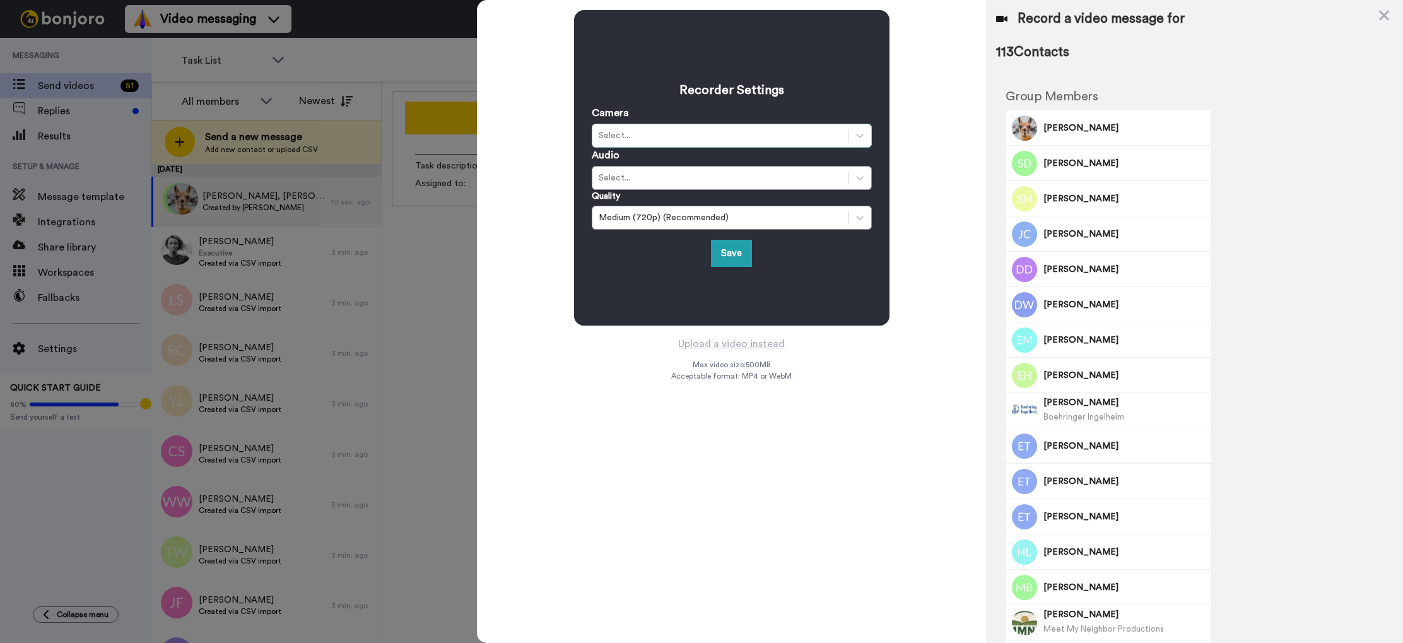
click at [656, 131] on div "Select..." at bounding box center [720, 135] width 243 height 13
click at [657, 160] on div "FaceTime HD Camera (A73C:4162)" at bounding box center [732, 166] width 280 height 23
click at [662, 180] on div "Select..." at bounding box center [720, 178] width 243 height 13
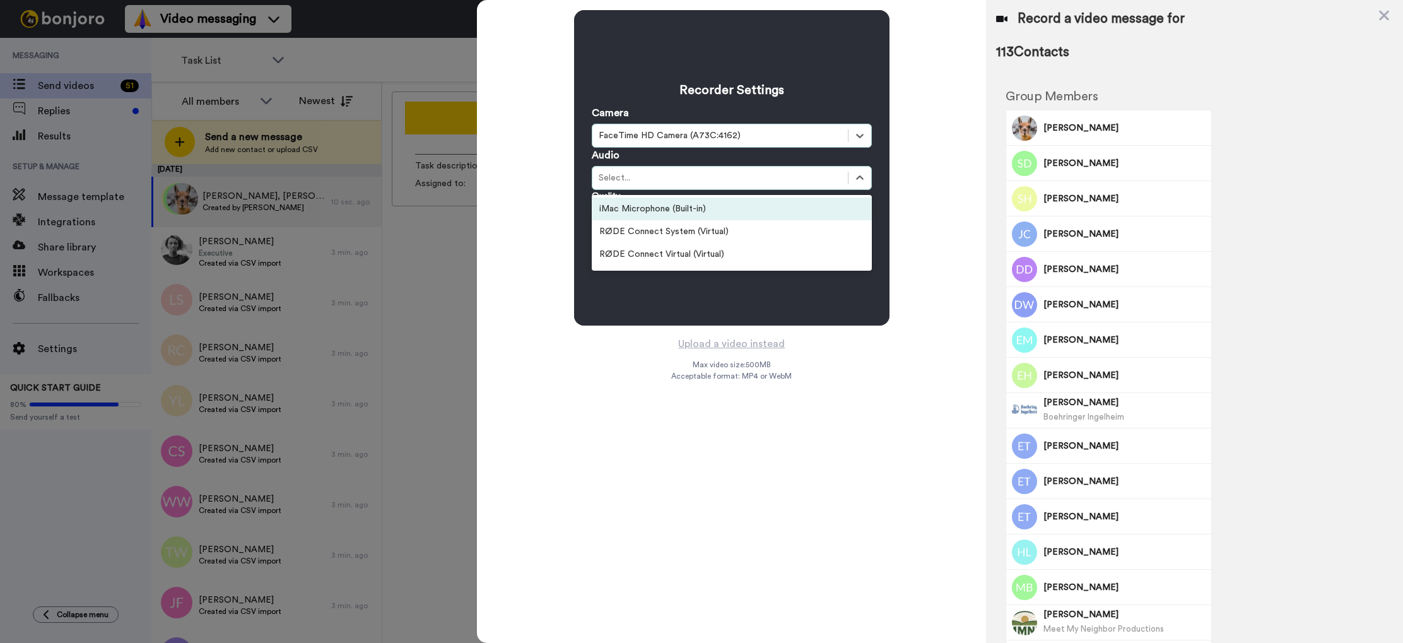
click at [663, 204] on div "iMac Microphone (Built-in)" at bounding box center [732, 208] width 280 height 23
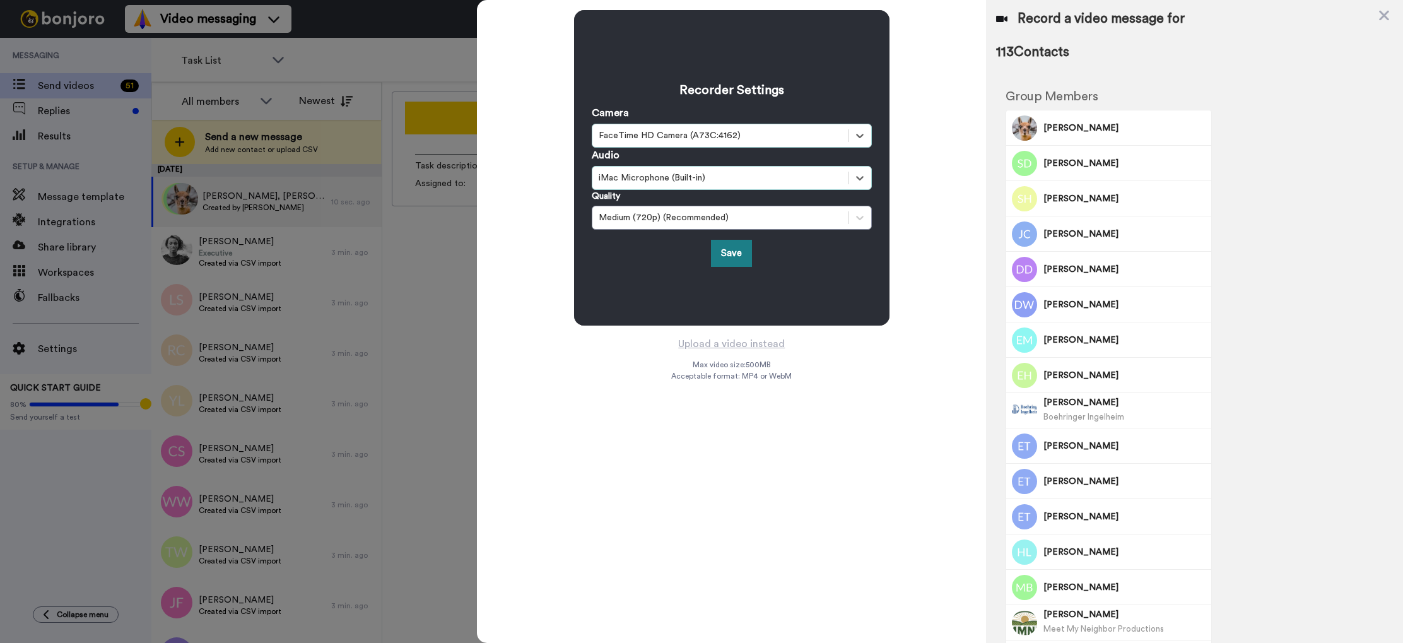
click at [728, 251] on button "Save" at bounding box center [731, 253] width 41 height 27
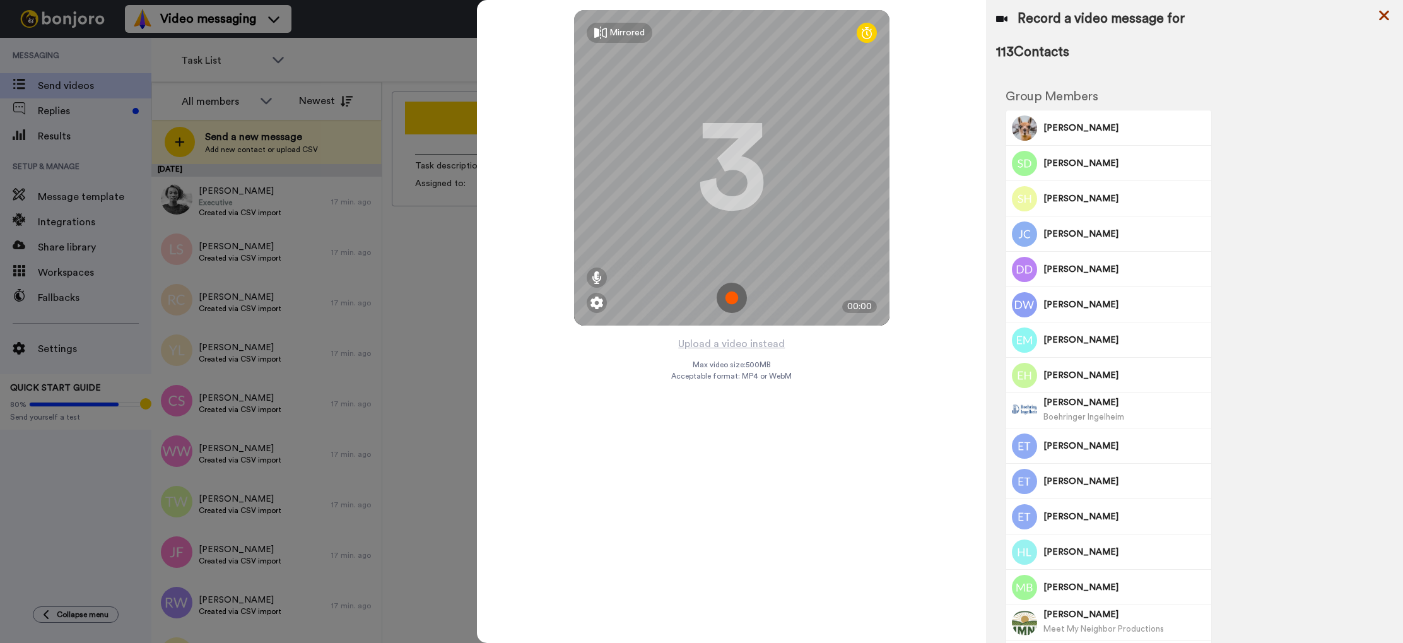
click at [1385, 11] on icon at bounding box center [1384, 16] width 13 height 16
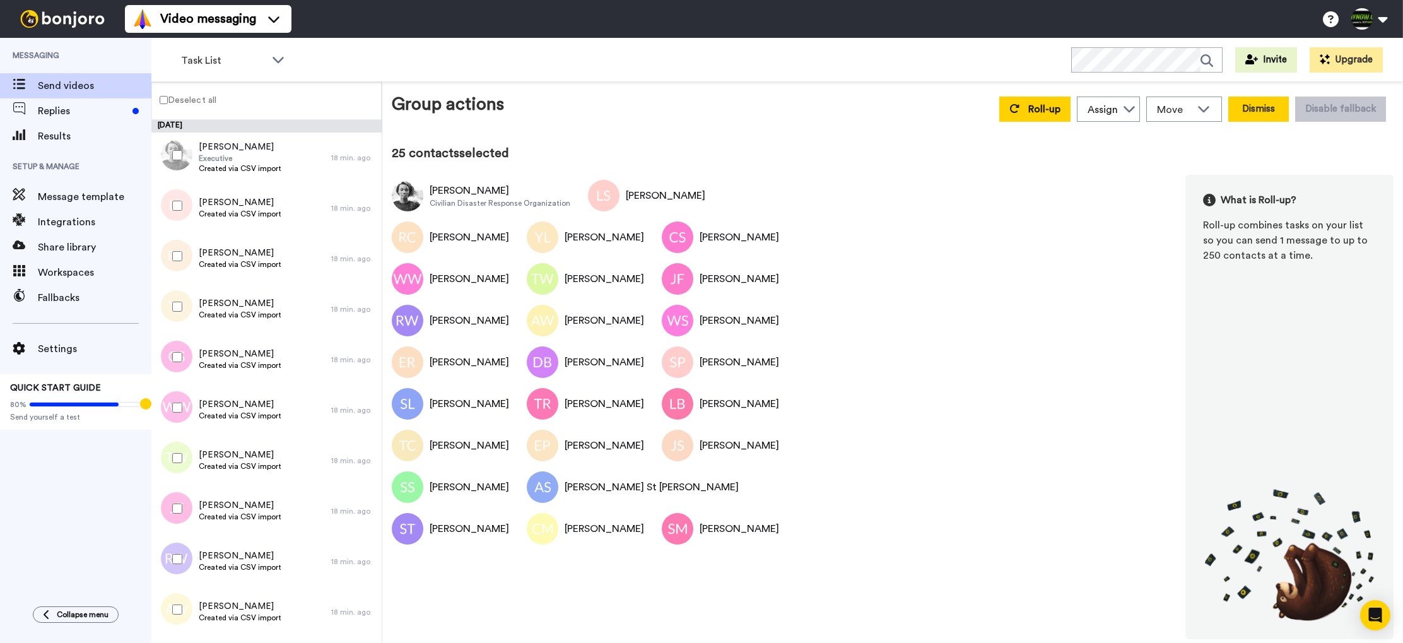
click at [1255, 111] on button "Dismiss" at bounding box center [1258, 109] width 61 height 25
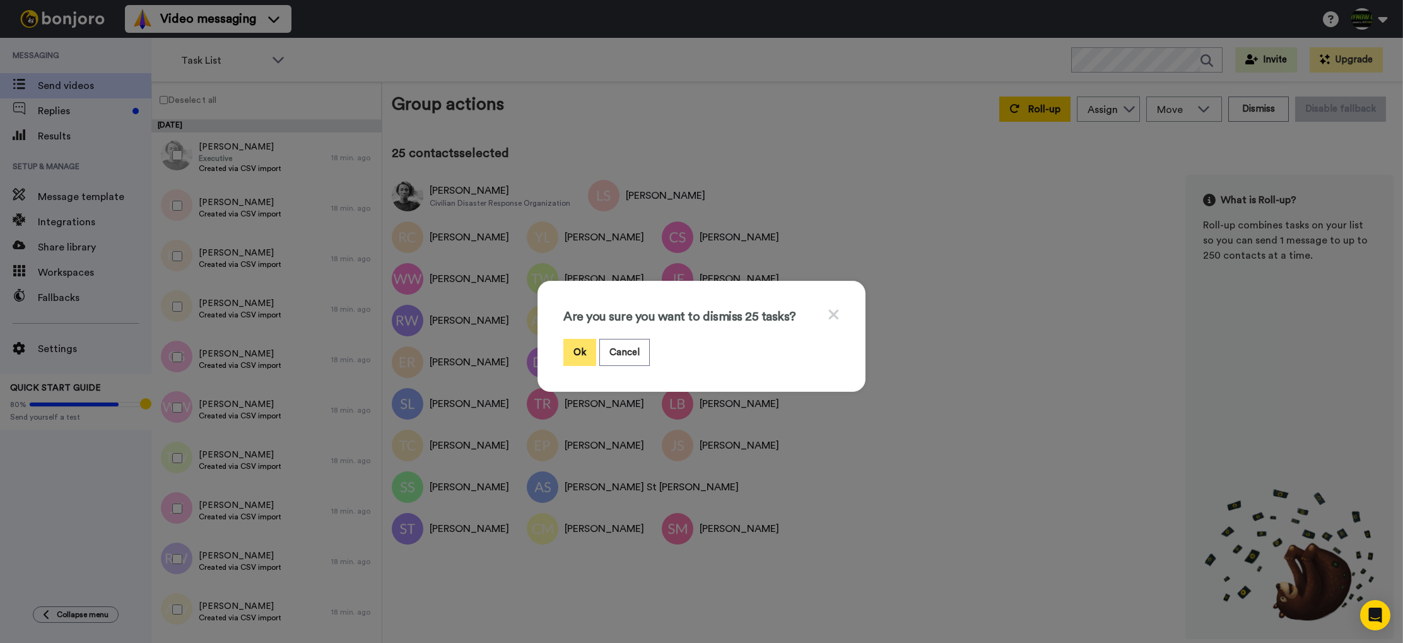
click at [588, 355] on button "Ok" at bounding box center [579, 352] width 33 height 27
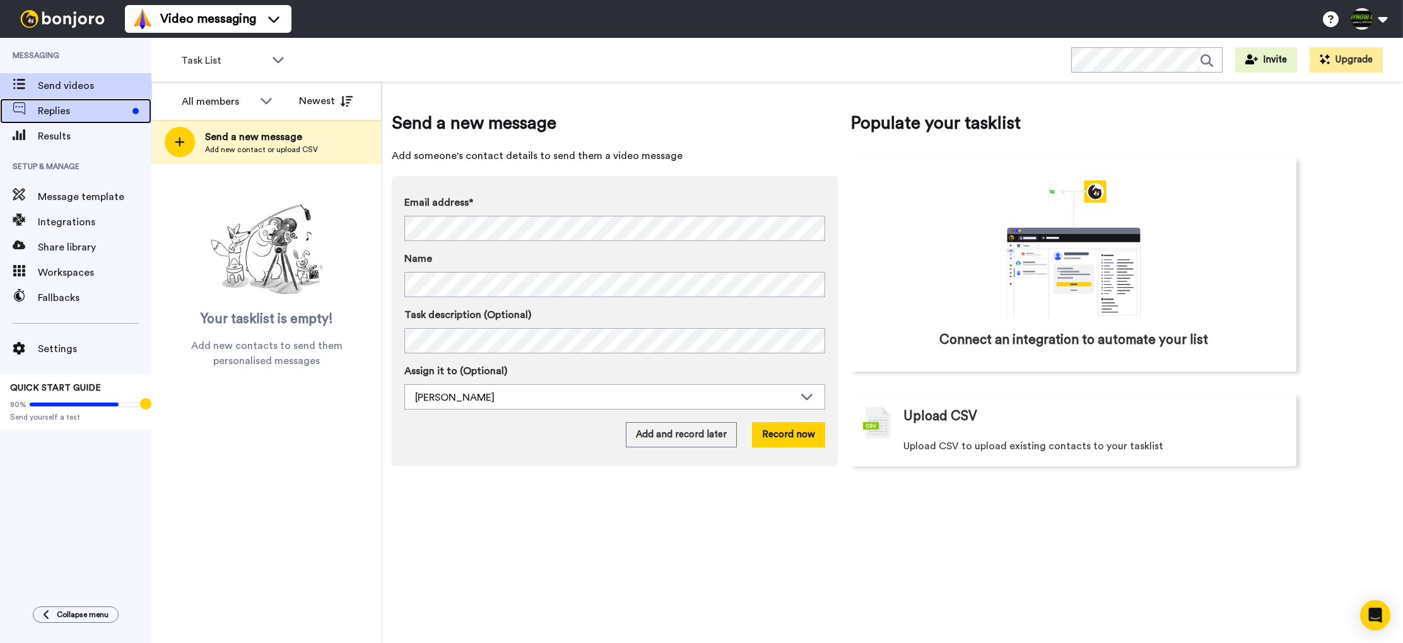
click at [63, 112] on span "Replies" at bounding box center [83, 110] width 90 height 15
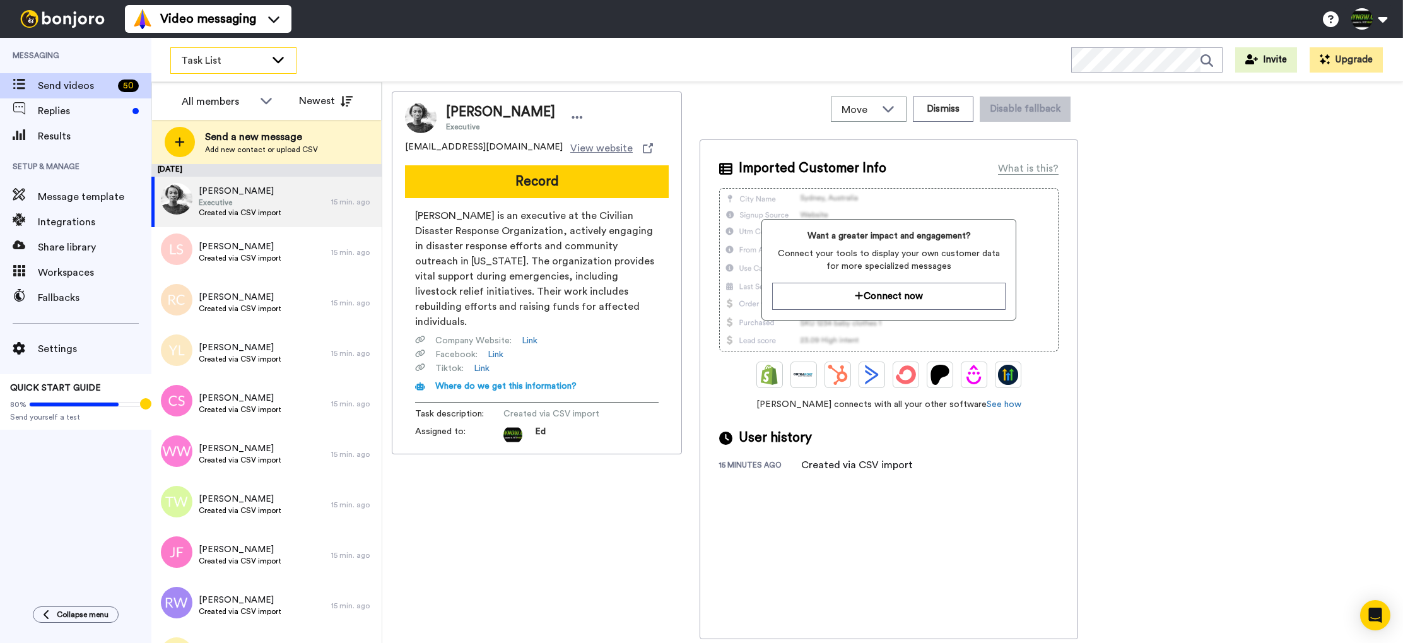
click at [274, 56] on icon at bounding box center [278, 59] width 15 height 13
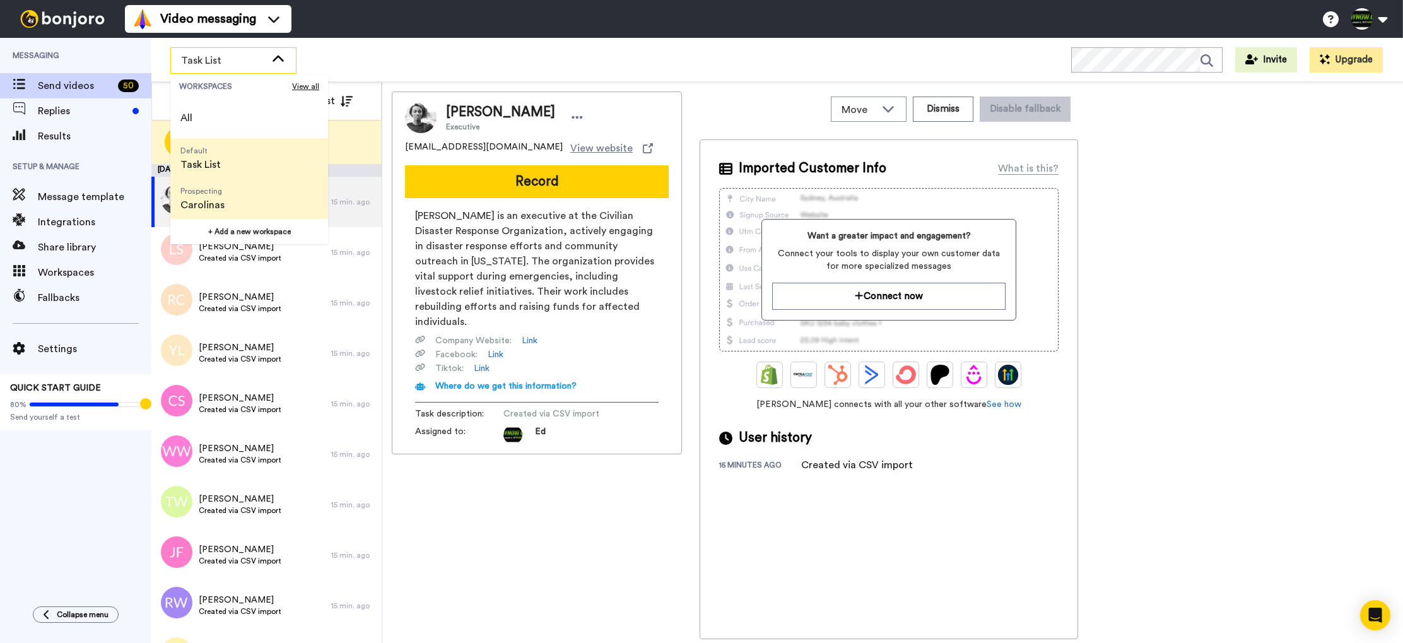
click at [262, 197] on li "Prospecting Carolinas" at bounding box center [249, 199] width 158 height 40
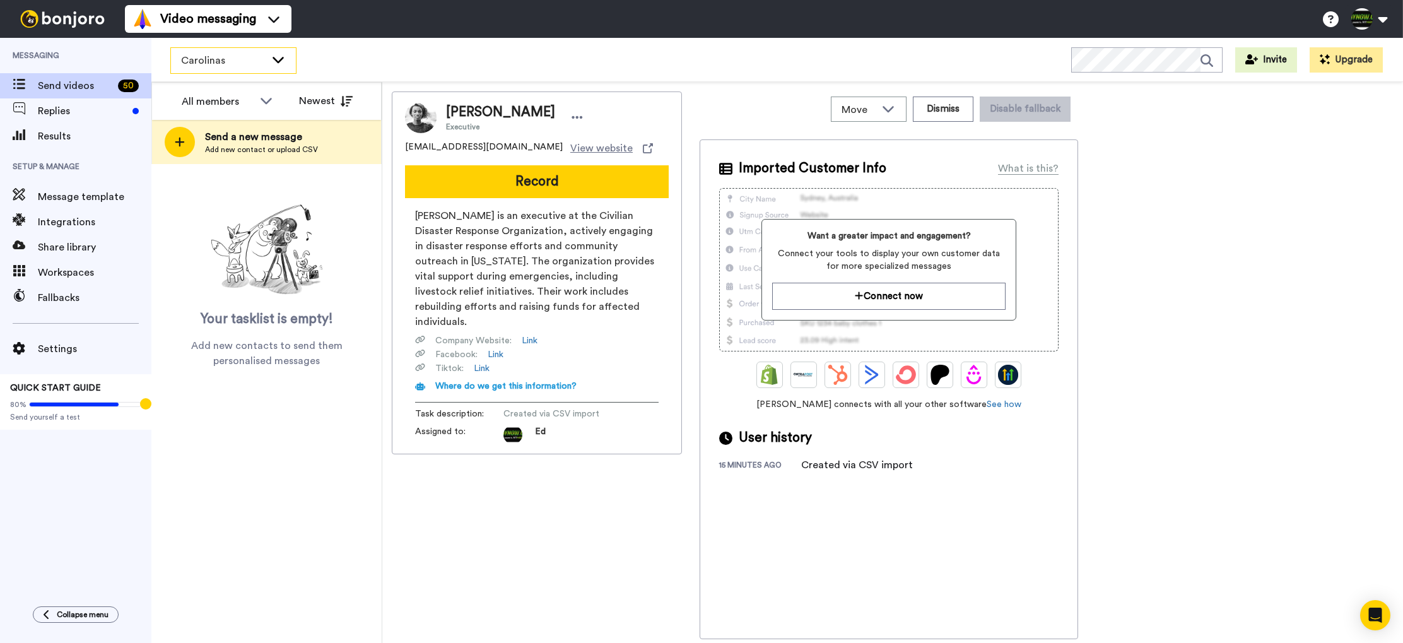
click at [262, 64] on span "Carolinas" at bounding box center [223, 60] width 85 height 15
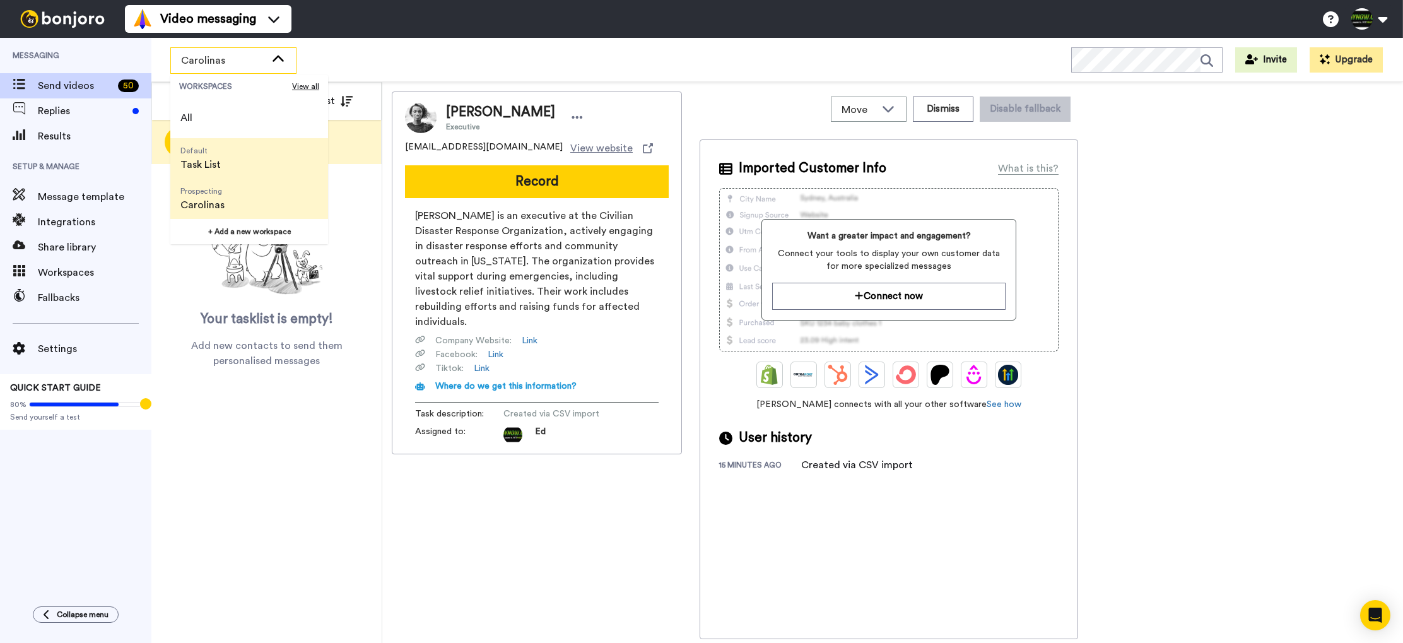
click at [250, 156] on li "Default Task List" at bounding box center [249, 158] width 158 height 40
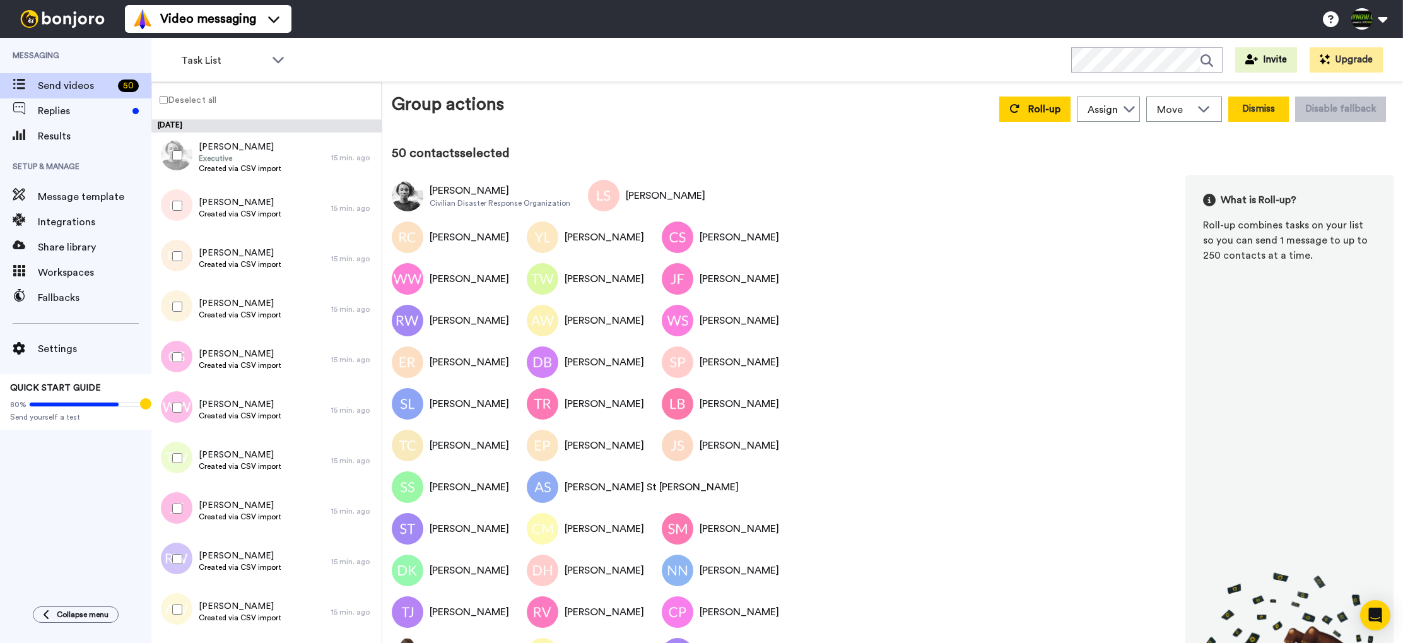
click at [1257, 110] on button "Dismiss" at bounding box center [1258, 109] width 61 height 25
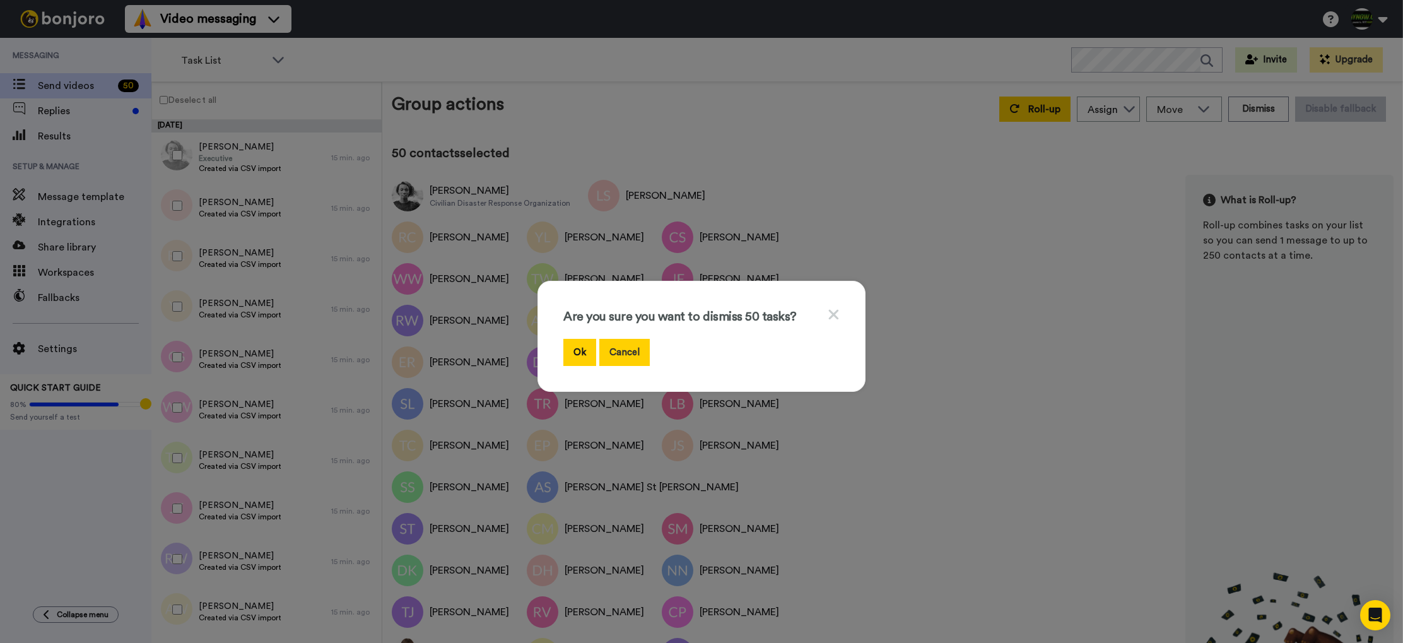
click at [627, 350] on button "Cancel" at bounding box center [624, 352] width 50 height 27
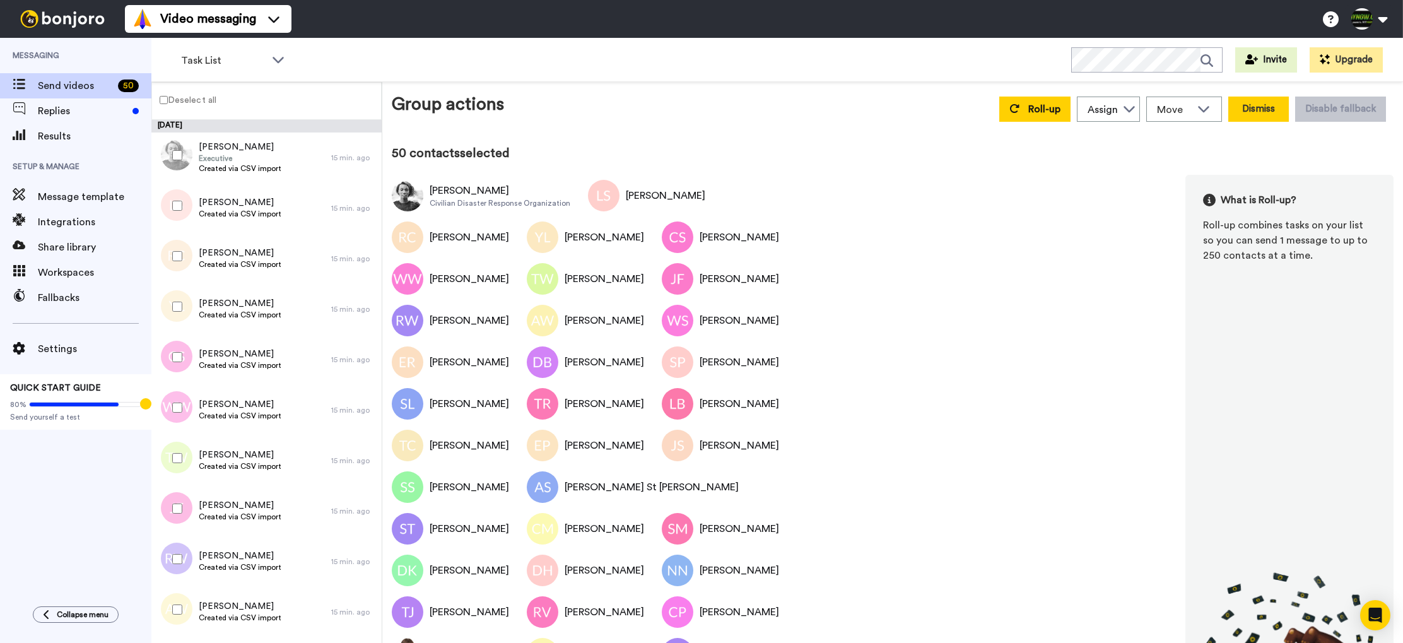
click at [1261, 109] on button "Dismiss" at bounding box center [1258, 109] width 61 height 25
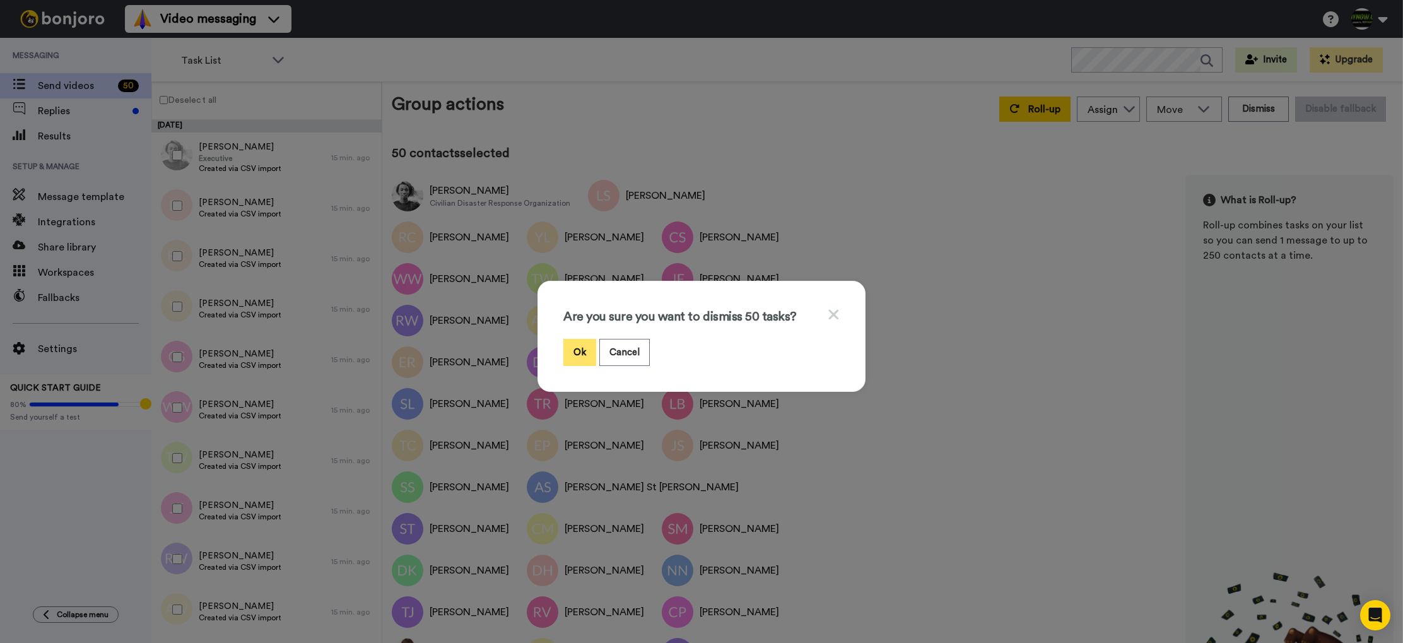
click at [584, 345] on button "Ok" at bounding box center [579, 352] width 33 height 27
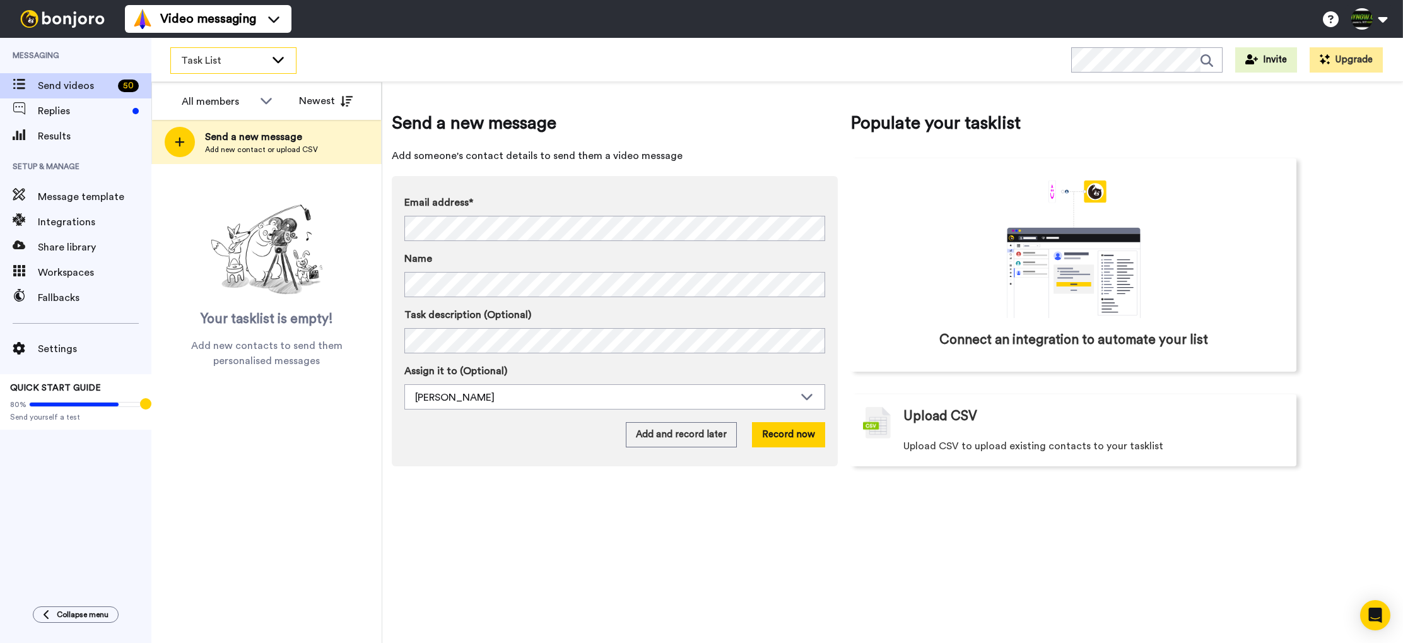
click at [248, 63] on span "Task List" at bounding box center [223, 60] width 85 height 15
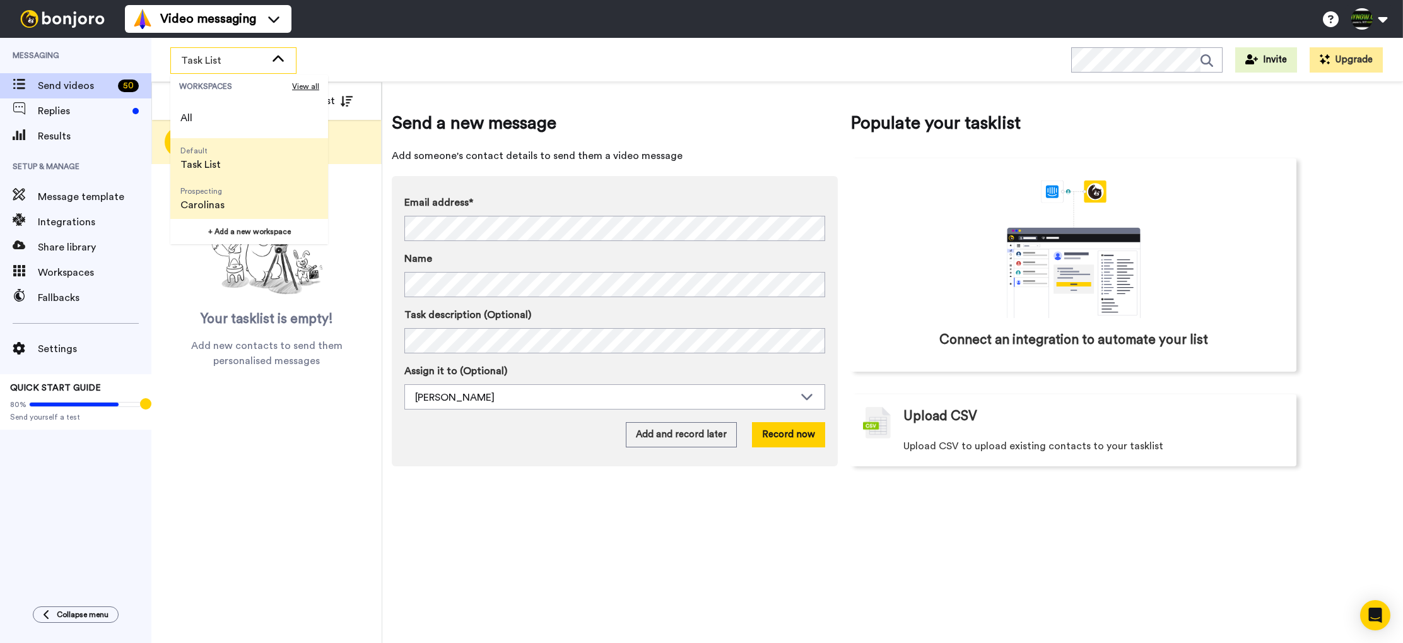
click at [244, 186] on li "Prospecting Carolinas" at bounding box center [249, 199] width 158 height 40
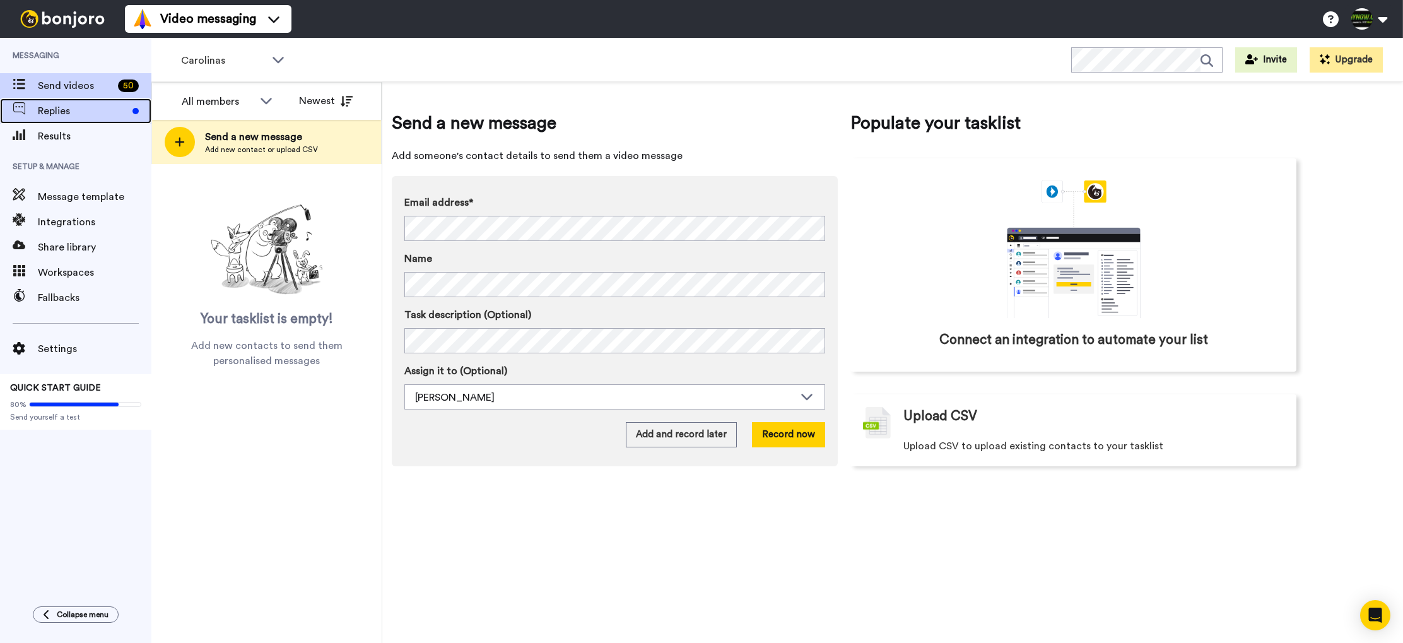
click at [97, 103] on span "Replies" at bounding box center [83, 110] width 90 height 15
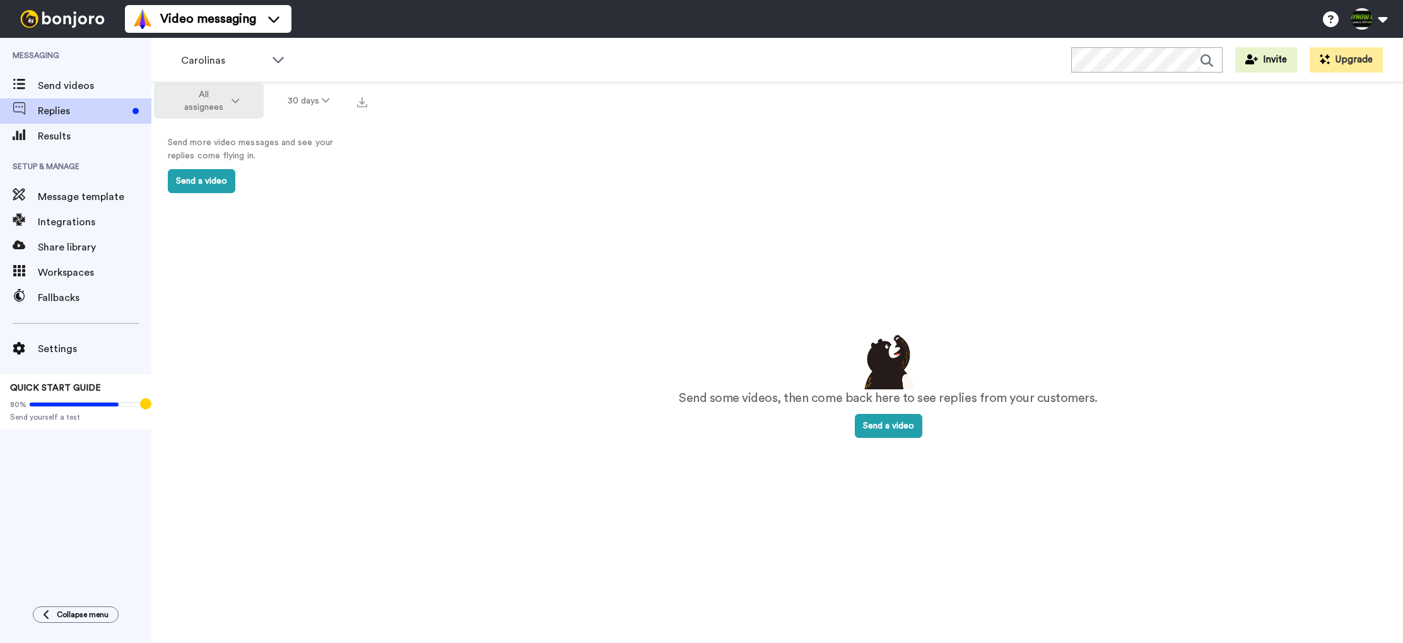
click at [234, 100] on icon at bounding box center [236, 101] width 8 height 9
click at [297, 167] on div "Send more video messages and see your replies come flying in. Send a video" at bounding box center [262, 165] width 222 height 90
click at [211, 178] on button "Send a video" at bounding box center [202, 181] width 68 height 24
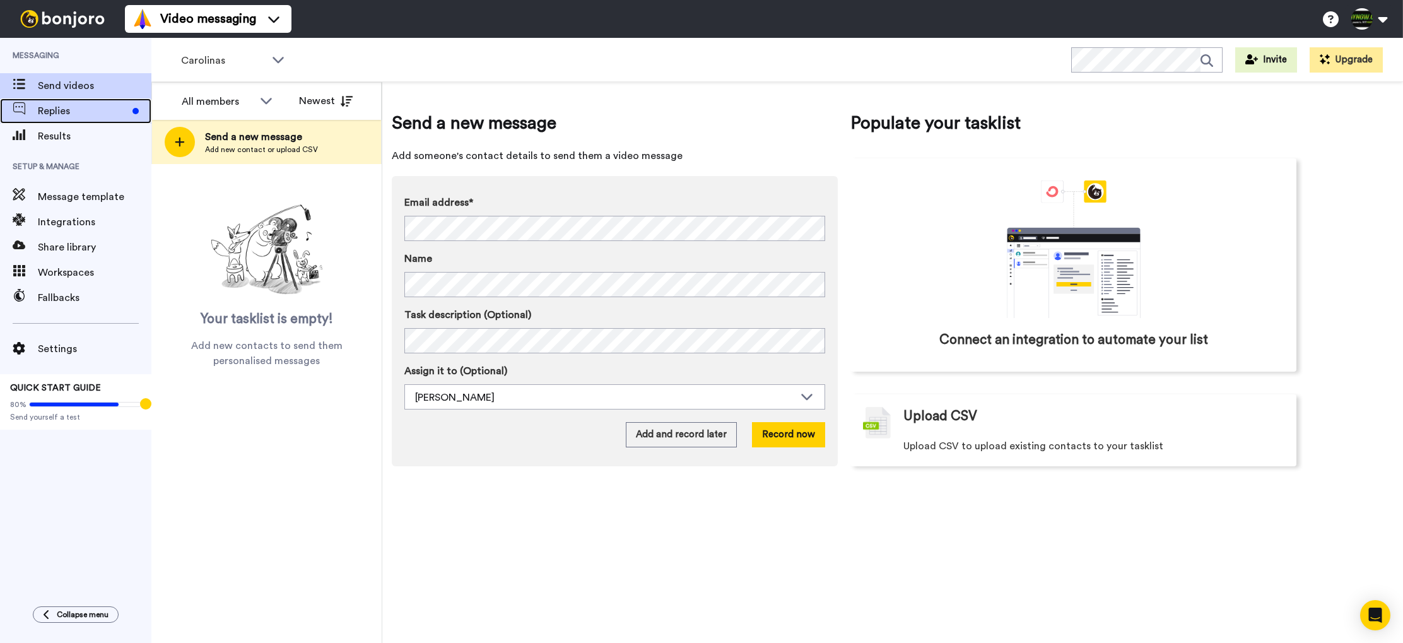
click at [100, 113] on span "Replies" at bounding box center [83, 110] width 90 height 15
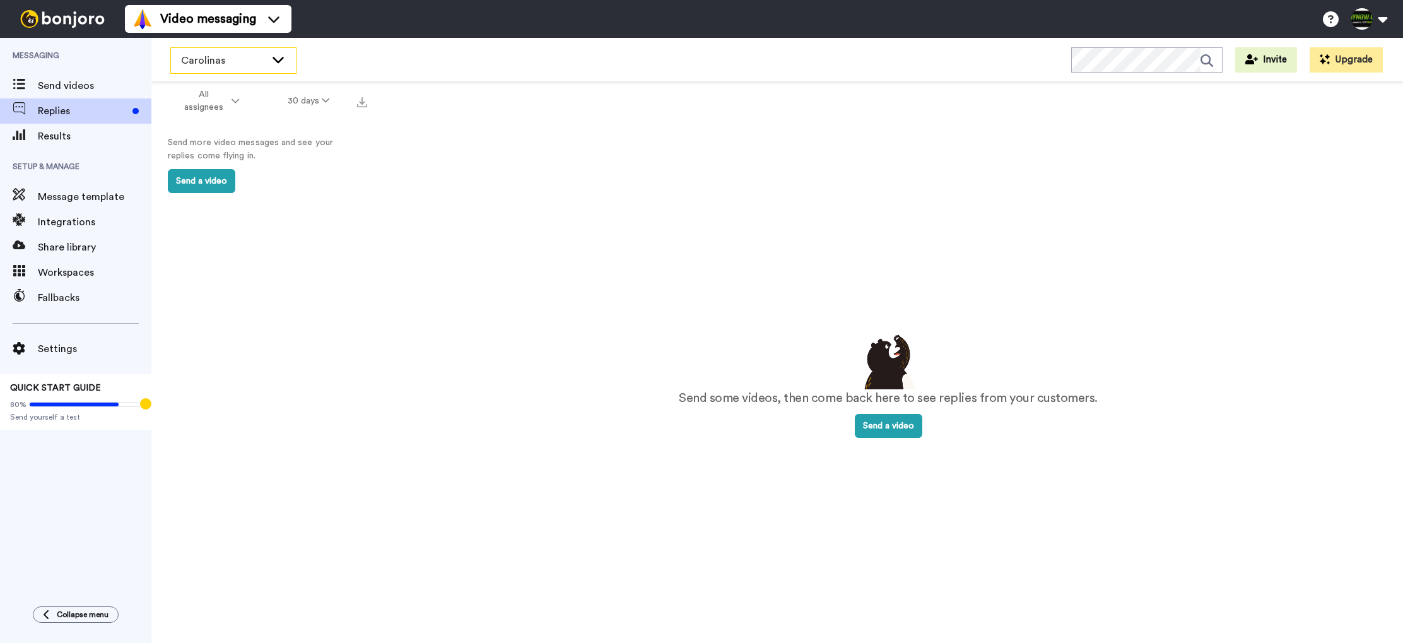
click at [259, 64] on span "Carolinas" at bounding box center [223, 60] width 85 height 15
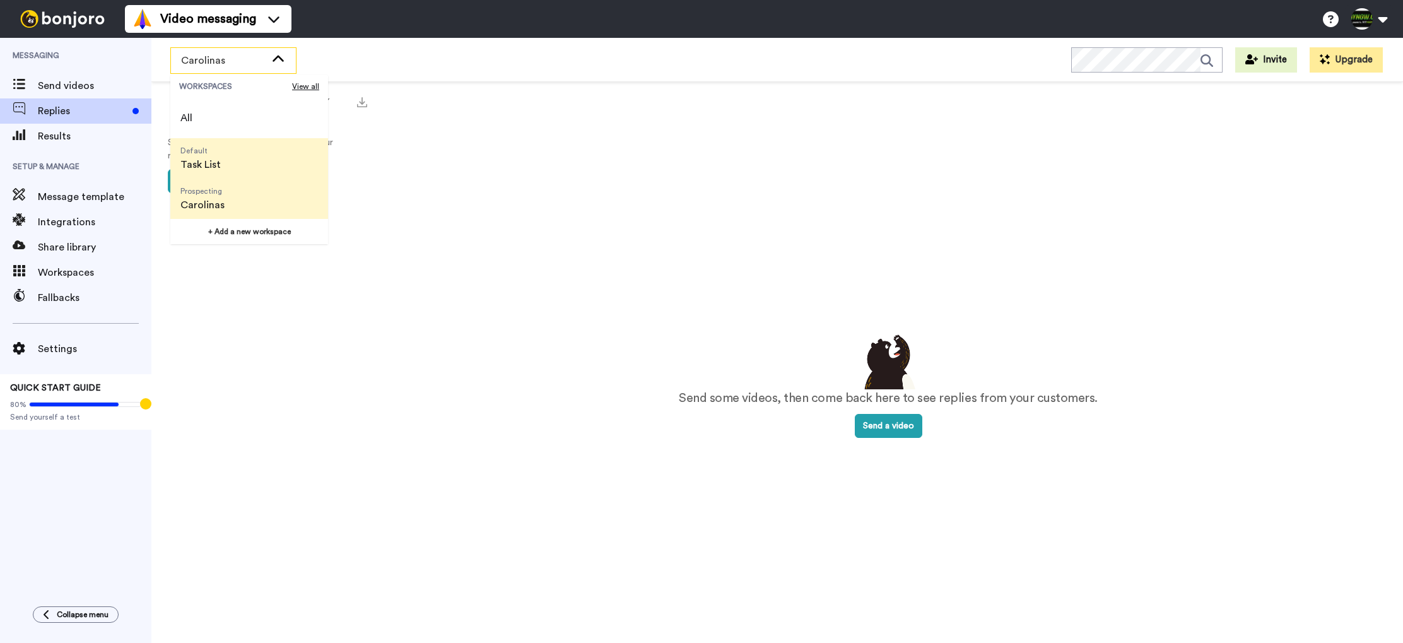
click at [225, 155] on span "Default Task List" at bounding box center [200, 158] width 61 height 40
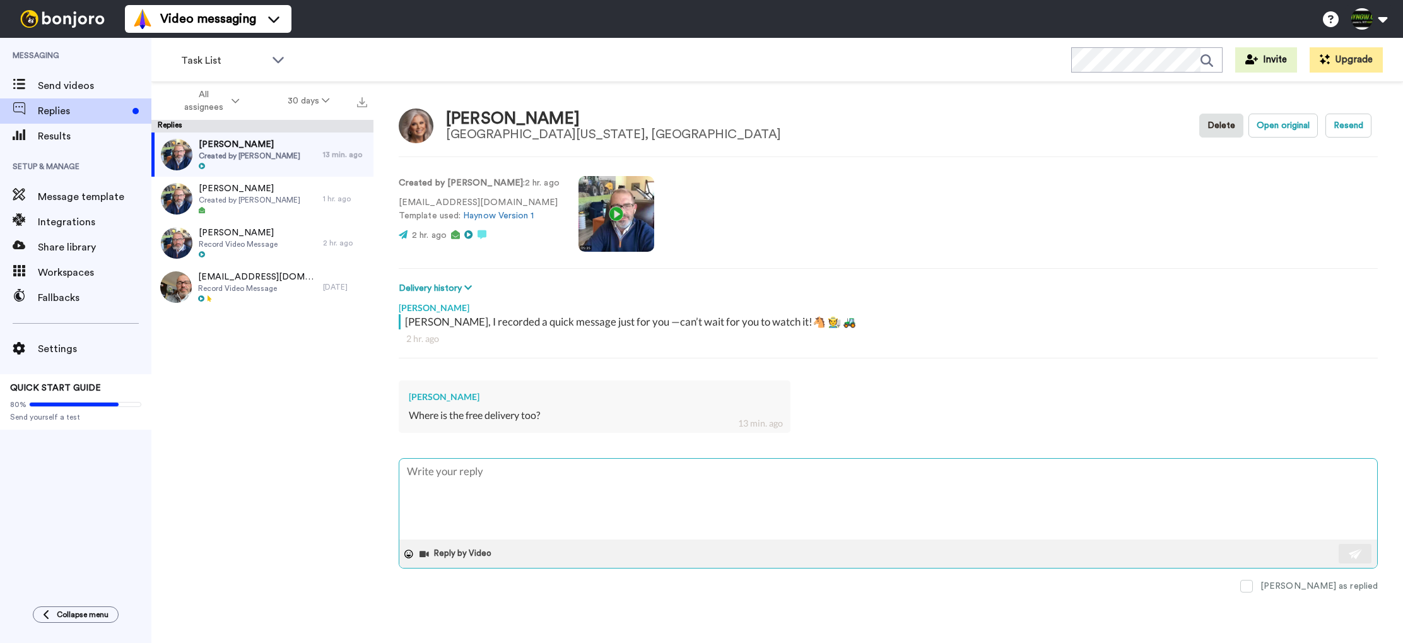
click at [575, 466] on textarea at bounding box center [888, 499] width 978 height 81
type textarea "x"
type textarea "N"
type textarea "x"
type textarea "NY"
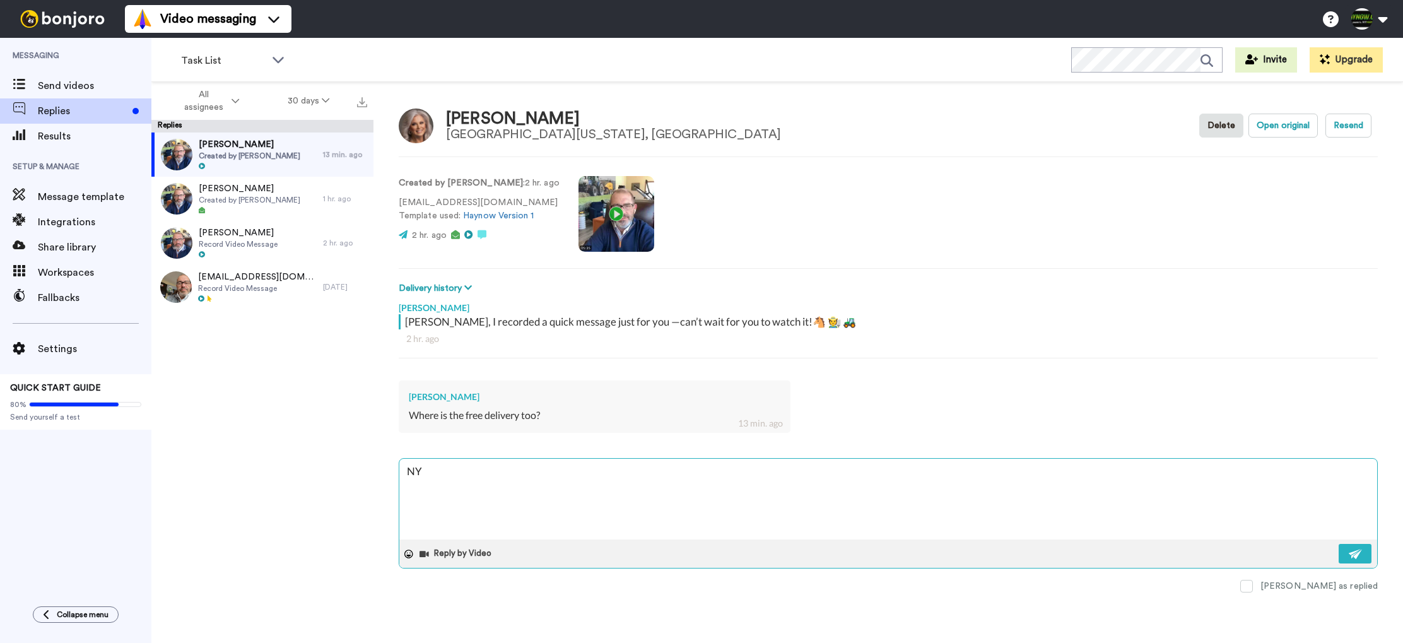
type textarea "x"
type textarea "NY,"
type textarea "x"
type textarea "NY,"
type textarea "x"
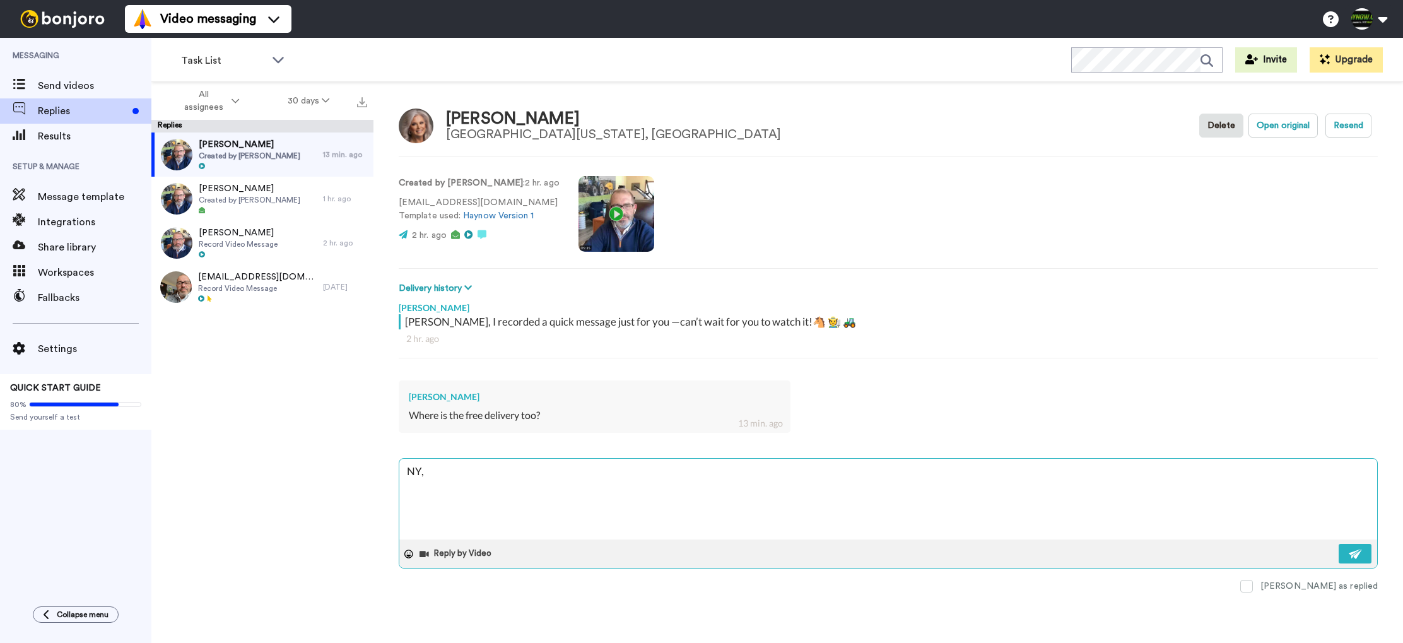
type textarea "NY,"
type textarea "x"
type textarea "NY"
type textarea "x"
type textarea "N"
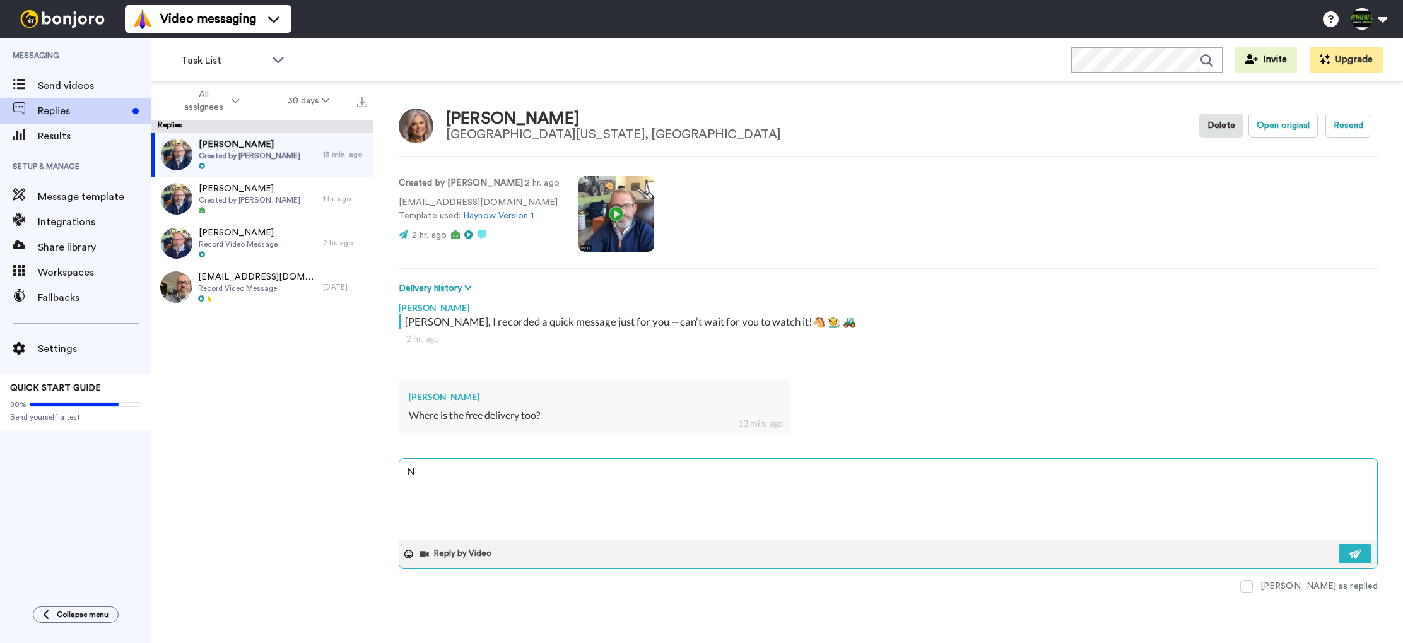
type textarea "x"
click at [254, 151] on span "Created by Ed Potrzeba Jr" at bounding box center [250, 156] width 102 height 10
click at [259, 151] on span "Created by Ed Potrzeba Jr" at bounding box center [250, 156] width 102 height 10
click at [469, 477] on textarea at bounding box center [888, 499] width 978 height 81
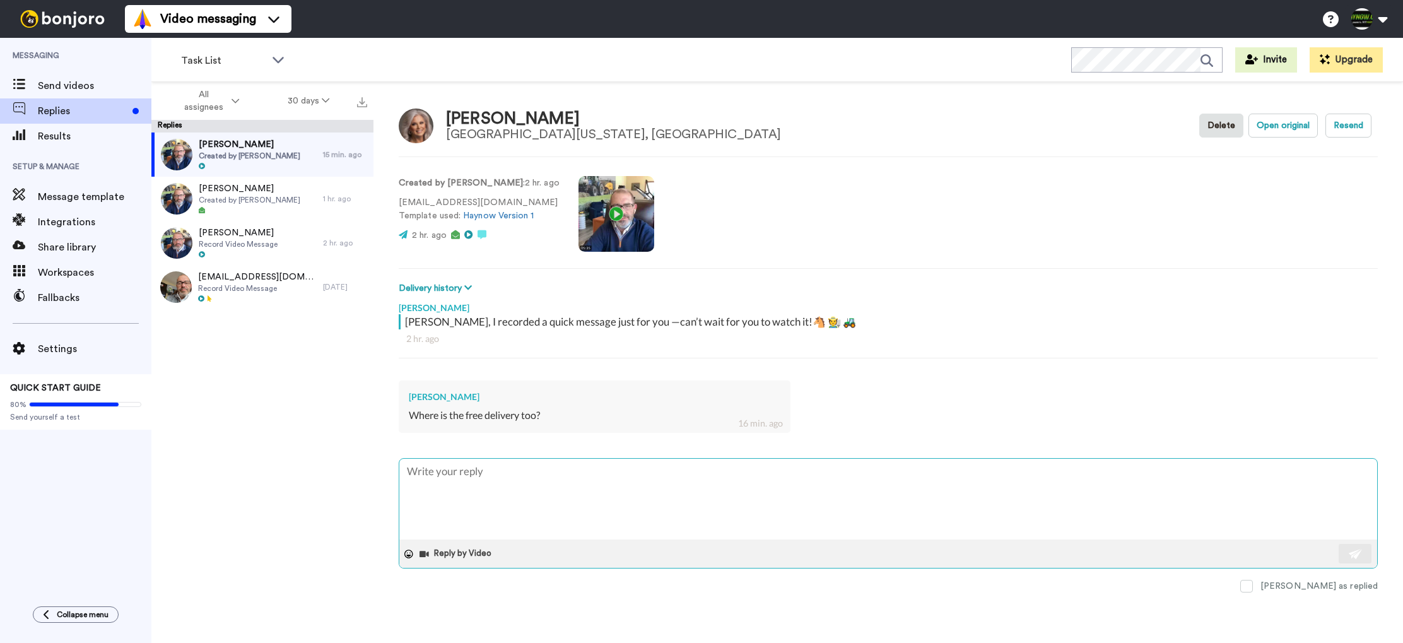
type textarea "x"
type textarea "H"
type textarea "x"
type textarea "Hi"
type textarea "x"
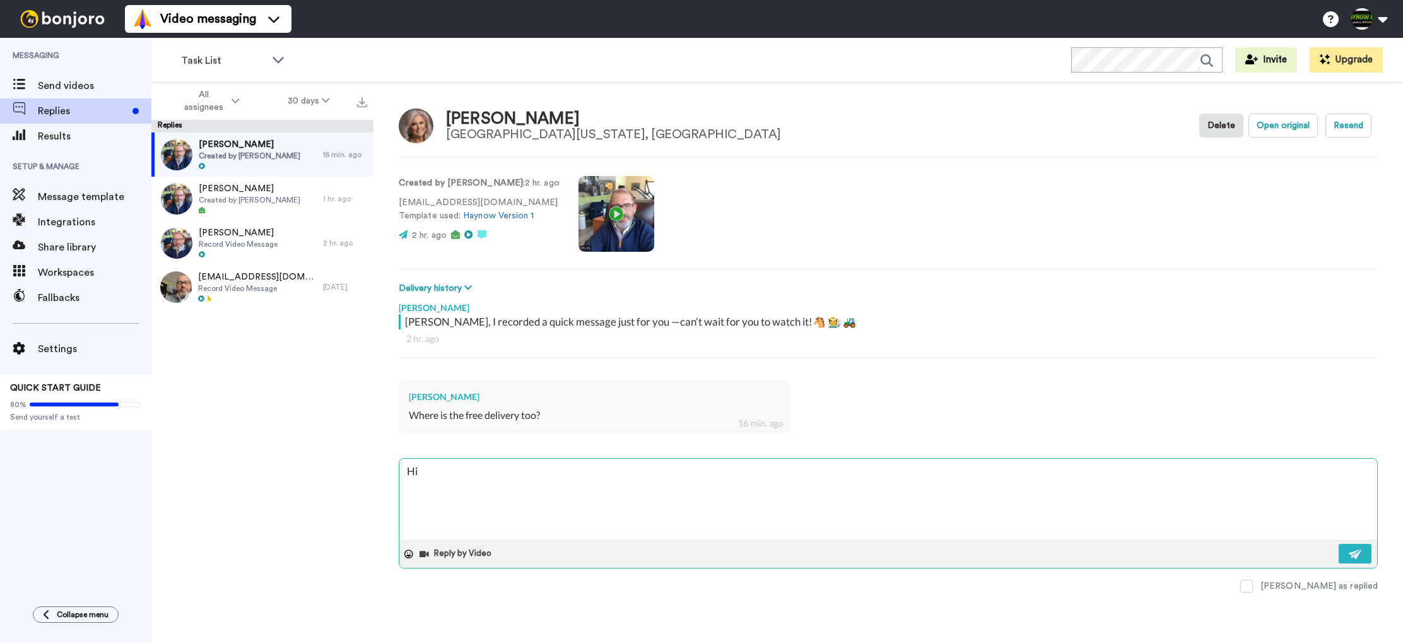
type textarea "Hi L"
type textarea "x"
type textarea "Hi Li"
type textarea "x"
type textarea "Hi Lis"
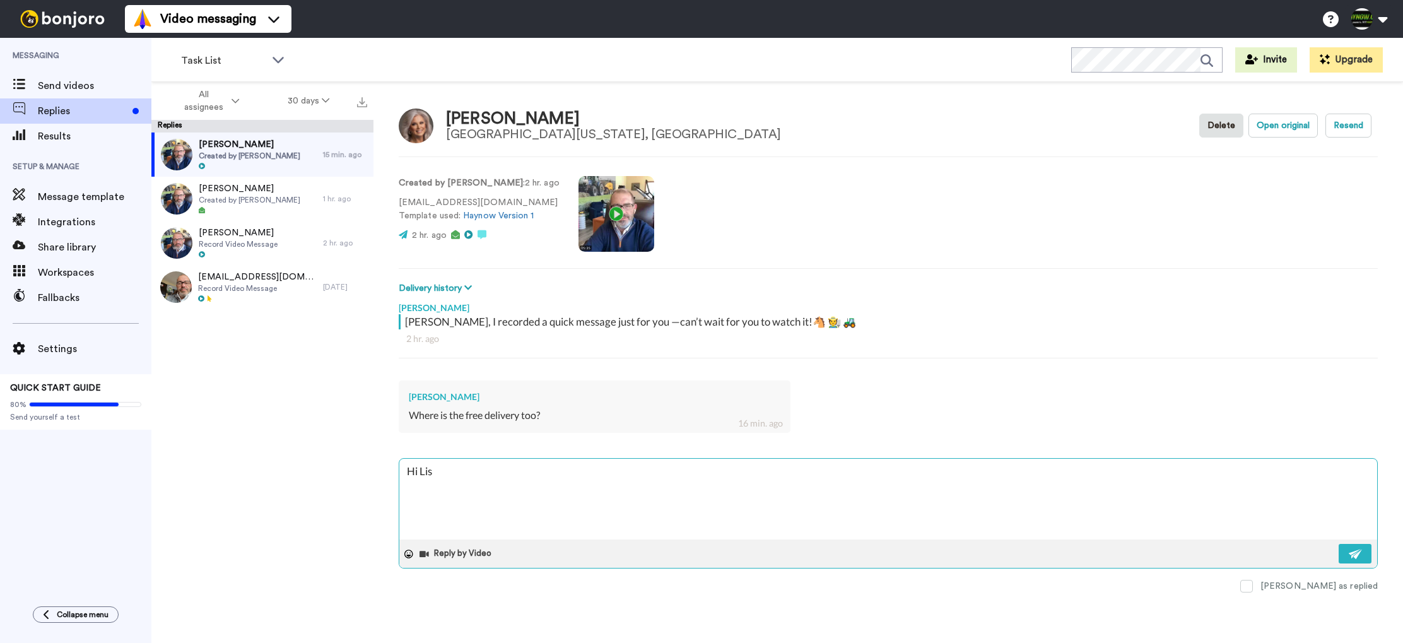
type textarea "x"
type textarea "Hi Lisa"
type textarea "x"
type textarea "Hi Lisa"
type textarea "x"
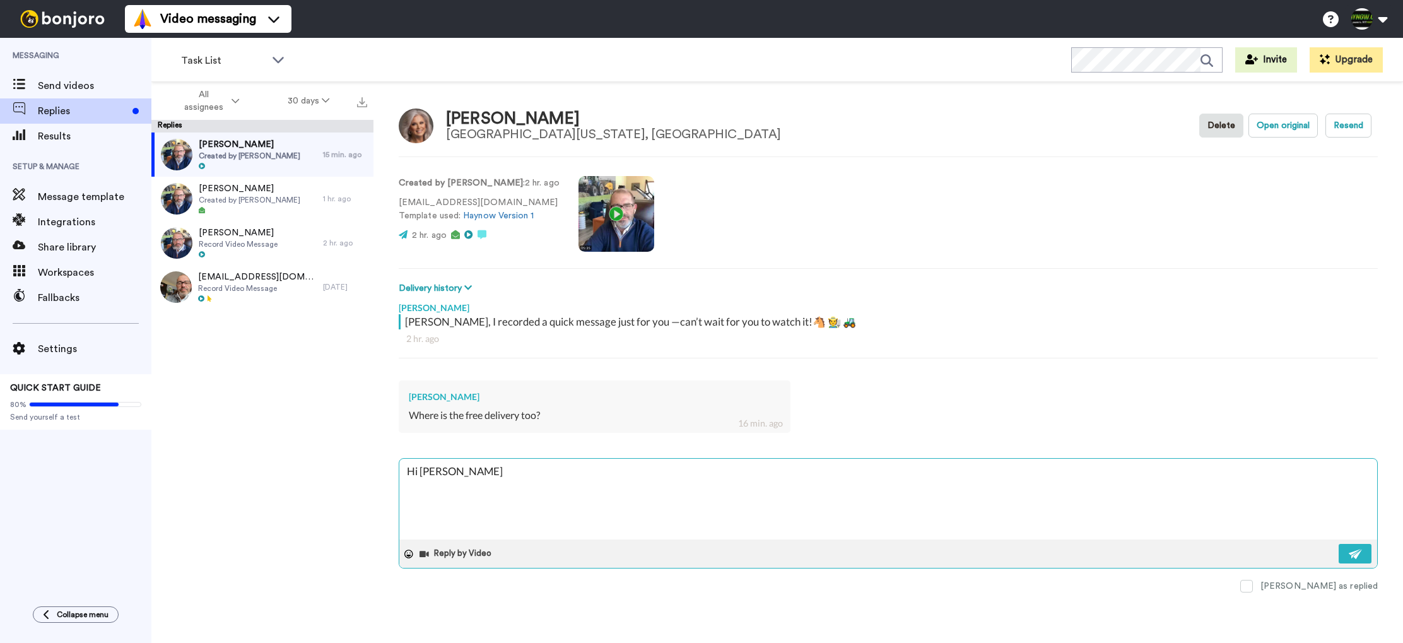
type textarea "Hi Lisa -"
type textarea "x"
type textarea "Hi Lisa -"
type textarea "x"
type textarea "Hi Lisa - u"
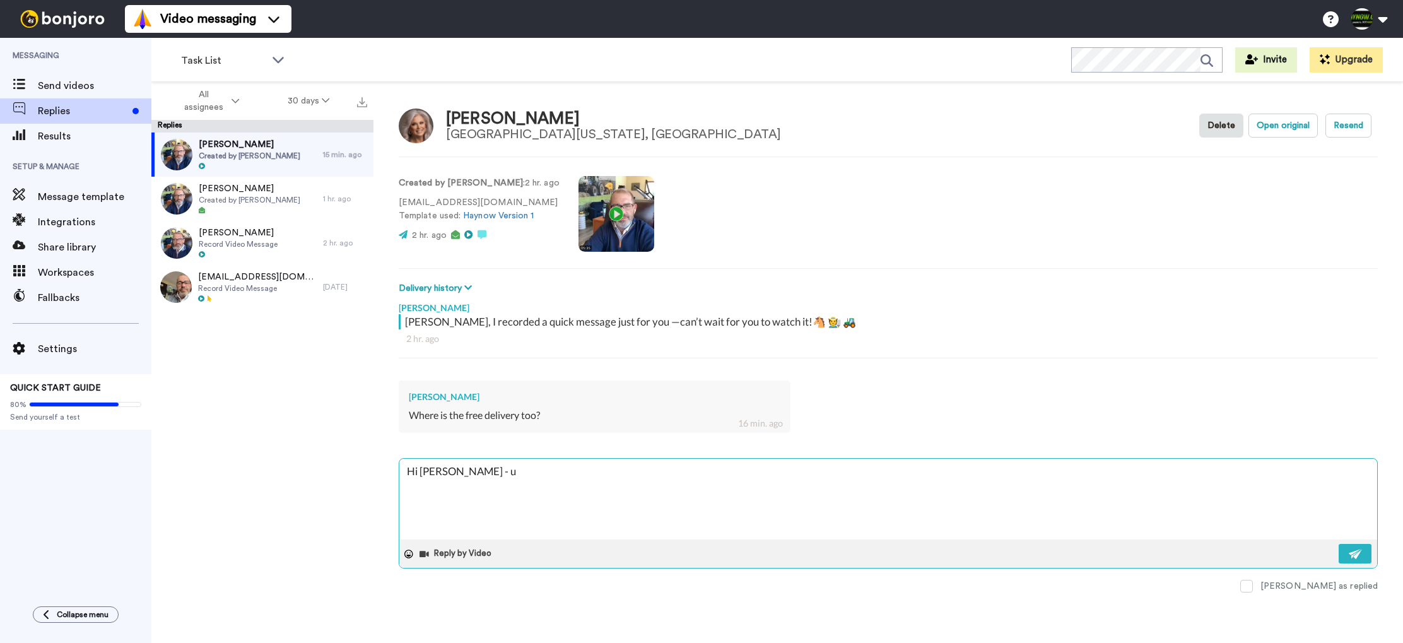
type textarea "x"
type textarea "Hi Lisa - un"
type textarea "x"
type textarea "Hi Lisa - unf"
type textarea "x"
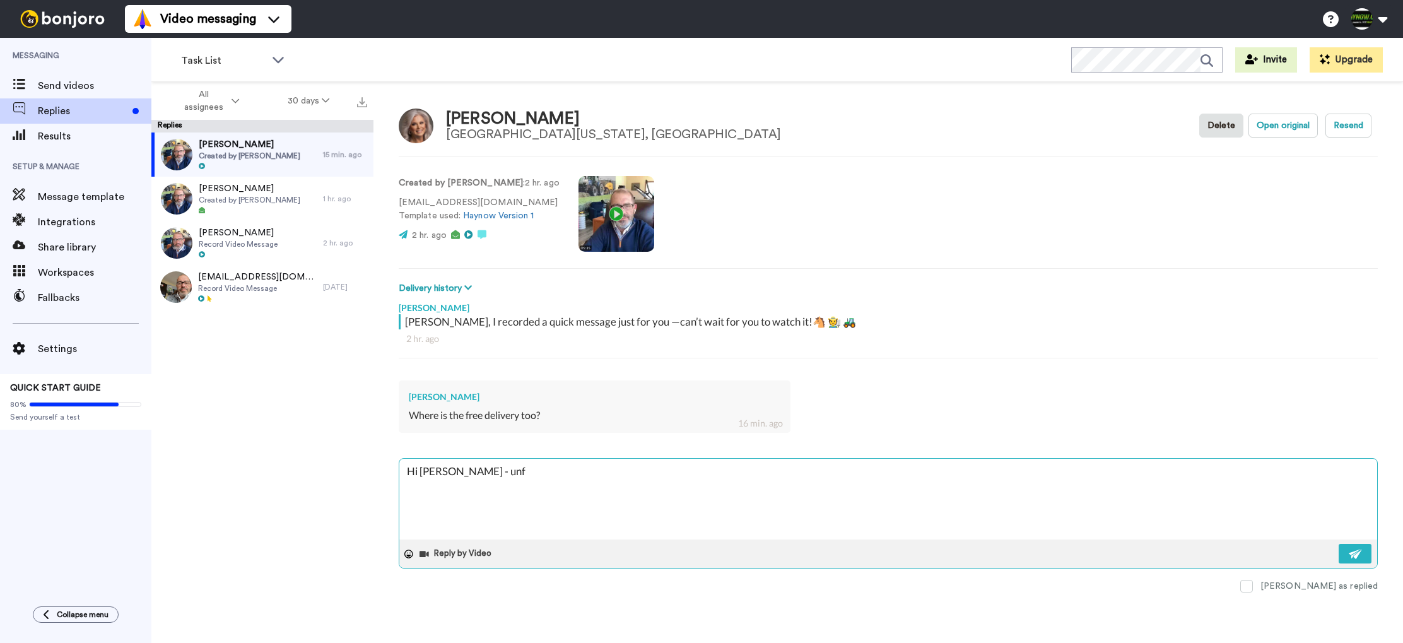
type textarea "Hi Lisa - unfo"
type textarea "x"
type textarea "Hi Lisa - unfor"
type textarea "x"
type textarea "Hi Lisa - unforu"
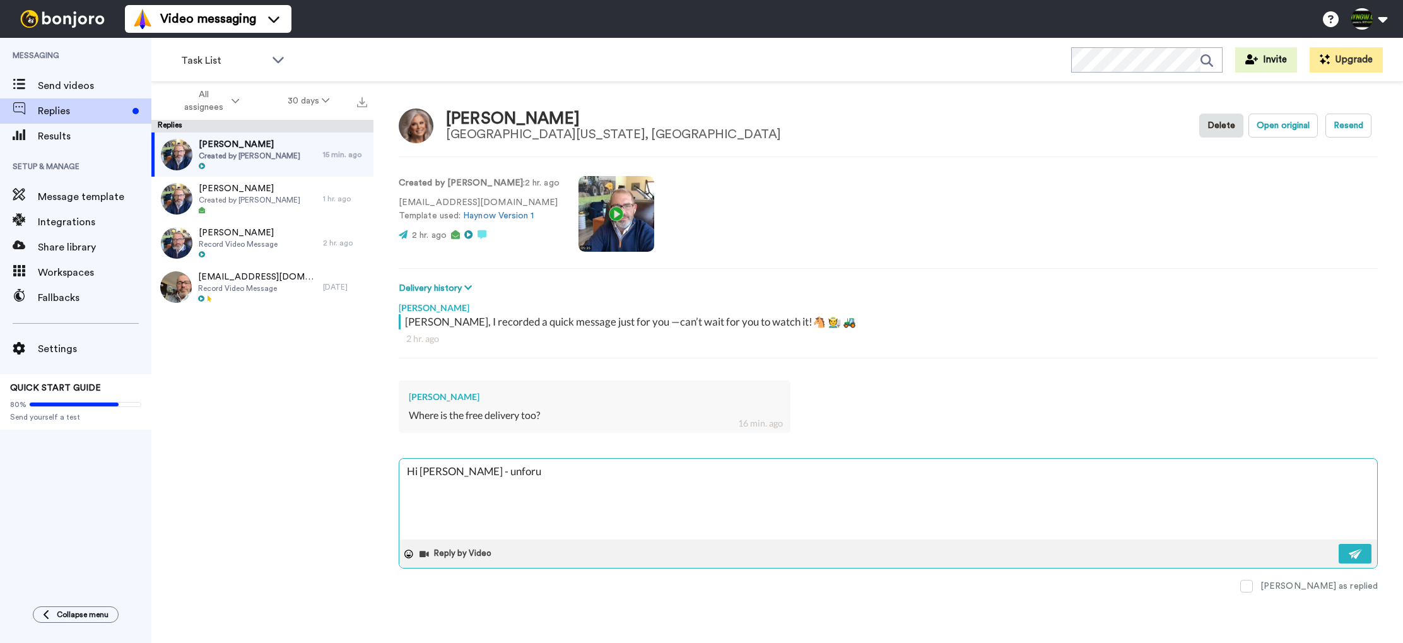
type textarea "x"
type textarea "Hi Lisa - unforut"
type textarea "x"
type textarea "Hi Lisa - unforu"
type textarea "x"
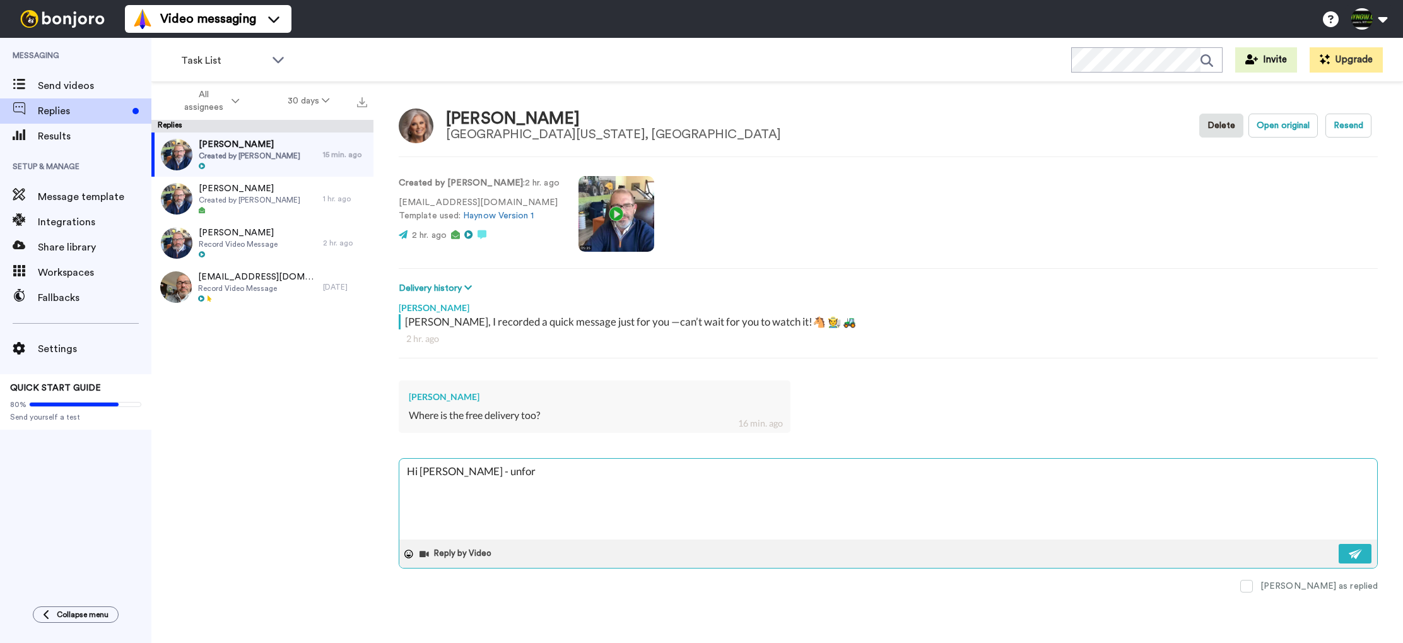
type textarea "Hi Lisa - unfort"
type textarea "x"
type textarea "Hi Lisa - unfortu"
type textarea "x"
type textarea "Hi Lisa - unfortua"
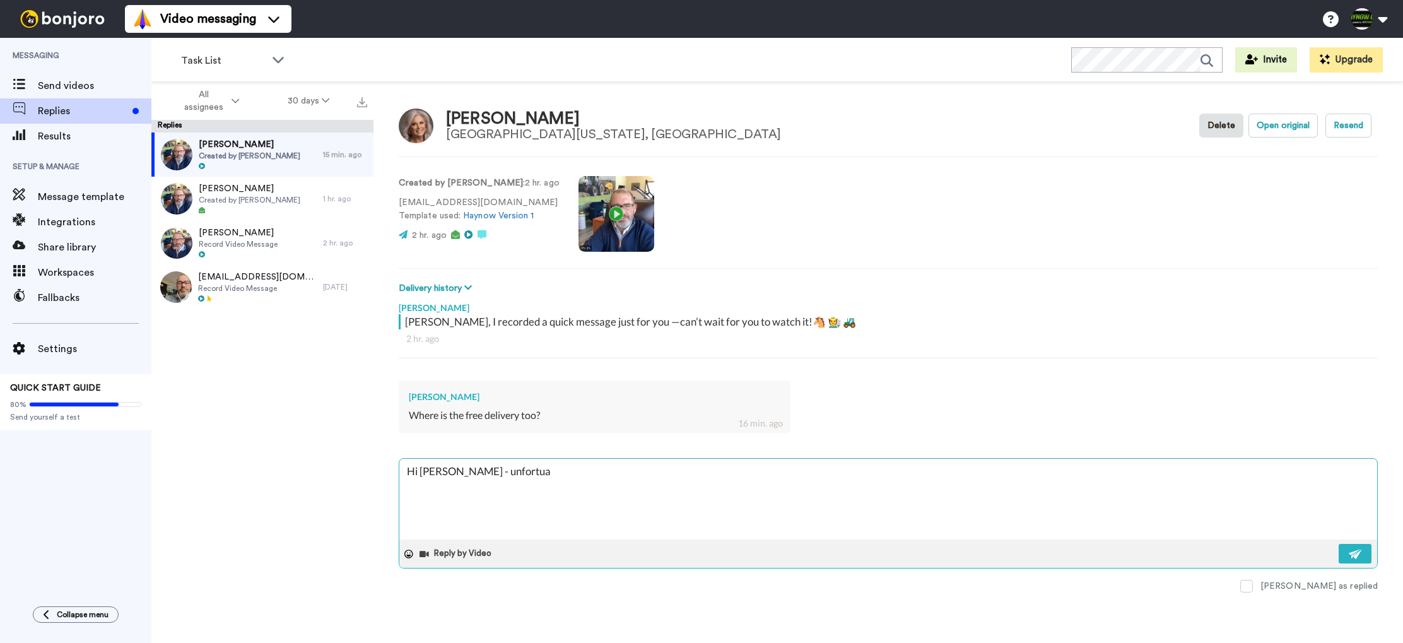
type textarea "x"
type textarea "Hi Lisa - unfortuan"
type textarea "x"
type textarea "Hi Lisa - unfortuant"
type textarea "x"
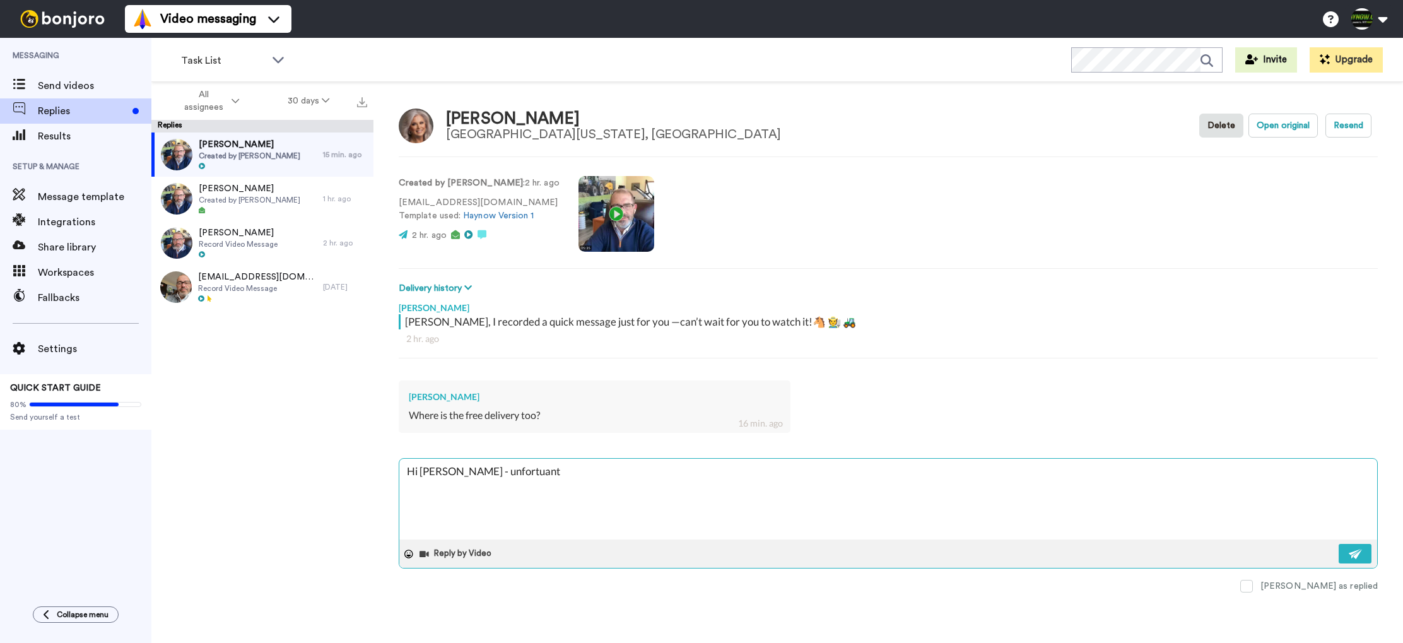
type textarea "Hi Lisa - unfortuan"
type textarea "x"
type textarea "Hi Lisa - unfortuana"
type textarea "x"
type textarea "Hi Lisa - unfortuanat"
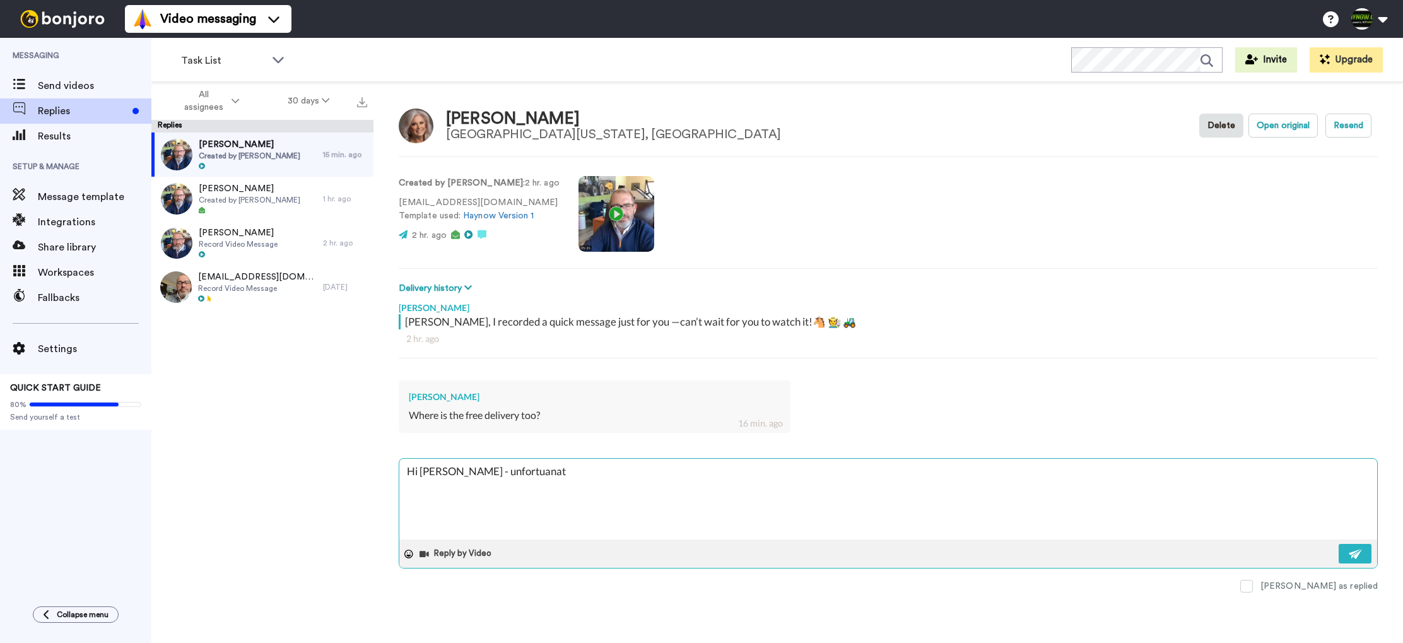
type textarea "x"
type textarea "Hi Lisa - unfortuanate"
type textarea "x"
type textarea "Hi Lisa - unfortuanatel"
type textarea "x"
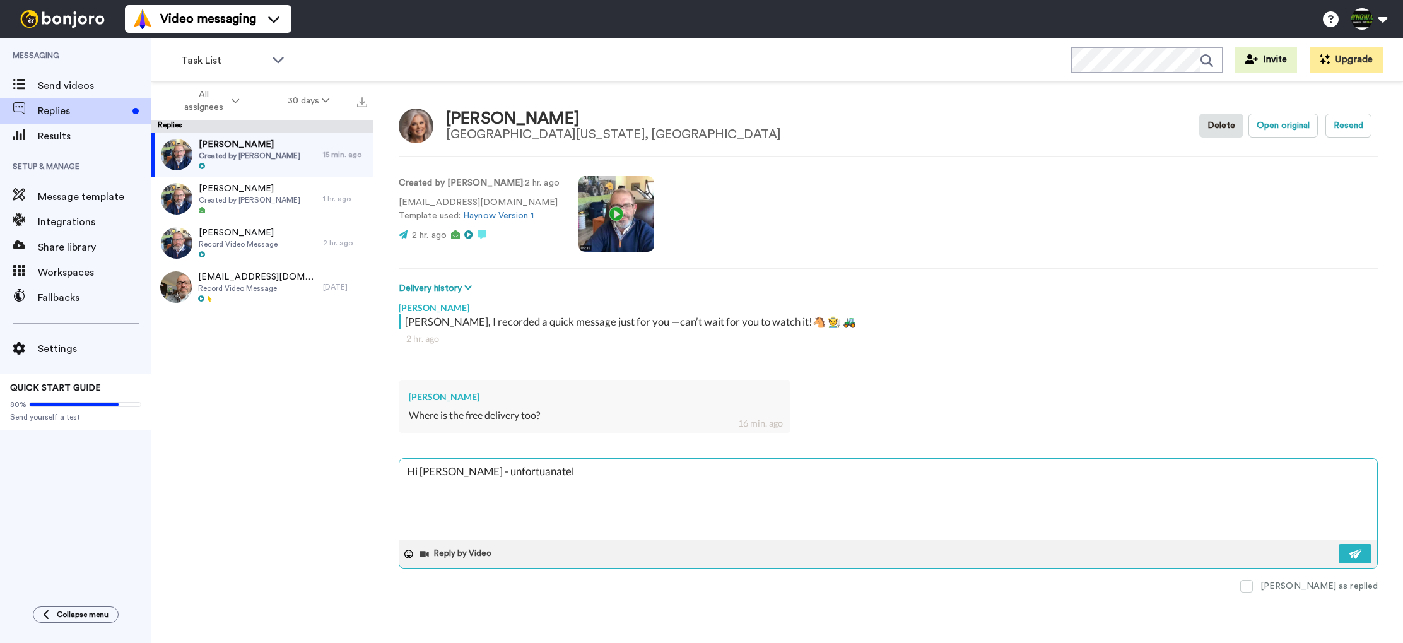
type textarea "Hi Lisa - unfortuanately"
type textarea "x"
type textarea "Hi Lisa - unfortuanately"
type textarea "x"
type textarea "Hi Lisa - unfortuanately"
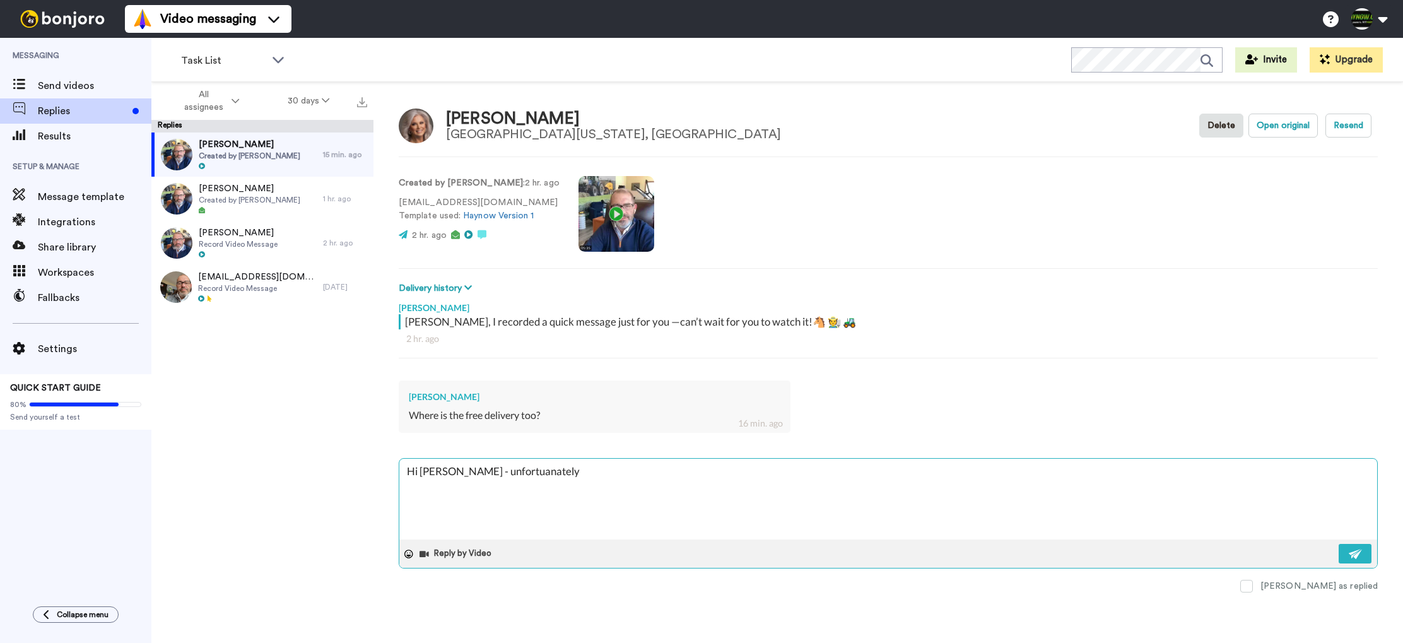
type textarea "x"
type textarea "Hi Lisa - unfortuanatel"
type textarea "x"
type textarea "Hi Lisa - unfortuanate"
type textarea "x"
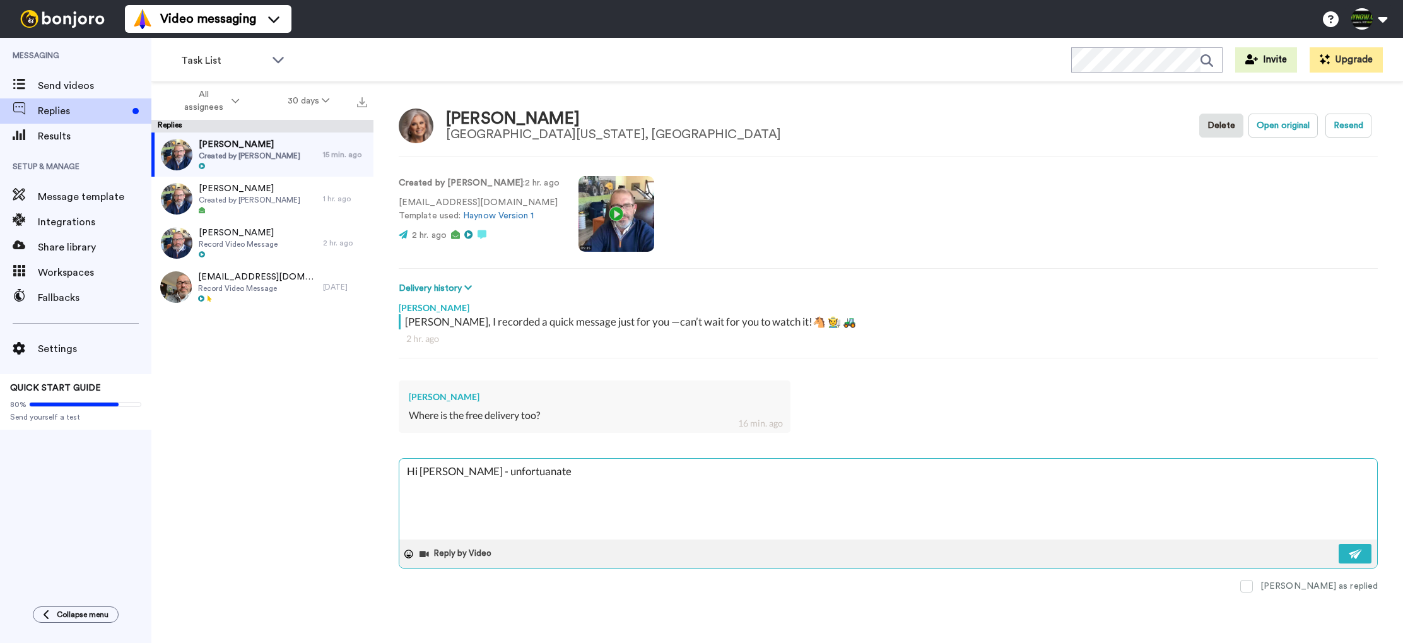
type textarea "Hi Lisa - unfortuanat"
type textarea "x"
type textarea "Hi Lisa - unfortuana"
type textarea "x"
type textarea "Hi Lisa - unfortuan"
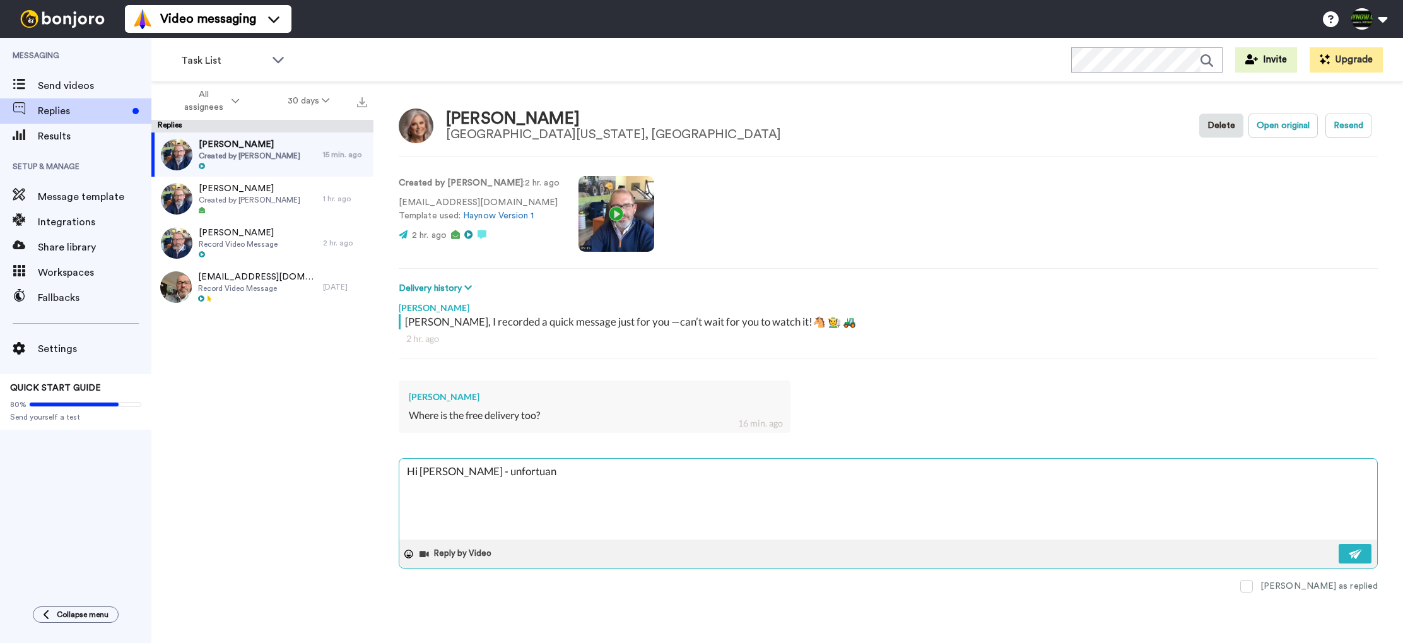
type textarea "x"
type textarea "Hi Lisa - unfortua"
type textarea "x"
type textarea "Hi Lisa - unfortu"
type textarea "x"
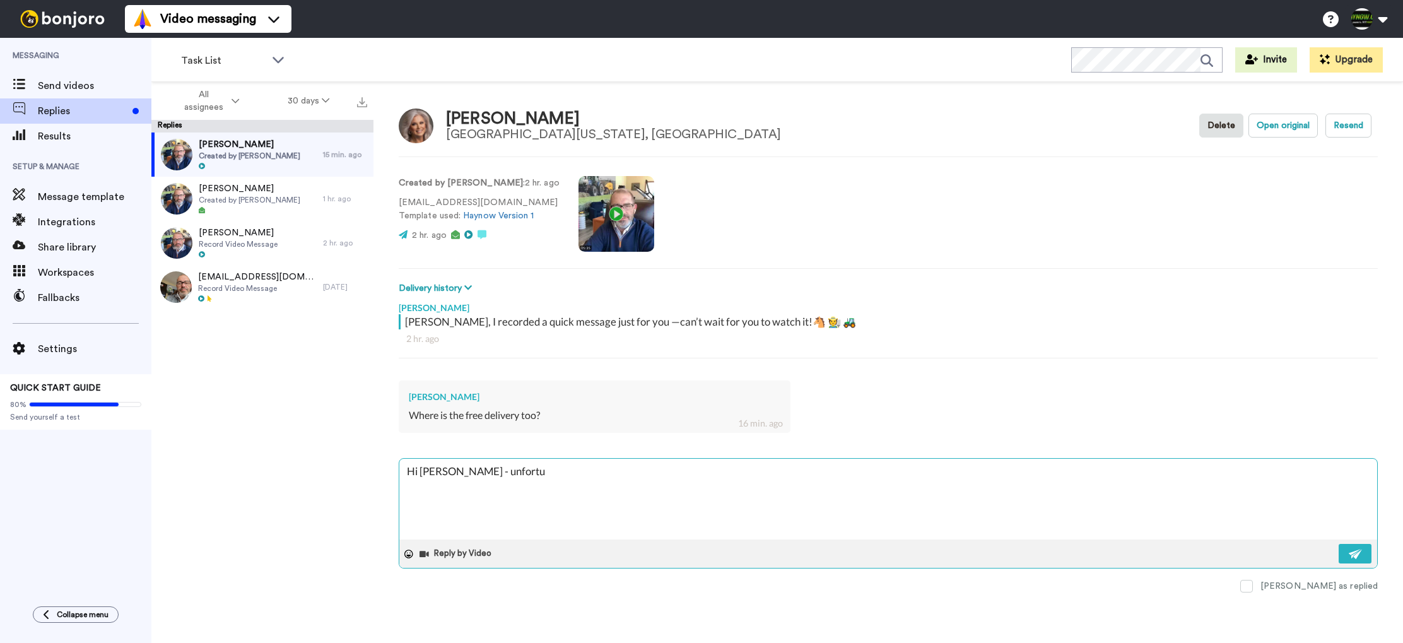
type textarea "Hi Lisa - unfort"
type textarea "x"
type textarea "Hi Lisa - unfortu"
type textarea "x"
type textarea "Hi Lisa - unfortun"
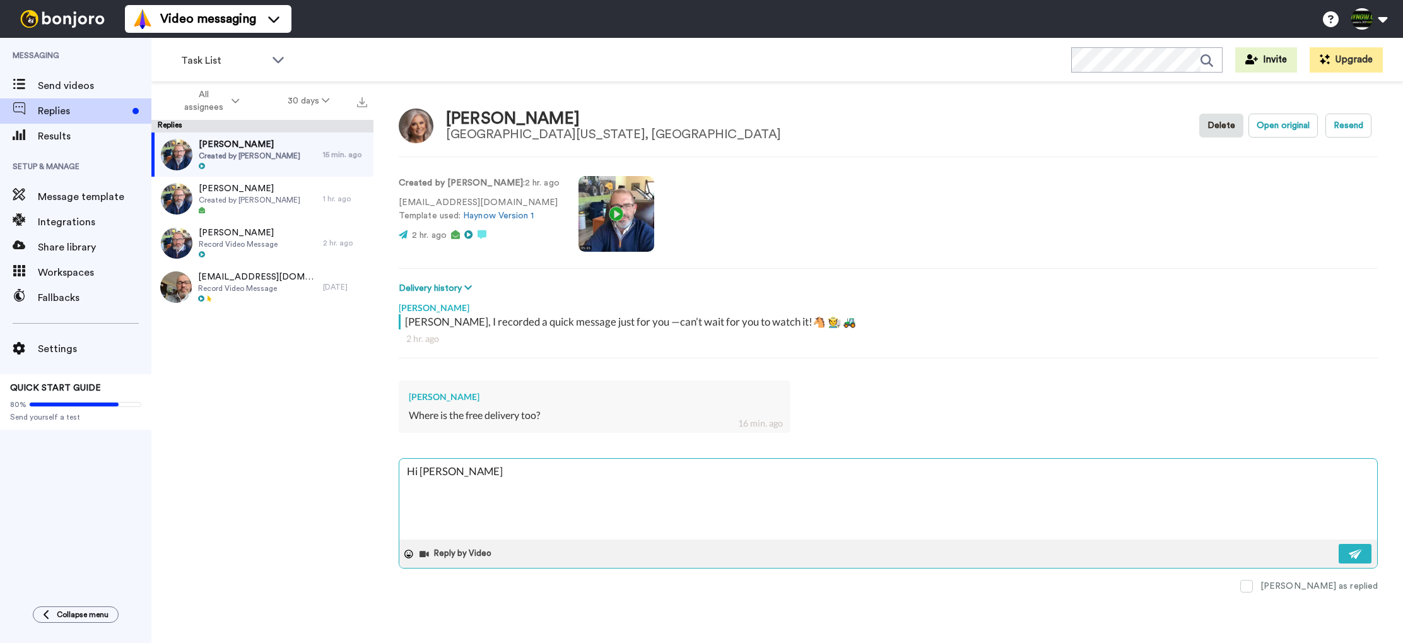
type textarea "x"
type textarea "Hi Lisa - unfortuna"
type textarea "x"
type textarea "Hi Lisa - unfortunat"
type textarea "x"
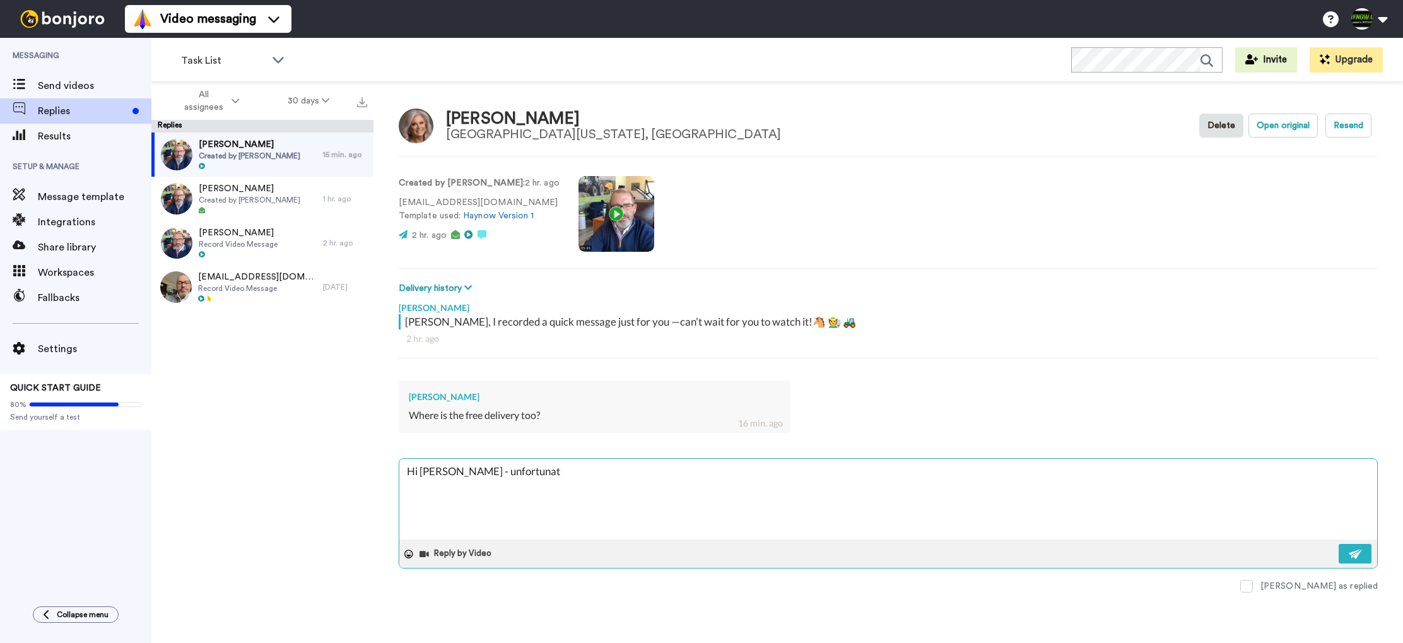
type textarea "Hi Lisa - unfortunate"
type textarea "x"
type textarea "Hi Lisa - unfortunatel"
type textarea "x"
type textarea "Hi Lisa - unfortunately"
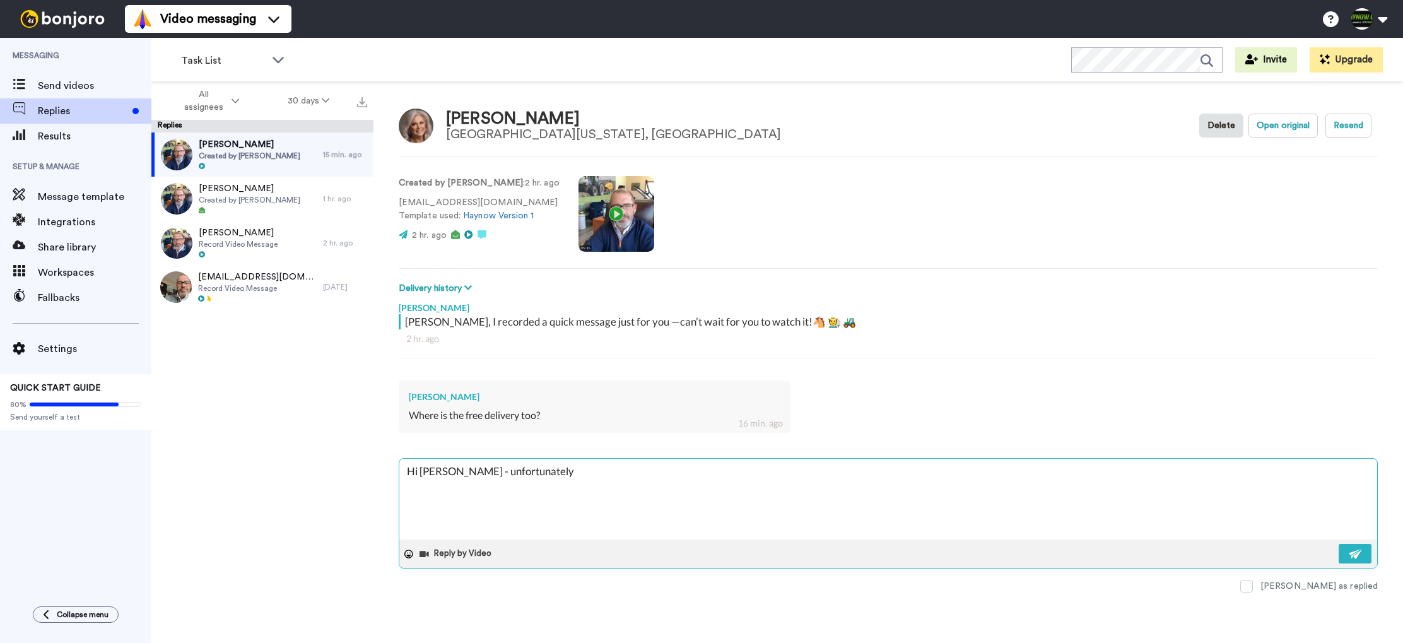
type textarea "x"
type textarea "Hi Lisa - unfortunately"
type textarea "x"
type textarea "Hi Lisa - unfortunately n"
type textarea "x"
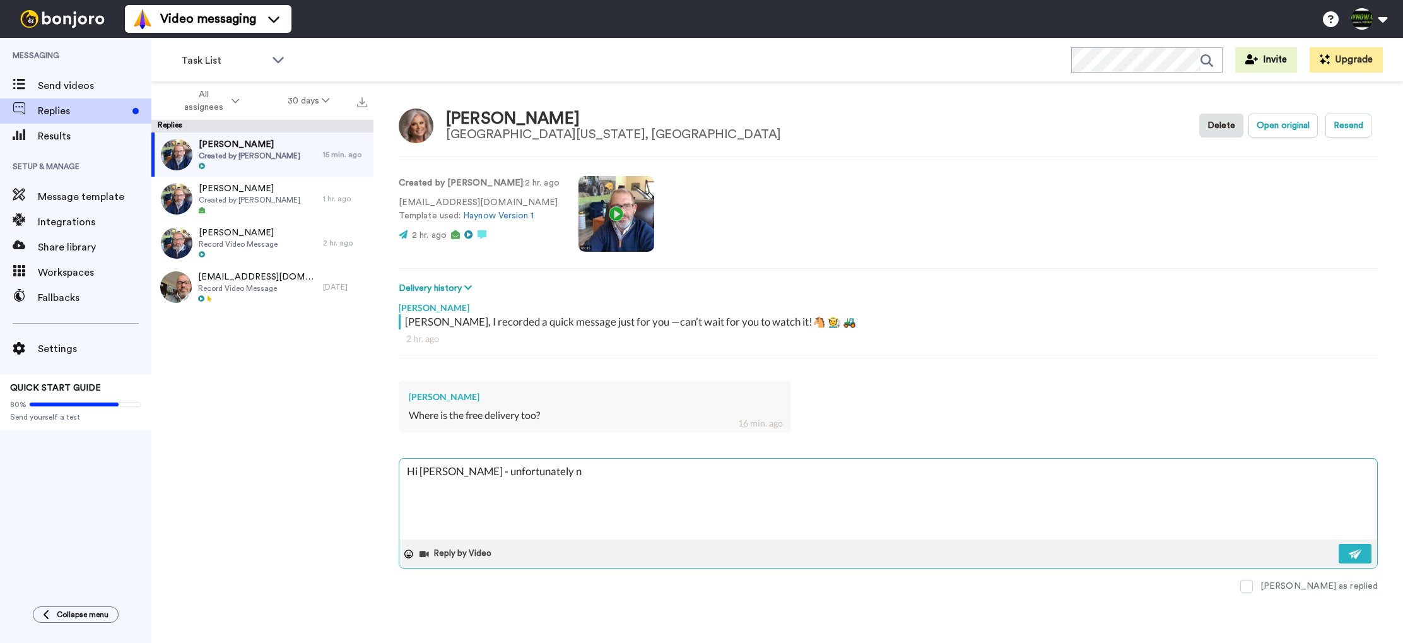
type textarea "Hi Lisa - unfortunately no"
type textarea "x"
type textarea "Hi Lisa - unfortunately not"
type textarea "x"
type textarea "Hi Lisa - unfortunately not"
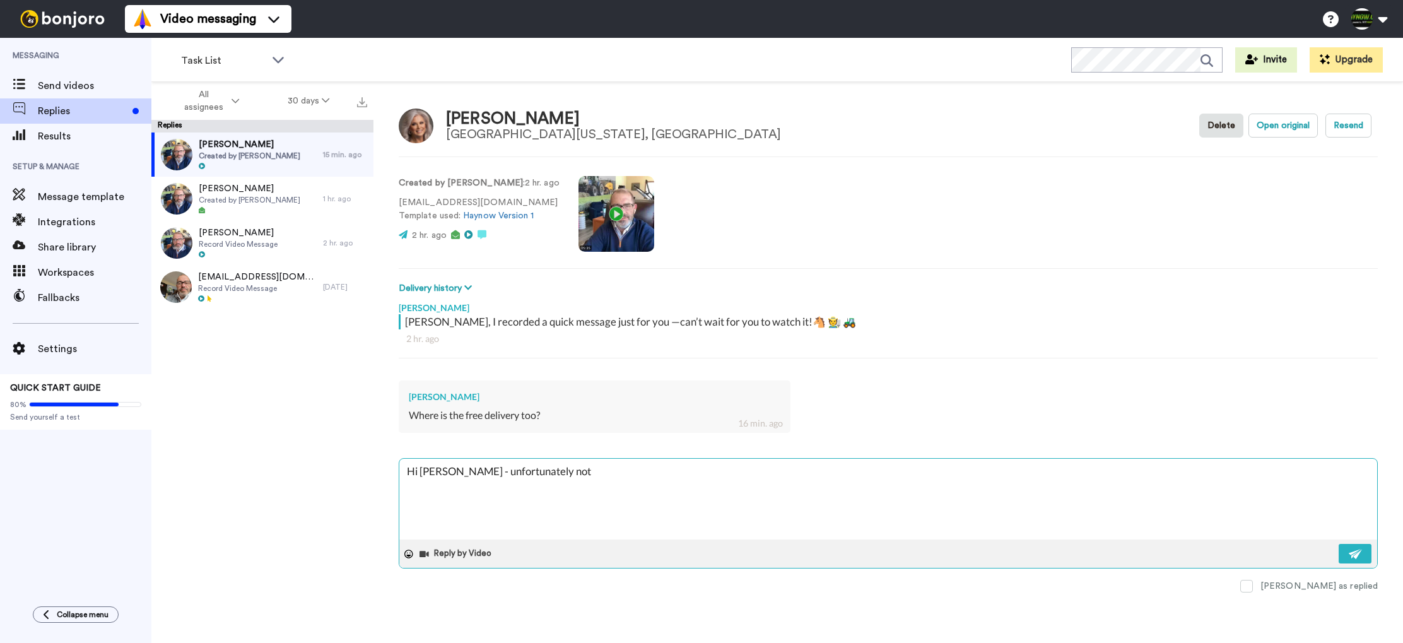
type textarea "x"
type textarea "Hi Lisa - unfortunately not V"
type textarea "x"
type textarea "Hi Lisa - unfortunately not Vi"
type textarea "x"
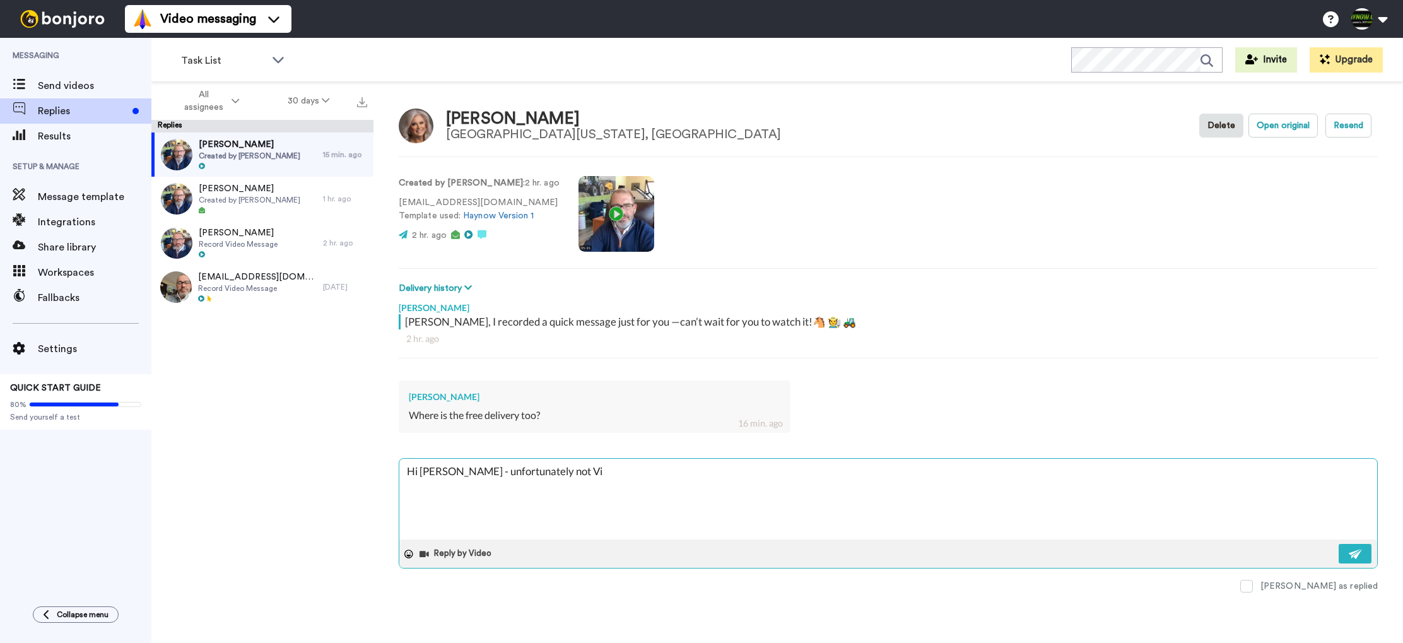
type textarea "Hi Lisa - unfortunately not Vir"
type textarea "x"
type textarea "Hi Lisa - unfortunately not Virg"
type textarea "x"
type textarea "Hi Lisa - unfortunately not Virgi"
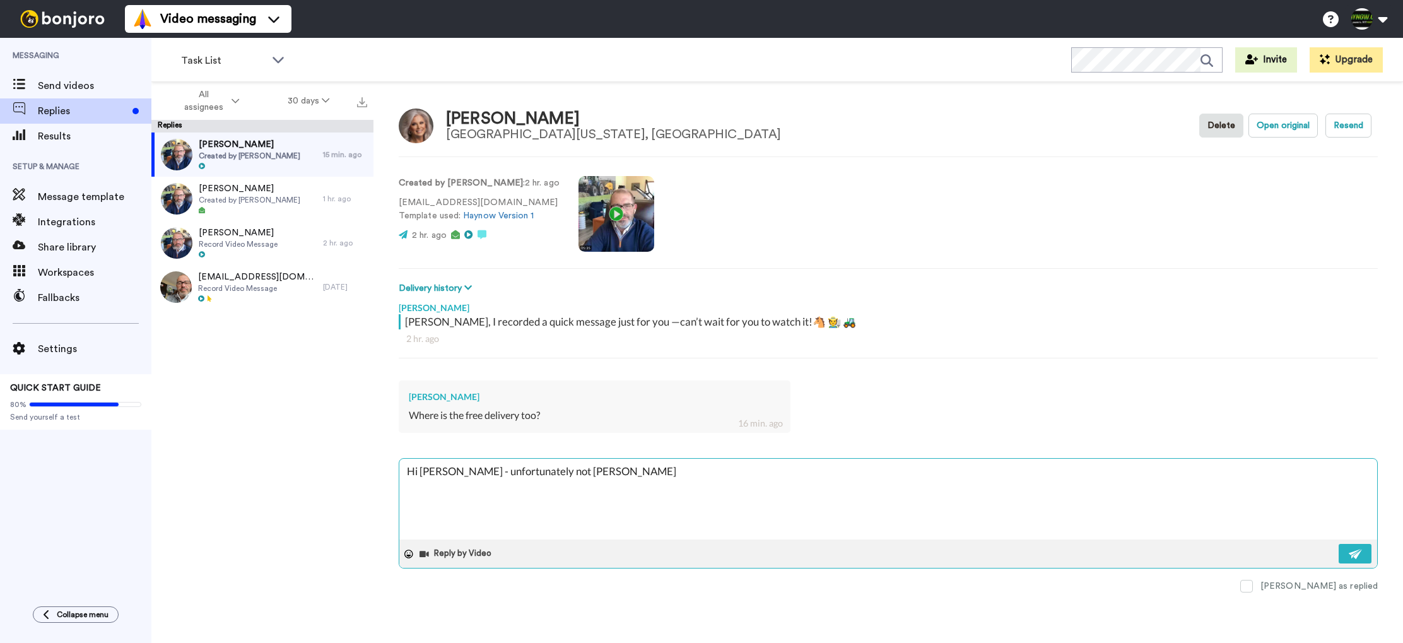
type textarea "x"
type textarea "Hi Lisa - unfortunately not Virgin"
type textarea "x"
type textarea "Hi Lisa - unfortunately not Virgina"
type textarea "x"
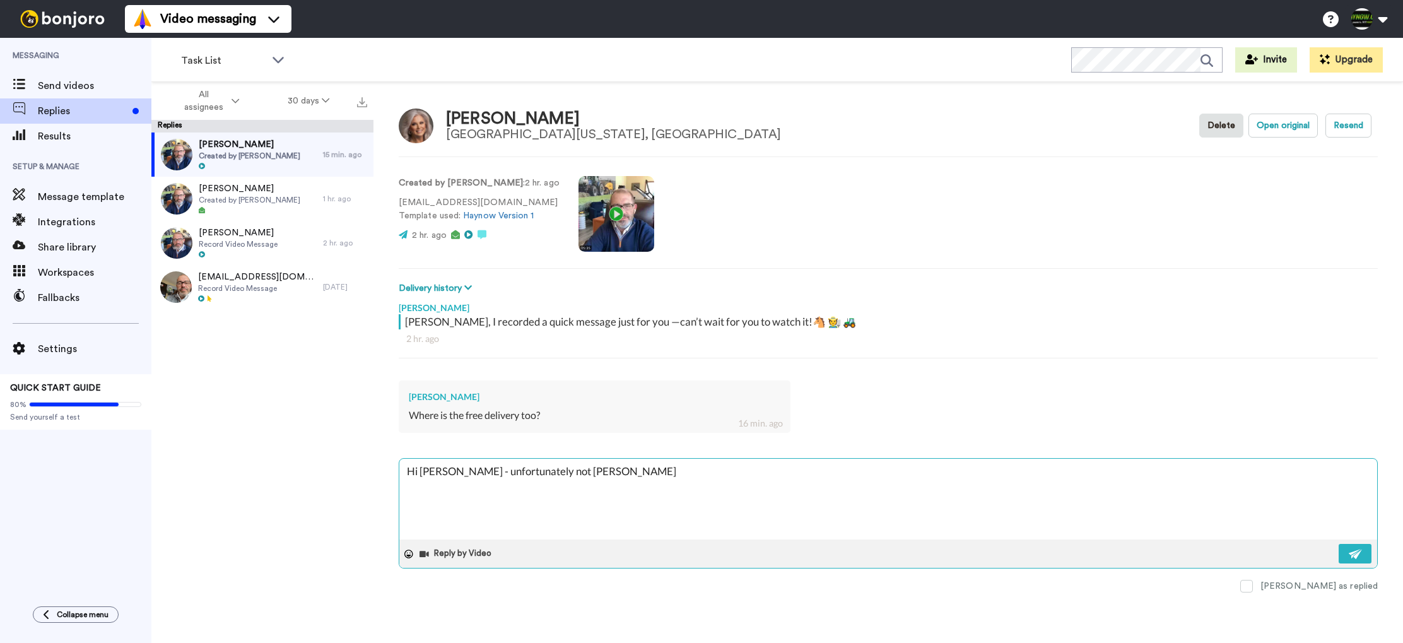
type textarea "Hi Lisa - unfortunately not Virgina,"
type textarea "x"
type textarea "Hi Lisa - unfortunately not Virgina,"
type textarea "x"
type textarea "Hi Lisa - unfortunately not Virgina, b"
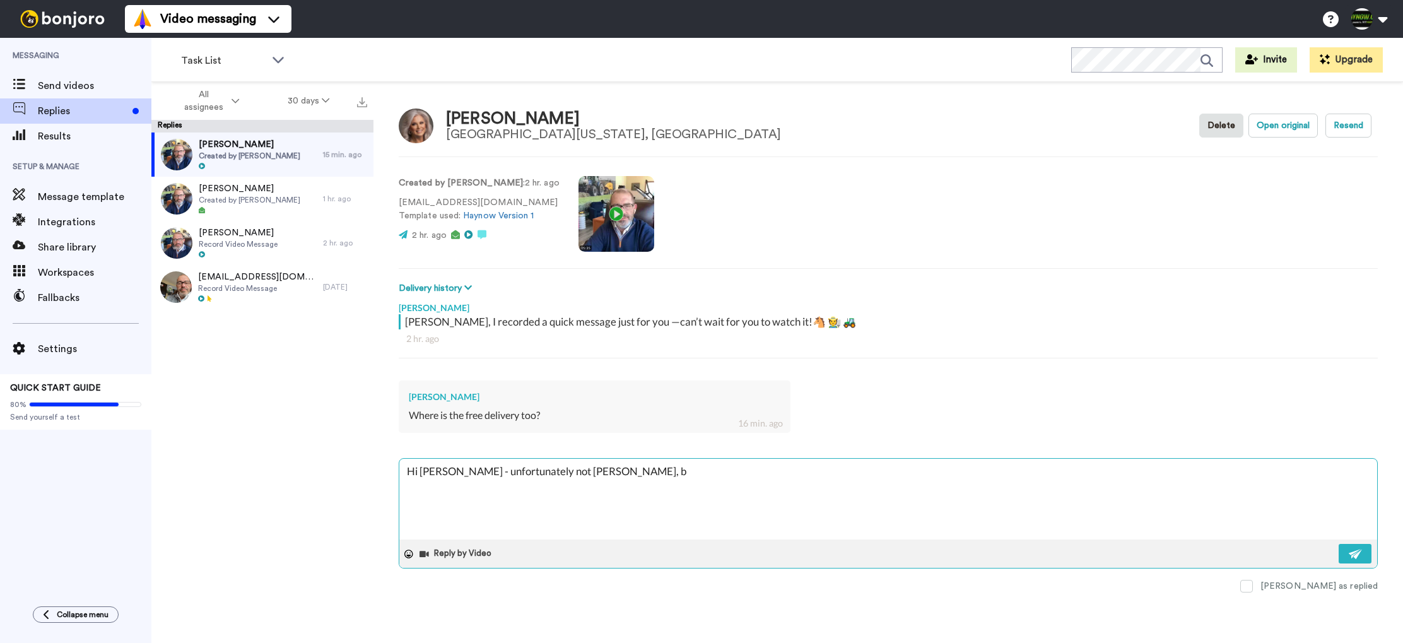
type textarea "x"
type textarea "Hi Lisa - unfortunately not Virgina,"
type textarea "x"
type textarea "Hi Lisa - unfortunately not Virgina,"
type textarea "x"
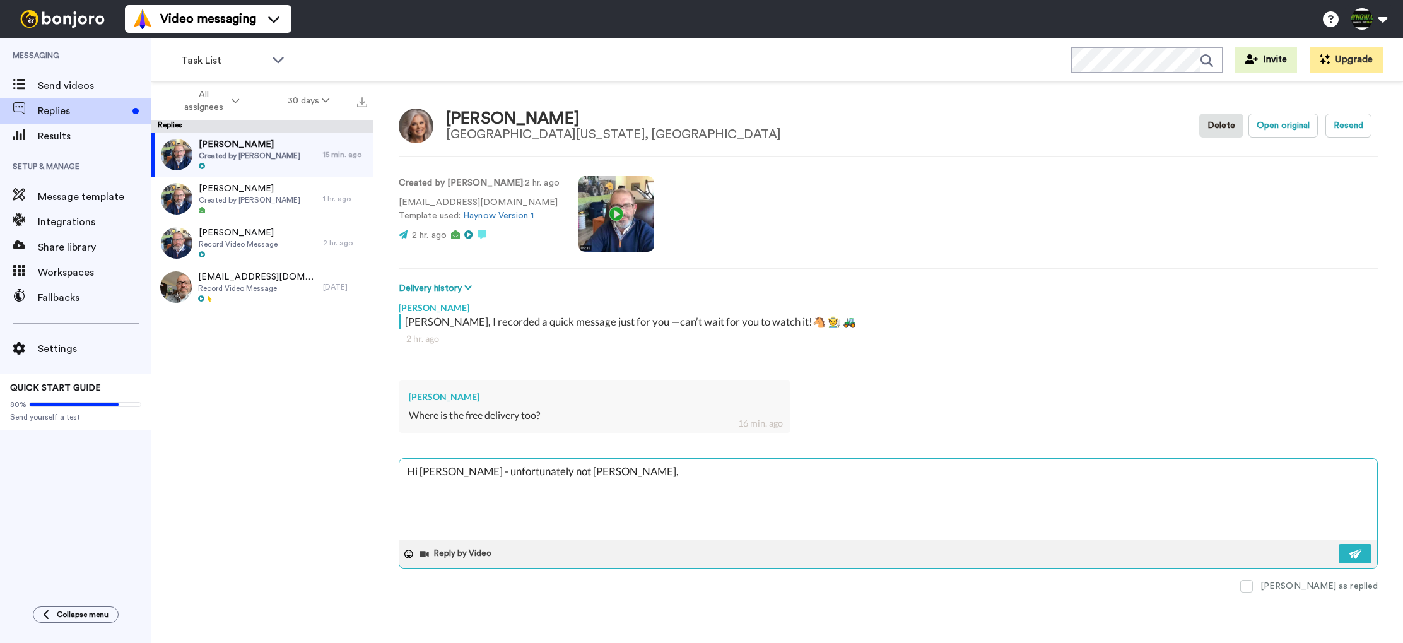
type textarea "Hi Lisa - unfortunately not Virgina"
type textarea "x"
type textarea "Hi Lisa - unfortunately not Virgin"
type textarea "x"
type textarea "Hi Lisa - unfortunately not Virgi"
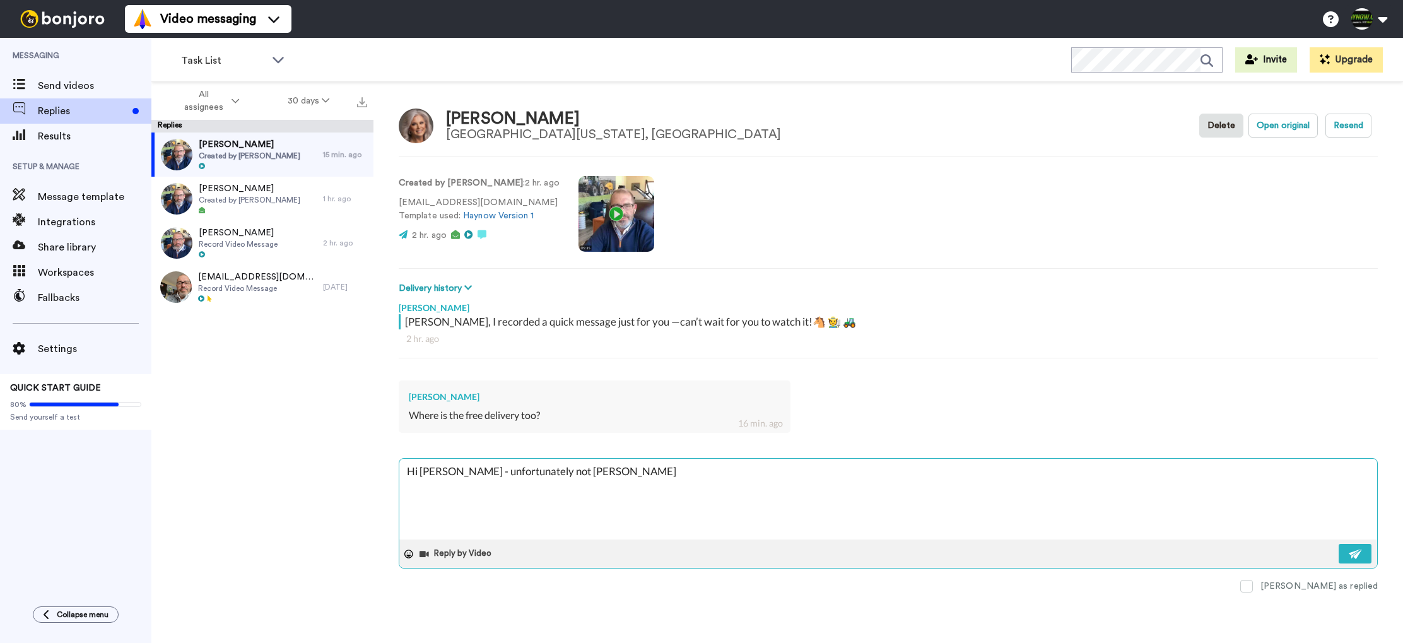
type textarea "x"
type textarea "Hi Lisa - unfortunately not Virgin"
type textarea "x"
type textarea "Hi Lisa - unfortunately not Virgini"
type textarea "x"
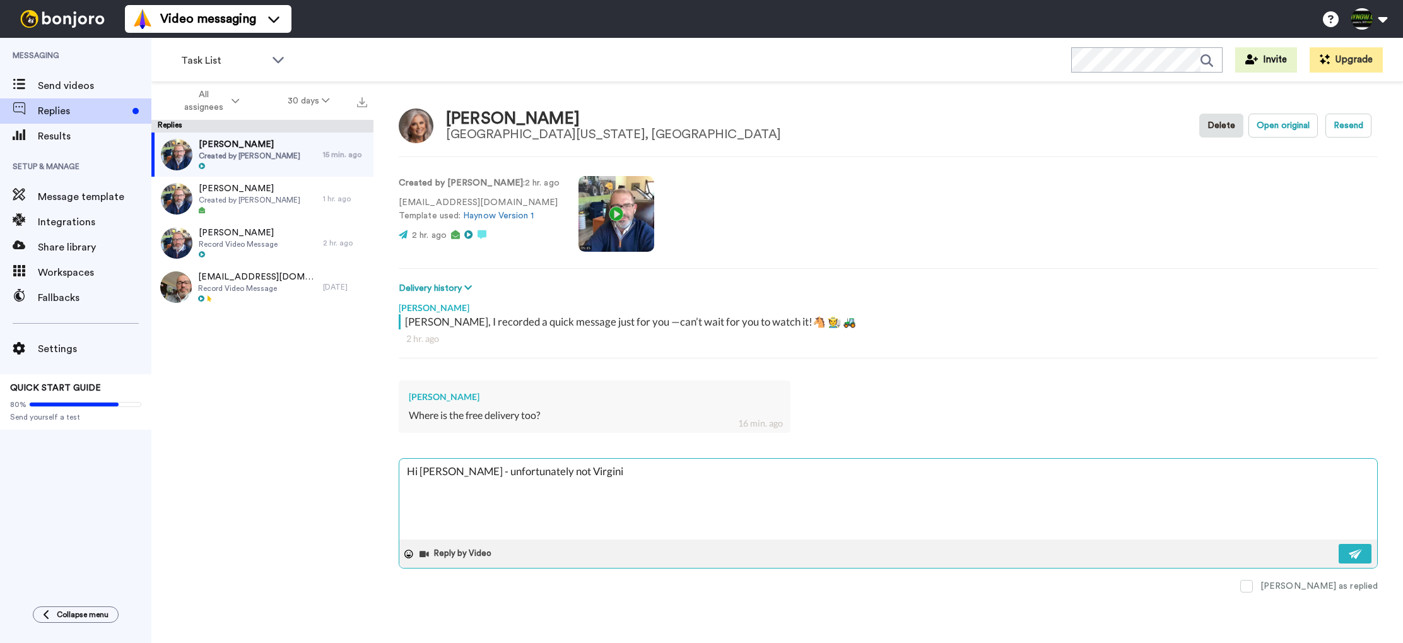
type textarea "Hi Lisa - unfortunately not Virginia"
type textarea "x"
type textarea "Hi Lisa - unfortunately not Virginia"
type textarea "x"
type textarea "Hi Lisa - unfortunately not Virginia -"
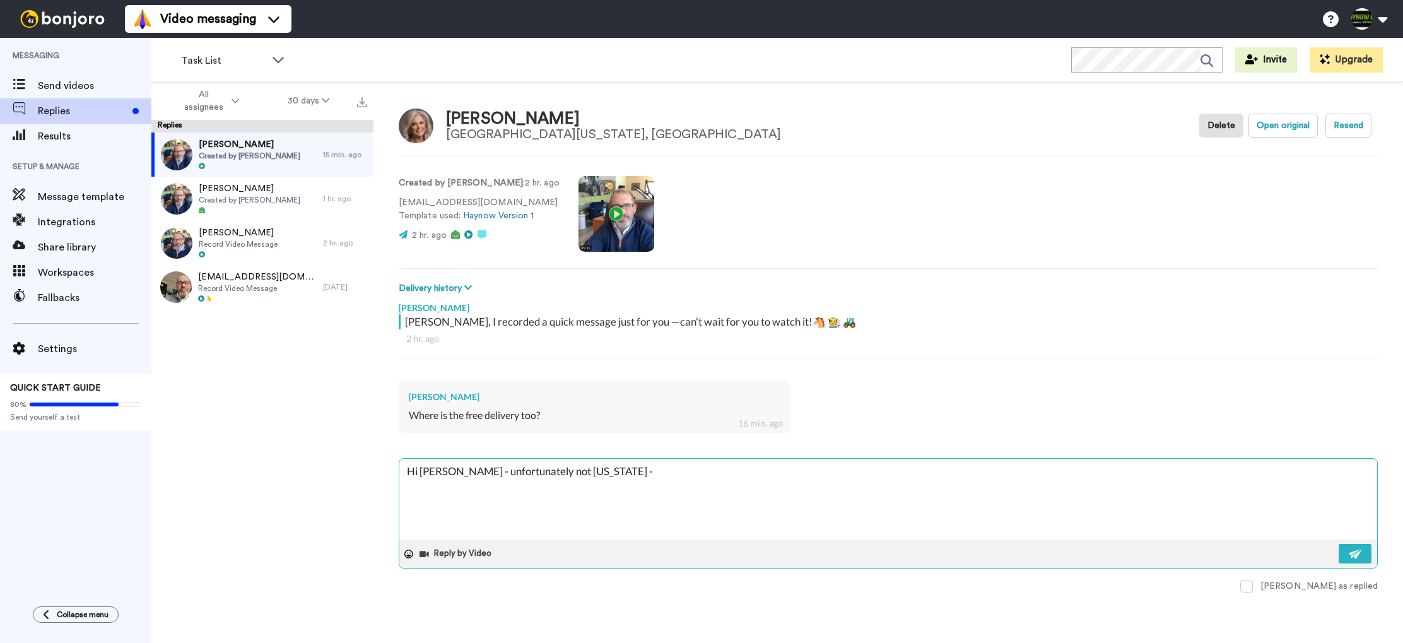
type textarea "x"
type textarea "Hi Lisa - unfortunately not Virginia - b"
type textarea "x"
type textarea "Hi Lisa - unfortunately not Virginia - bu"
type textarea "x"
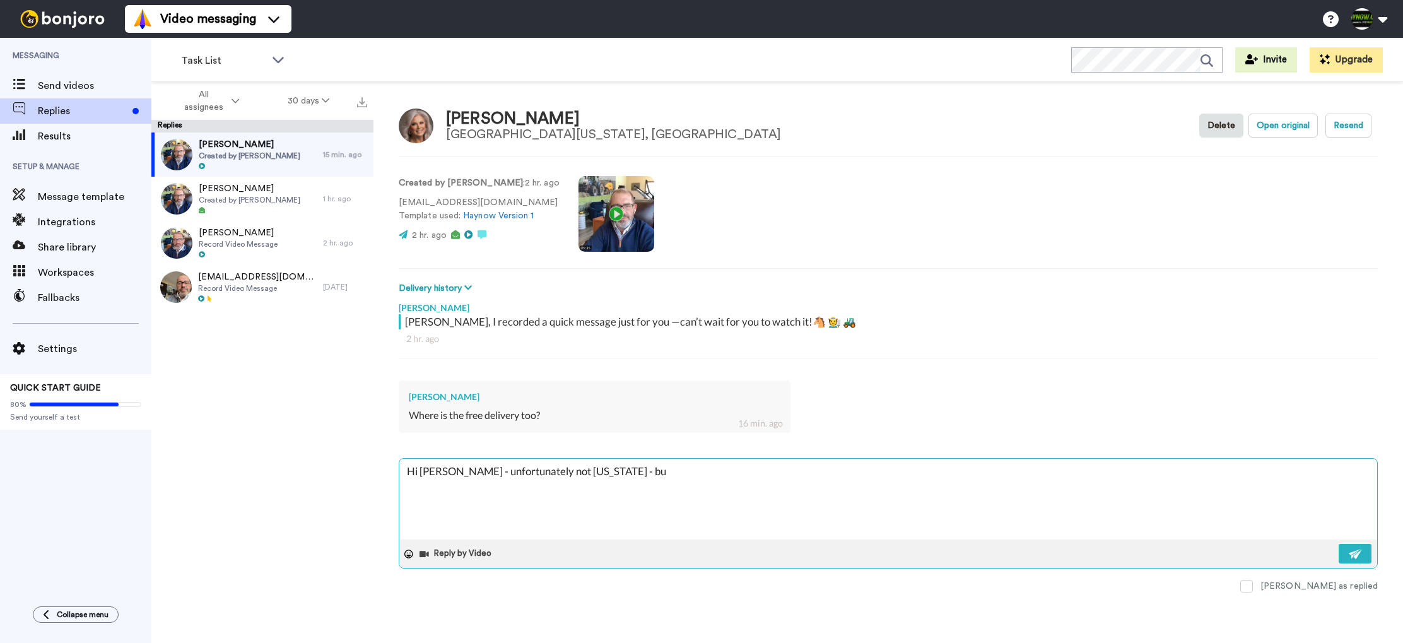
type textarea "Hi Lisa - unfortunately not Virginia - but"
type textarea "x"
type textarea "Hi Lisa - unfortunately not Virginia - but"
type textarea "x"
type textarea "Hi Lisa - unfortunately not Virginia - but w"
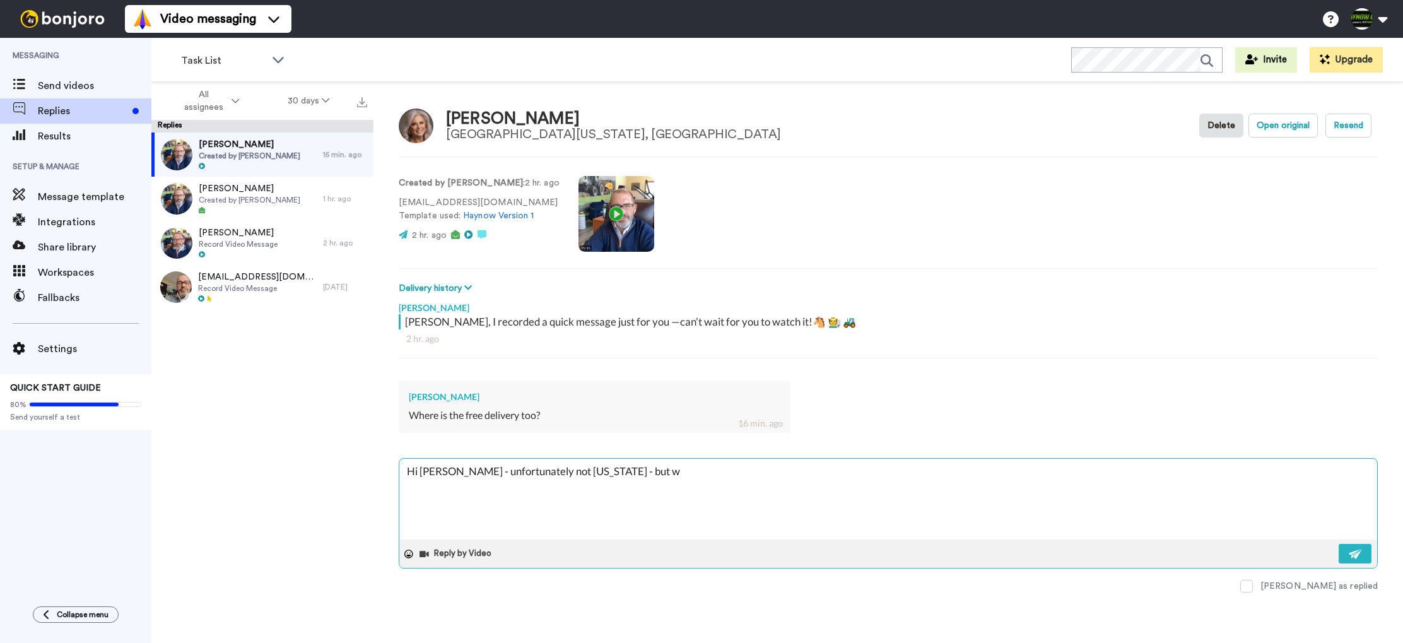
type textarea "x"
type textarea "Hi Lisa - unfortunately not Virginia - but we"
type textarea "x"
type textarea "Hi Lisa - unfortunately not Virginia - but we d"
type textarea "x"
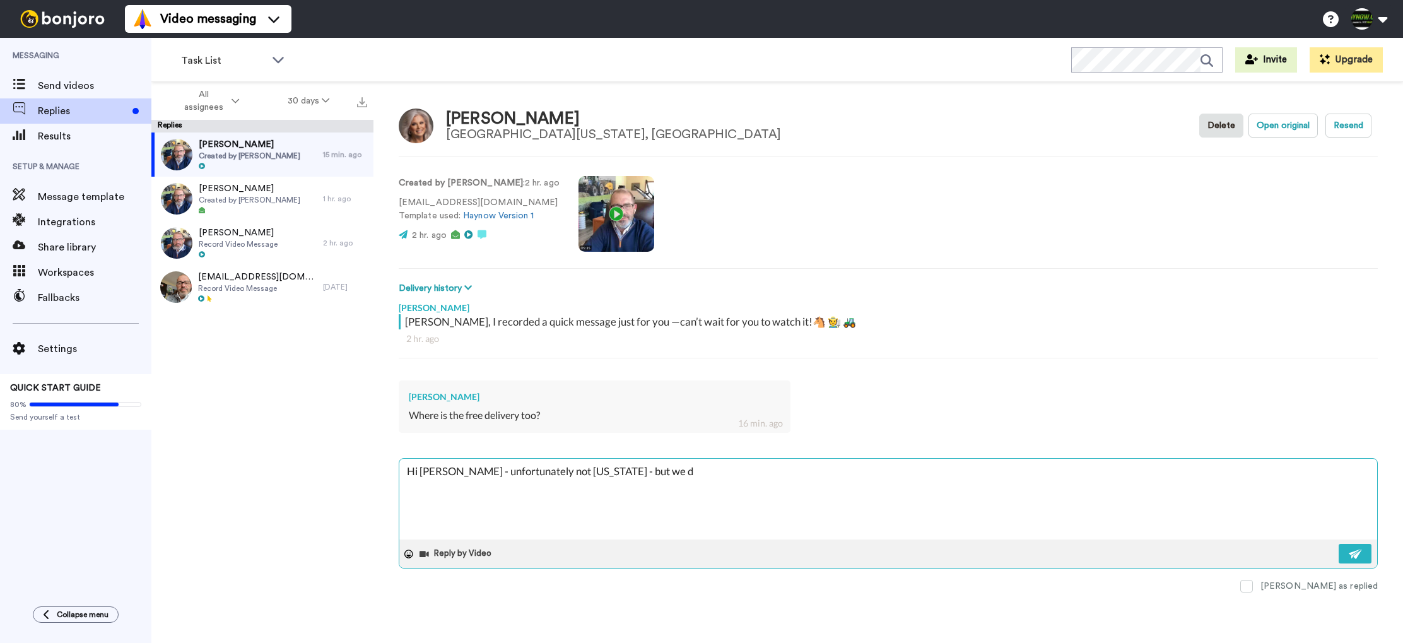
type textarea "Hi Lisa - unfortunately not Virginia - but we"
type textarea "x"
type textarea "Hi Lisa - unfortunately not Virginia - but we c"
type textarea "x"
type textarea "Hi Lisa - unfortunately not Virginia - but we co"
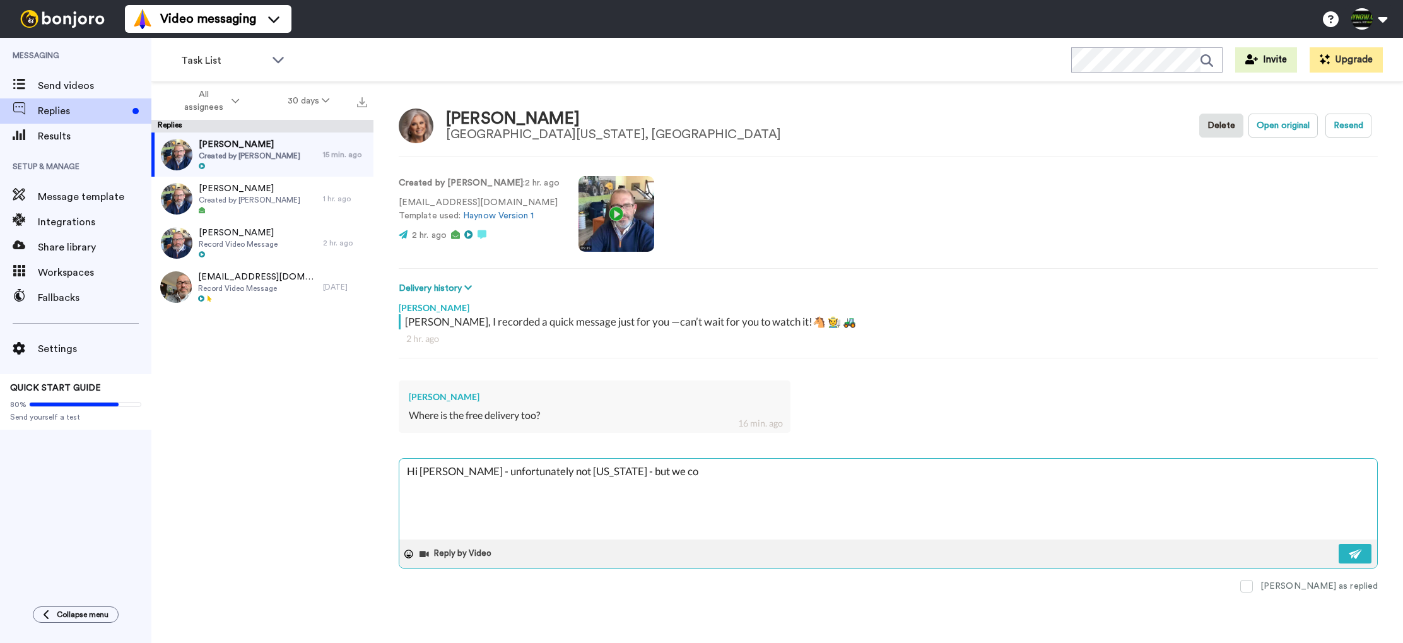
type textarea "x"
type textarea "Hi Lisa - unfortunately not Virginia - but we cou"
type textarea "x"
type textarea "Hi Lisa - unfortunately not Virginia - but we coul"
type textarea "x"
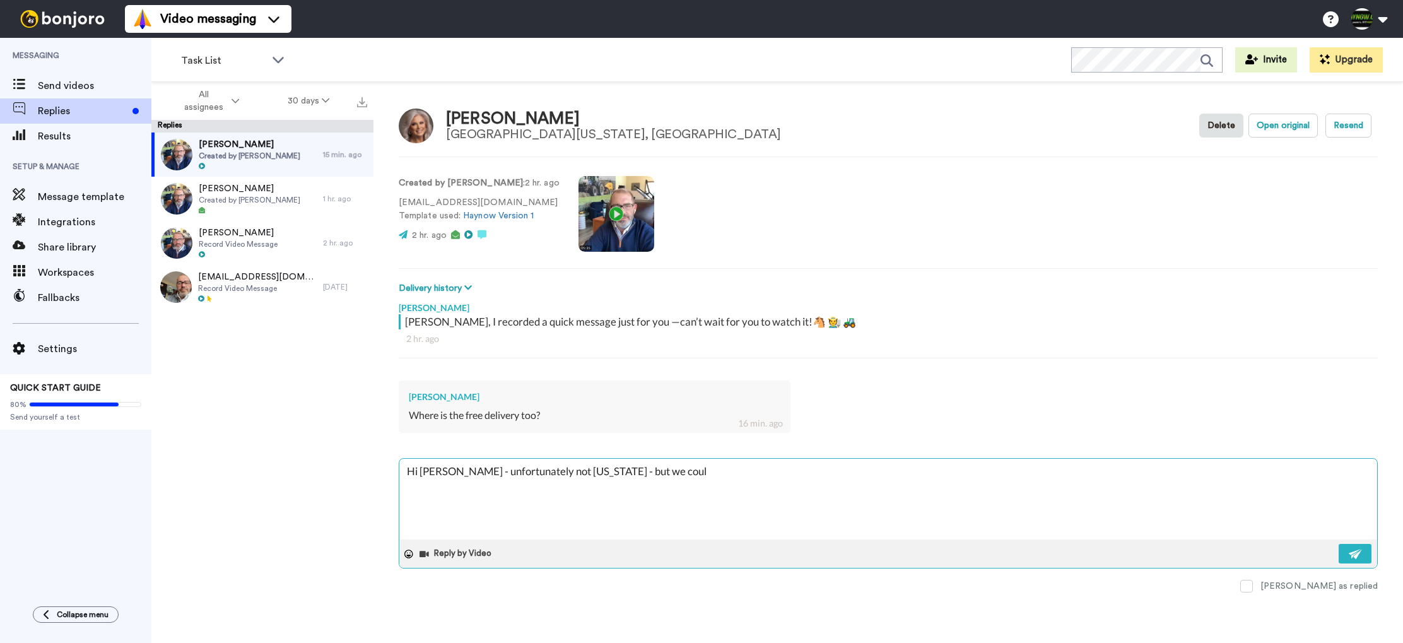
type textarea "Hi Lisa - unfortunately not Virginia - but we could"
type textarea "x"
type textarea "Hi Lisa - unfortunately not Virginia - but we could"
type textarea "x"
type textarea "Hi Lisa - unfortunately not Virginia - but we could d"
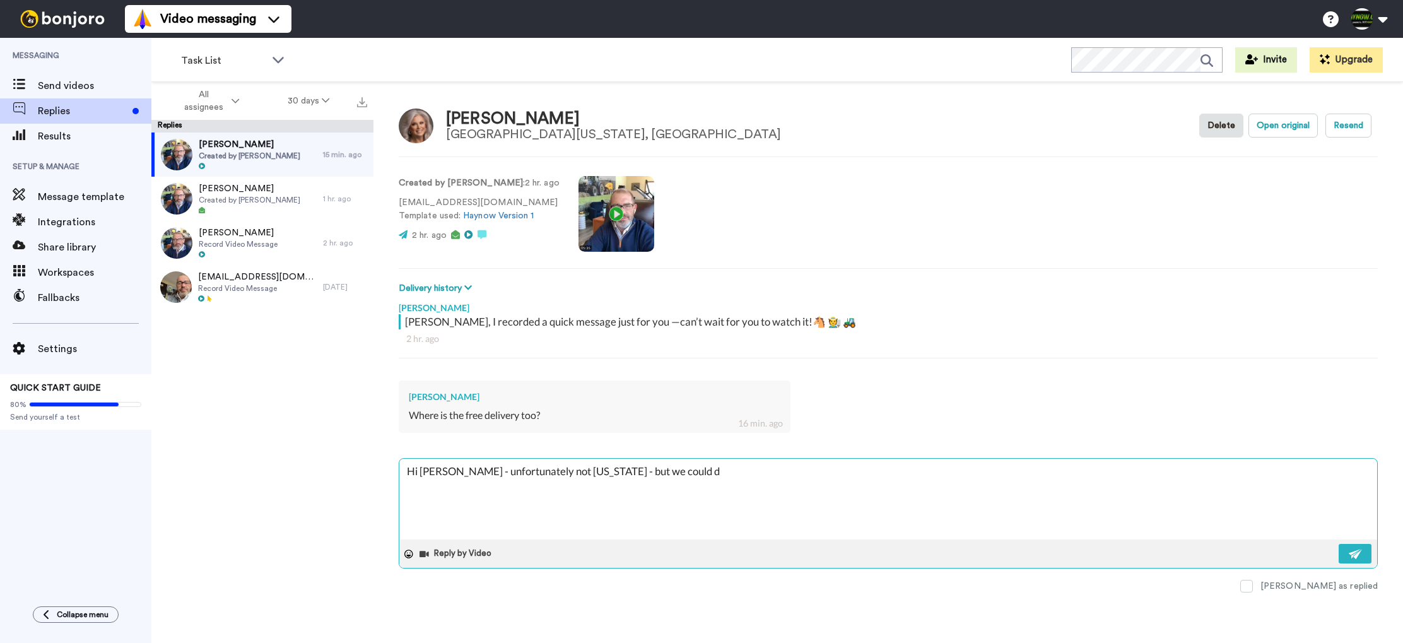
type textarea "x"
type textarea "Hi Lisa - unfortunately not Virginia - but we could do"
type textarea "x"
type textarea "Hi Lisa - unfortunately not Virginia - but we could do"
type textarea "x"
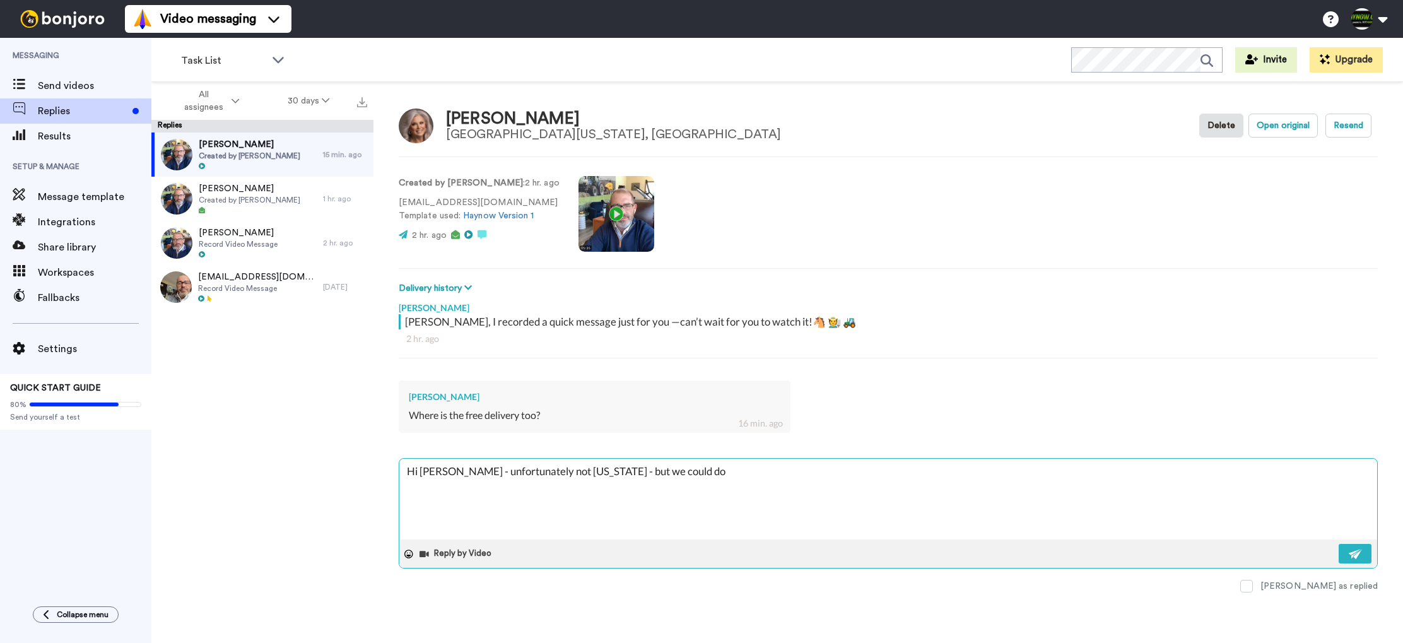
type textarea "Hi Lisa - unfortunately not Virginia - but we could do a"
type textarea "x"
type textarea "Hi Lisa - unfortunately not Virginia - but we could do a"
type textarea "x"
type textarea "Hi Lisa - unfortunately not Virginia - but we could do a b"
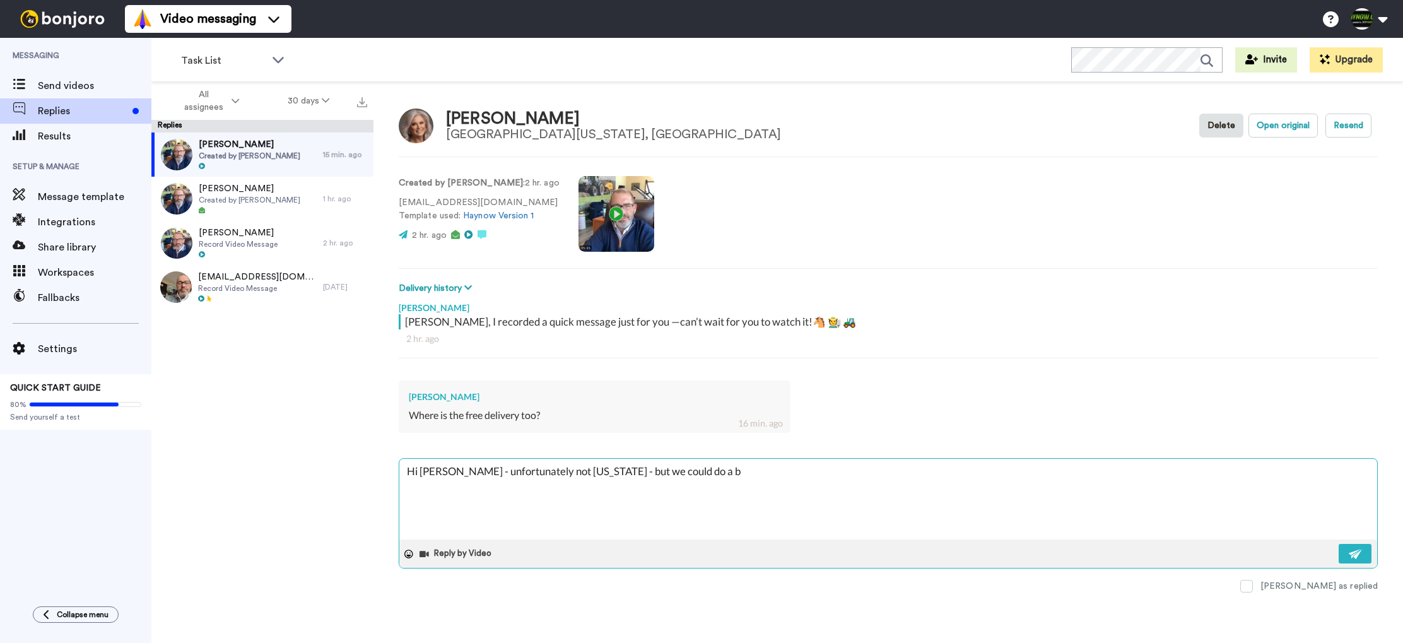
type textarea "x"
type textarea "Hi Lisa - unfortunately not Virginia - but we could do a bu"
type textarea "x"
type textarea "Hi Lisa - unfortunately not Virginia - but we could do a bul"
type textarea "x"
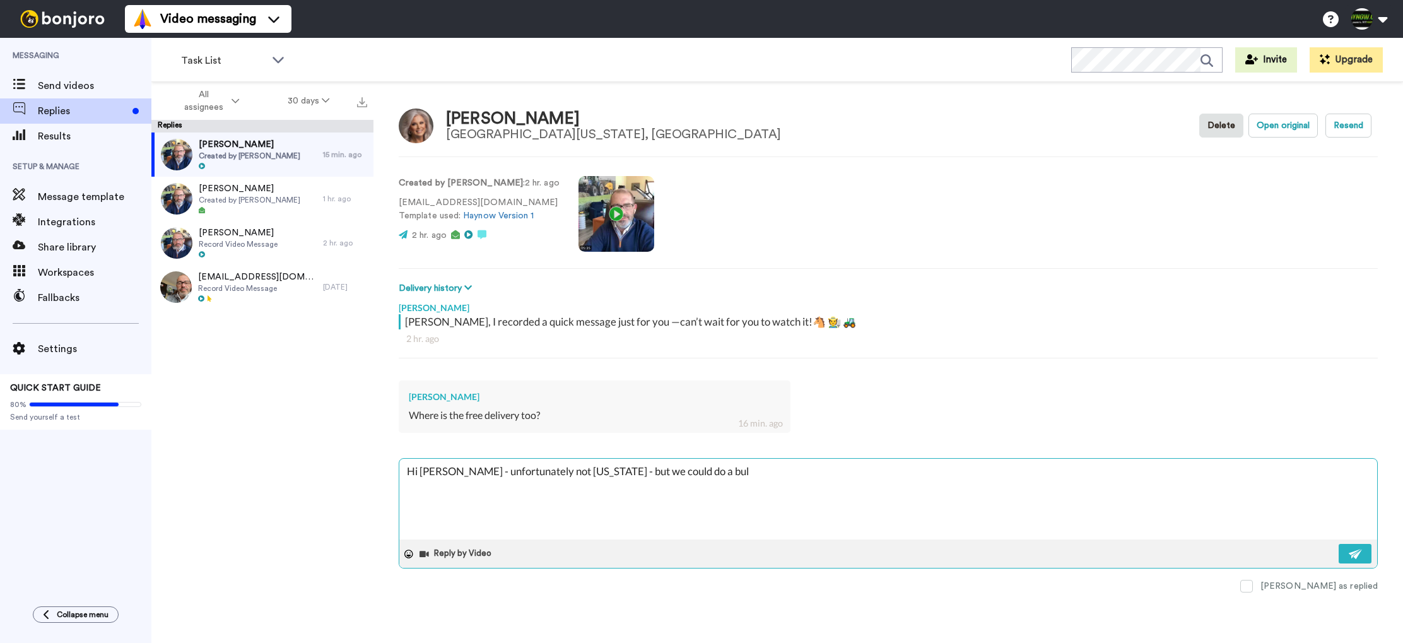
type textarea "Hi Lisa - unfortunately not Virginia - but we could do a bulk"
type textarea "x"
type textarea "Hi Lisa - unfortunately not Virginia - but we could do a bulk"
type textarea "x"
type textarea "Hi Lisa - unfortunately not Virginia - but we could do a bulk l"
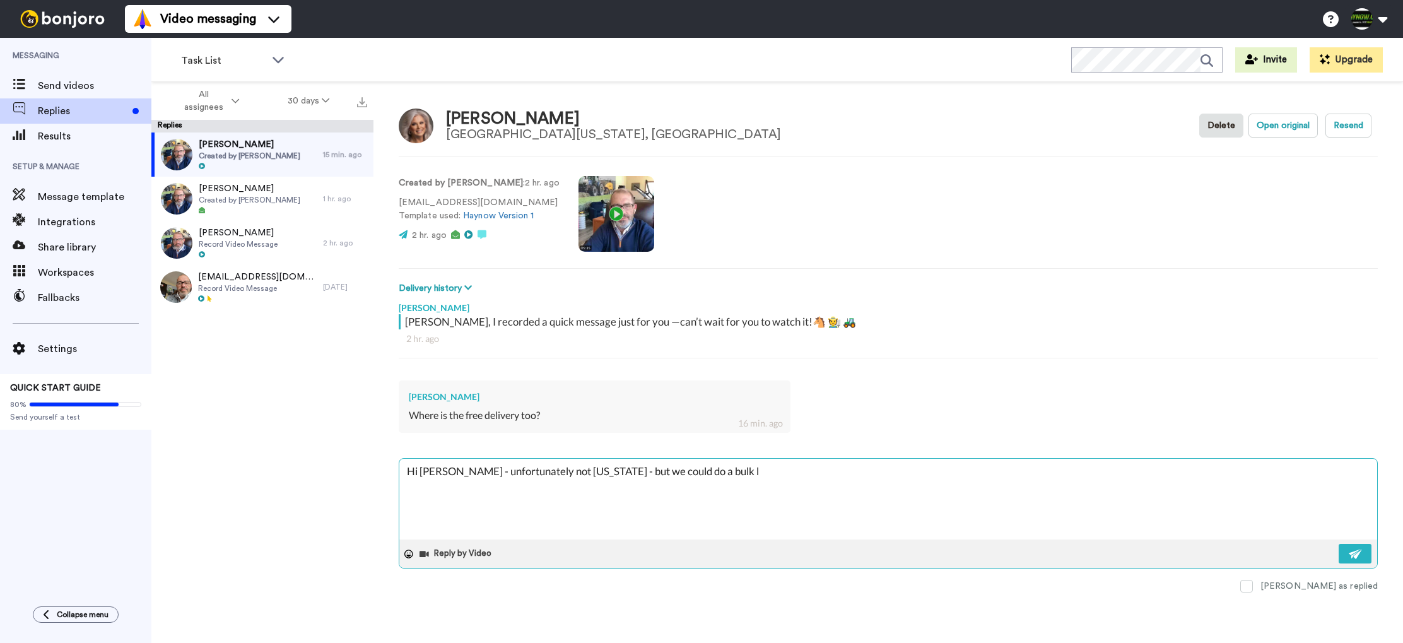
type textarea "x"
type textarea "Hi Lisa - unfortunately not Virginia - but we could do a bulk lo"
type textarea "x"
type textarea "Hi Lisa - unfortunately not Virginia - but we could do a bulk lod"
type textarea "x"
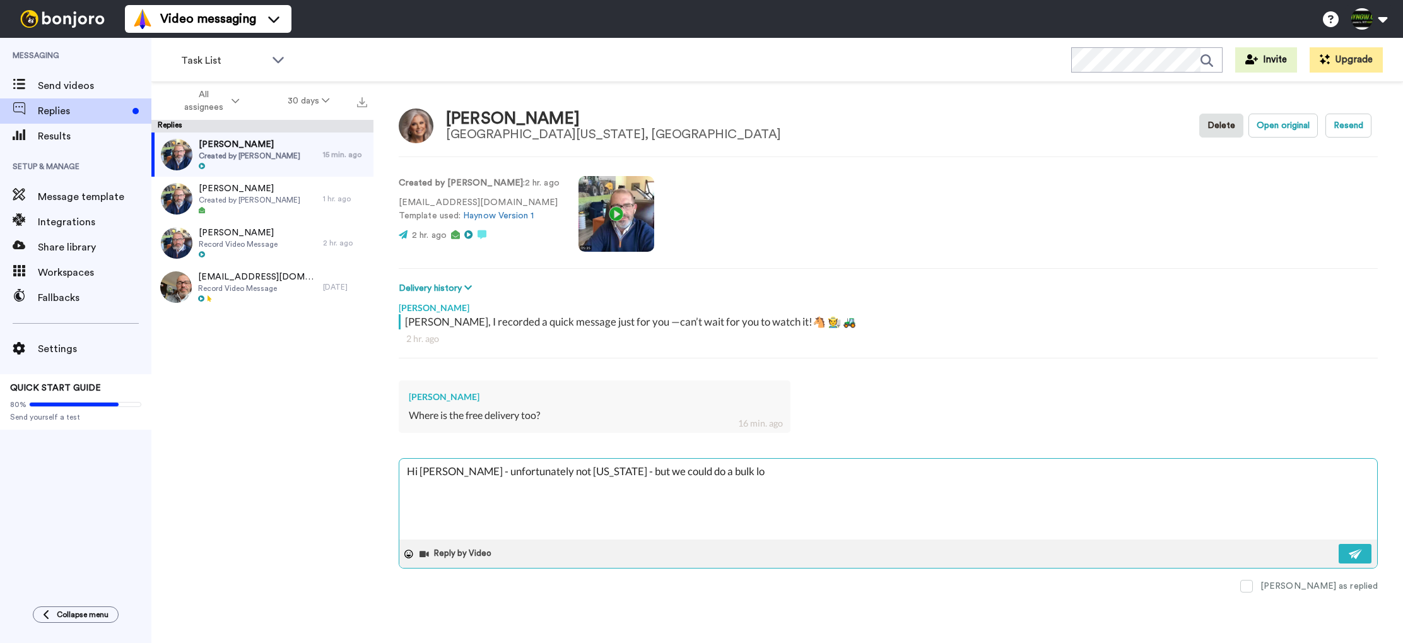
type textarea "Hi Lisa - unfortunately not Virginia - but we could do a bulk loa"
type textarea "x"
type textarea "Hi Lisa - unfortunately not Virginia - but we could do a bulk load"
type textarea "x"
type textarea "Hi Lisa - unfortunately not Virginia - but we could do a bulk load f"
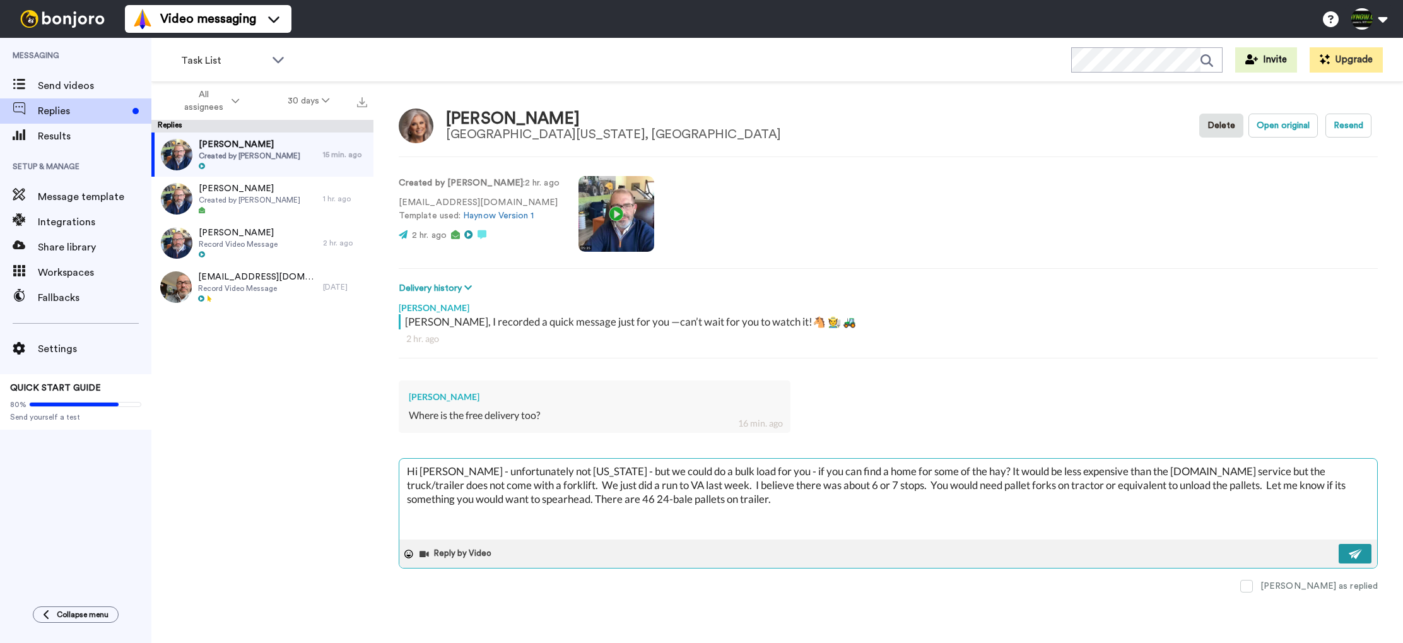
click at [1352, 555] on img at bounding box center [1356, 554] width 14 height 10
